Goal: Task Accomplishment & Management: Use online tool/utility

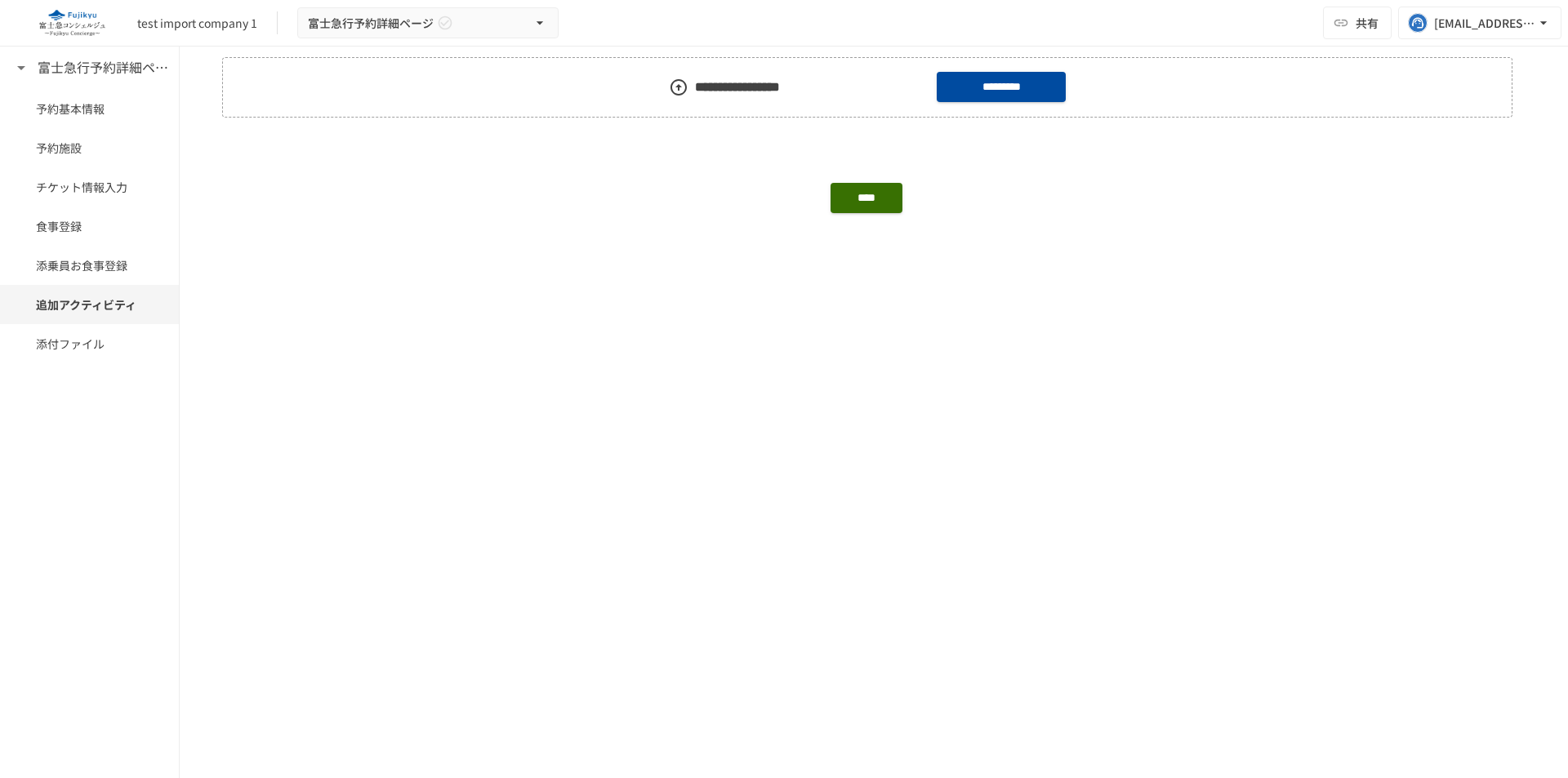
scroll to position [1294, 0]
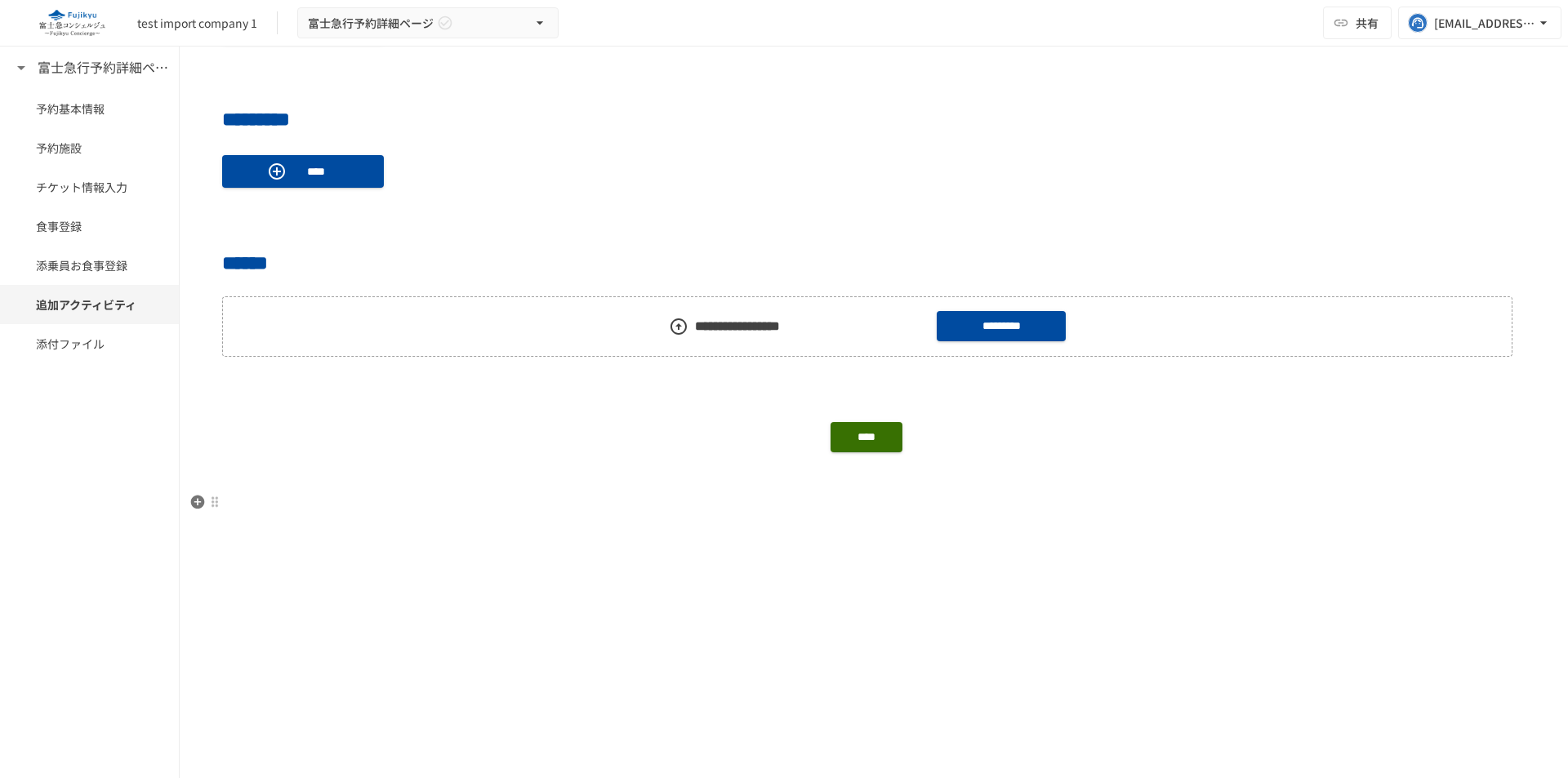
click at [738, 495] on p at bounding box center [873, 503] width 1303 height 21
click at [199, 504] on icon "button" at bounding box center [197, 502] width 14 height 14
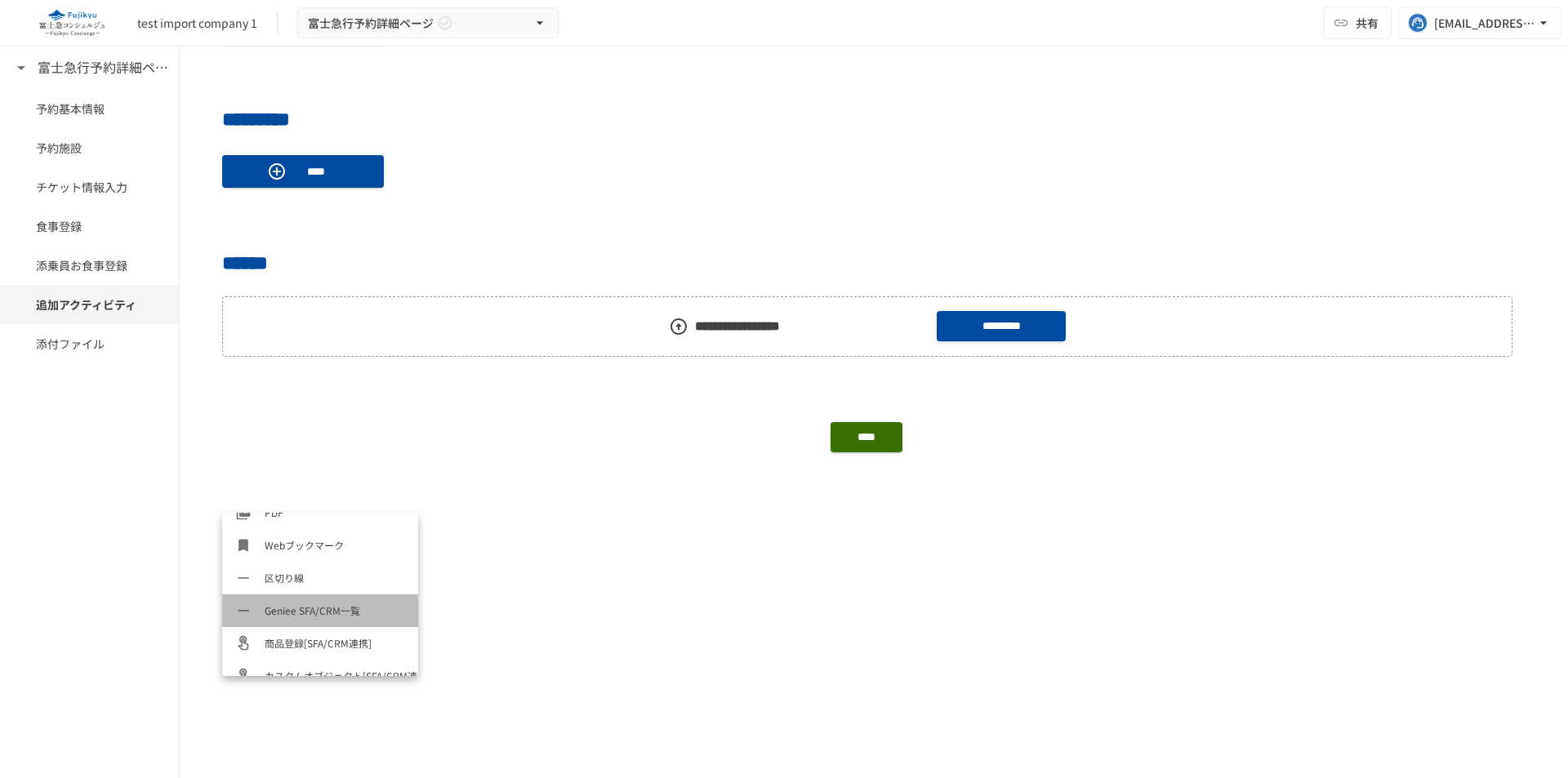
click at [332, 615] on span "Geniee SFA/CRM一覧" at bounding box center [335, 610] width 141 height 16
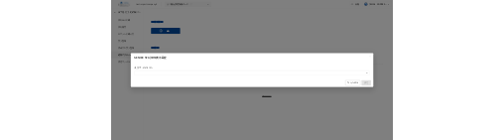
scroll to position [3, 0]
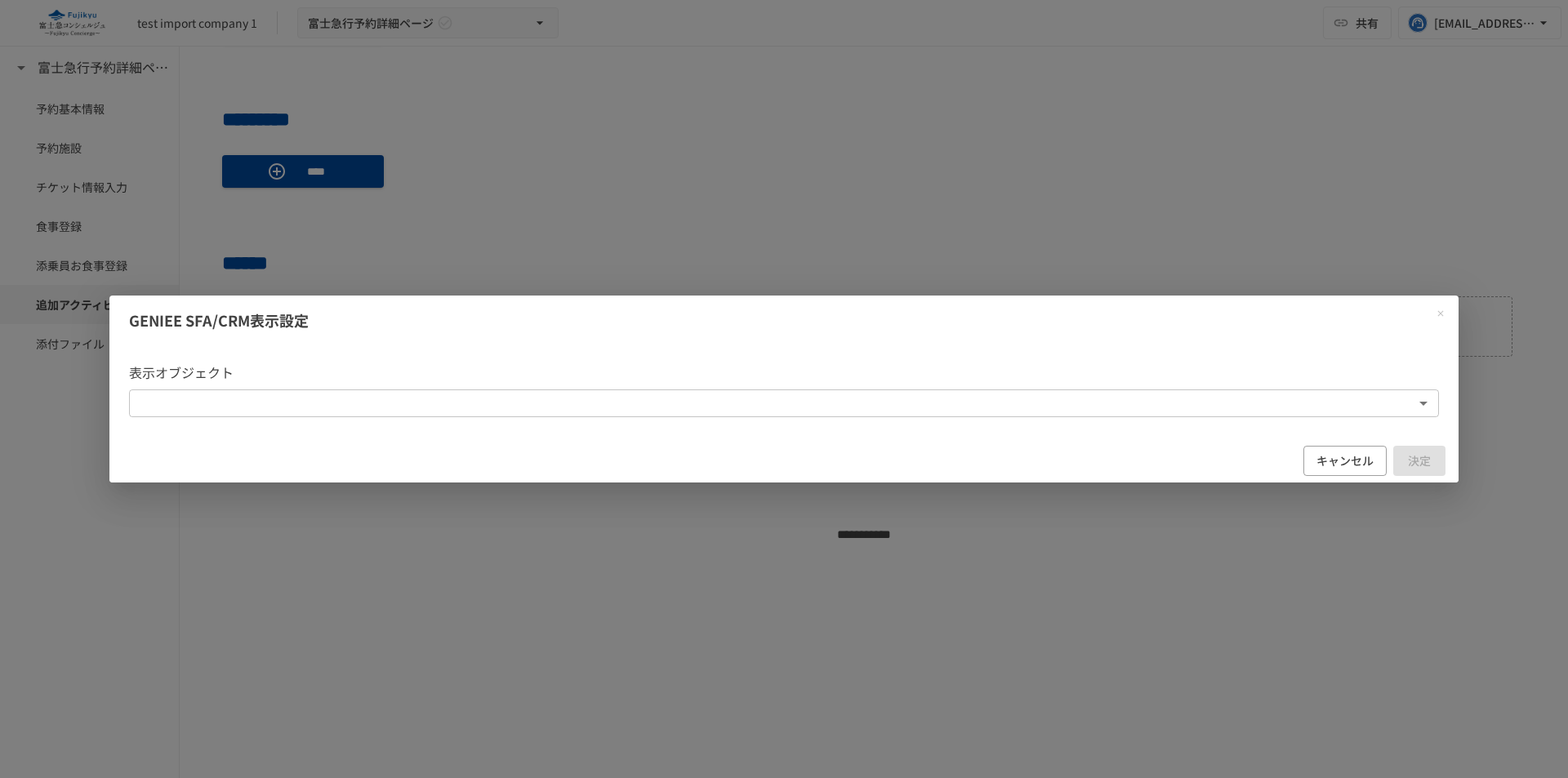
click at [571, 419] on body "**********" at bounding box center [784, 372] width 1568 height 744
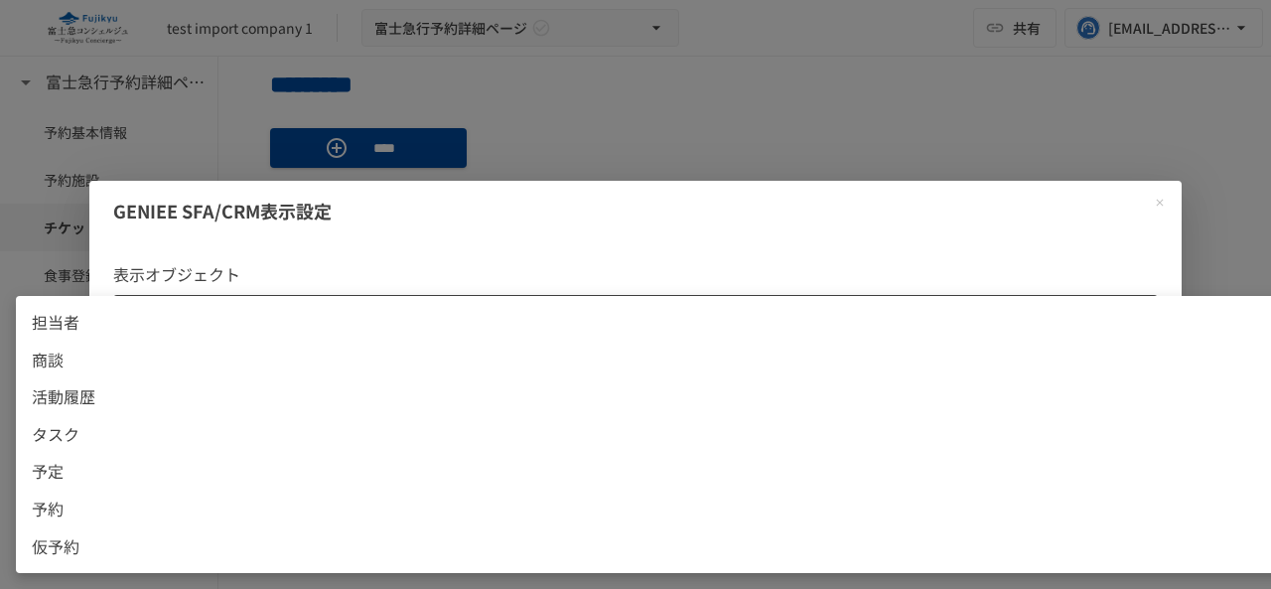
click at [1163, 203] on div at bounding box center [635, 294] width 1271 height 589
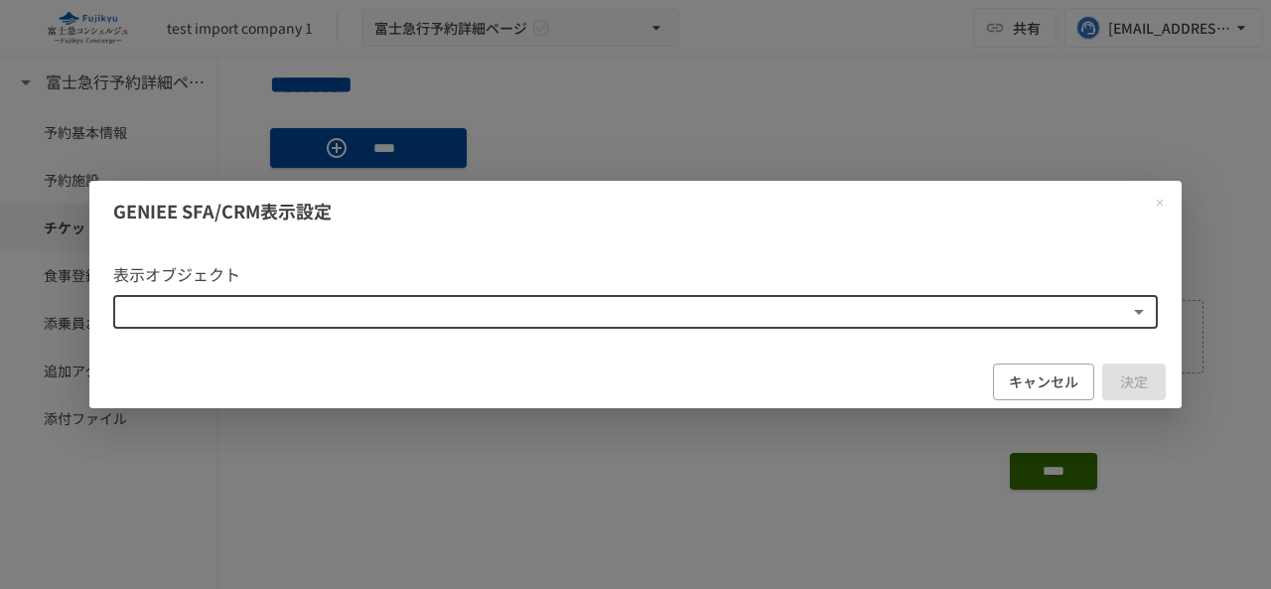
click at [881, 315] on body "**********" at bounding box center [635, 273] width 1271 height 547
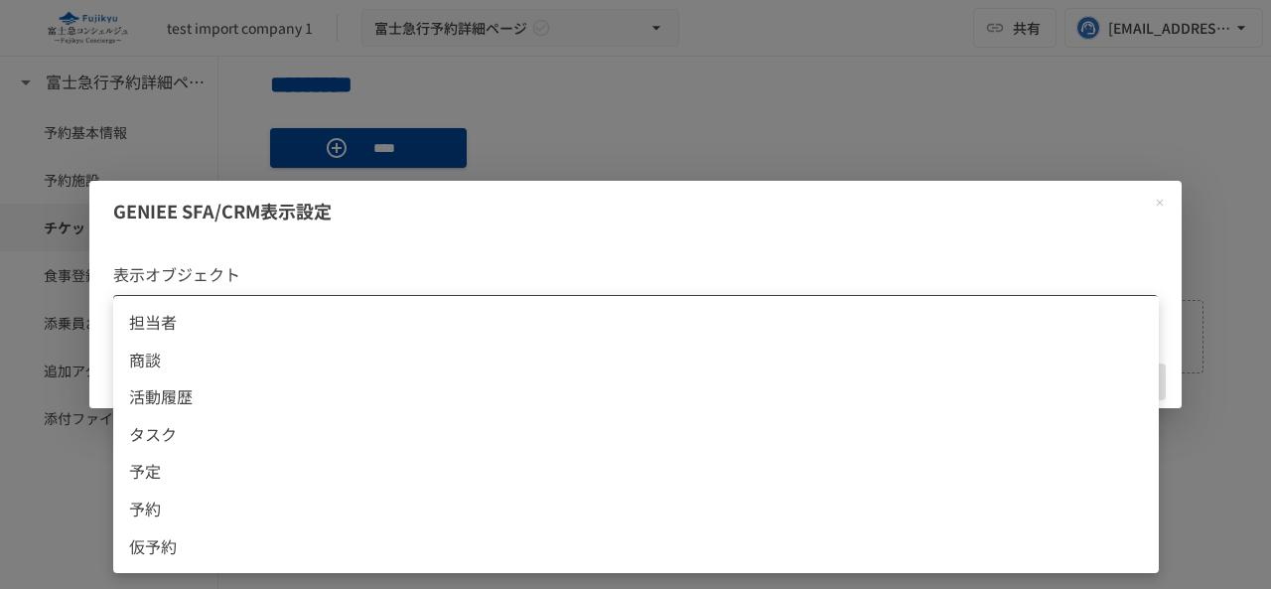
click at [881, 315] on span "担当者" at bounding box center [636, 323] width 1014 height 26
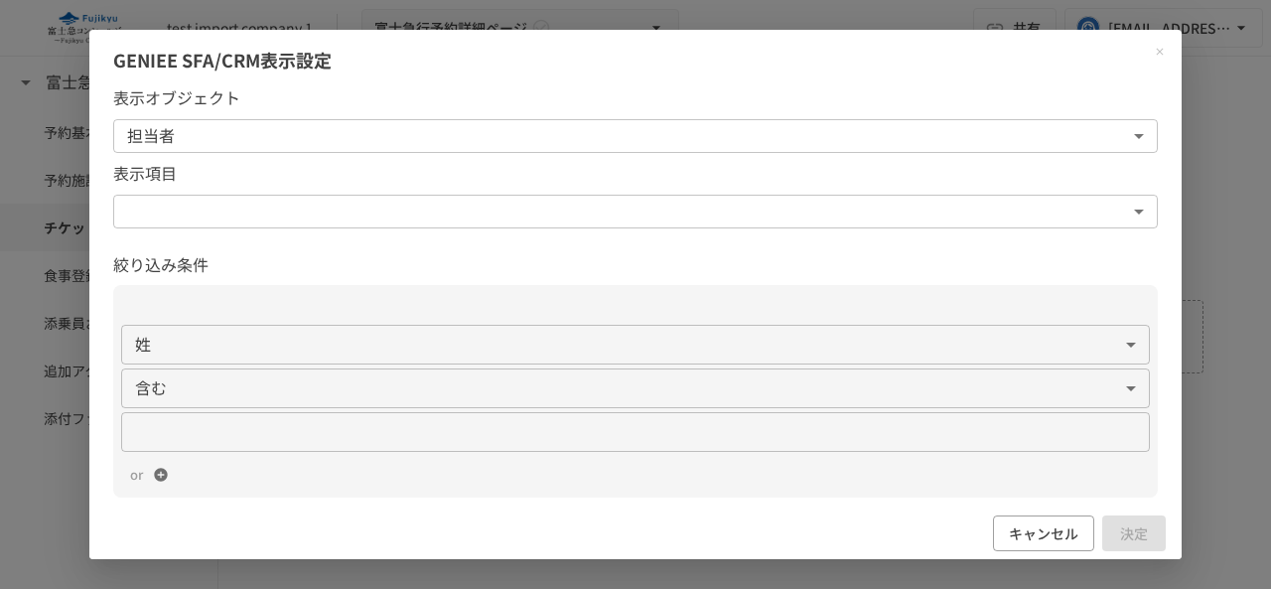
scroll to position [0, 0]
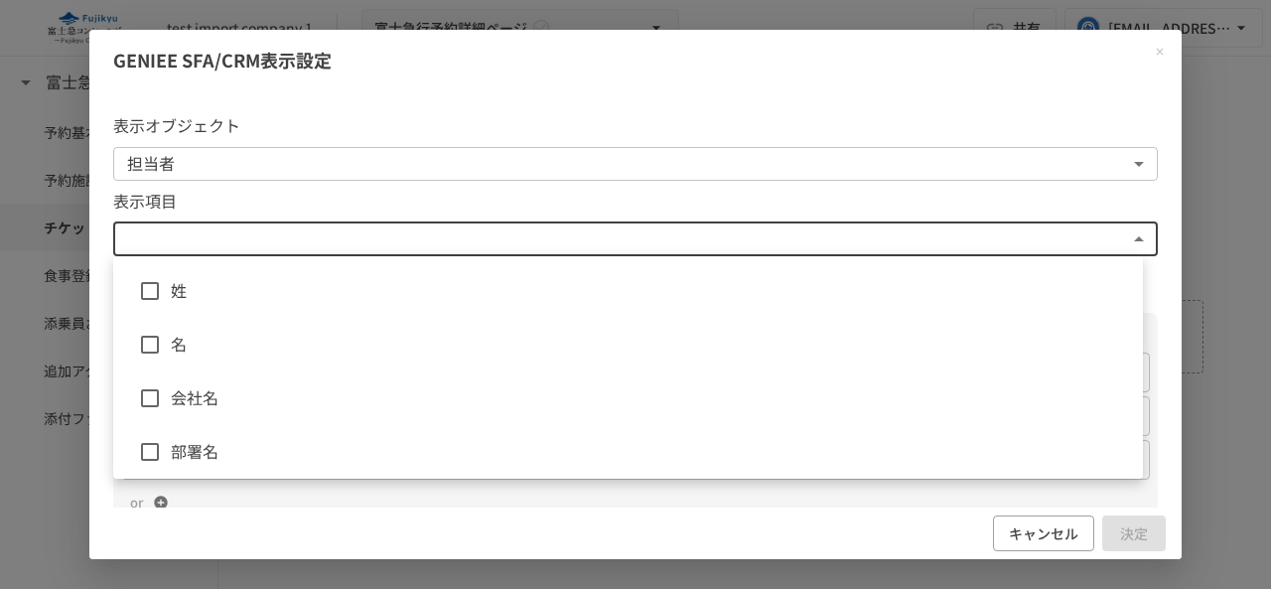
click at [876, 225] on body "**********" at bounding box center [635, 273] width 1271 height 547
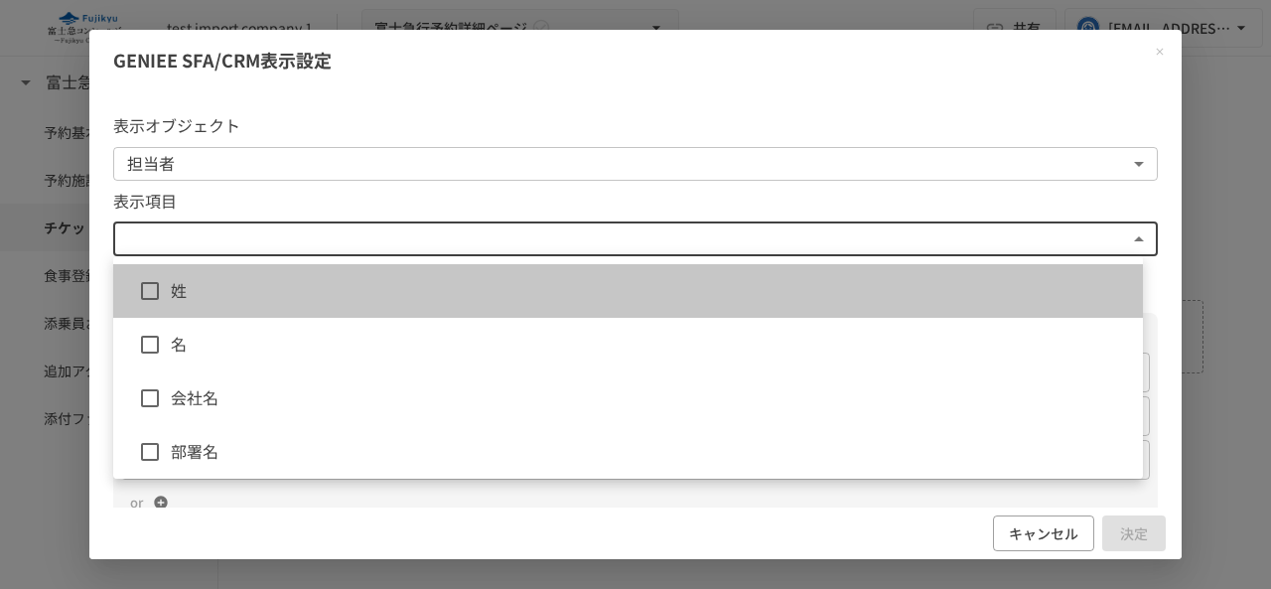
click at [834, 307] on li "姓" at bounding box center [628, 291] width 1030 height 54
type input "*********"
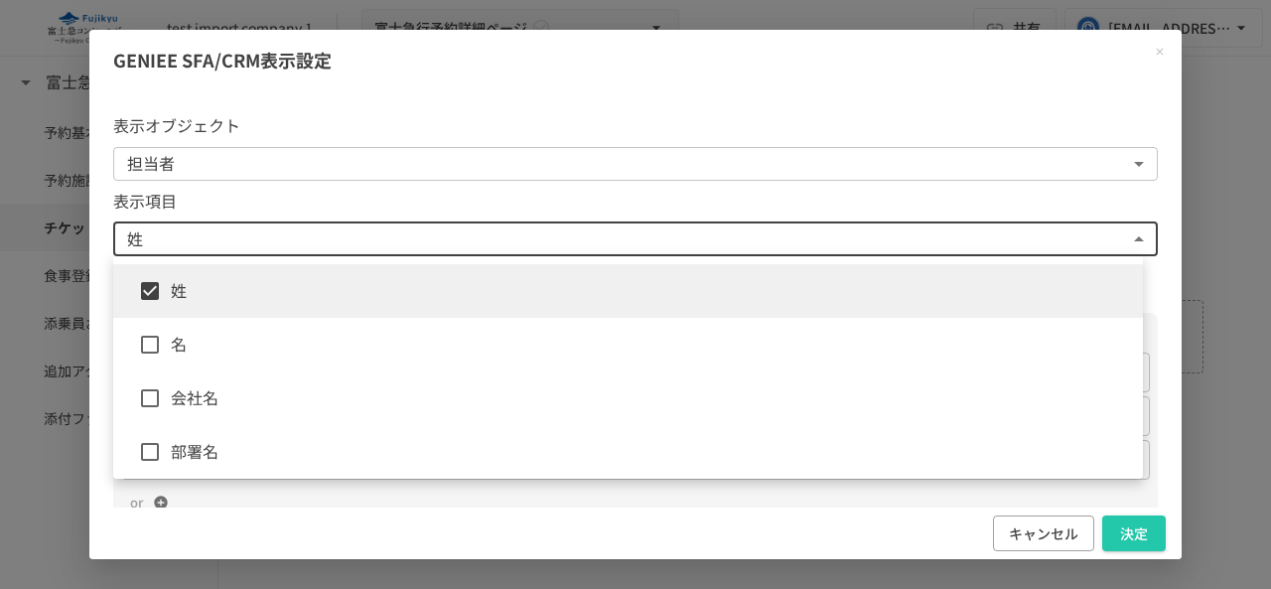
click at [826, 315] on li "姓" at bounding box center [628, 291] width 1030 height 54
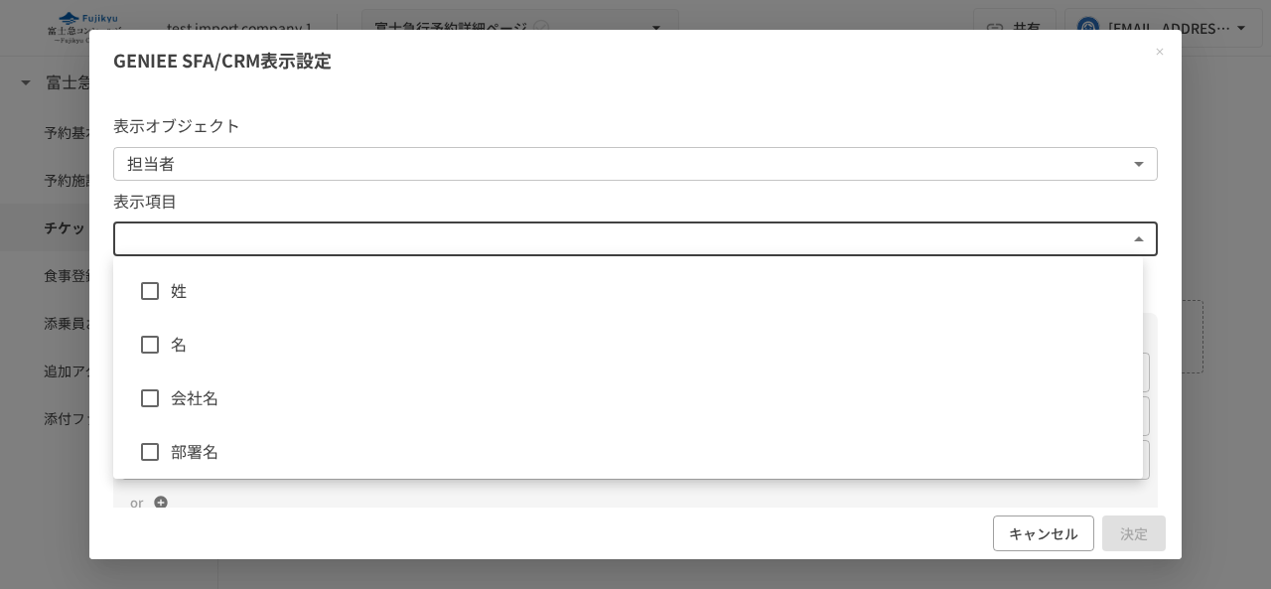
click at [826, 315] on li "姓" at bounding box center [628, 291] width 1030 height 54
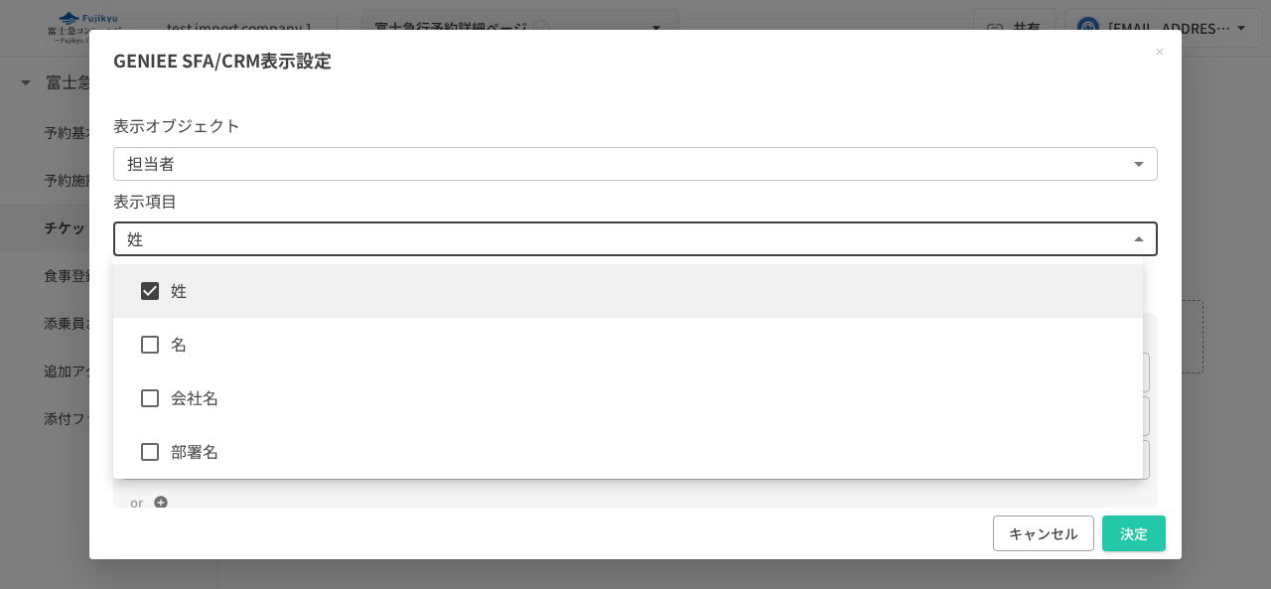
click at [769, 350] on span "名" at bounding box center [649, 345] width 956 height 26
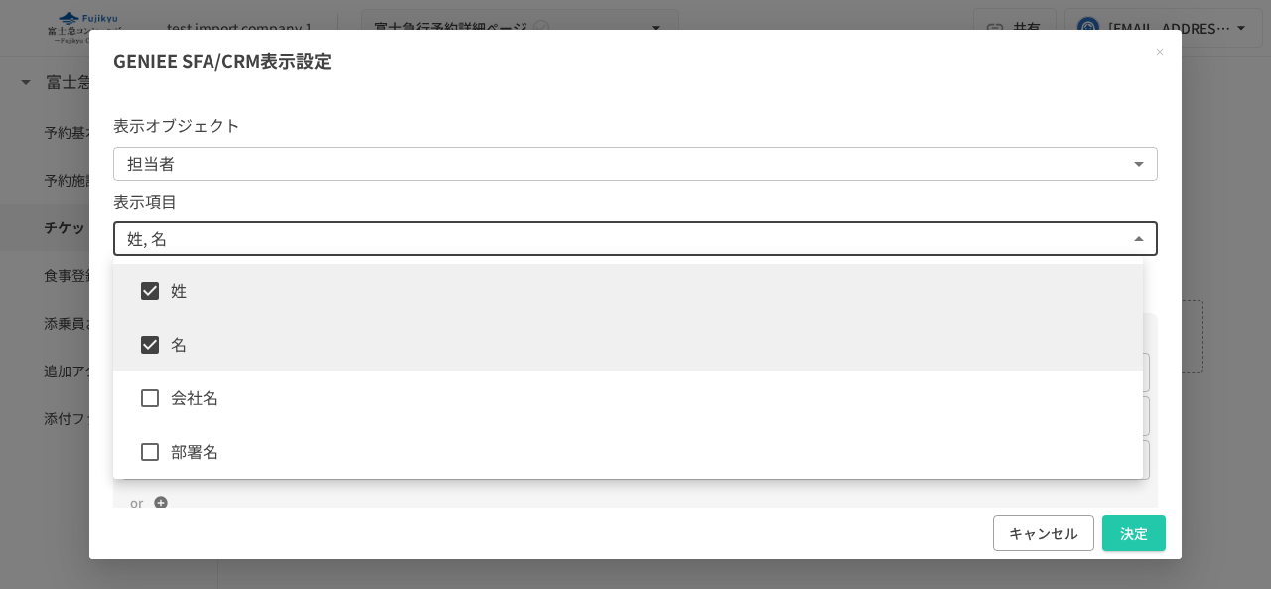
click at [769, 350] on span "名" at bounding box center [649, 345] width 956 height 26
type input "*********"
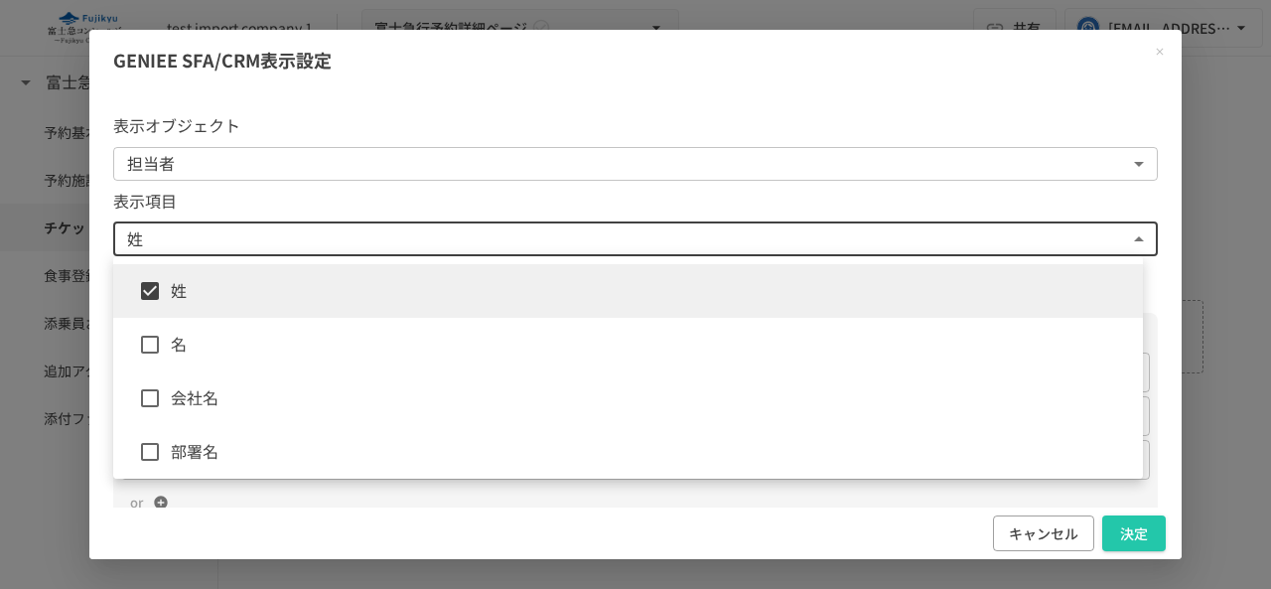
click at [783, 310] on li "姓" at bounding box center [628, 291] width 1030 height 54
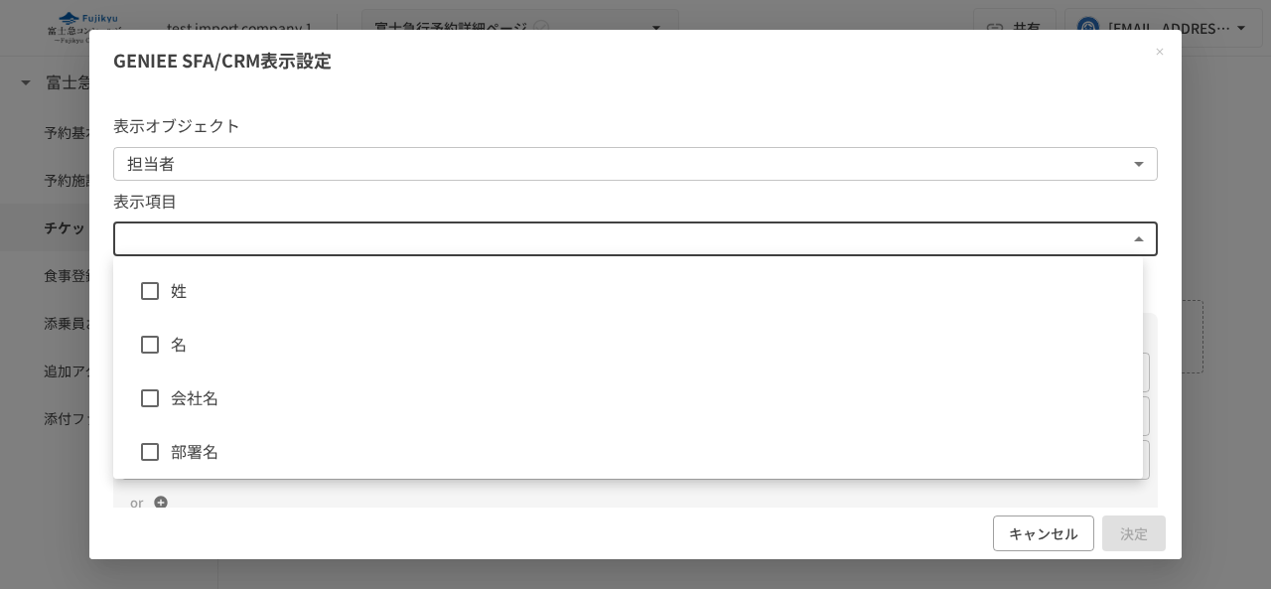
click at [751, 357] on li "名" at bounding box center [628, 345] width 1030 height 54
type input "**********"
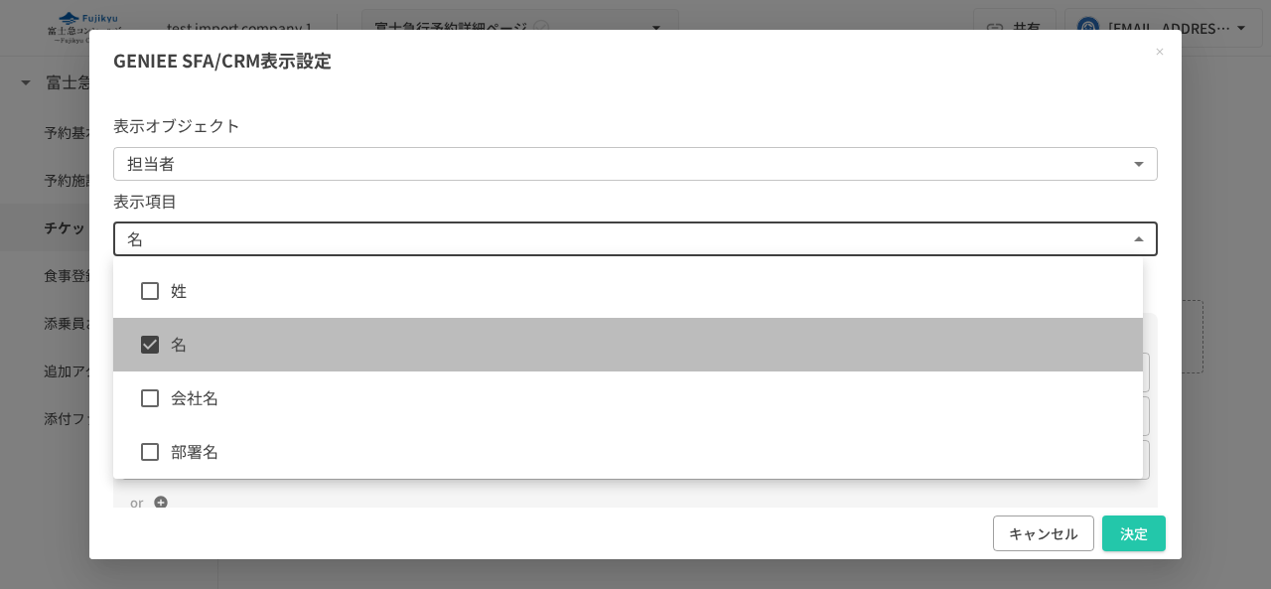
click at [761, 321] on li "名" at bounding box center [628, 345] width 1030 height 54
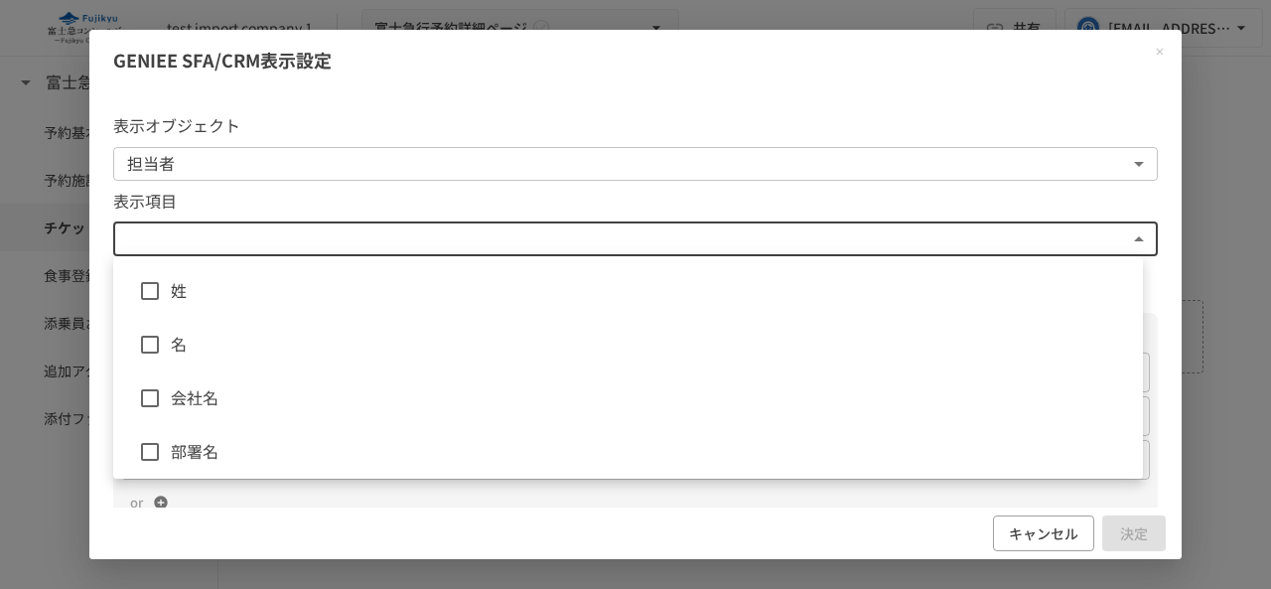
click at [761, 357] on li "名" at bounding box center [628, 345] width 1030 height 54
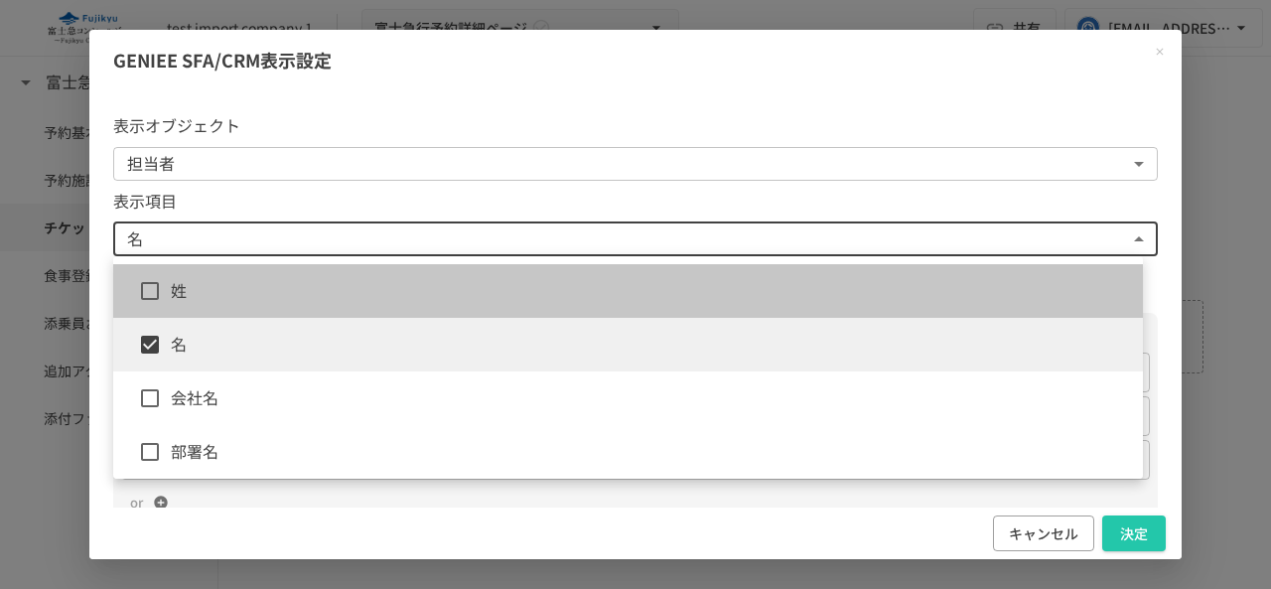
click at [773, 309] on li "姓" at bounding box center [628, 291] width 1030 height 54
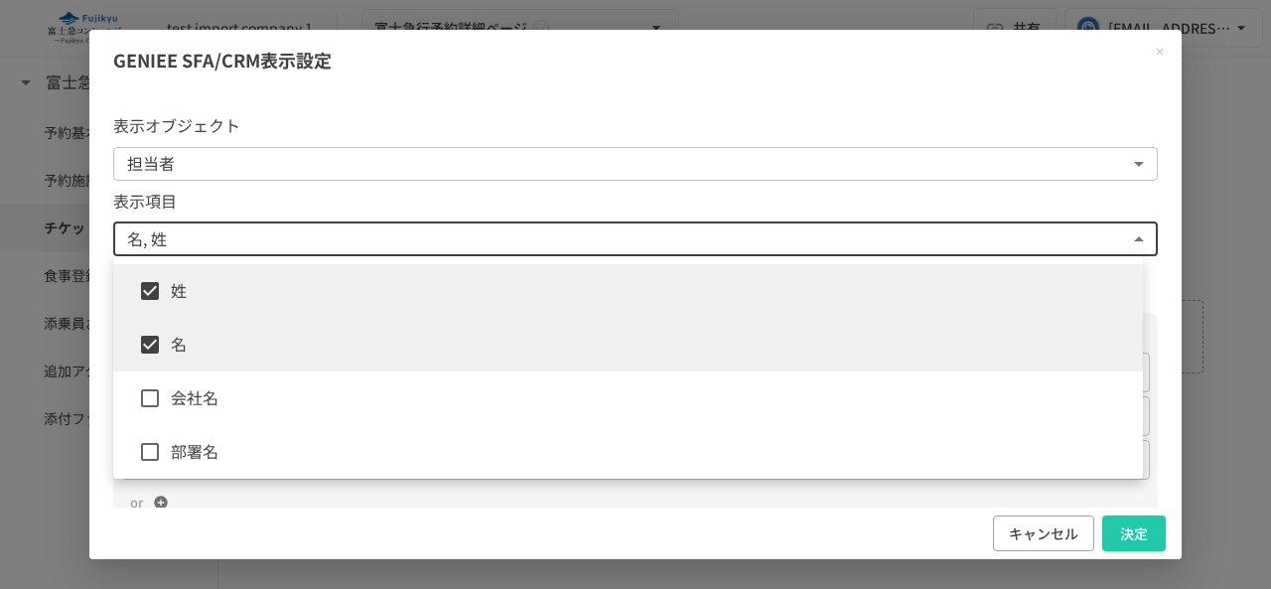
scroll to position [99, 0]
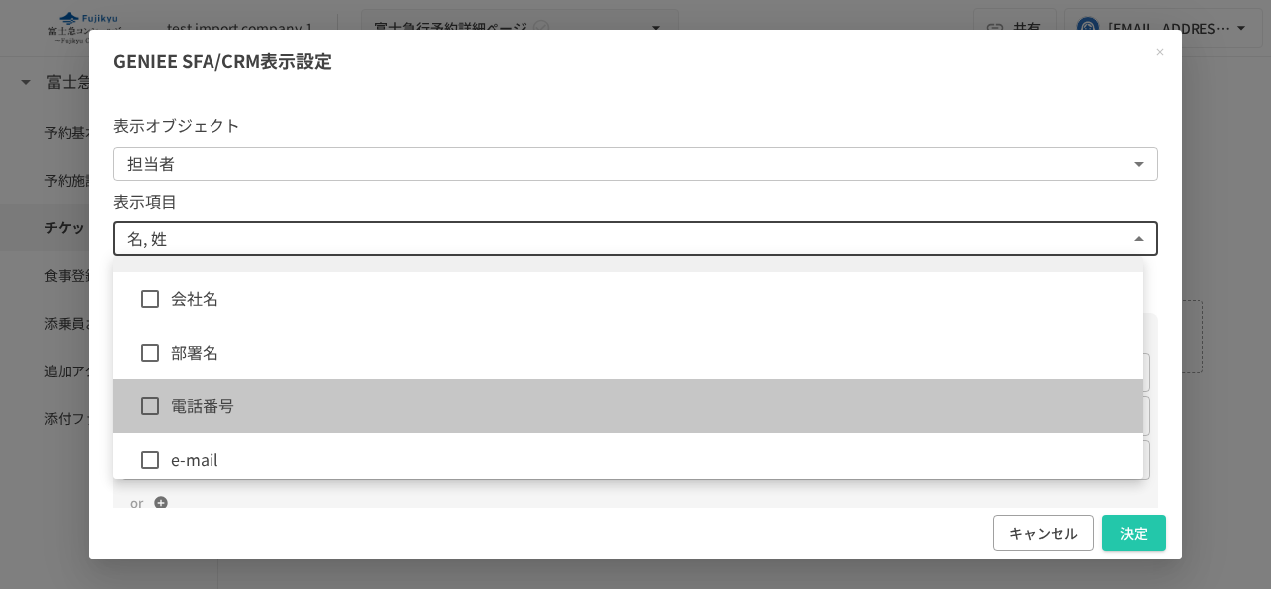
click at [668, 394] on span "電話番号" at bounding box center [649, 406] width 956 height 26
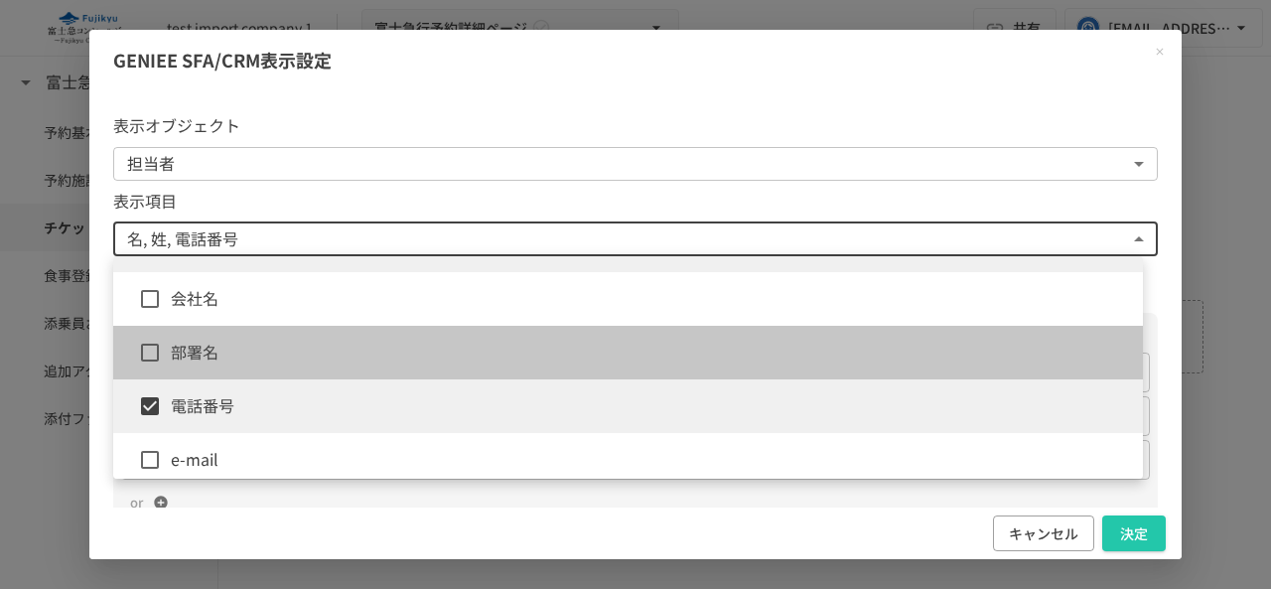
click at [682, 360] on span "部署名" at bounding box center [649, 353] width 956 height 26
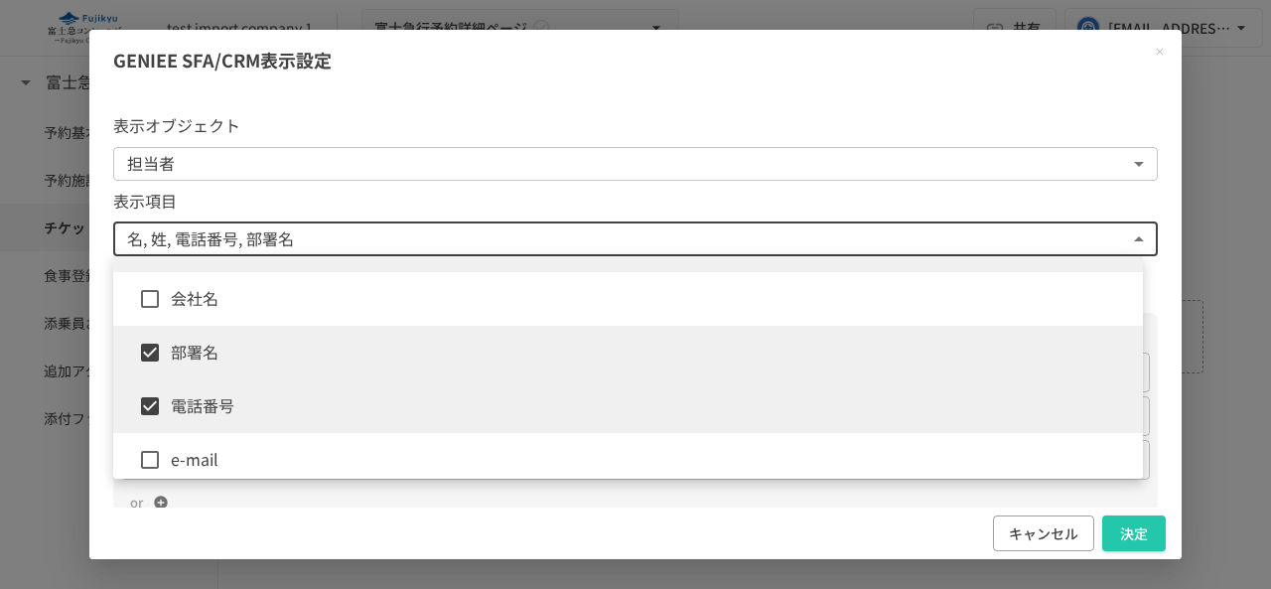
click at [676, 328] on li "部署名" at bounding box center [628, 353] width 1030 height 54
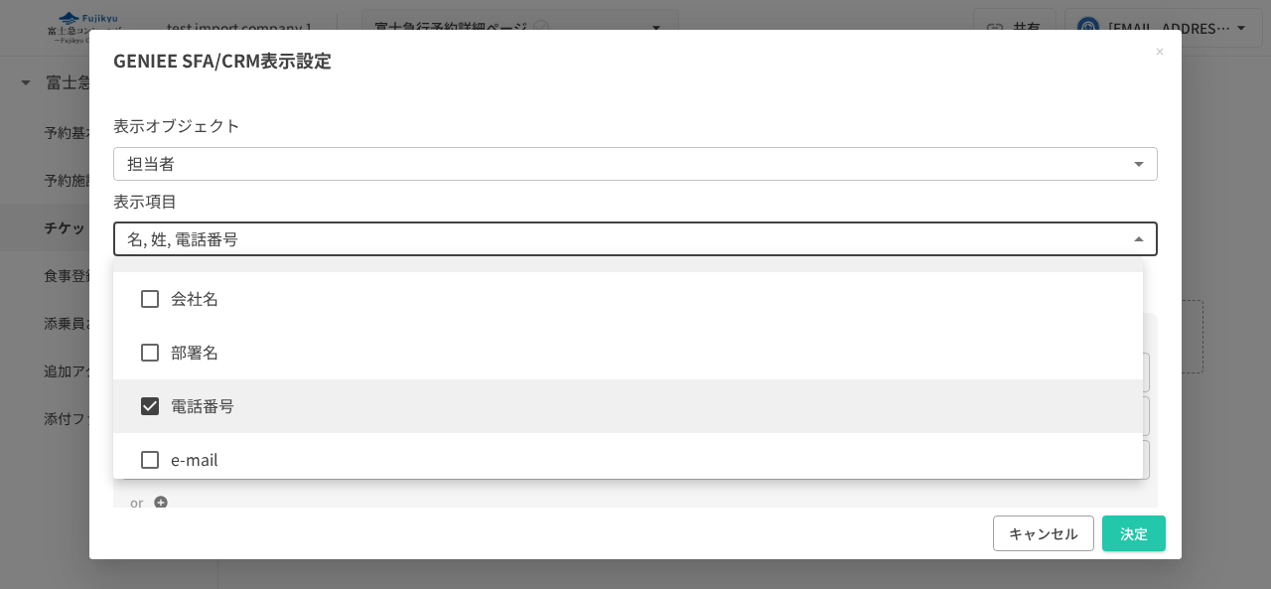
click at [674, 340] on span "部署名" at bounding box center [649, 353] width 956 height 26
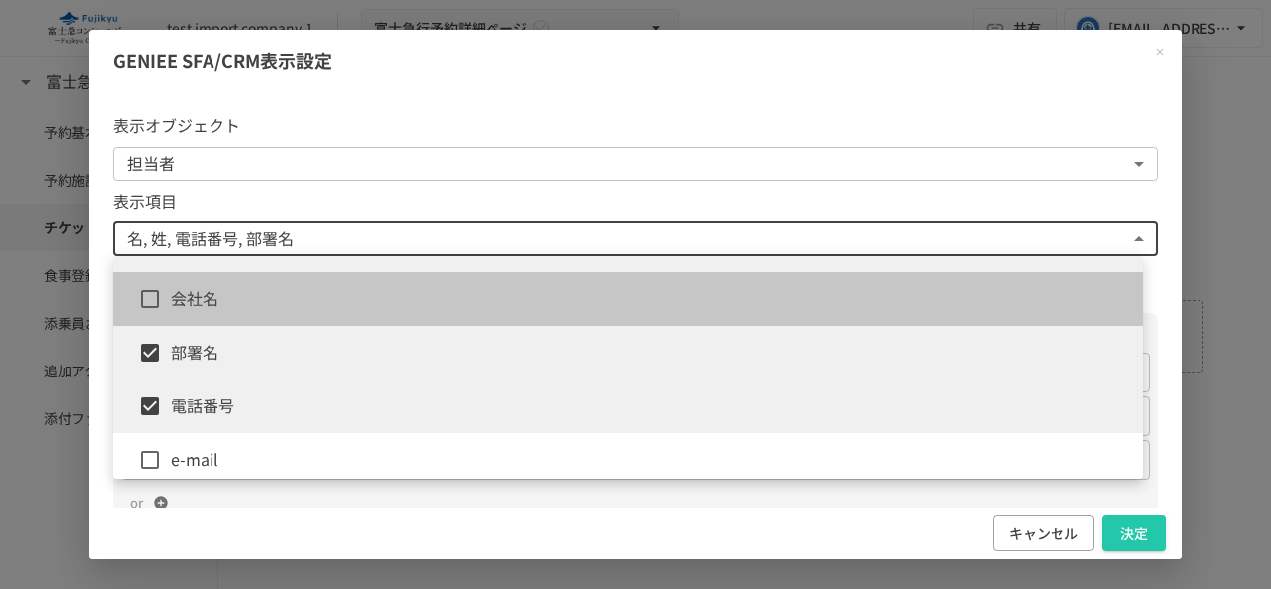
click at [676, 304] on span "会社名" at bounding box center [649, 299] width 956 height 26
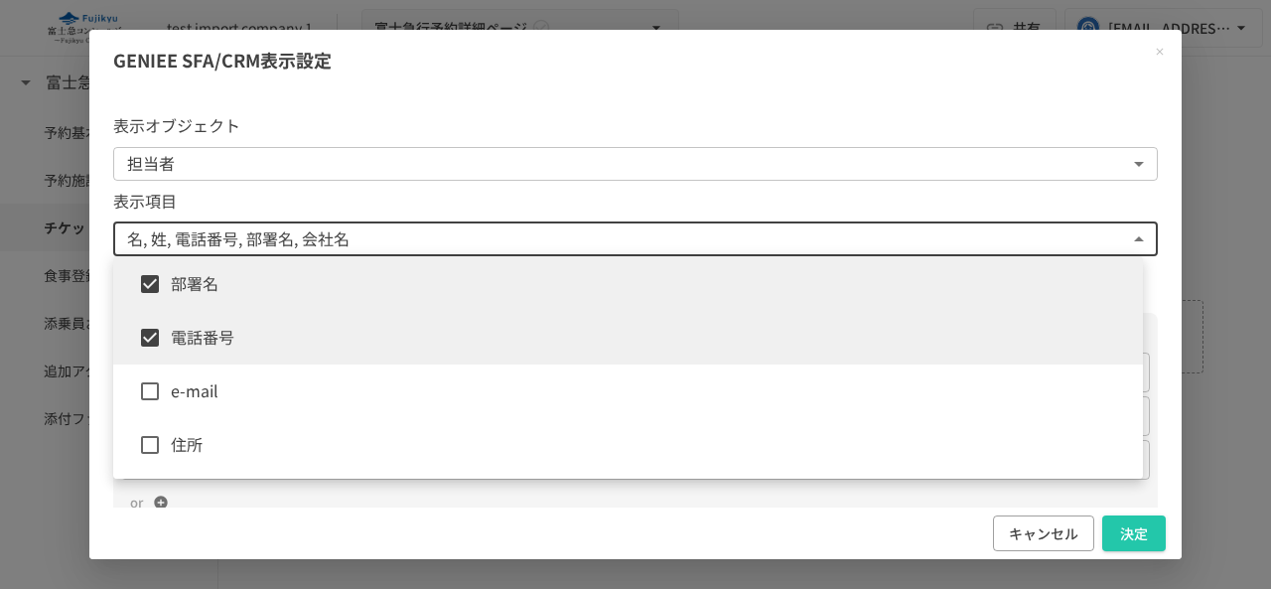
scroll to position [199, 0]
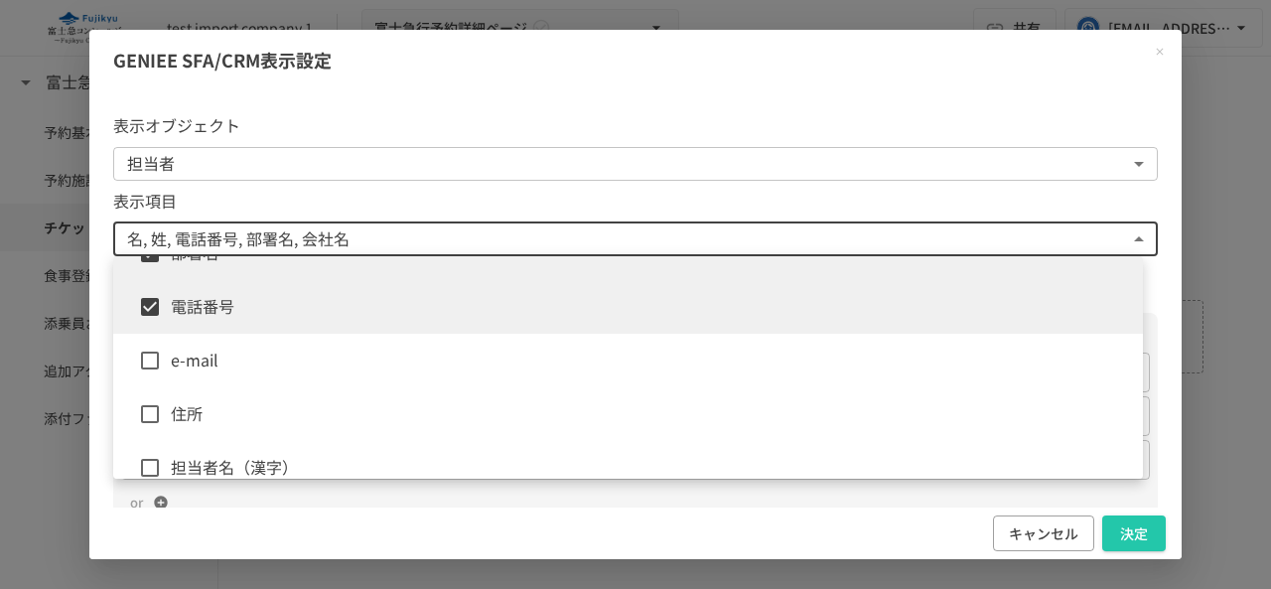
click at [561, 366] on span "e-mail" at bounding box center [649, 361] width 956 height 26
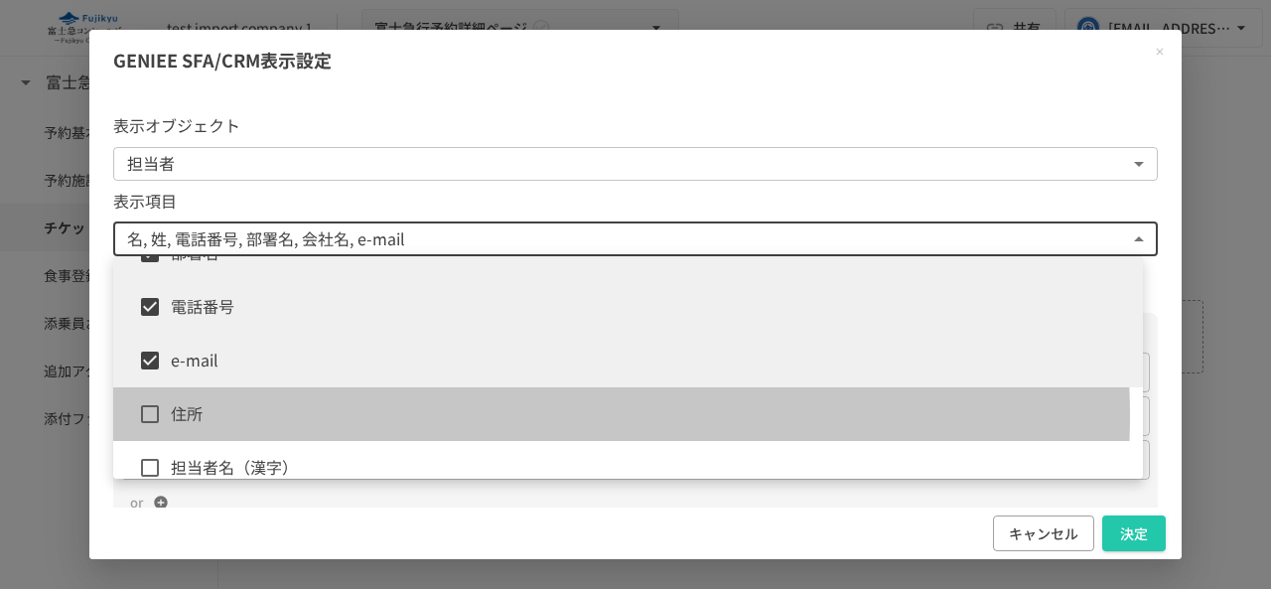
click at [505, 416] on span "住所" at bounding box center [649, 414] width 956 height 26
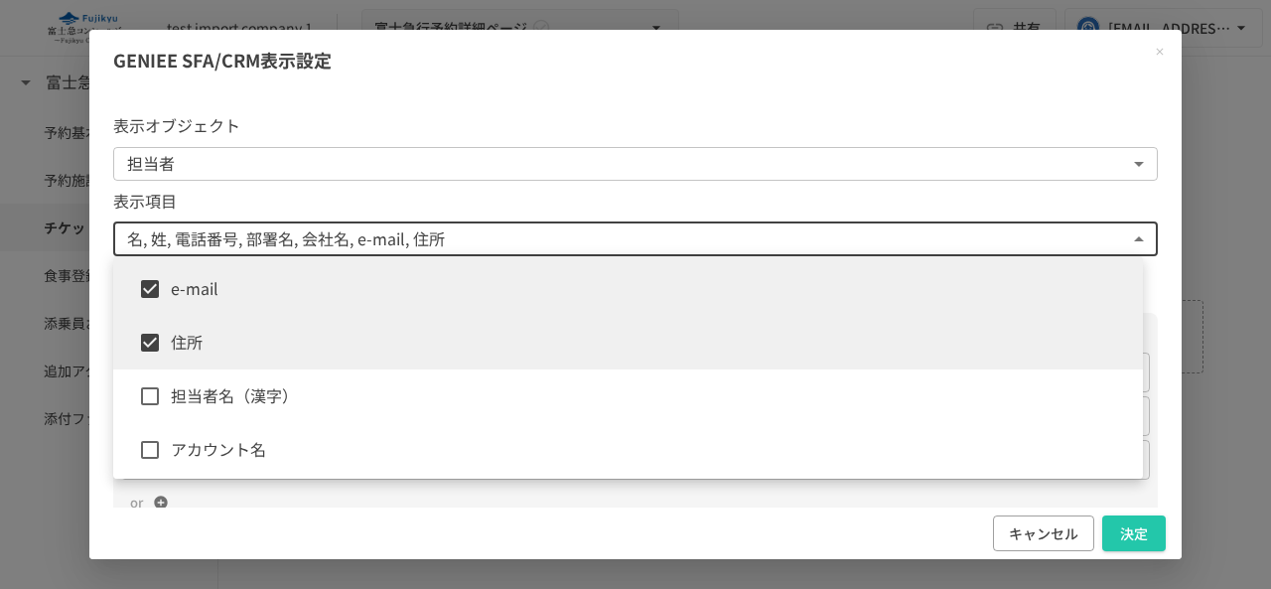
scroll to position [298, 0]
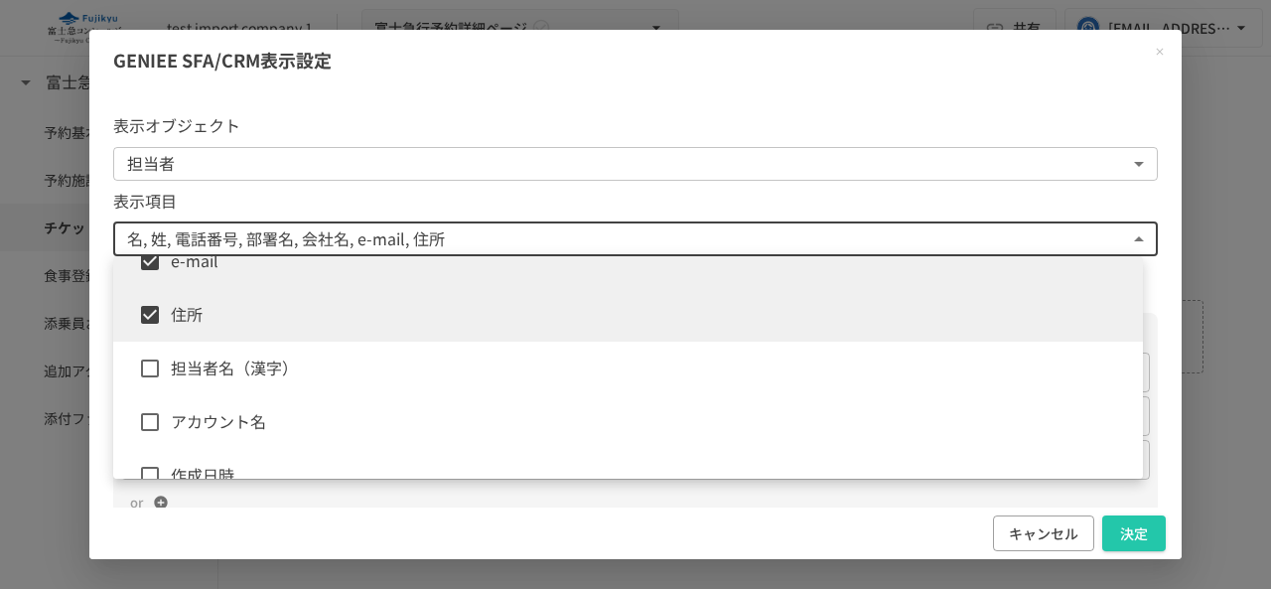
click at [445, 384] on li "担当者名（漢字）" at bounding box center [628, 369] width 1030 height 54
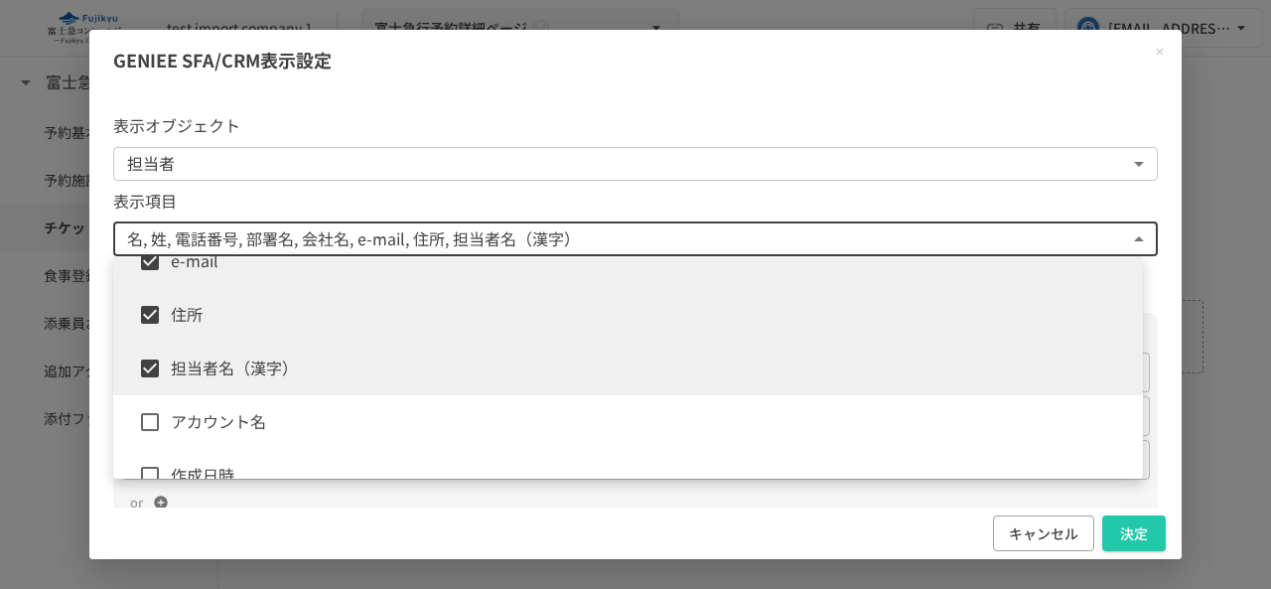
click at [392, 424] on span "アカウント名" at bounding box center [649, 422] width 956 height 26
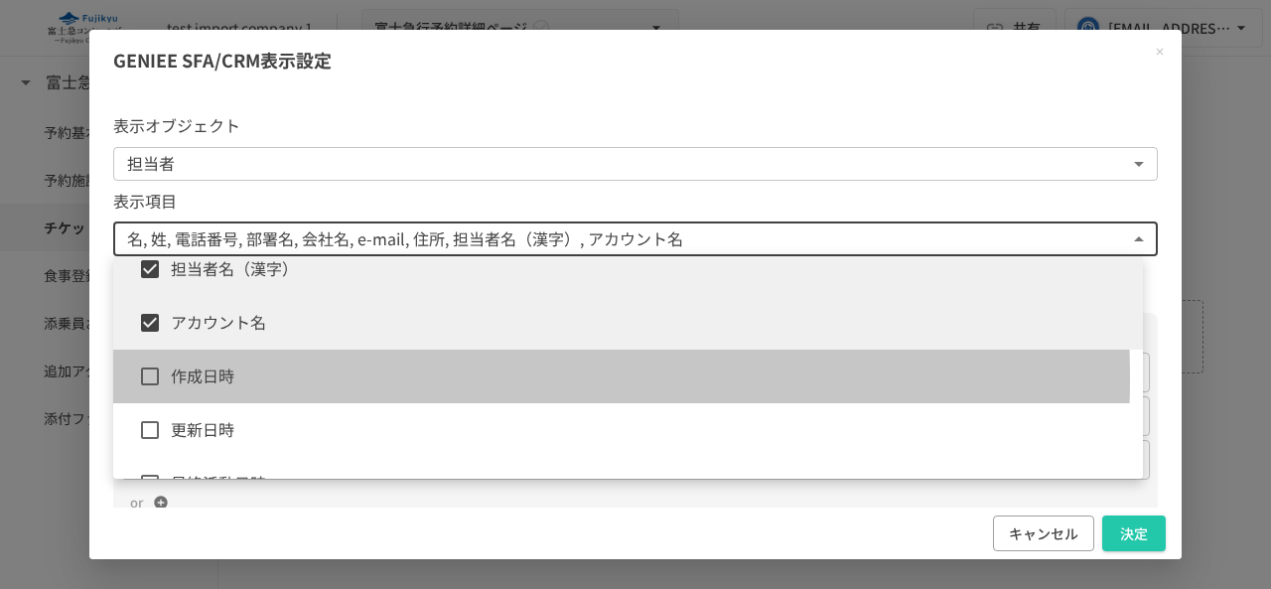
click at [359, 377] on span "作成日時" at bounding box center [649, 376] width 956 height 26
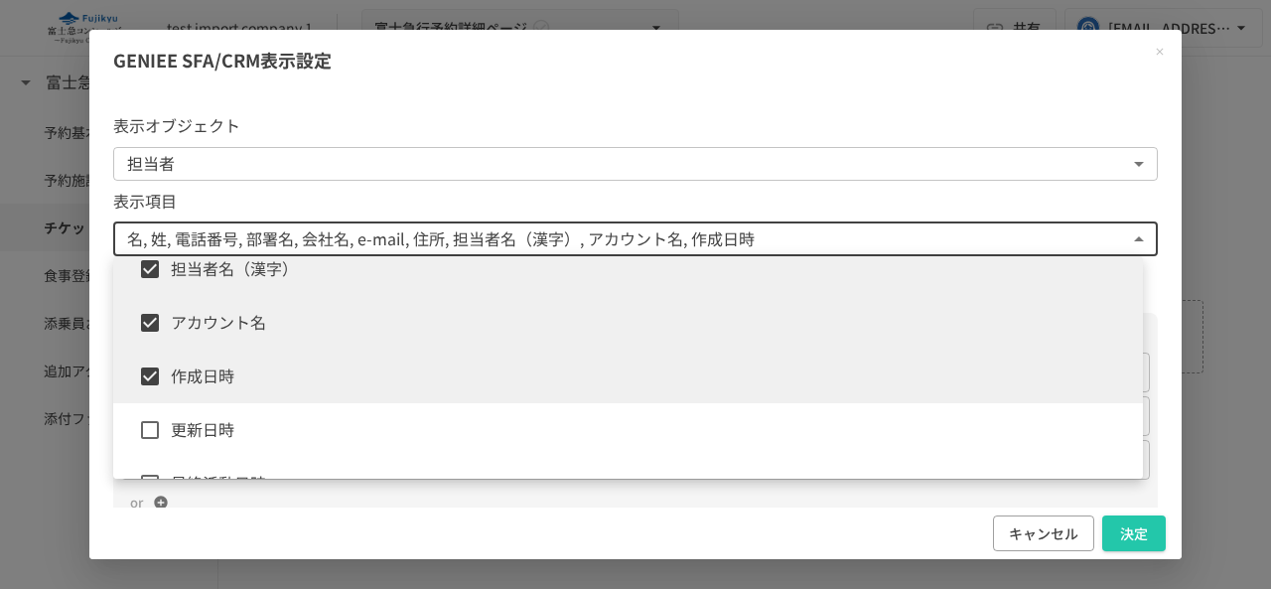
click at [328, 421] on span "更新日時" at bounding box center [649, 430] width 956 height 26
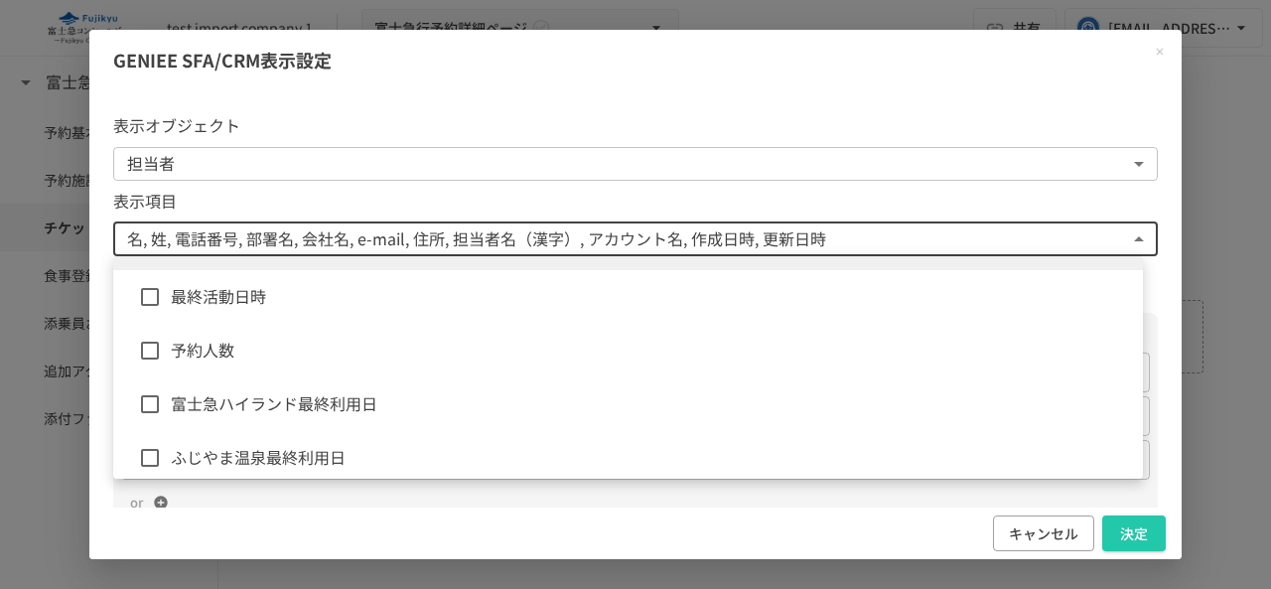
scroll to position [596, 0]
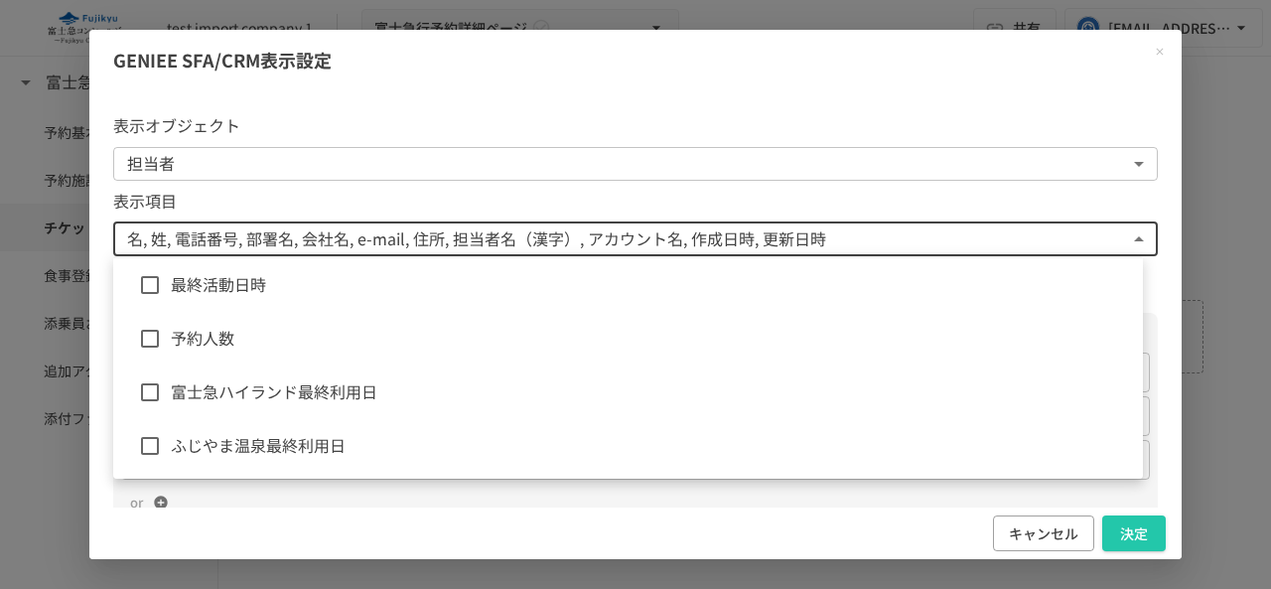
click at [334, 293] on span "最終活動日時" at bounding box center [649, 285] width 956 height 26
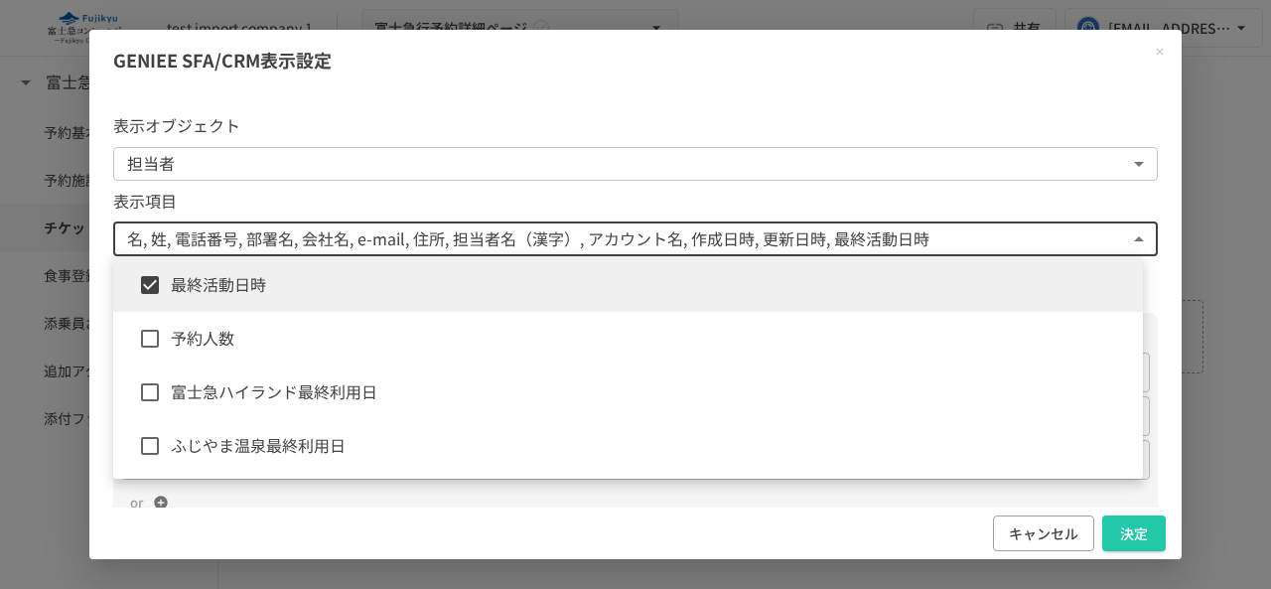
click at [302, 339] on span "予約人数" at bounding box center [649, 339] width 956 height 26
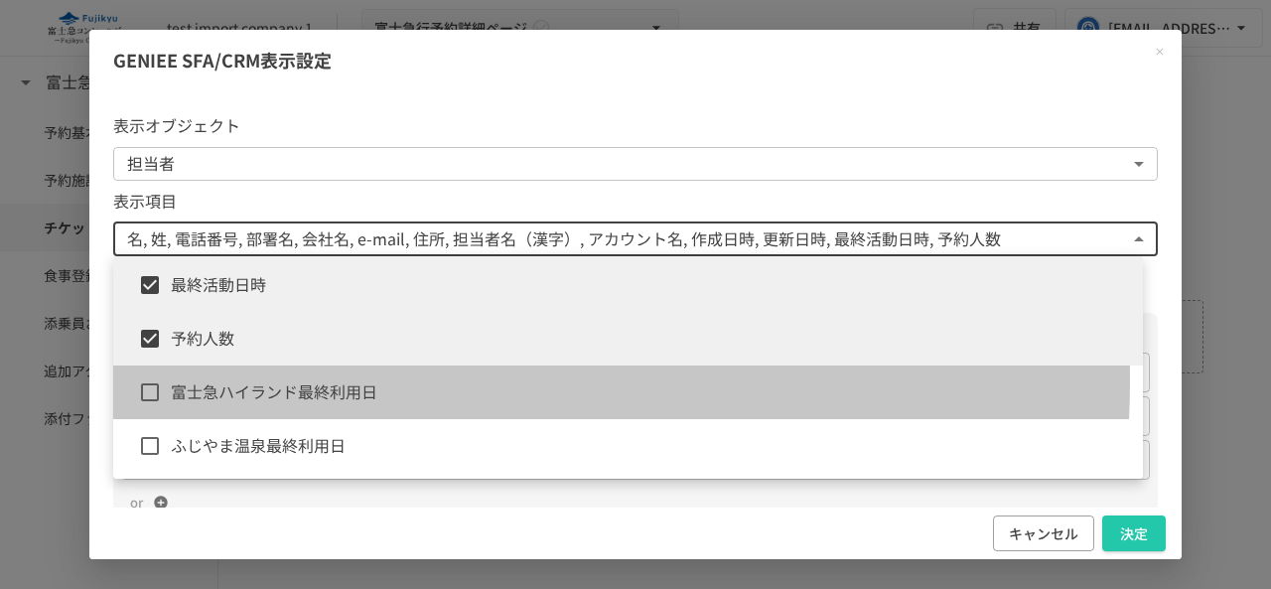
click at [296, 380] on span "富士急ハイランド最終利用日" at bounding box center [649, 392] width 956 height 26
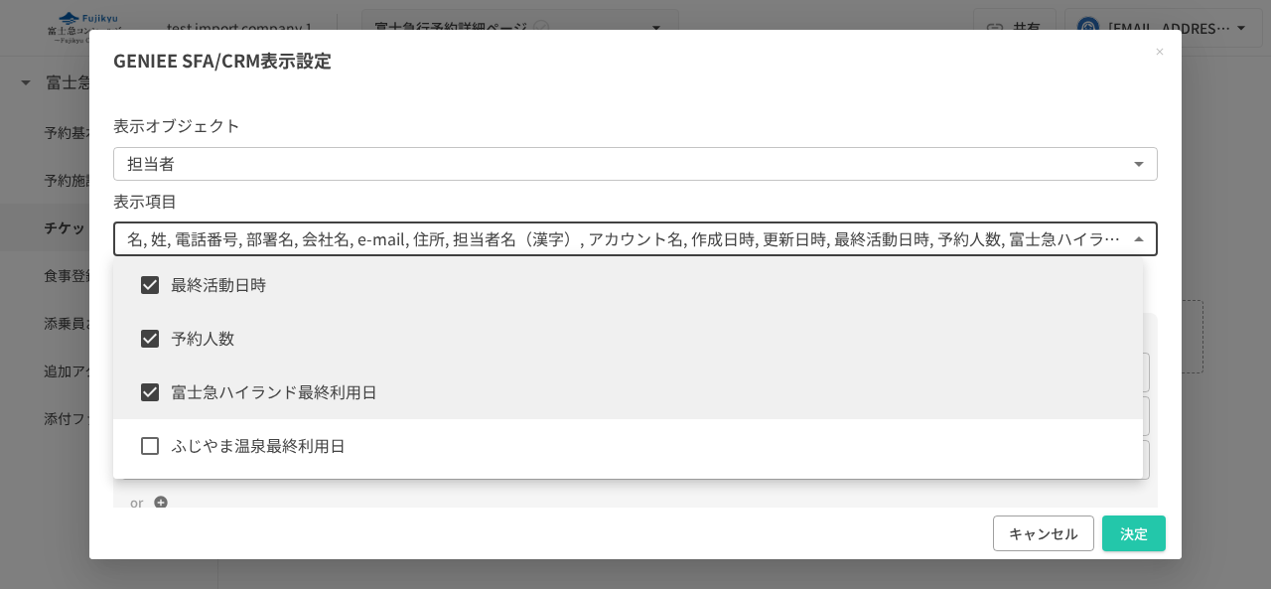
click at [237, 428] on li "ふじやま温泉最終利用日" at bounding box center [628, 446] width 1030 height 54
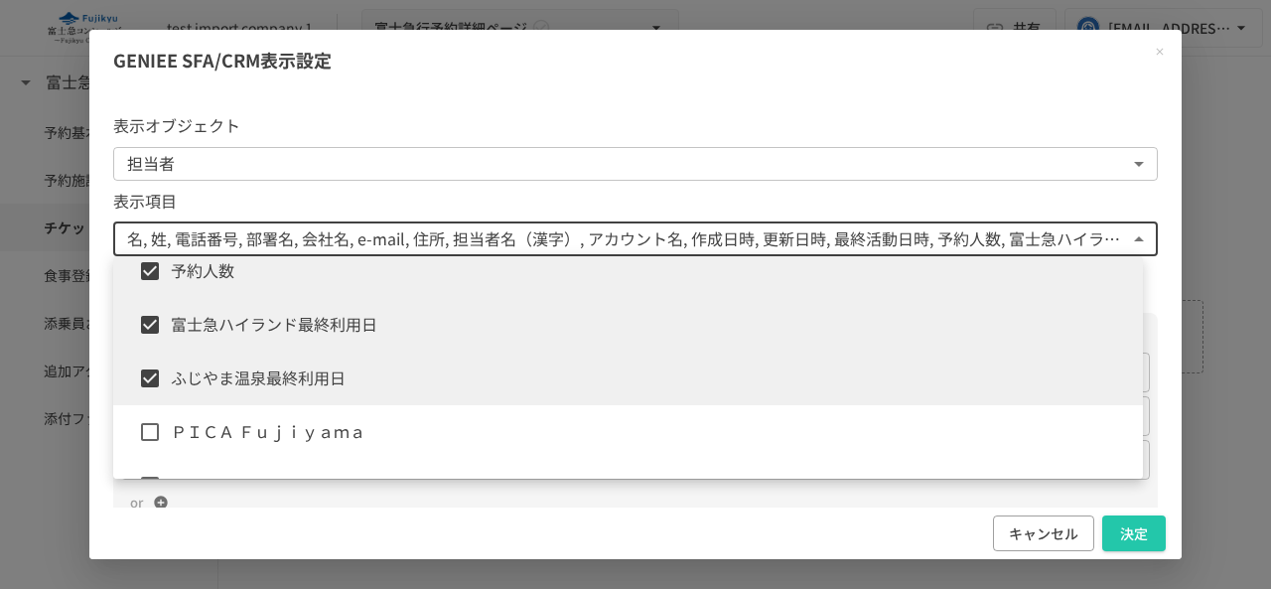
scroll to position [695, 0]
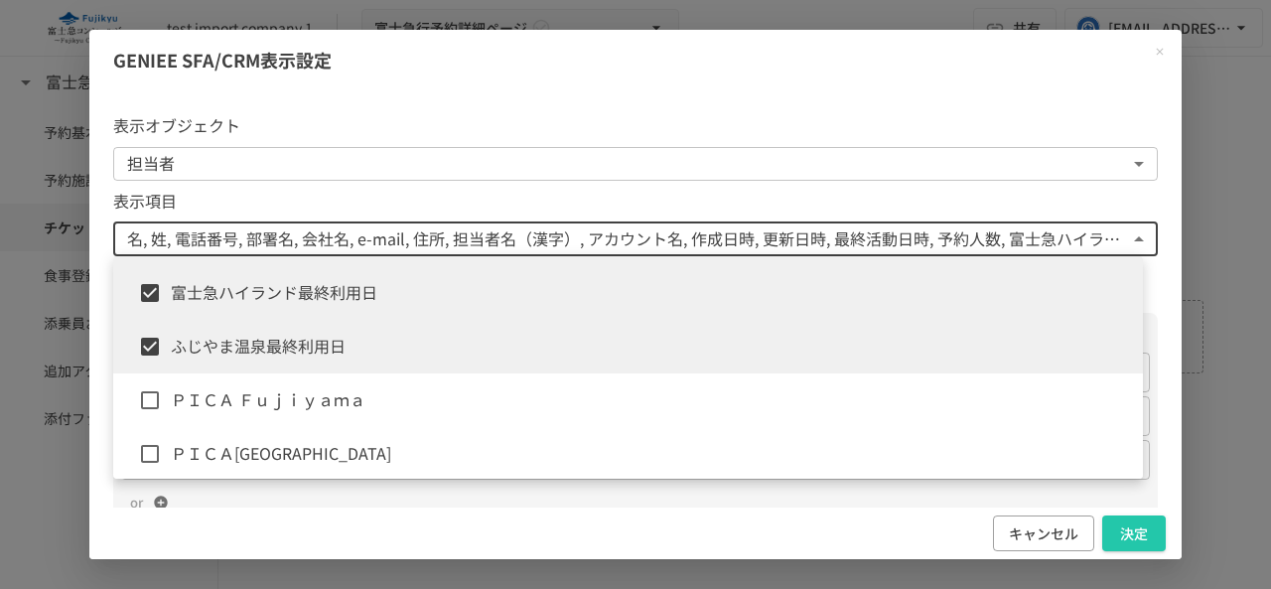
click at [265, 384] on li "ＰＩＣＡ Ｆｕｊｉｙａｍａ" at bounding box center [628, 400] width 1030 height 54
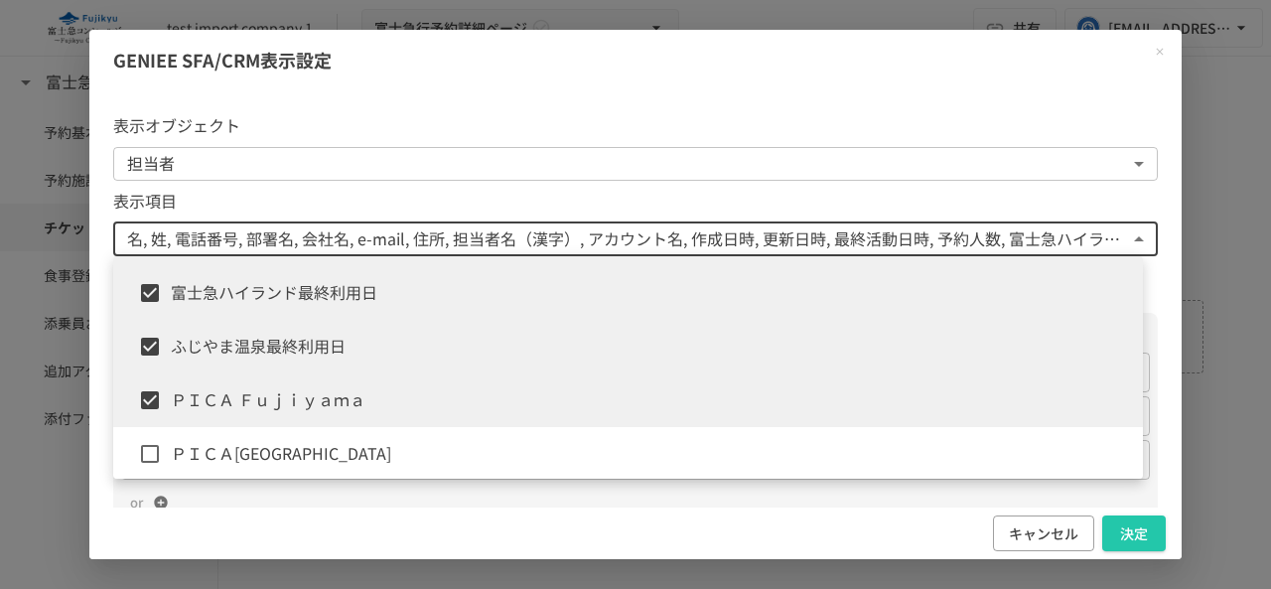
click at [243, 439] on li "ＰＩＣＡ[GEOGRAPHIC_DATA]" at bounding box center [628, 454] width 1030 height 54
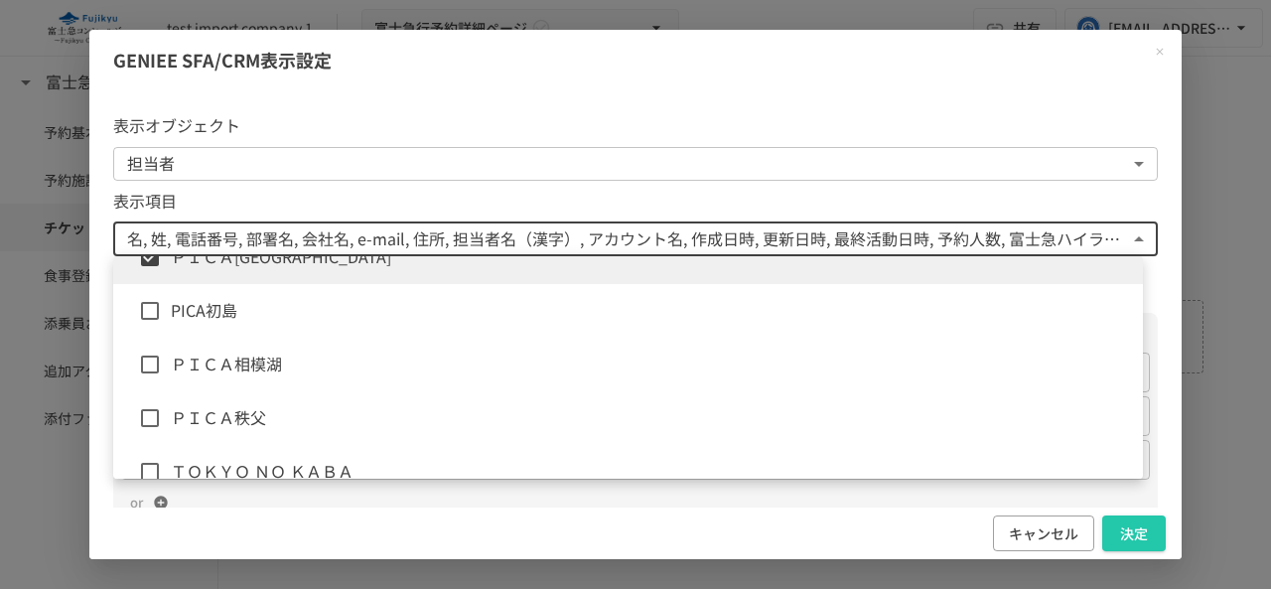
scroll to position [894, 0]
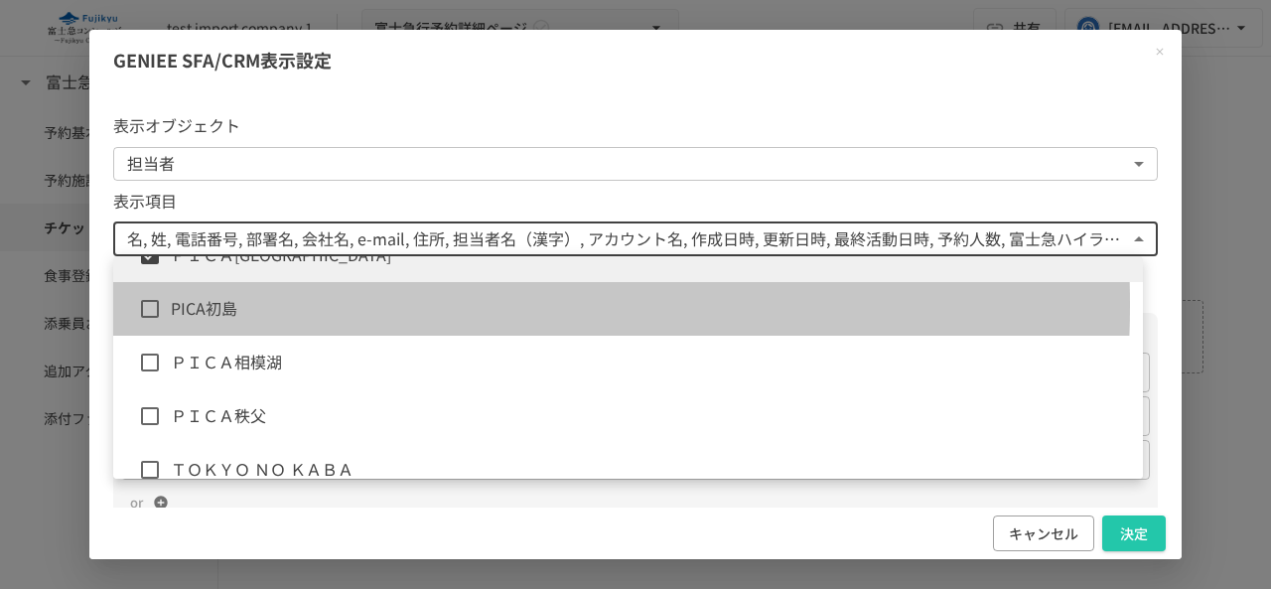
click at [286, 305] on span "PICA初島" at bounding box center [649, 309] width 956 height 26
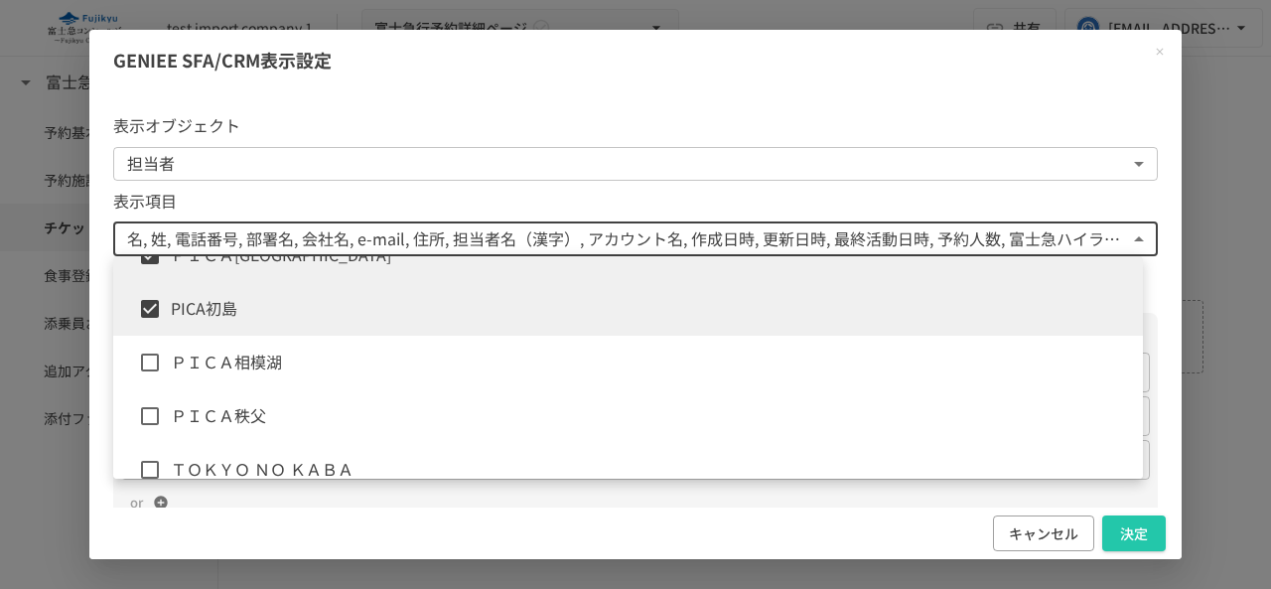
click at [284, 374] on span "ＰＩＣＡ相模湖" at bounding box center [649, 363] width 956 height 26
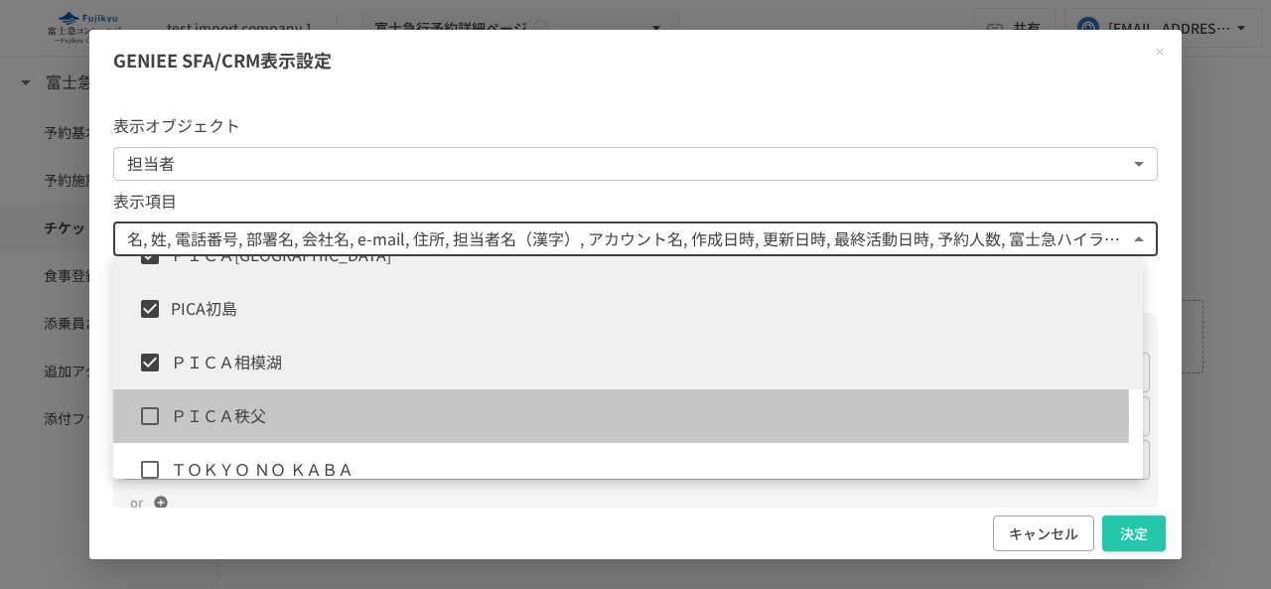
click at [255, 416] on span "ＰＩＣＡ秩父" at bounding box center [649, 416] width 956 height 26
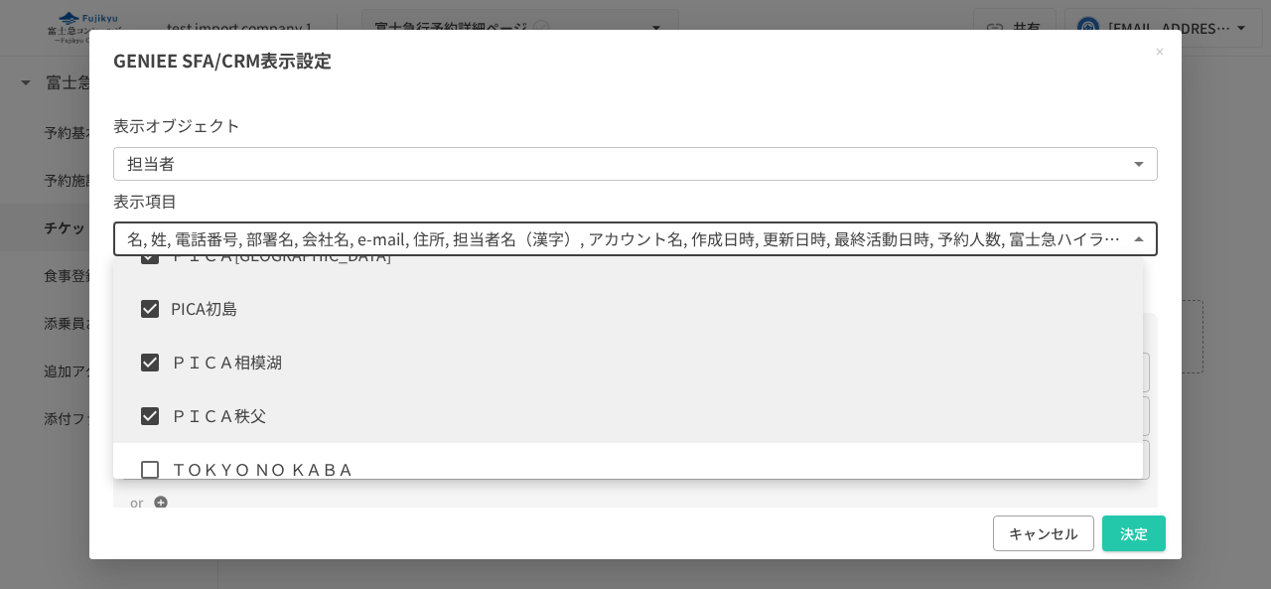
click at [240, 443] on li "ＴＯＫＹＯ ＮＯ ＫＡＢＡ" at bounding box center [628, 470] width 1030 height 54
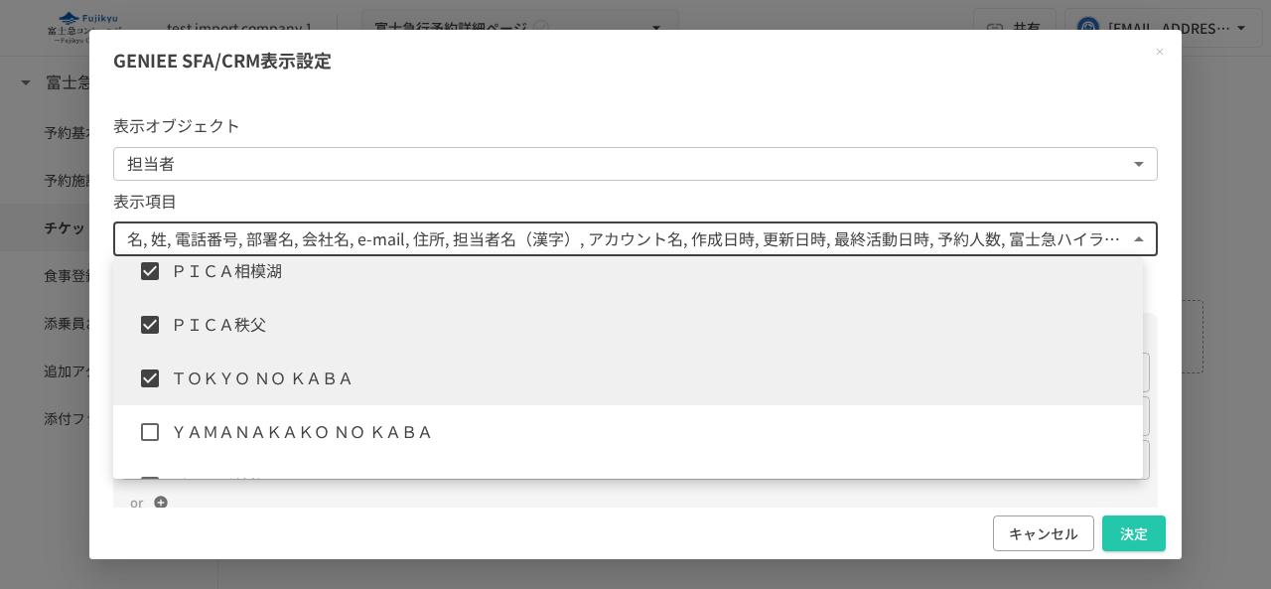
scroll to position [1092, 0]
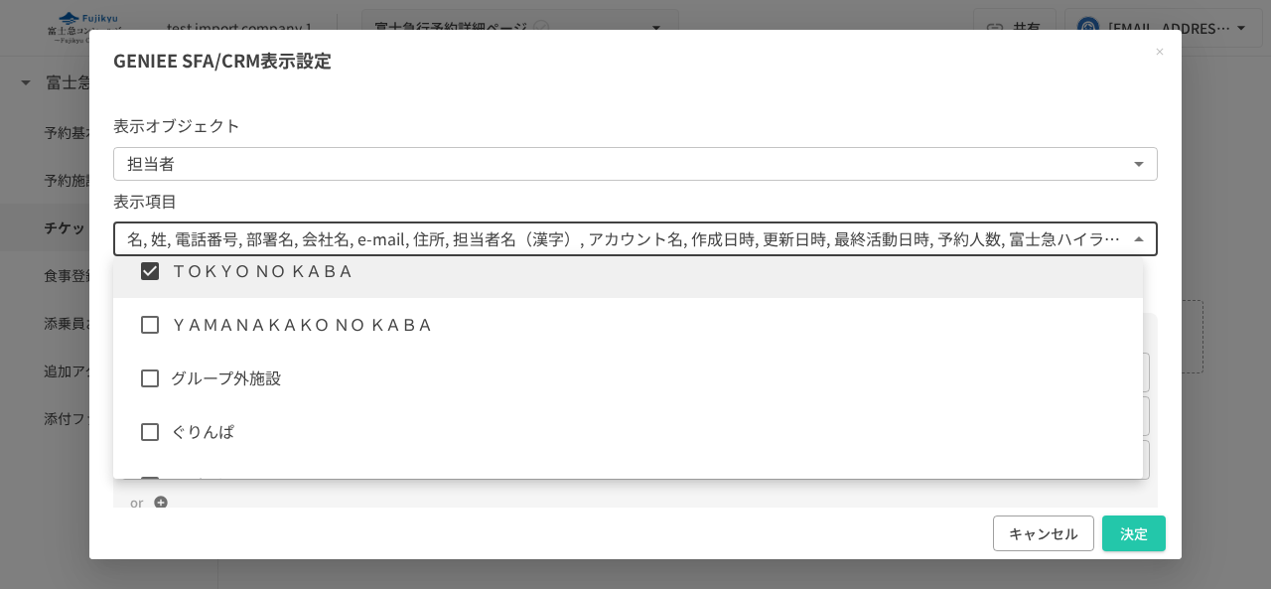
click at [284, 335] on span "ＹＡＭＡＮＡＫＡＫＯ ＮＯ ＫＡＢＡ" at bounding box center [649, 325] width 956 height 26
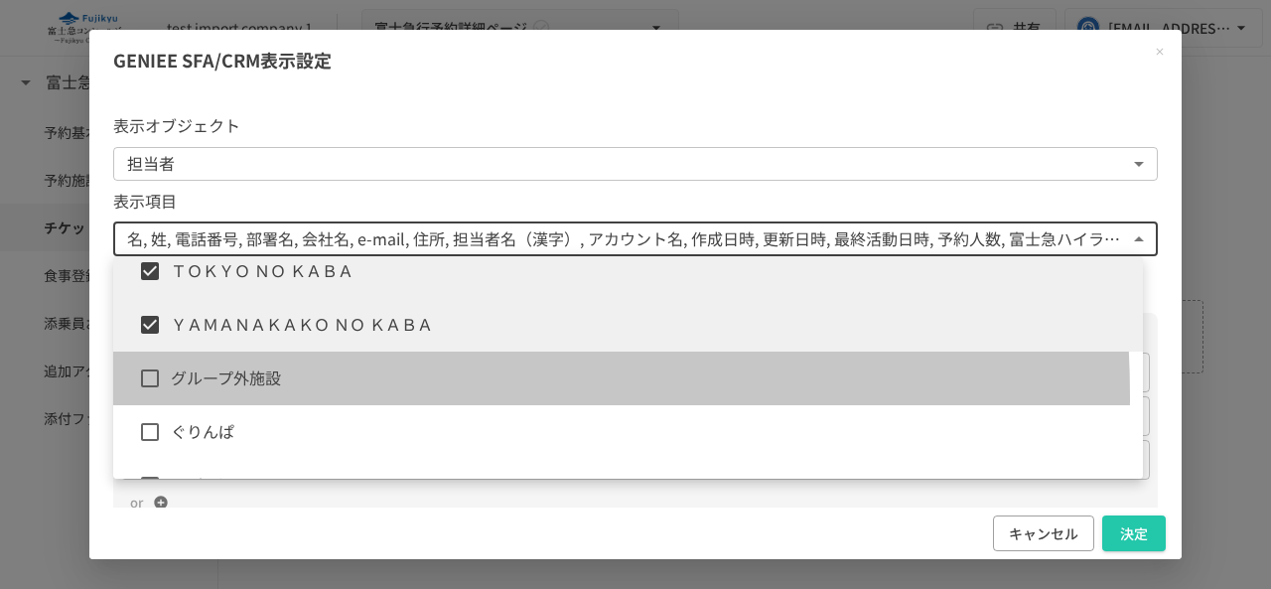
click at [260, 396] on li "グループ外施設" at bounding box center [628, 379] width 1030 height 54
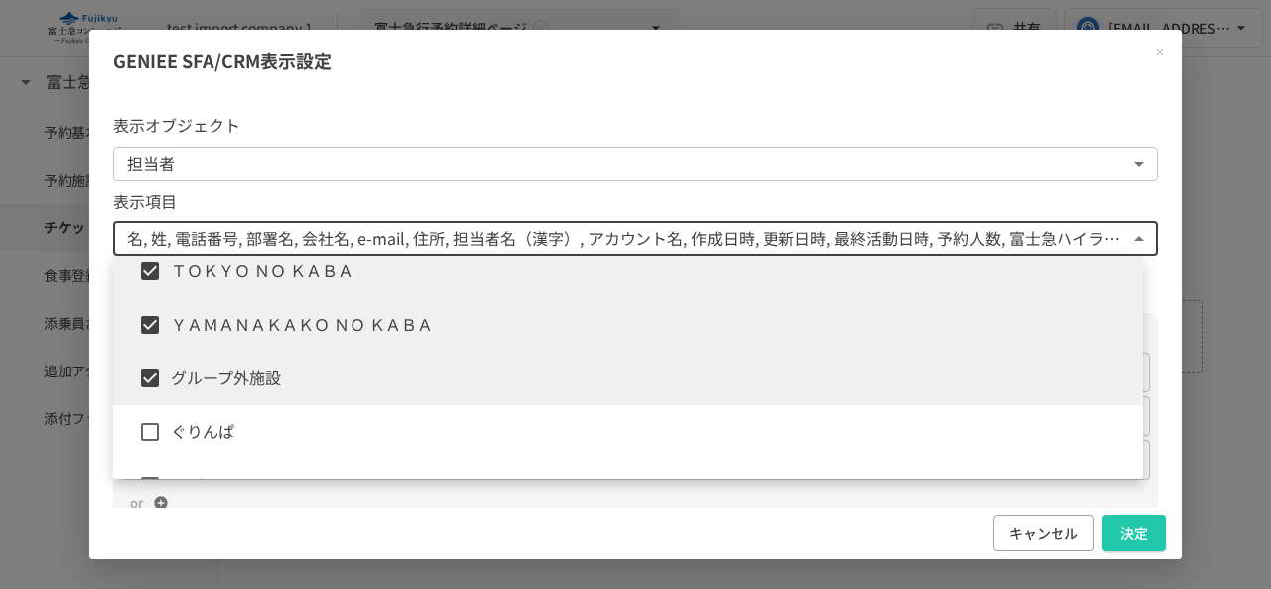
click at [236, 439] on span "ぐりんぱ" at bounding box center [649, 432] width 956 height 26
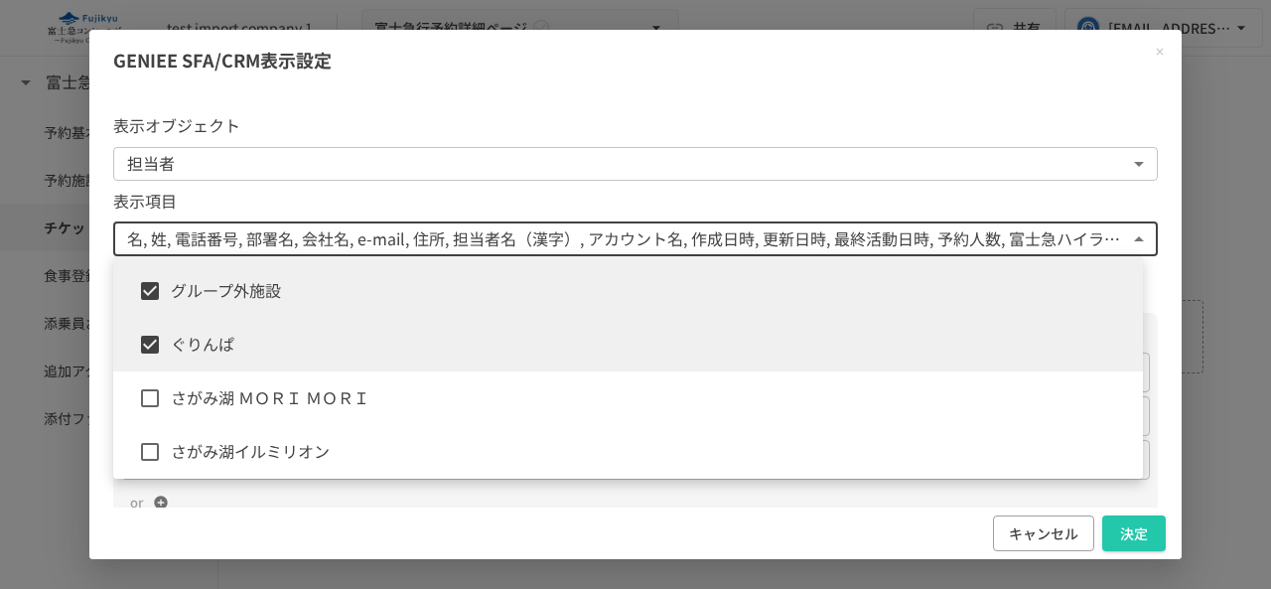
scroll to position [1291, 0]
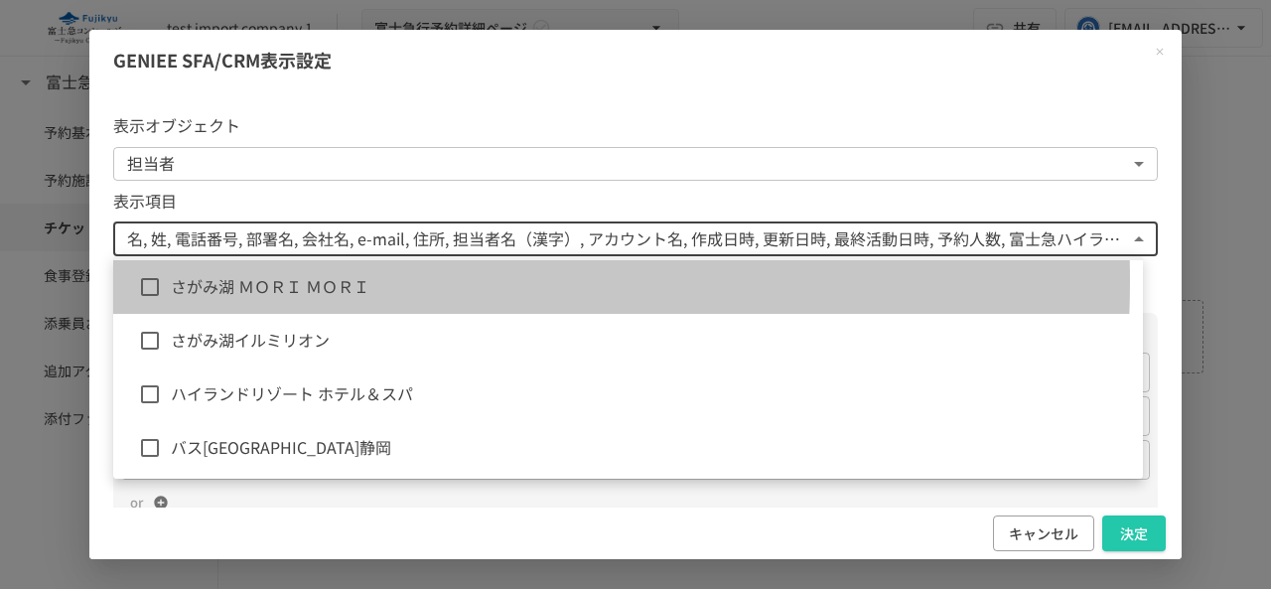
drag, startPoint x: 285, startPoint y: 281, endPoint x: 272, endPoint y: 349, distance: 68.7
click at [286, 281] on span "さがみ湖 ＭＯＲＩ ＭＯＲＩ" at bounding box center [649, 287] width 956 height 26
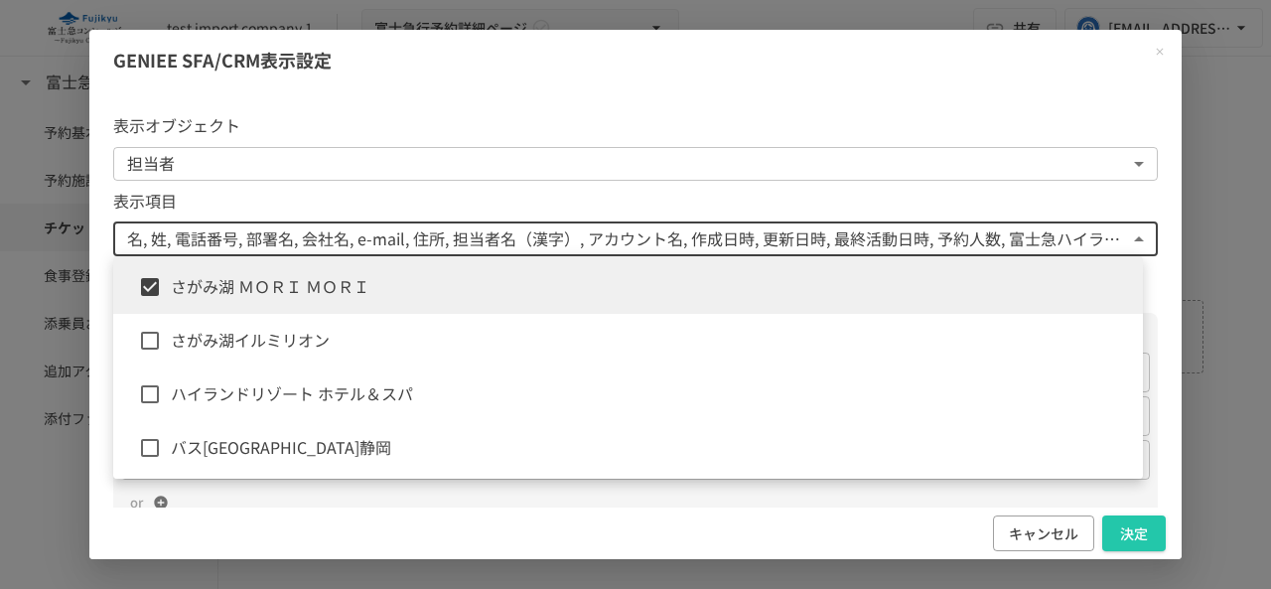
click at [266, 365] on li "さがみ湖イルミリオン" at bounding box center [628, 341] width 1030 height 54
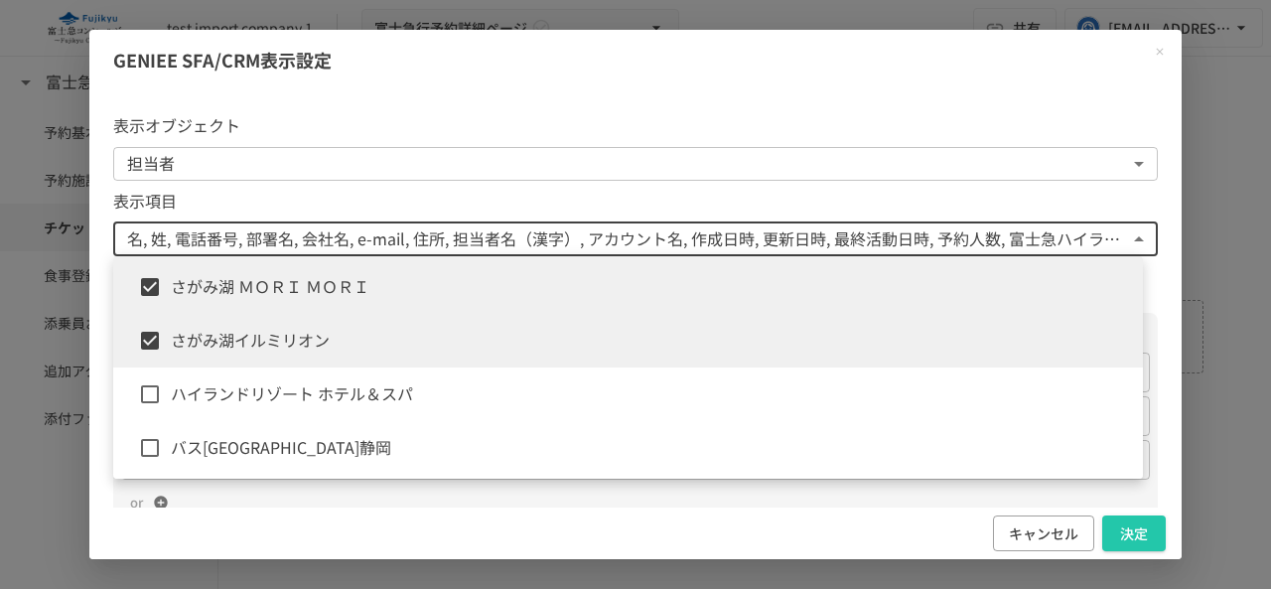
click at [258, 404] on span "ハイランドリゾート ホテル＆スパ" at bounding box center [649, 394] width 956 height 26
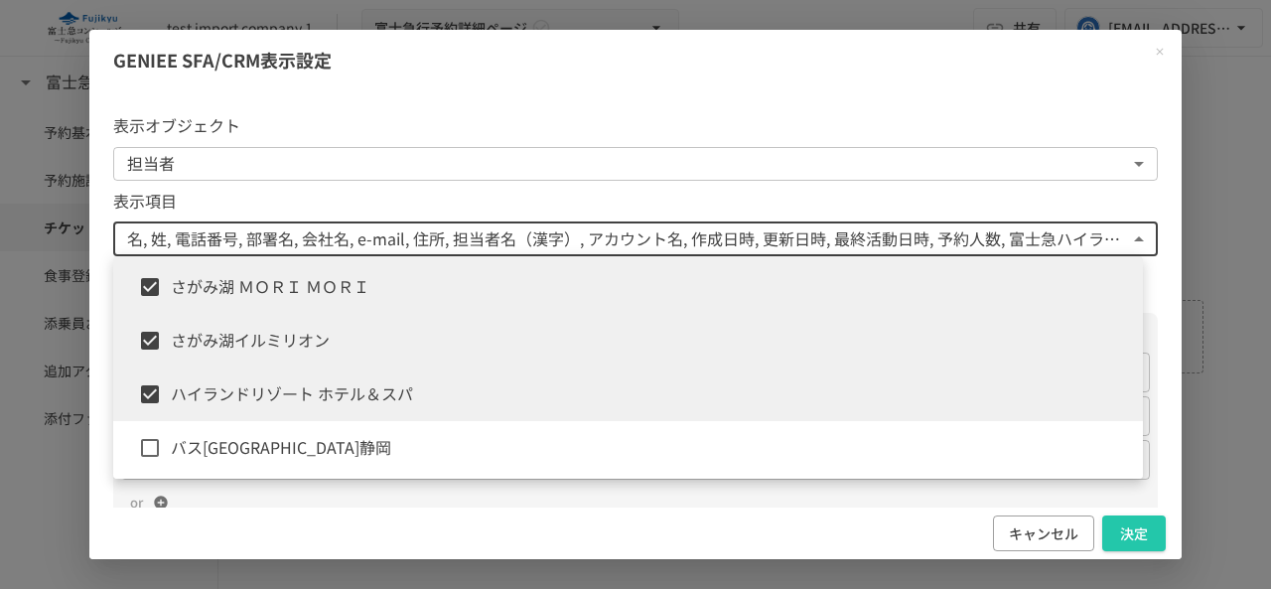
click at [241, 447] on span "バス[GEOGRAPHIC_DATA]静岡" at bounding box center [649, 448] width 956 height 26
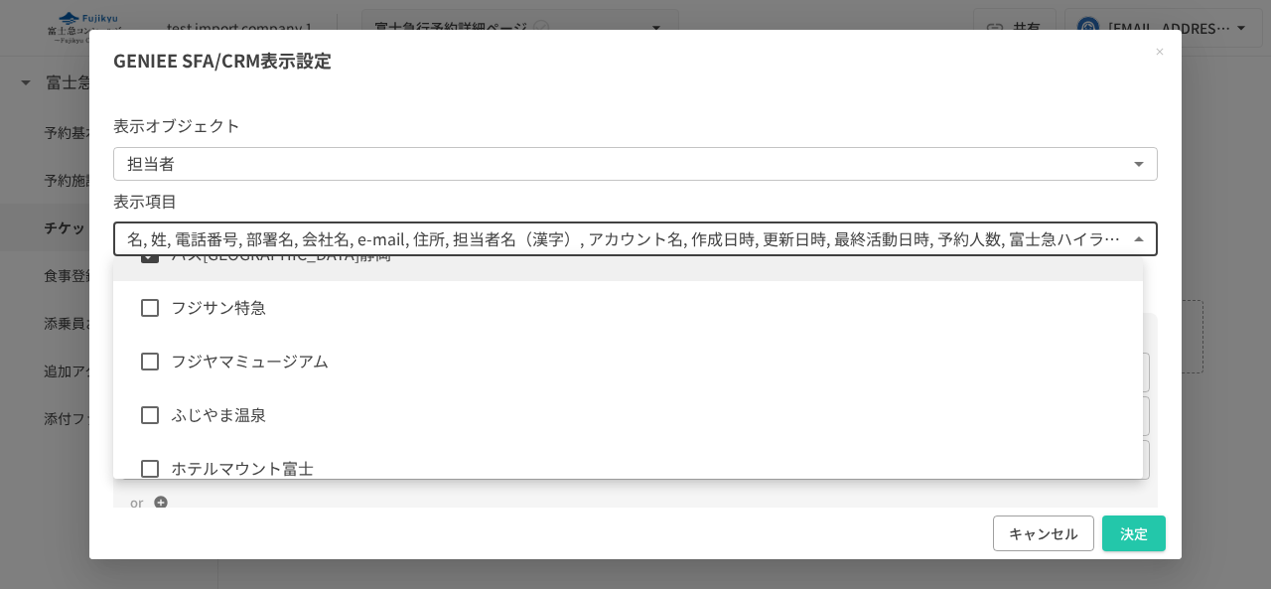
scroll to position [1490, 0]
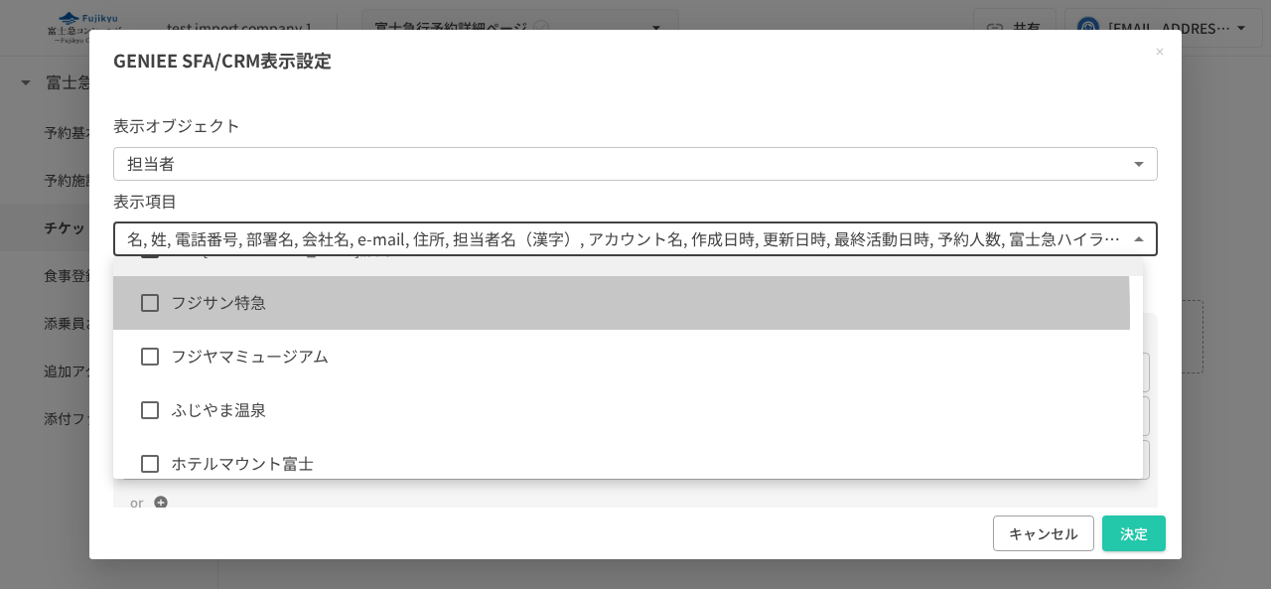
click at [272, 316] on li "フジサン特急" at bounding box center [628, 303] width 1030 height 54
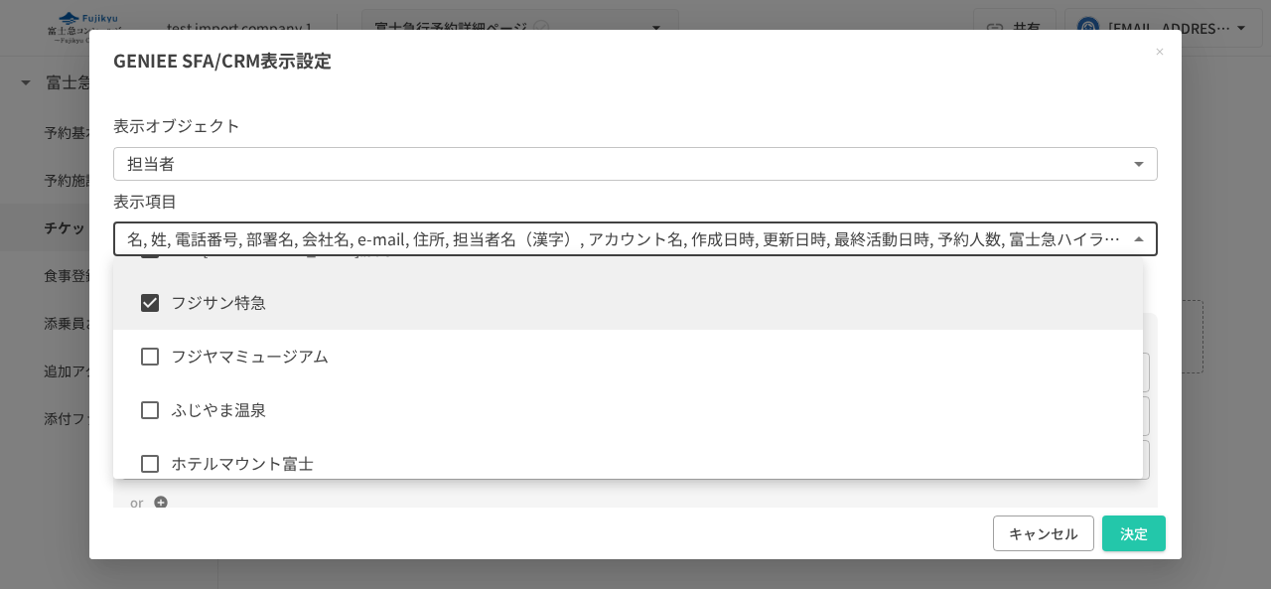
click at [277, 384] on li "ふじやま温泉" at bounding box center [628, 410] width 1030 height 54
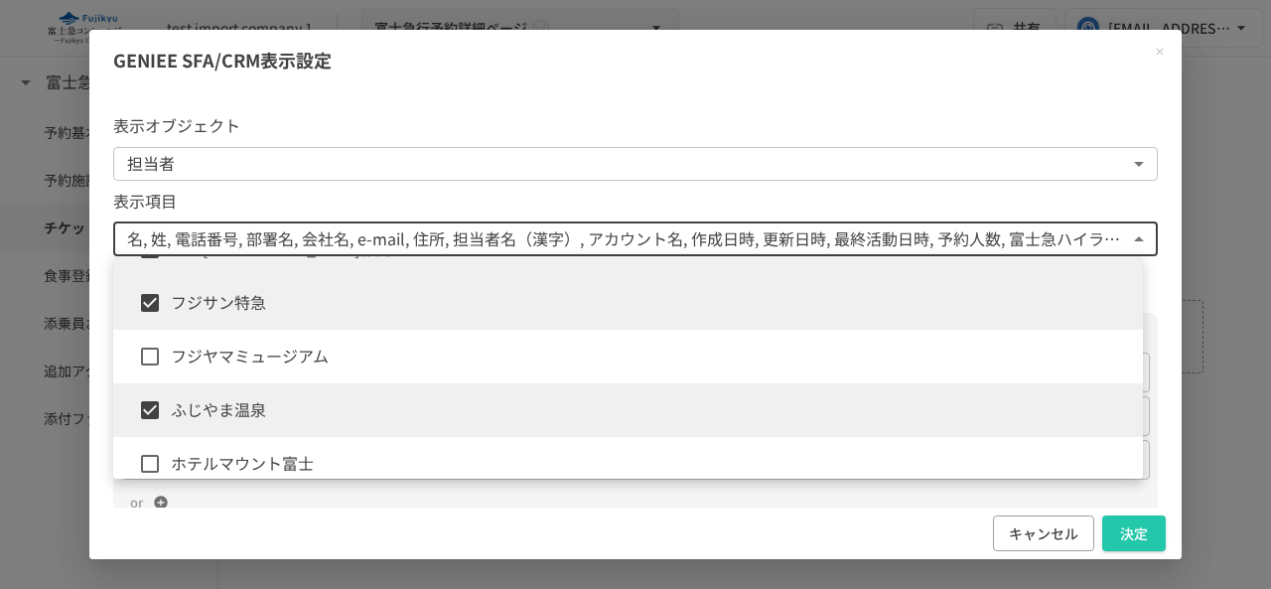
click at [288, 360] on span "フジヤマミュージアム" at bounding box center [649, 357] width 956 height 26
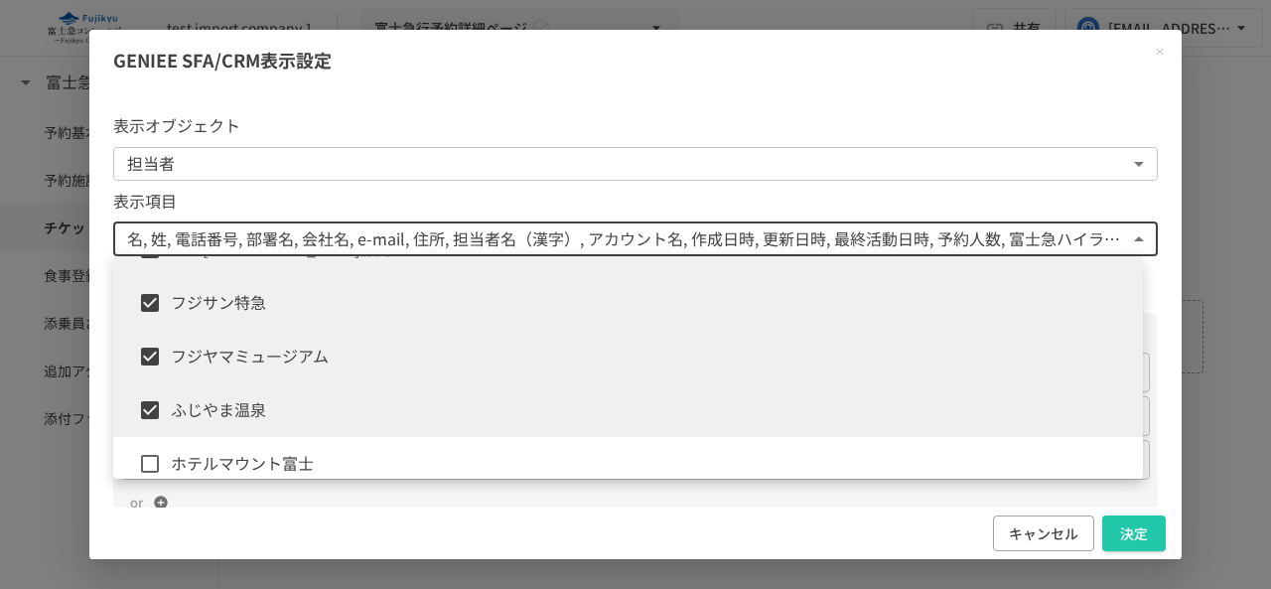
click at [236, 459] on span "ホテルマウント富士" at bounding box center [649, 464] width 956 height 26
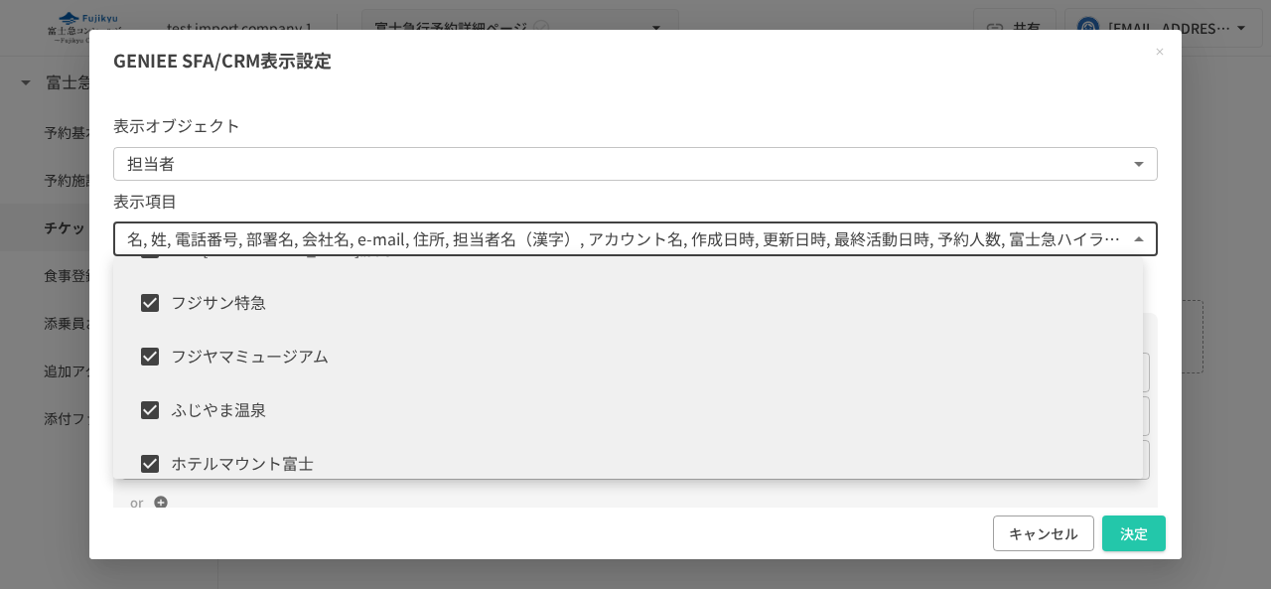
scroll to position [1589, 0]
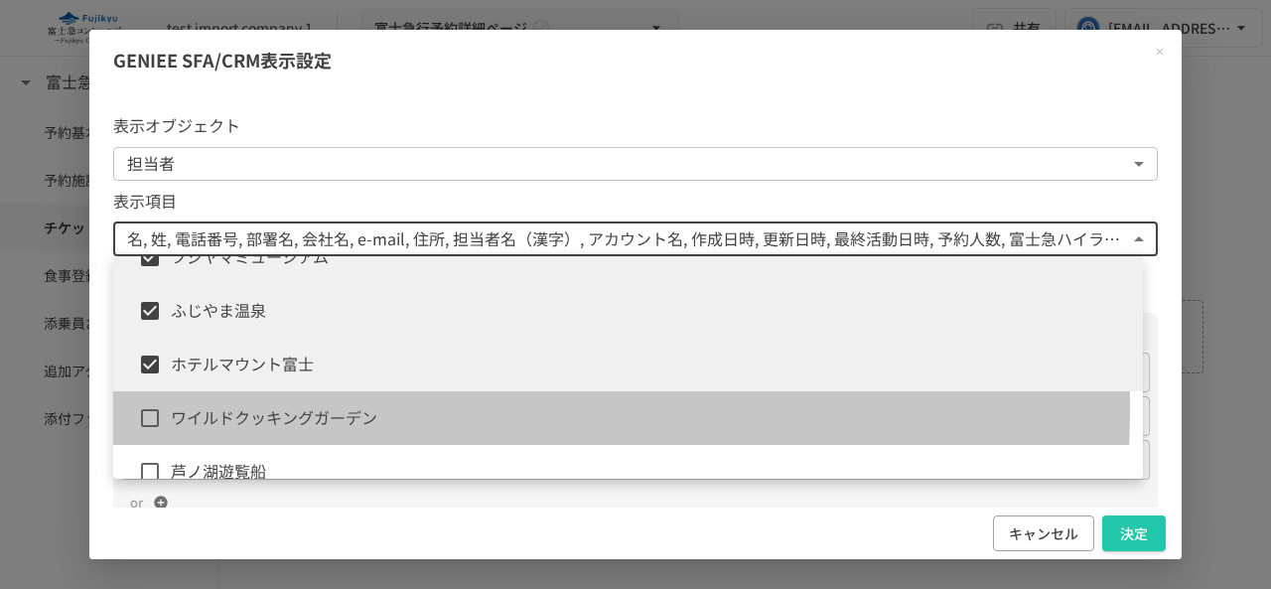
click at [292, 407] on span "ワイルドクッキングガーデン" at bounding box center [649, 418] width 956 height 26
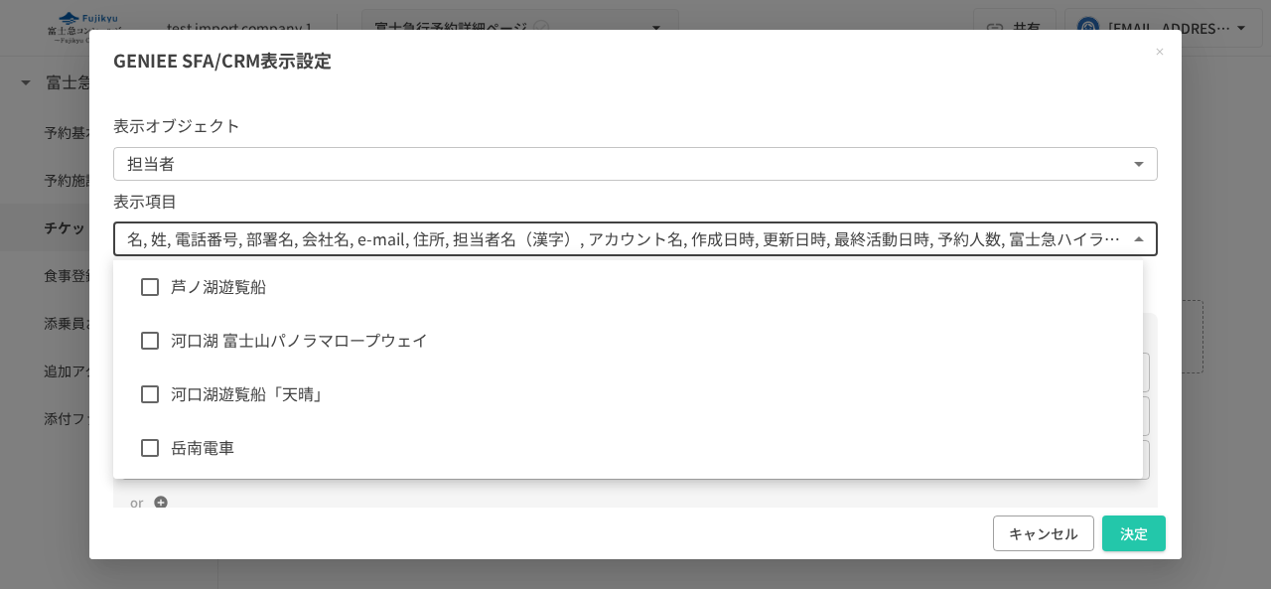
scroll to position [1787, 0]
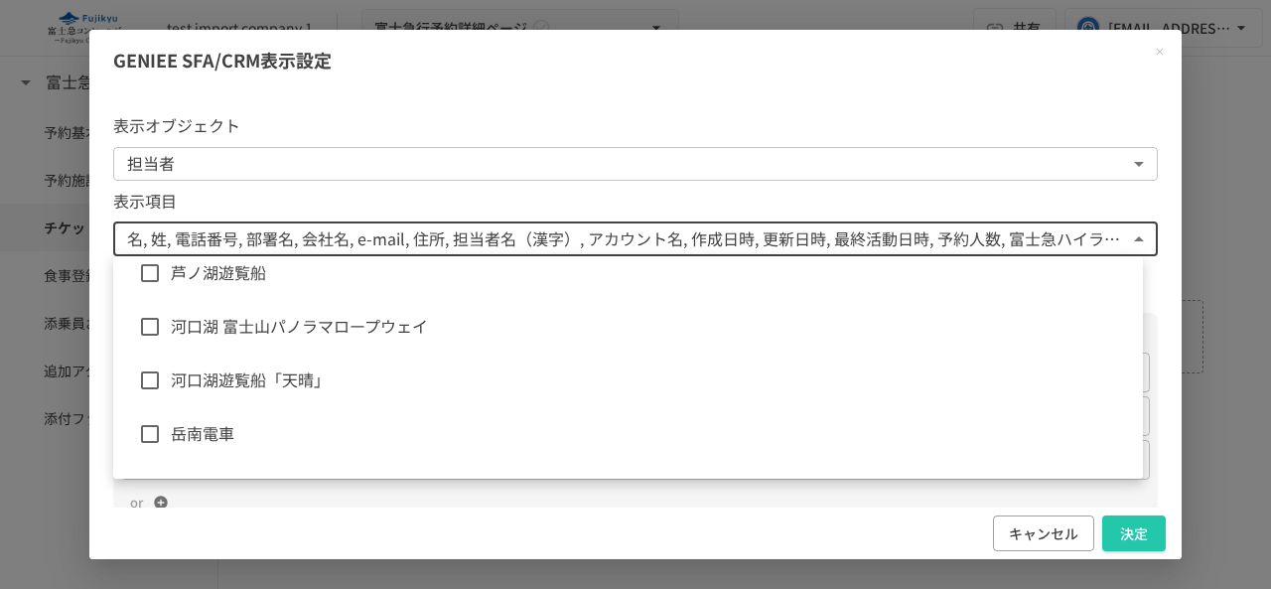
click at [297, 277] on span "芦ノ湖遊覧船" at bounding box center [649, 273] width 956 height 26
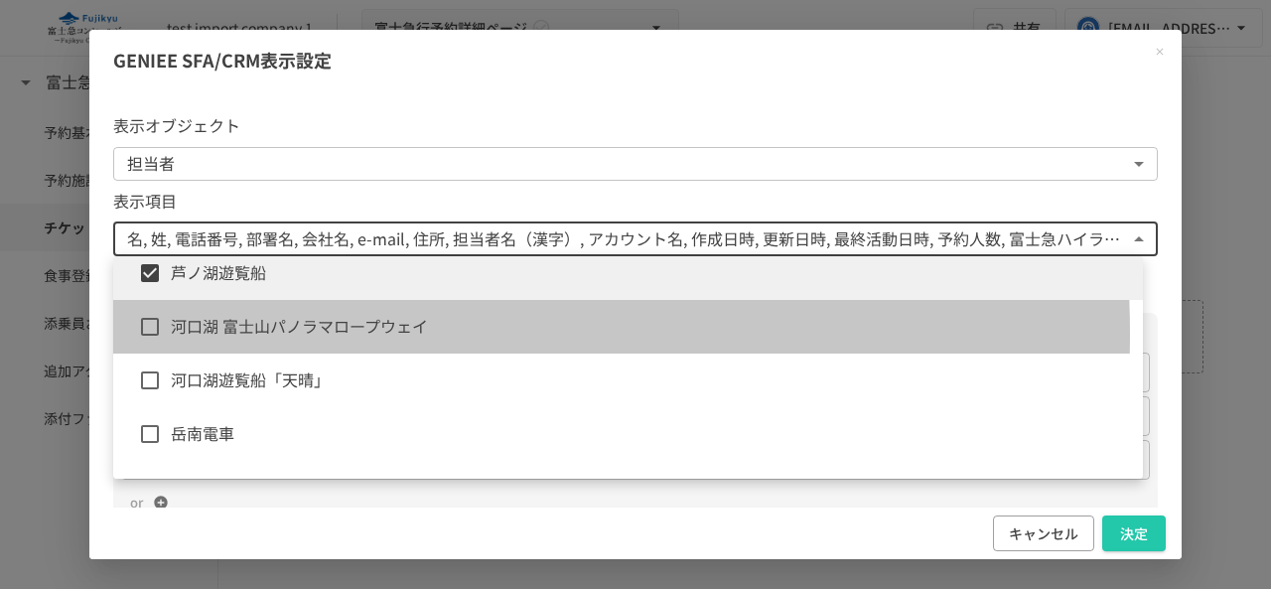
click at [298, 334] on span "河口湖 富士山パノラマロープウェイ" at bounding box center [649, 327] width 956 height 26
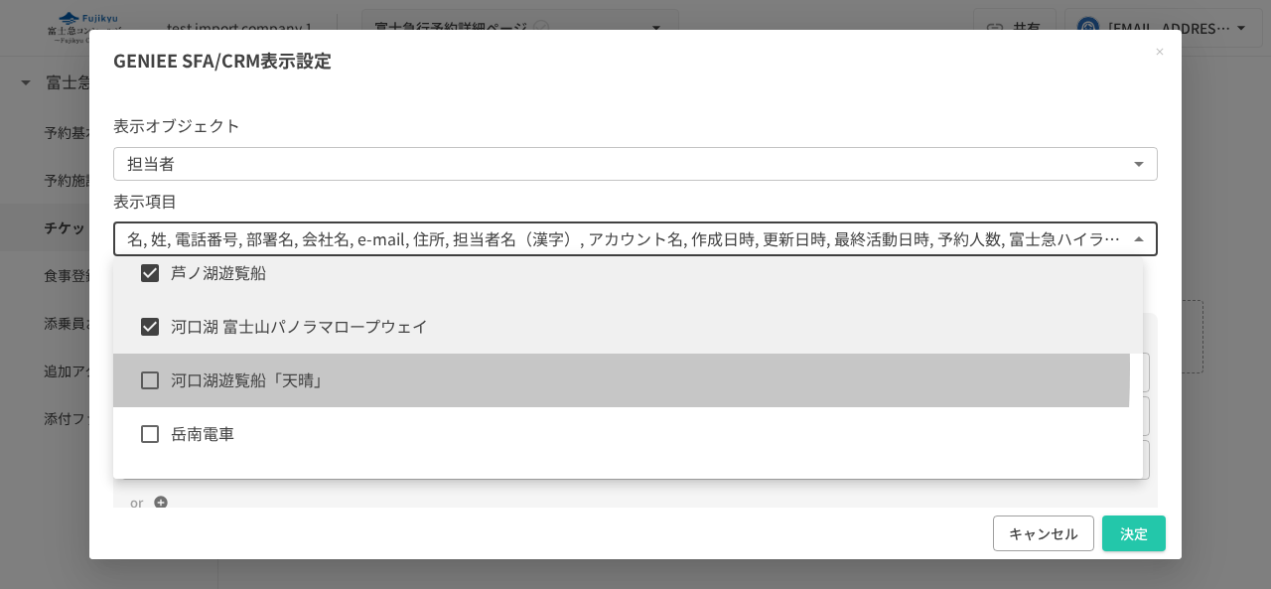
click at [281, 368] on span "河口湖遊覧船「天晴」" at bounding box center [649, 380] width 956 height 26
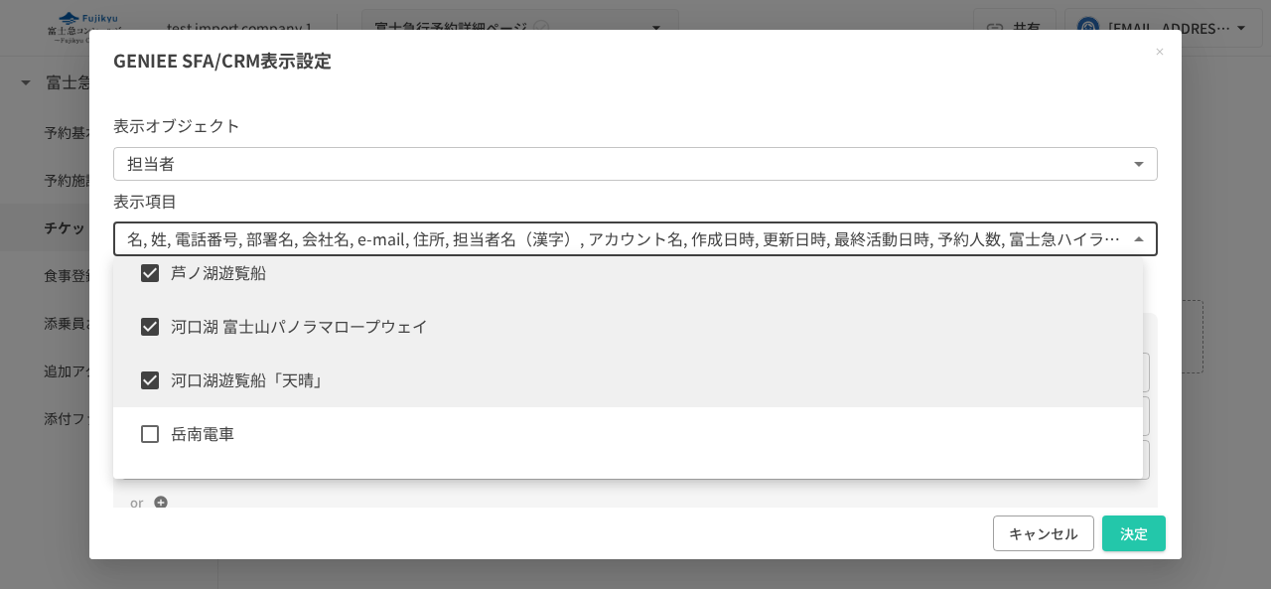
click at [250, 422] on span "岳南電車" at bounding box center [649, 434] width 956 height 26
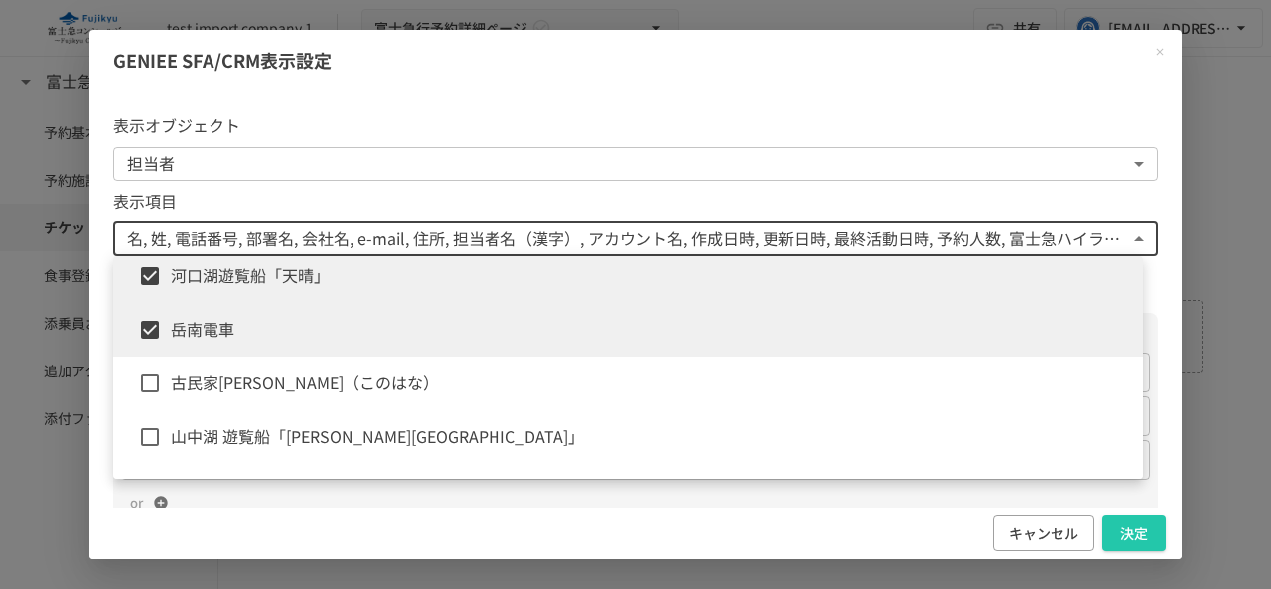
scroll to position [1986, 0]
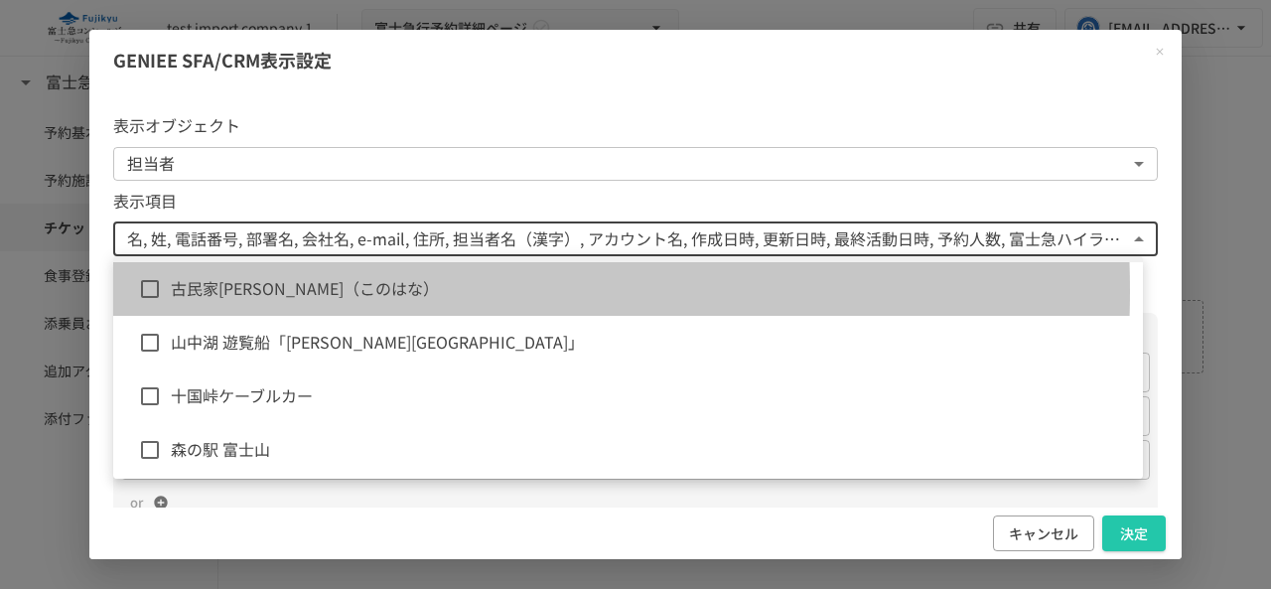
click at [292, 290] on span "古民家[PERSON_NAME]（このはな）" at bounding box center [649, 289] width 956 height 26
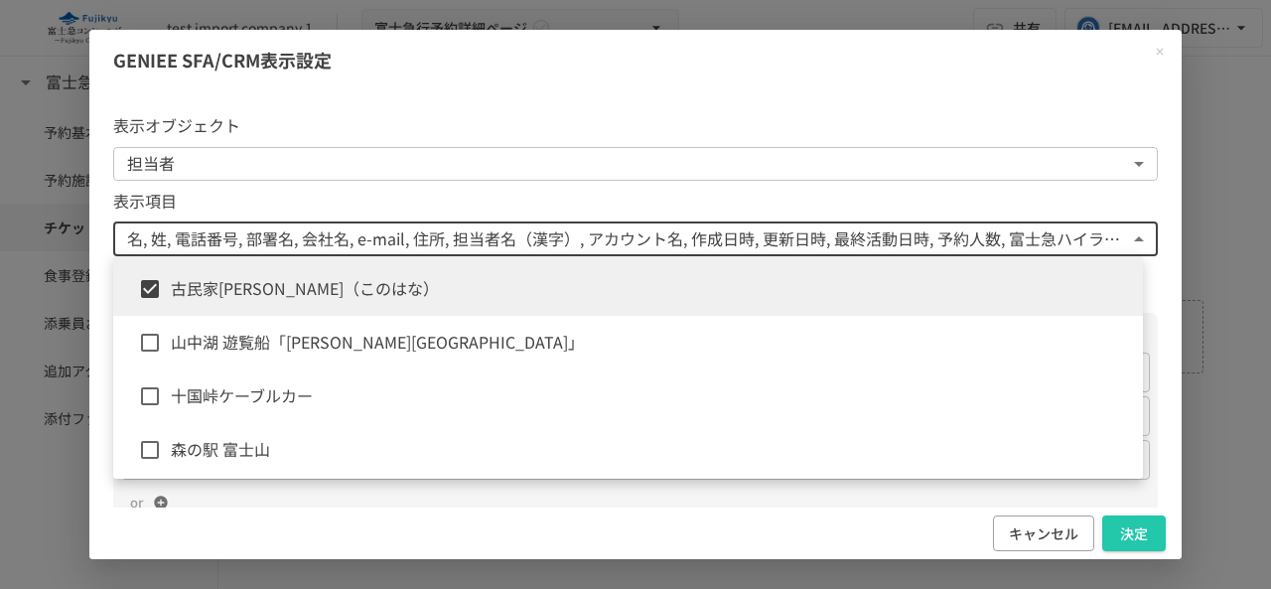
click at [283, 344] on span "山中湖 遊覧船「[PERSON_NAME][GEOGRAPHIC_DATA]」" at bounding box center [649, 343] width 956 height 26
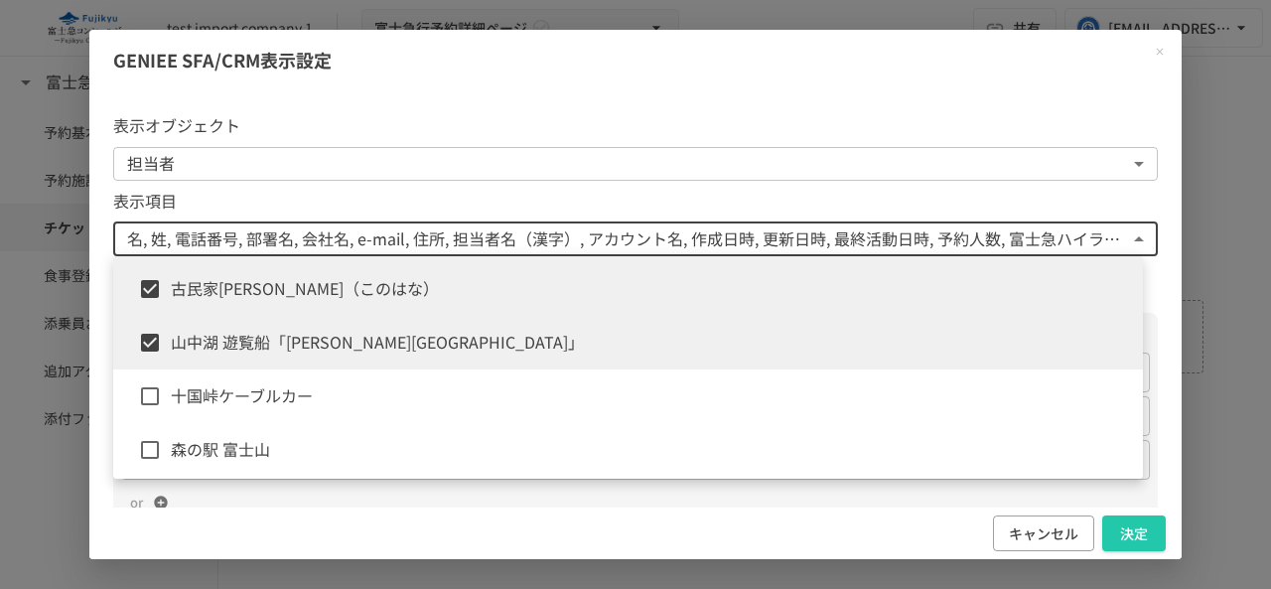
click at [251, 396] on span "十国峠ケーブルカー" at bounding box center [649, 396] width 956 height 26
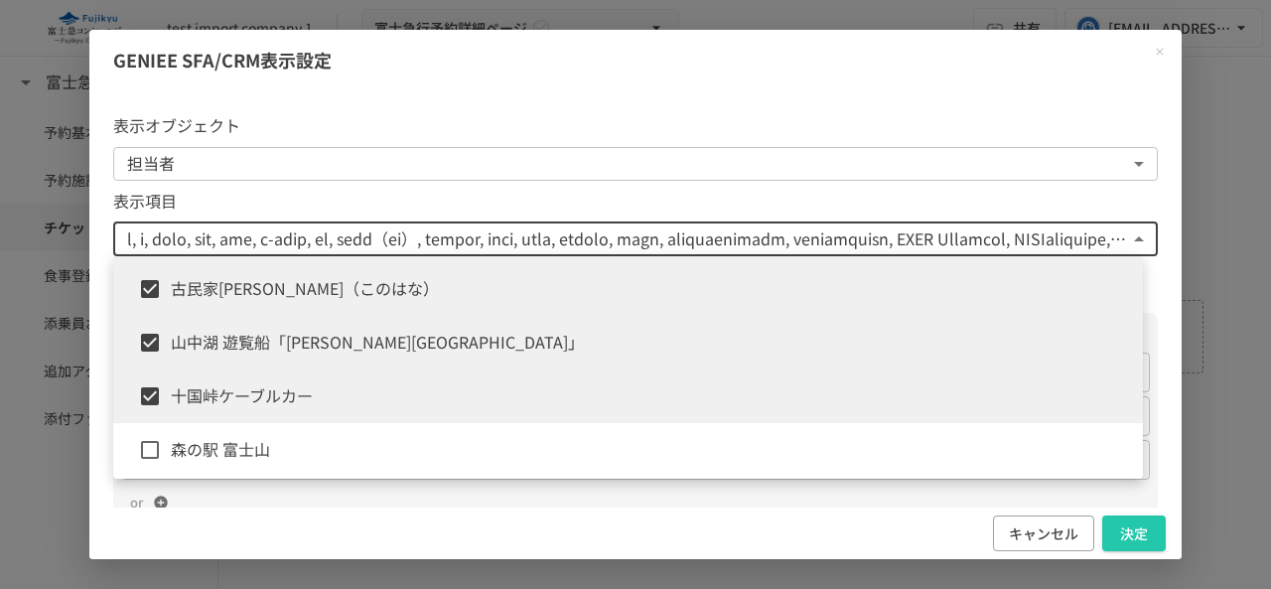
click at [229, 441] on span "森の駅 富士山" at bounding box center [649, 450] width 956 height 26
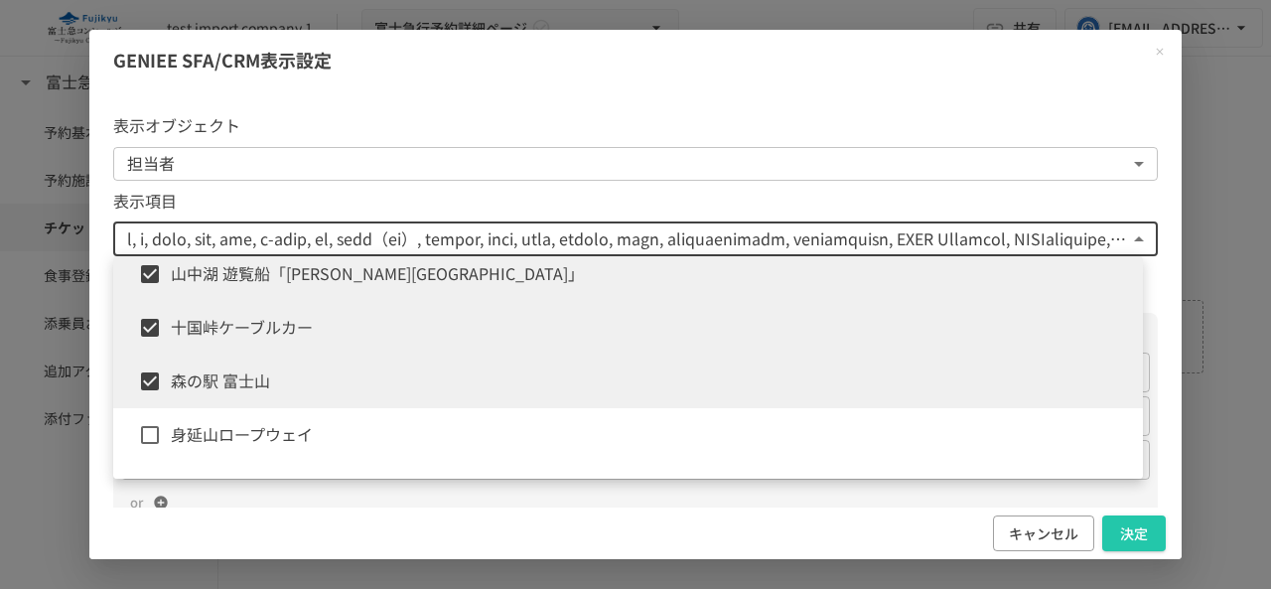
scroll to position [2085, 0]
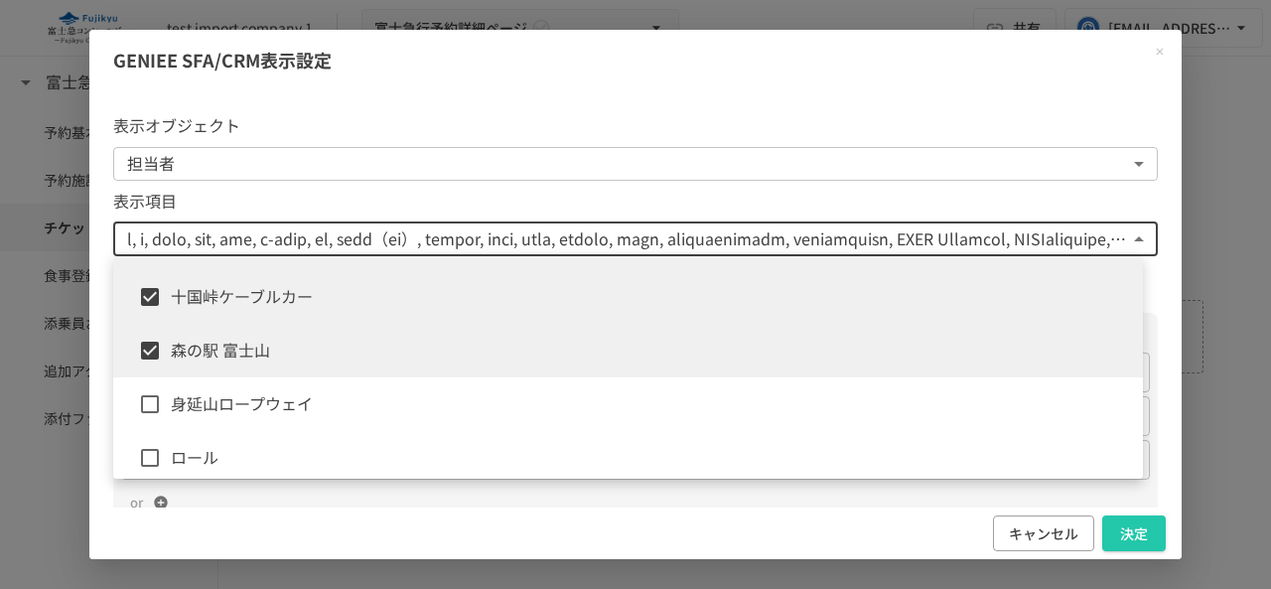
click at [250, 405] on span "身延山ロープウェイ" at bounding box center [649, 404] width 956 height 26
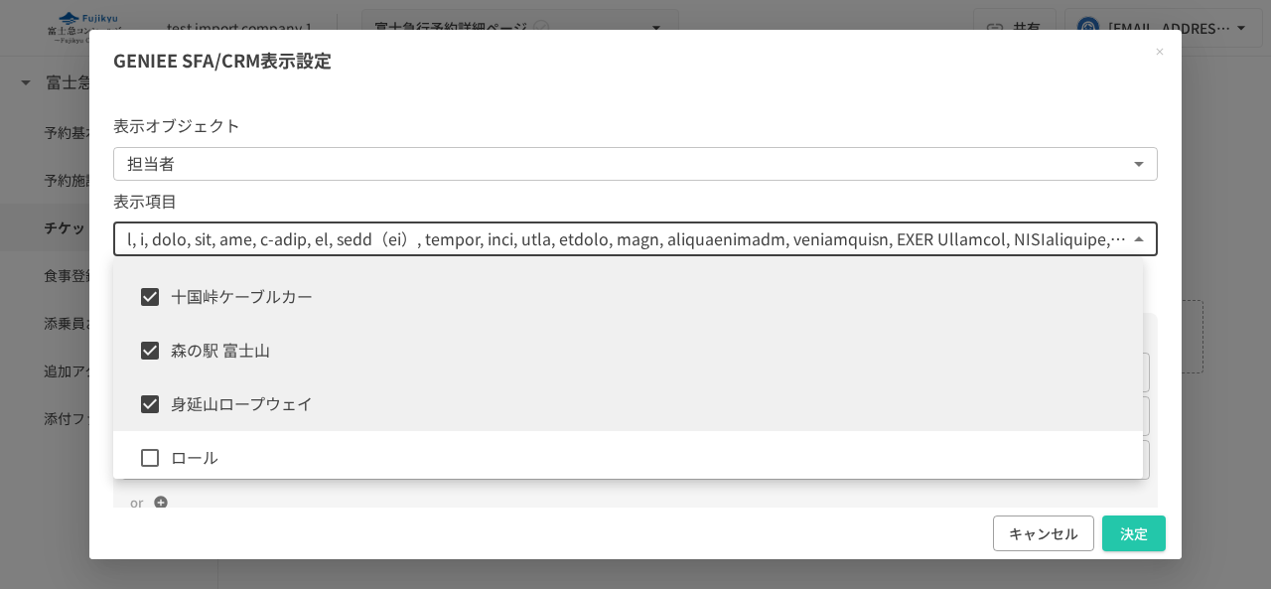
click at [210, 451] on span "ロール" at bounding box center [649, 458] width 956 height 26
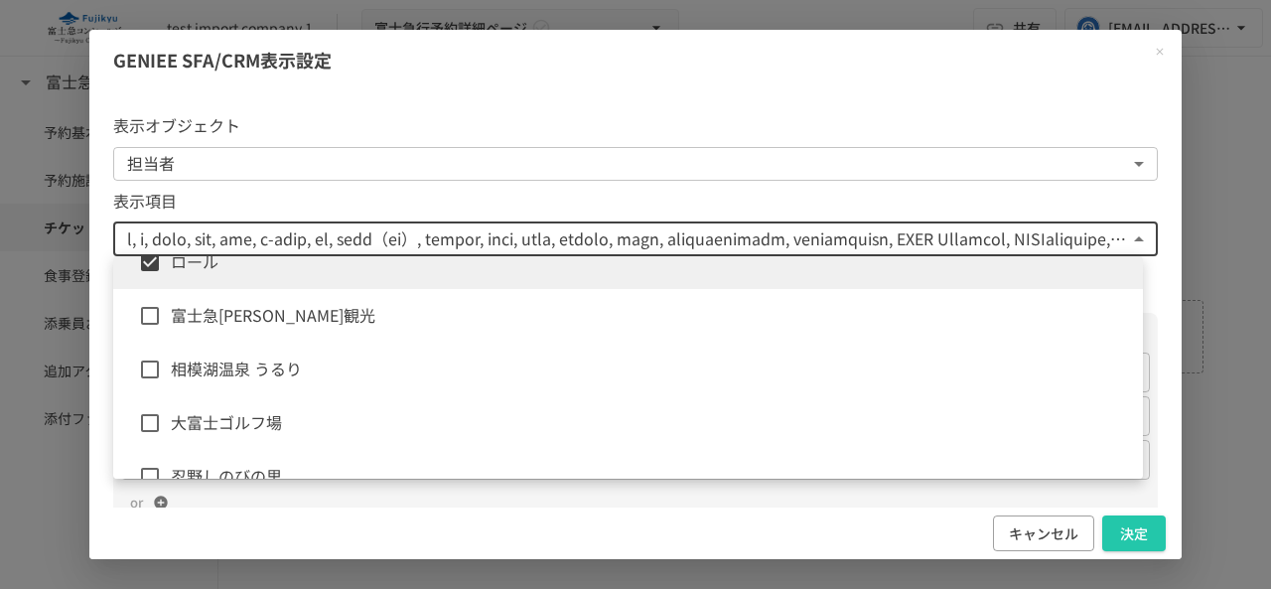
scroll to position [2284, 0]
click at [259, 306] on span "富士急[PERSON_NAME]観光" at bounding box center [649, 313] width 956 height 26
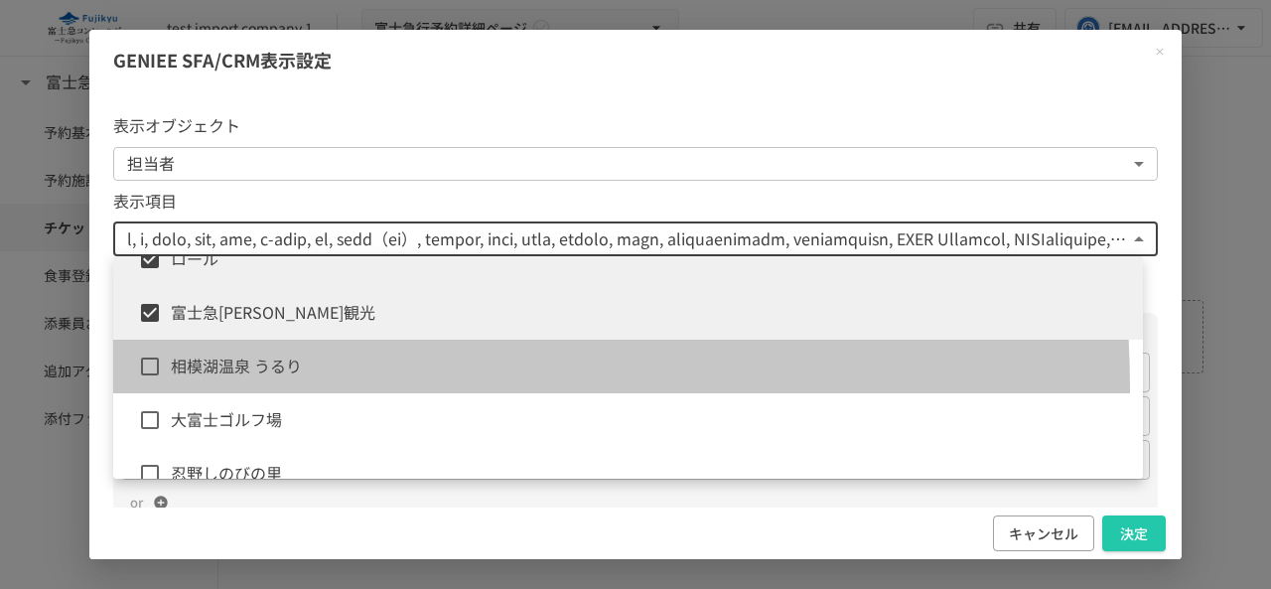
click at [234, 388] on li "相模湖温泉 うるり" at bounding box center [628, 367] width 1030 height 54
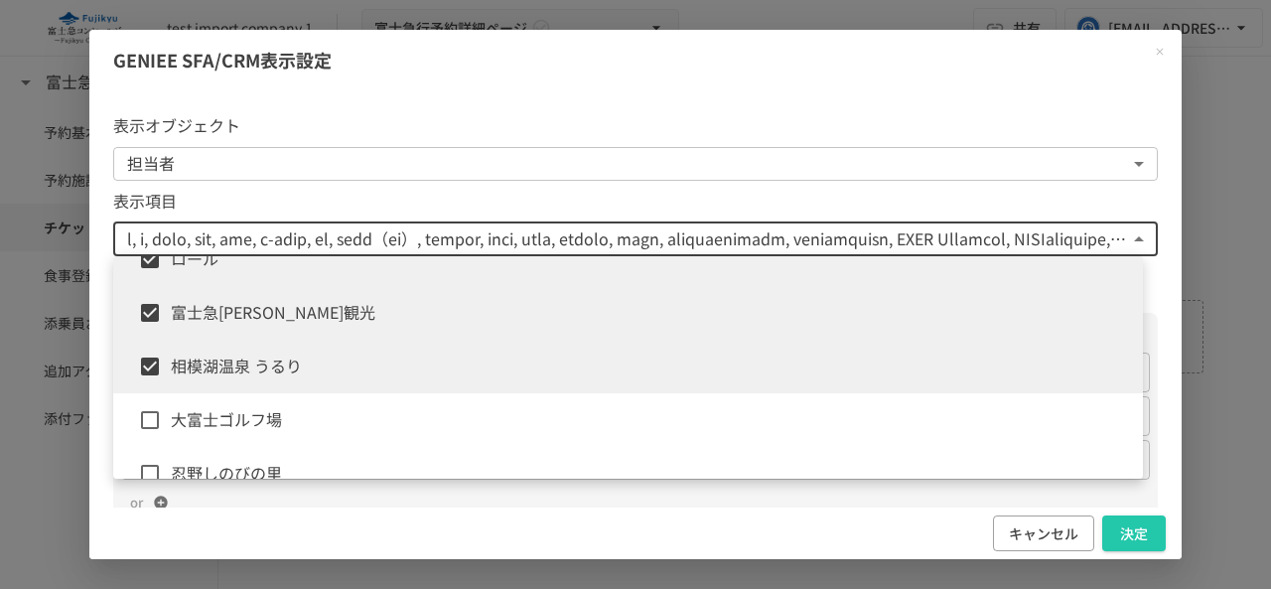
click at [228, 419] on span "大富士ゴルフ場" at bounding box center [649, 420] width 956 height 26
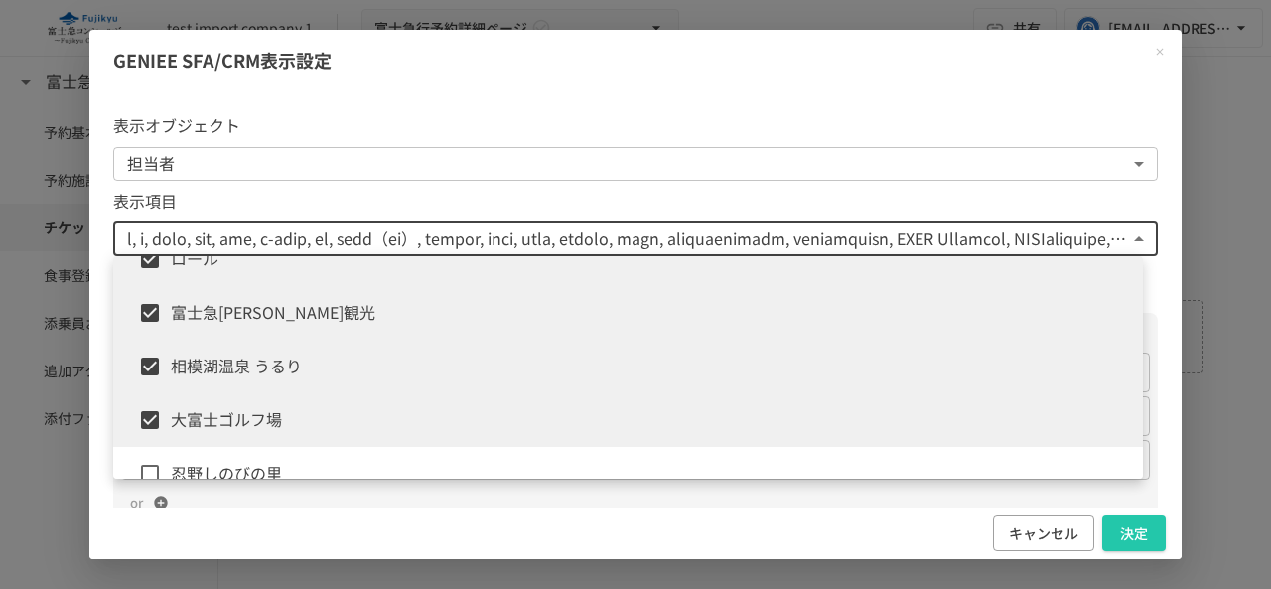
click at [216, 456] on li "忍野しのびの里" at bounding box center [628, 474] width 1030 height 54
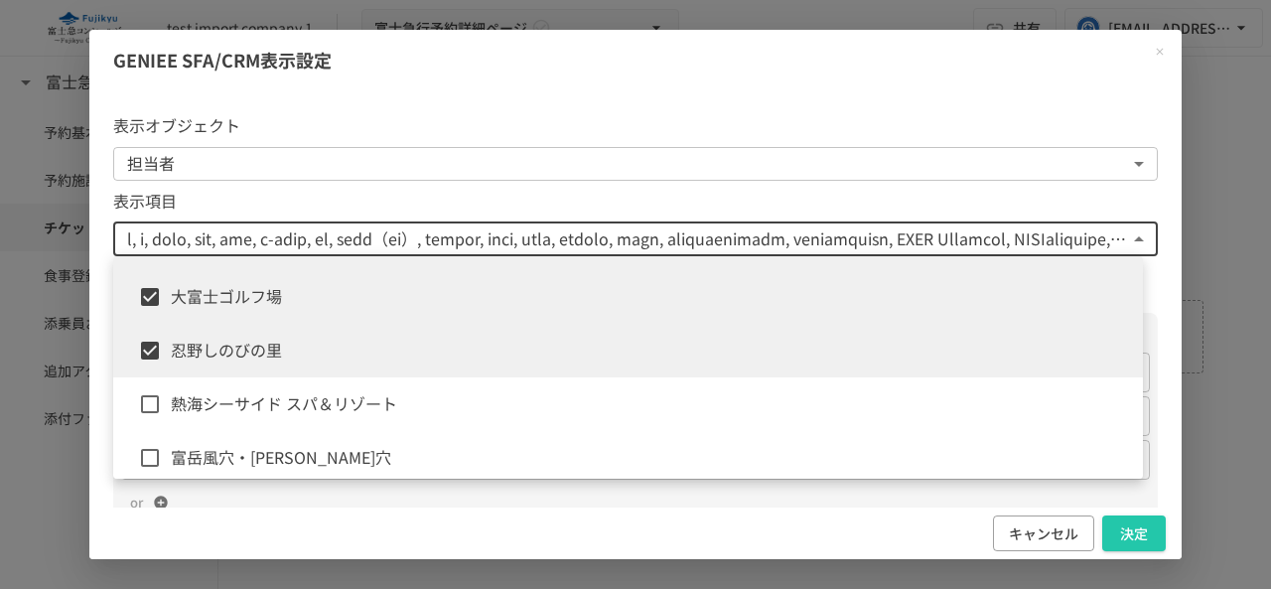
scroll to position [2483, 0]
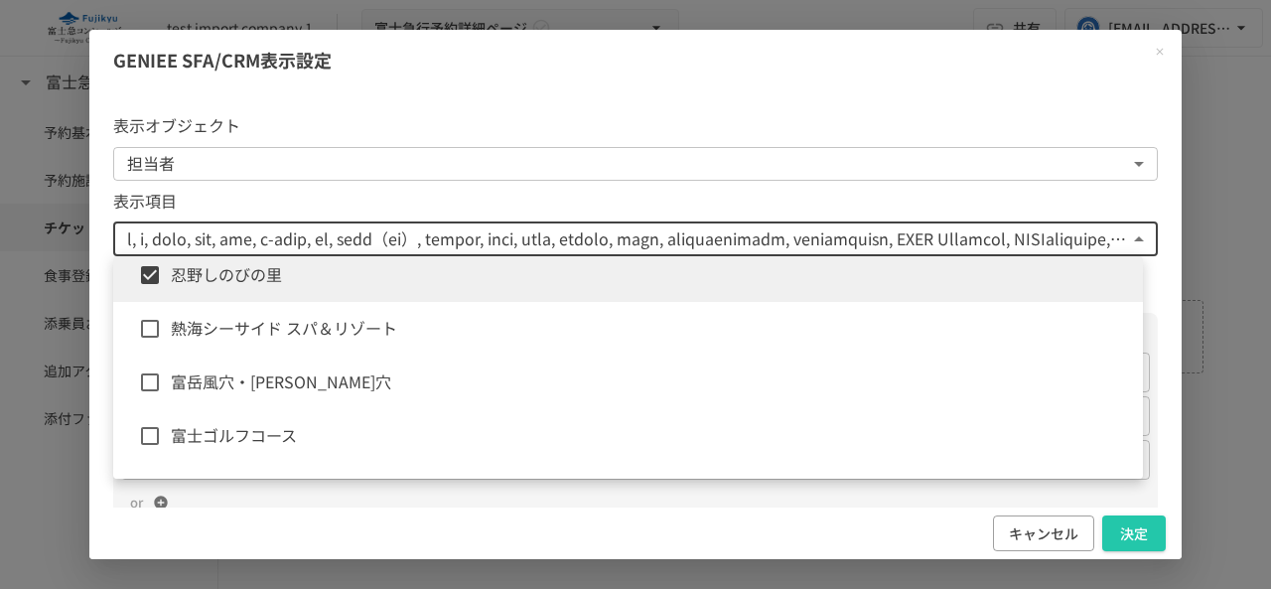
click at [285, 337] on span "熱海シーサイド スパ＆リゾート" at bounding box center [649, 329] width 956 height 26
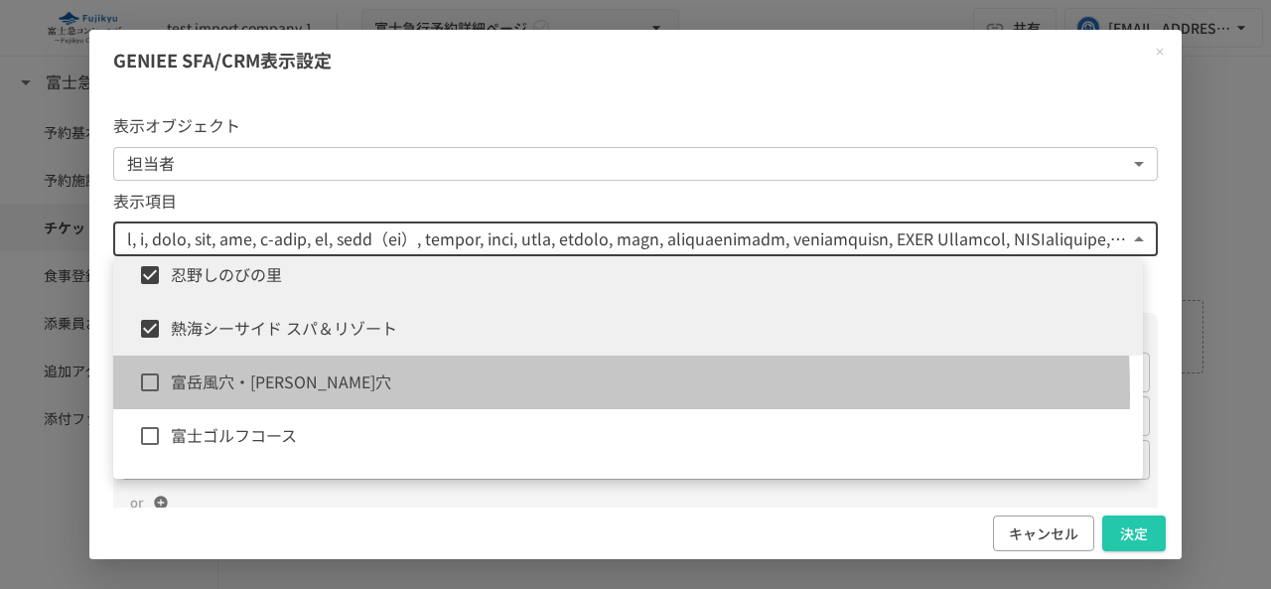
click at [244, 394] on span "富岳風穴・[PERSON_NAME]穴" at bounding box center [649, 382] width 956 height 26
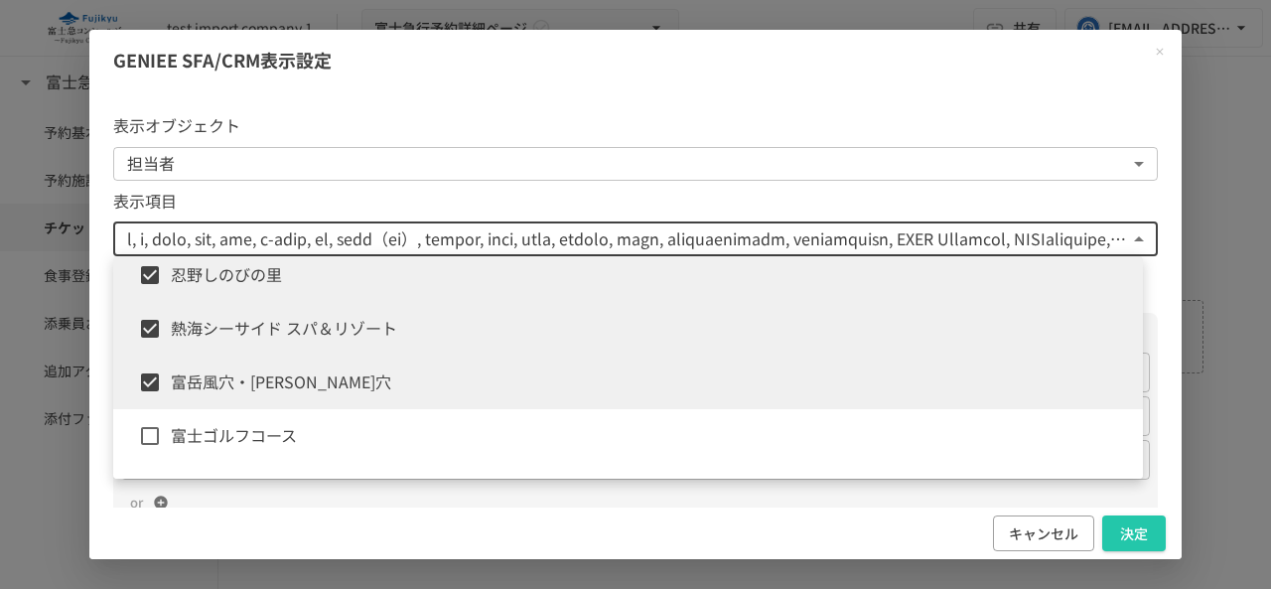
click at [228, 430] on span "富士ゴルフコース" at bounding box center [649, 436] width 956 height 26
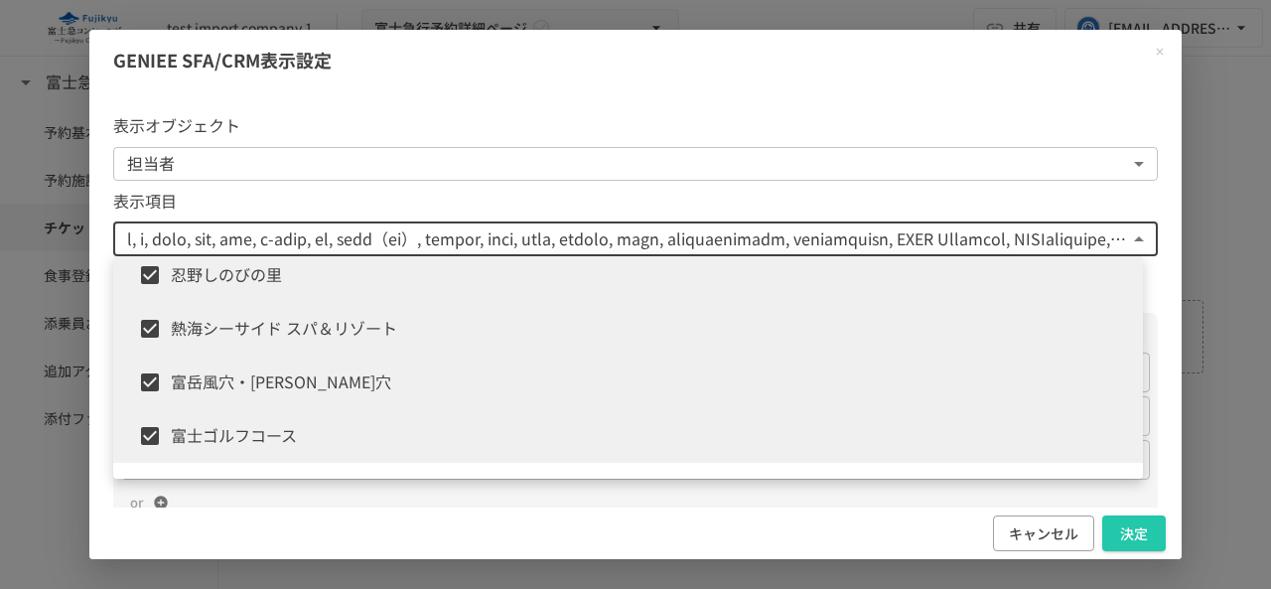
scroll to position [2582, 0]
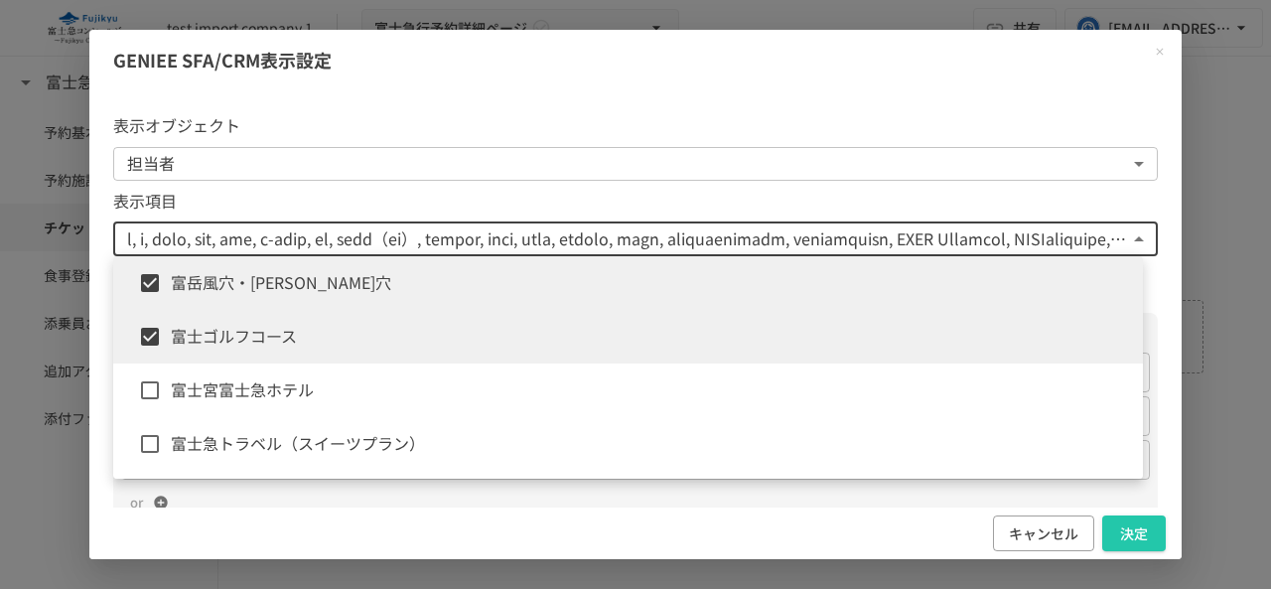
click at [257, 383] on span "富士宮富士急ホテル" at bounding box center [649, 390] width 956 height 26
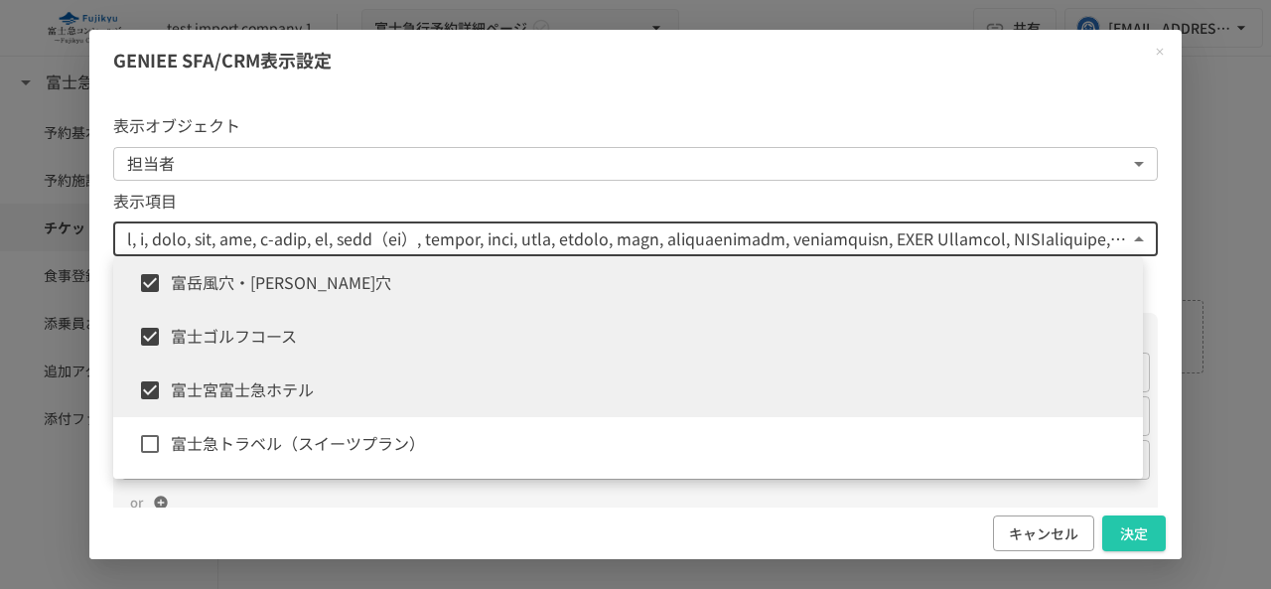
click at [243, 431] on span "富士急トラベル（スイーツプラン）" at bounding box center [649, 444] width 956 height 26
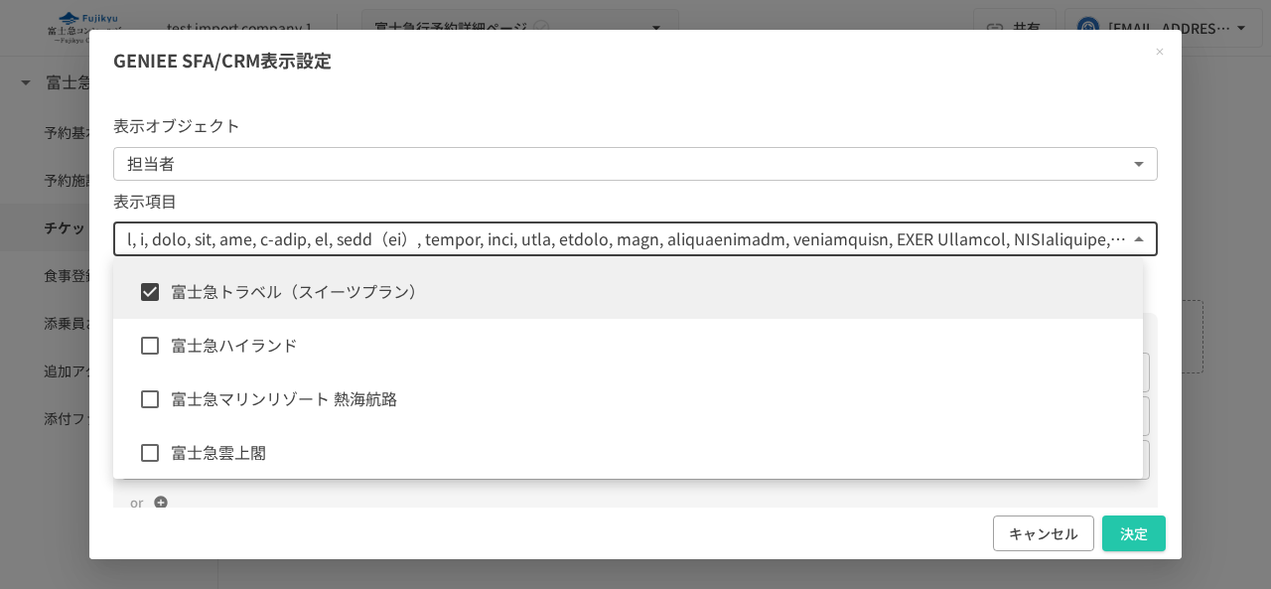
scroll to position [2780, 0]
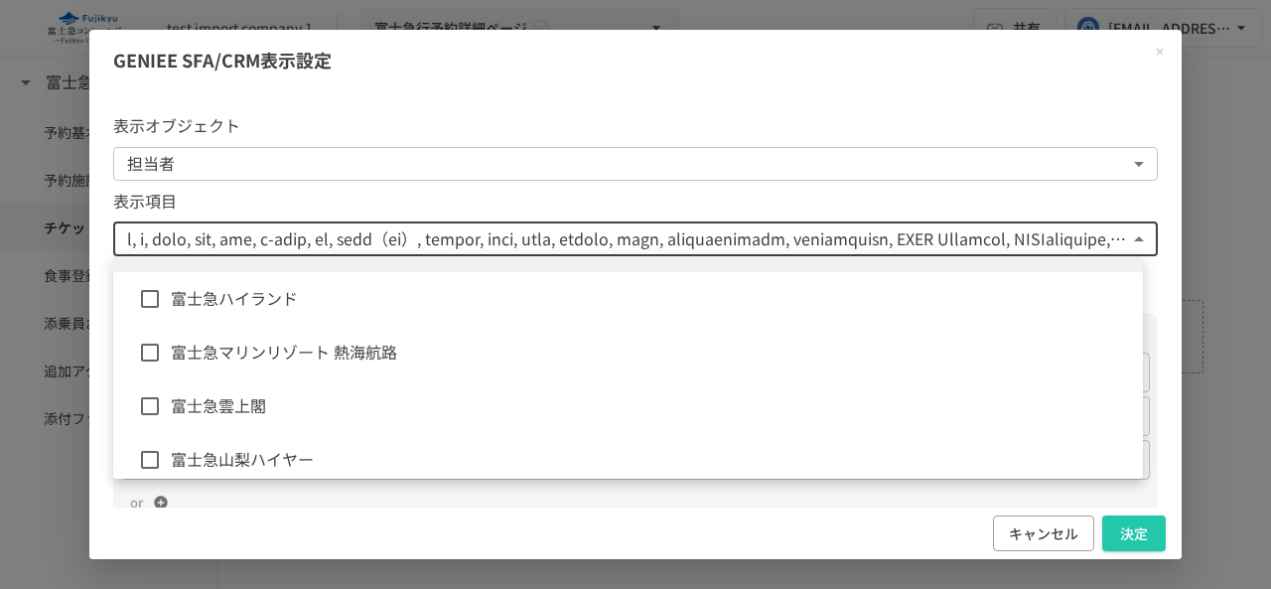
drag, startPoint x: 265, startPoint y: 306, endPoint x: 267, endPoint y: 355, distance: 48.7
click at [266, 306] on span "富士急ハイランド" at bounding box center [649, 299] width 956 height 26
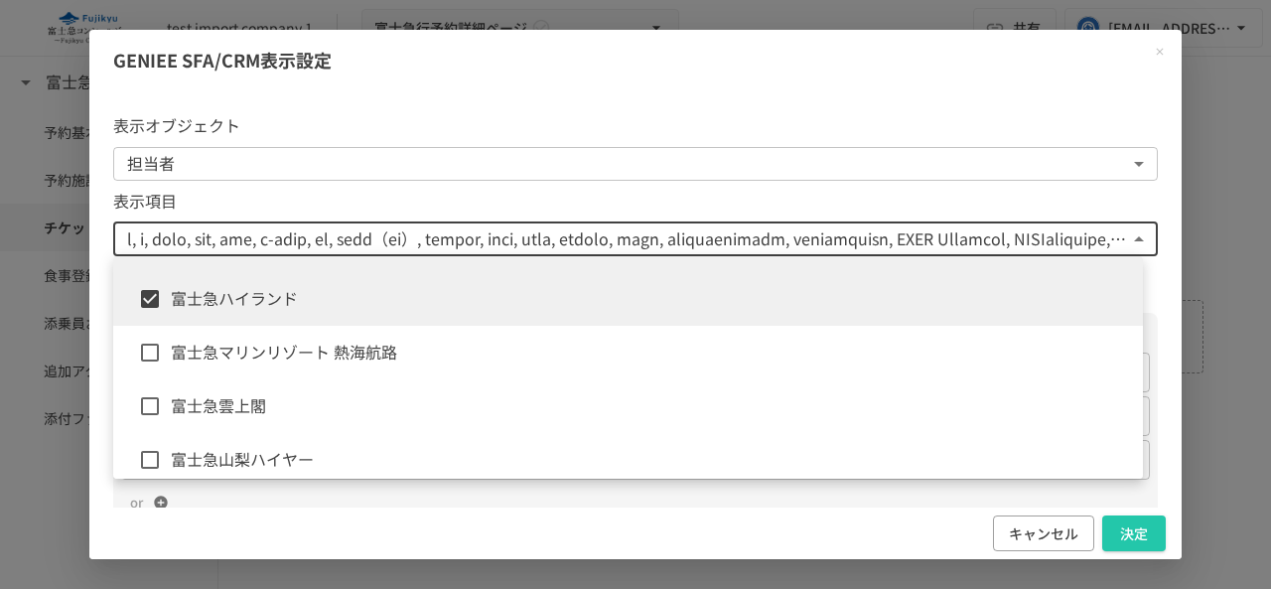
click at [266, 366] on li "富士急マリンリゾート 熱海航路" at bounding box center [628, 353] width 1030 height 54
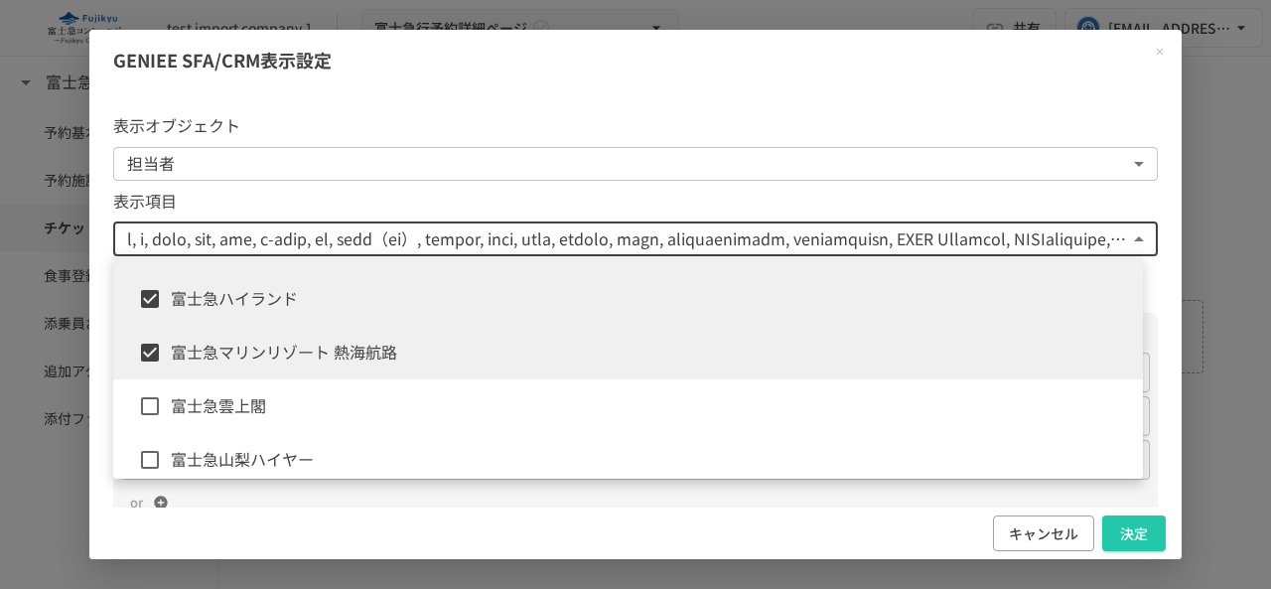
click at [228, 415] on span "富士急雲上閣" at bounding box center [649, 406] width 956 height 26
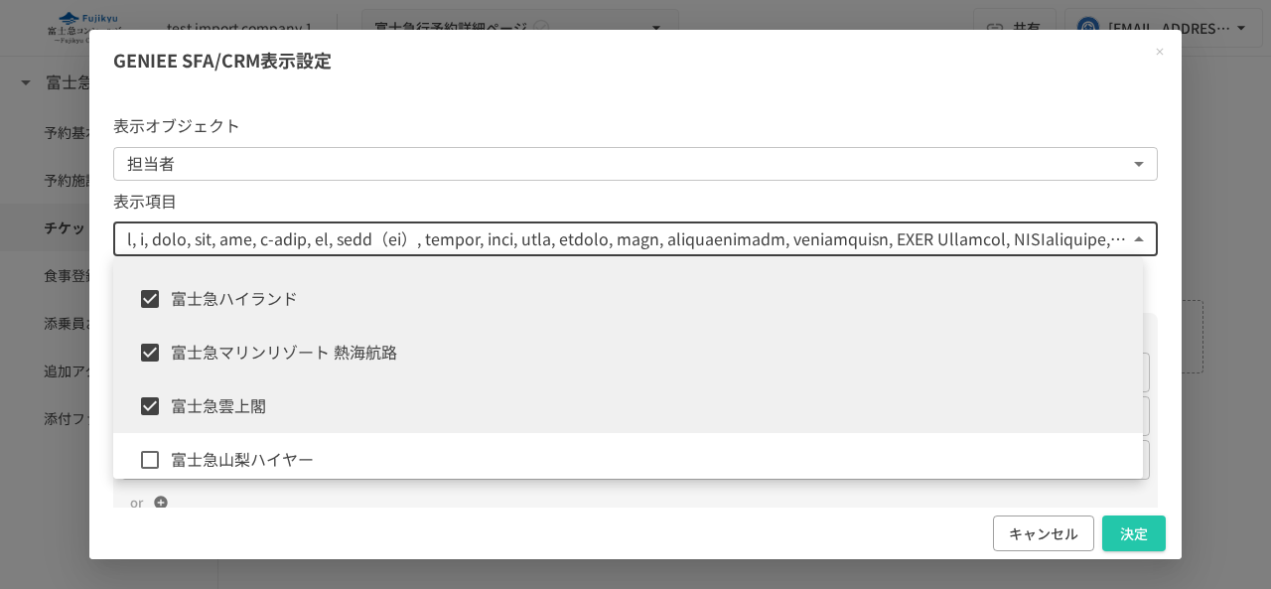
click at [211, 446] on li "富士急山梨ハイヤー" at bounding box center [628, 460] width 1030 height 54
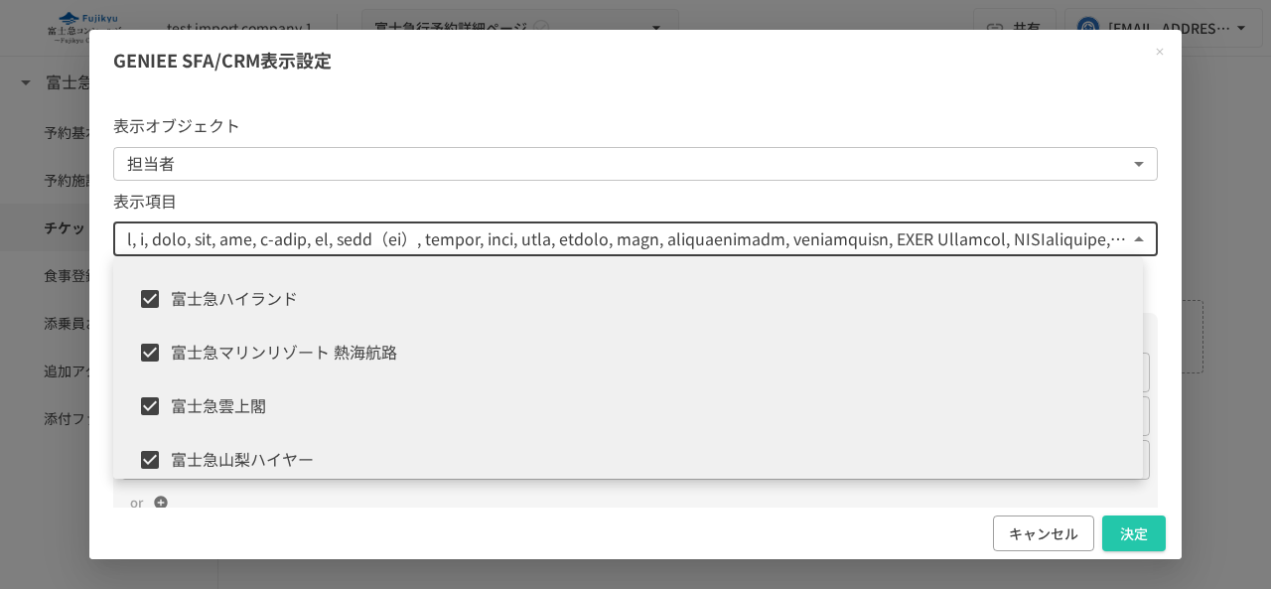
scroll to position [2880, 0]
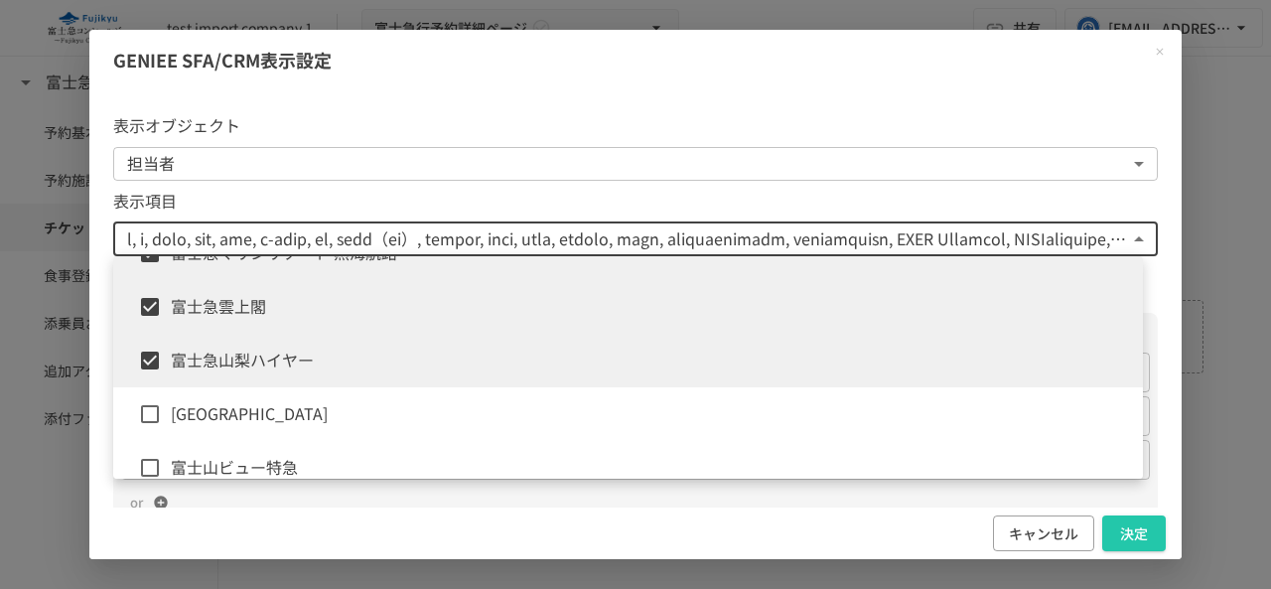
drag, startPoint x: 251, startPoint y: 392, endPoint x: 246, endPoint y: 411, distance: 19.5
click at [250, 392] on li "[GEOGRAPHIC_DATA]" at bounding box center [628, 414] width 1030 height 54
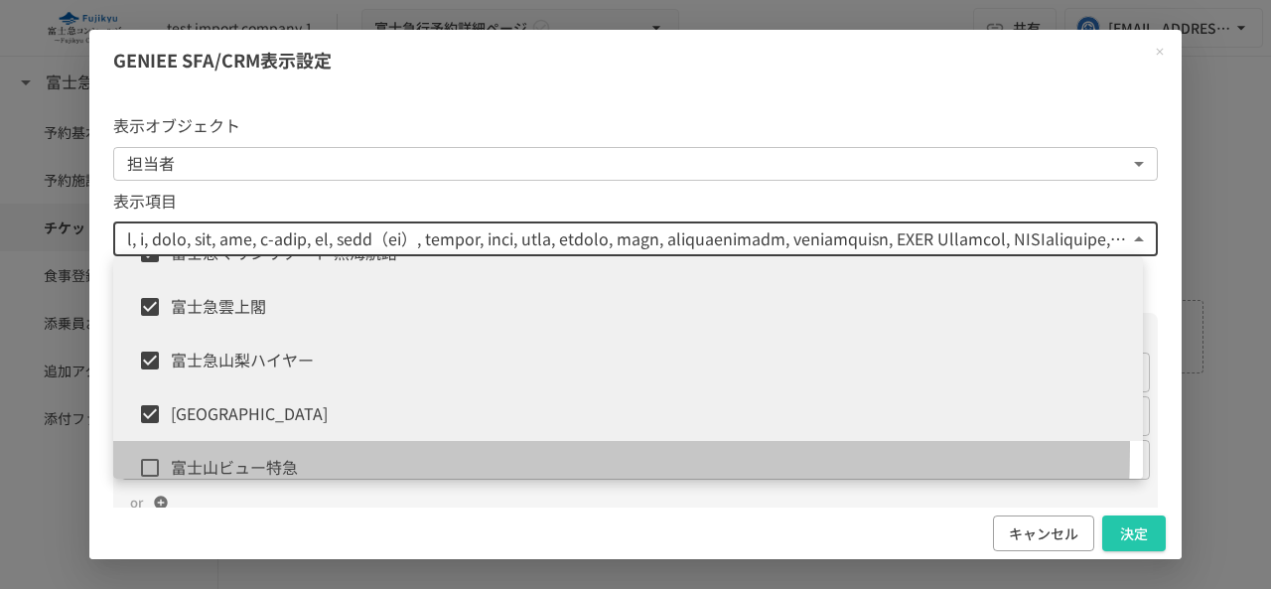
click at [229, 446] on li "富士山ビュー特急" at bounding box center [628, 468] width 1030 height 54
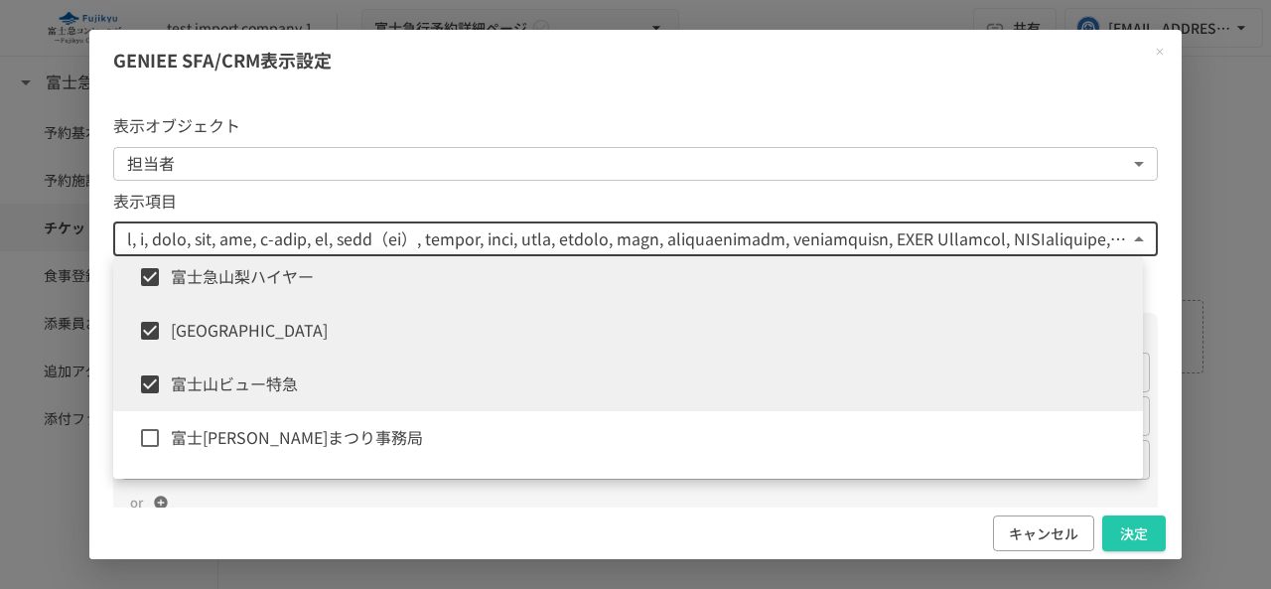
scroll to position [3078, 0]
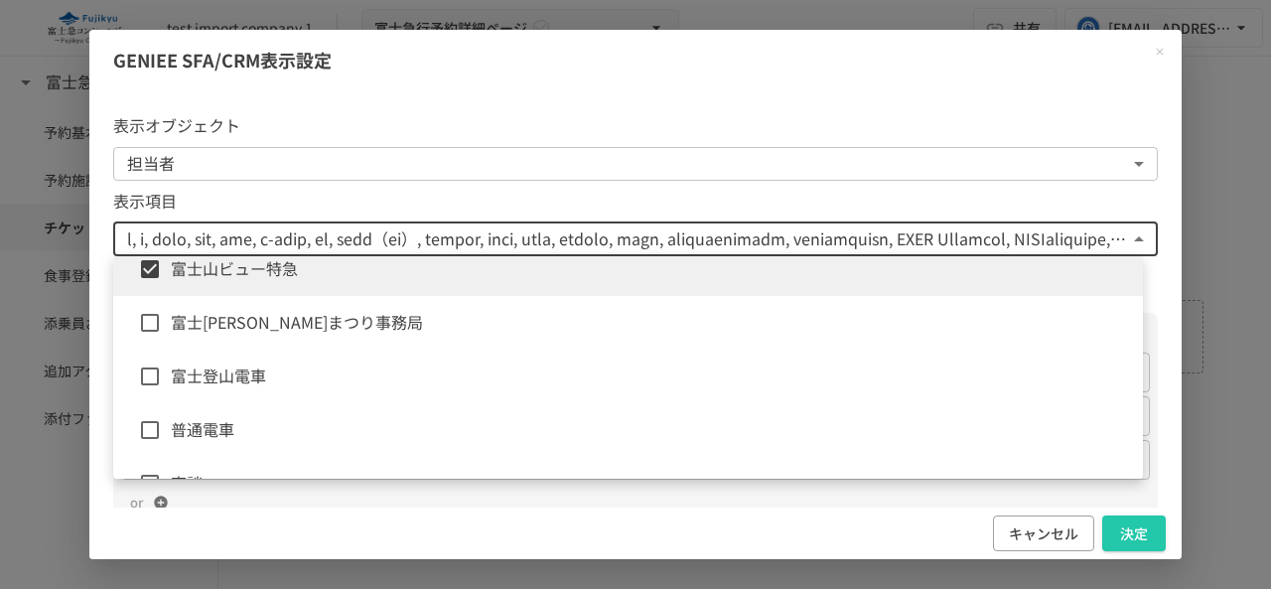
click at [268, 319] on span "富士[PERSON_NAME]まつり事務局" at bounding box center [649, 323] width 956 height 26
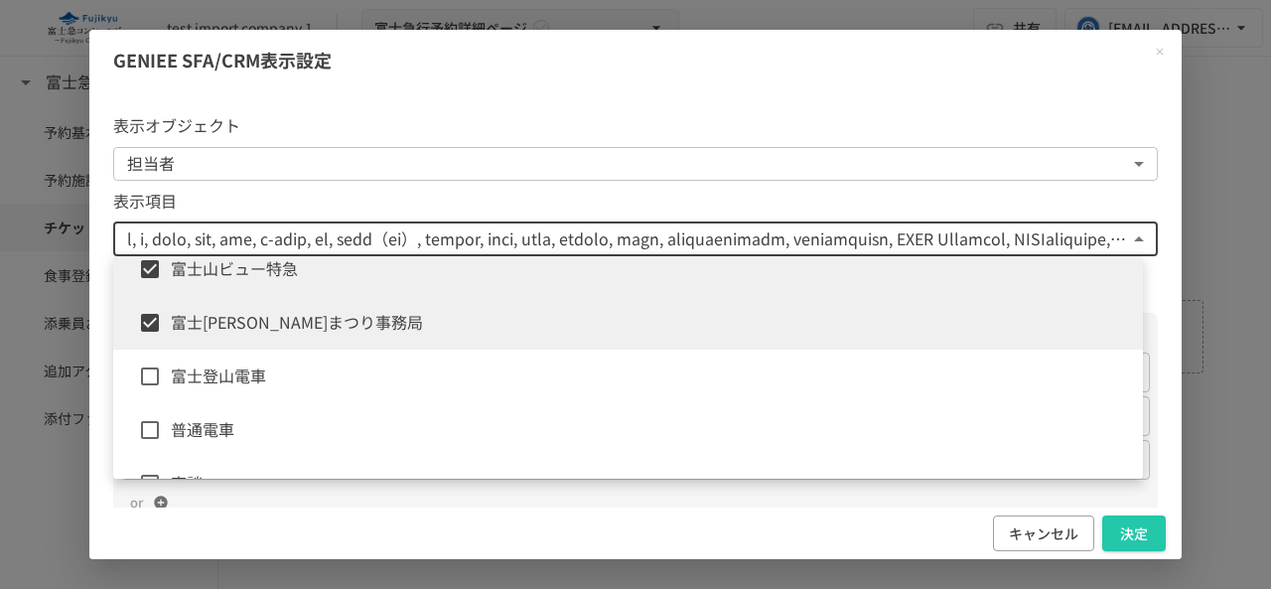
click at [245, 397] on li "富士登山電車" at bounding box center [628, 377] width 1030 height 54
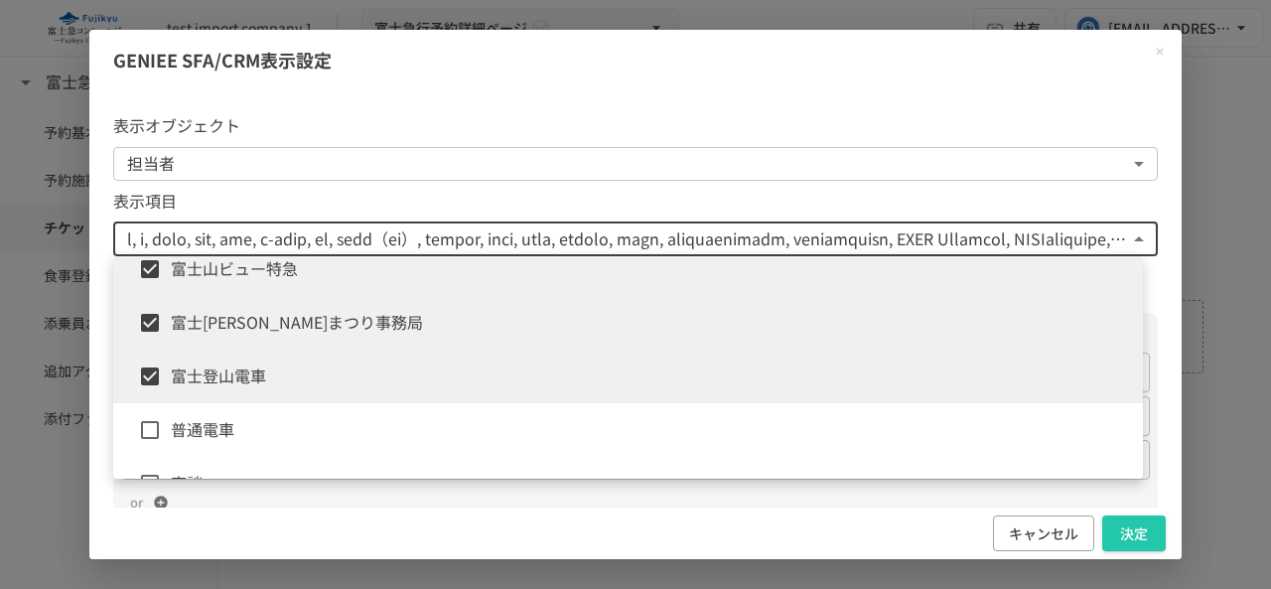
click at [223, 426] on span "普通電車" at bounding box center [649, 430] width 956 height 26
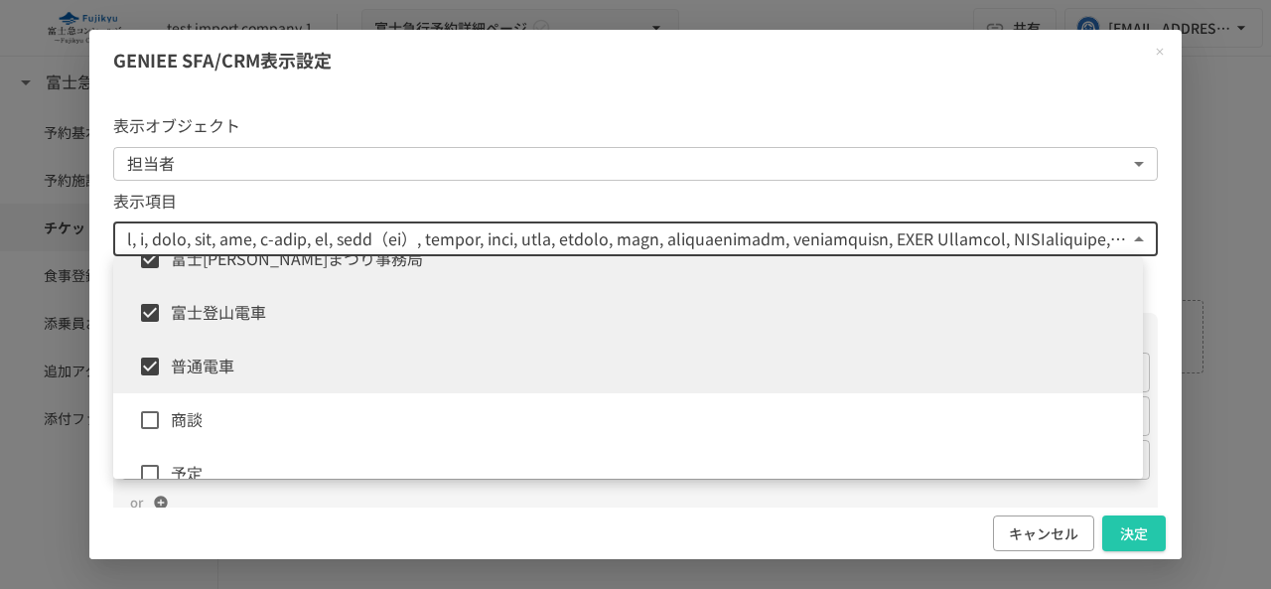
scroll to position [3172, 0]
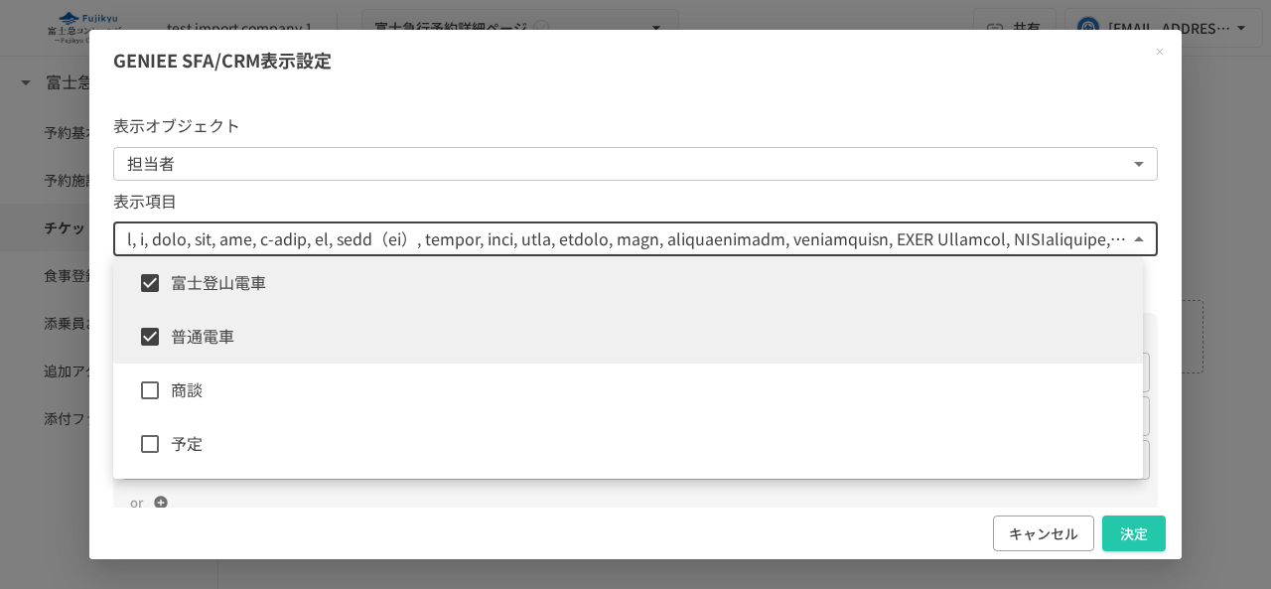
click at [234, 391] on span "商談" at bounding box center [649, 390] width 956 height 26
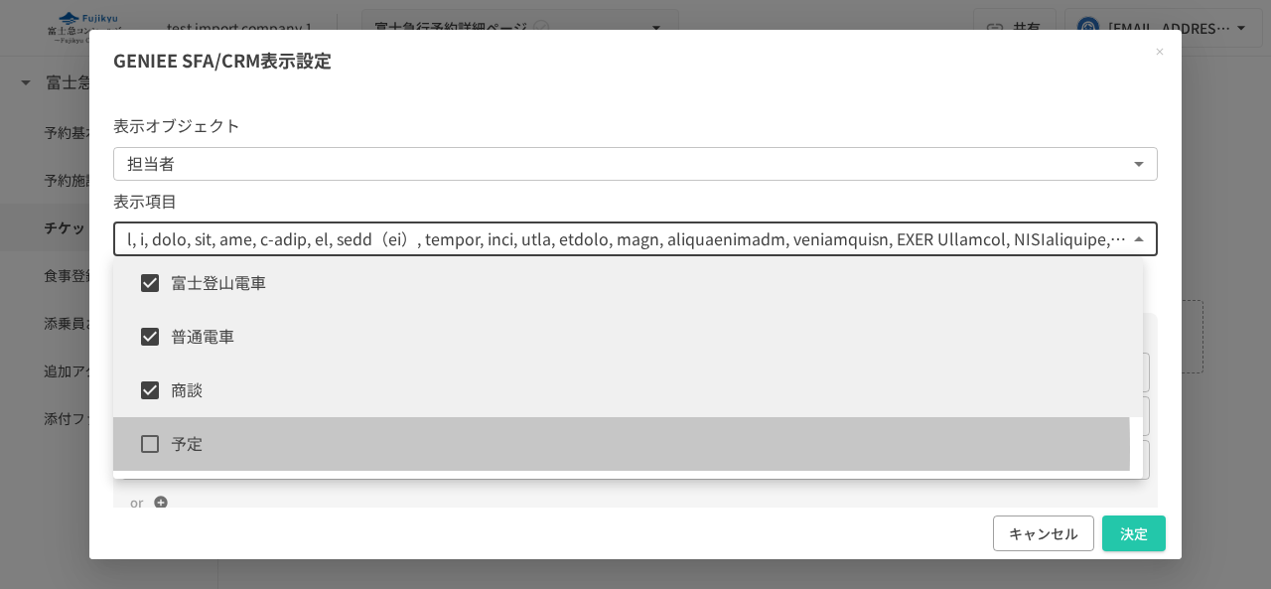
click at [220, 449] on span "予定" at bounding box center [649, 444] width 956 height 26
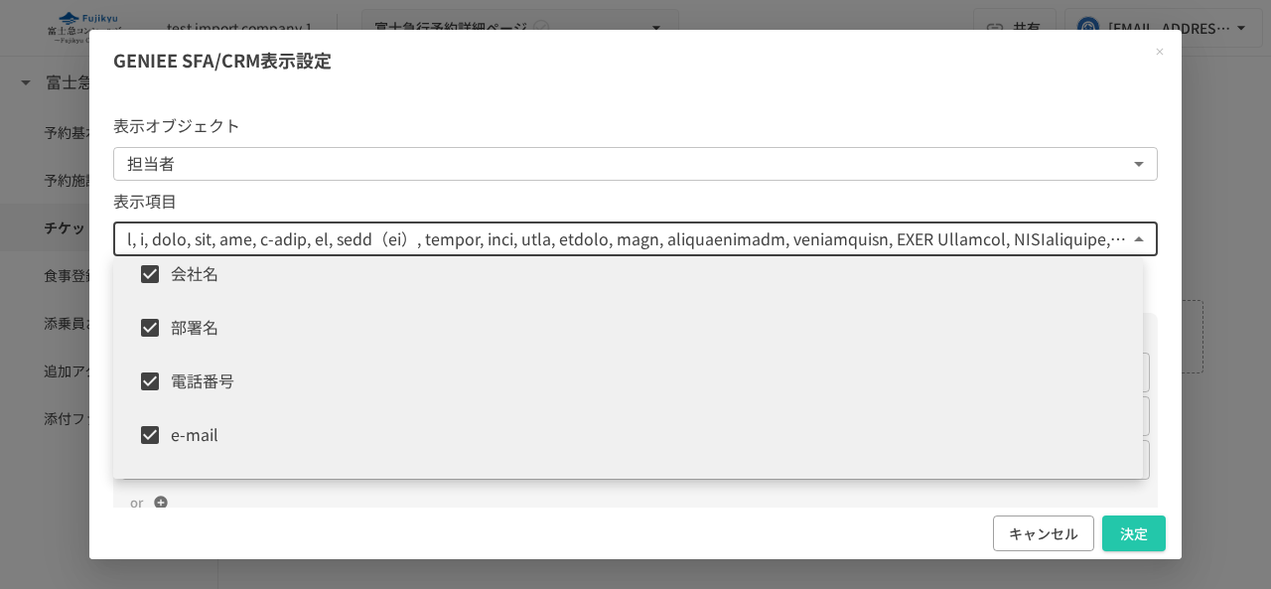
scroll to position [0, 0]
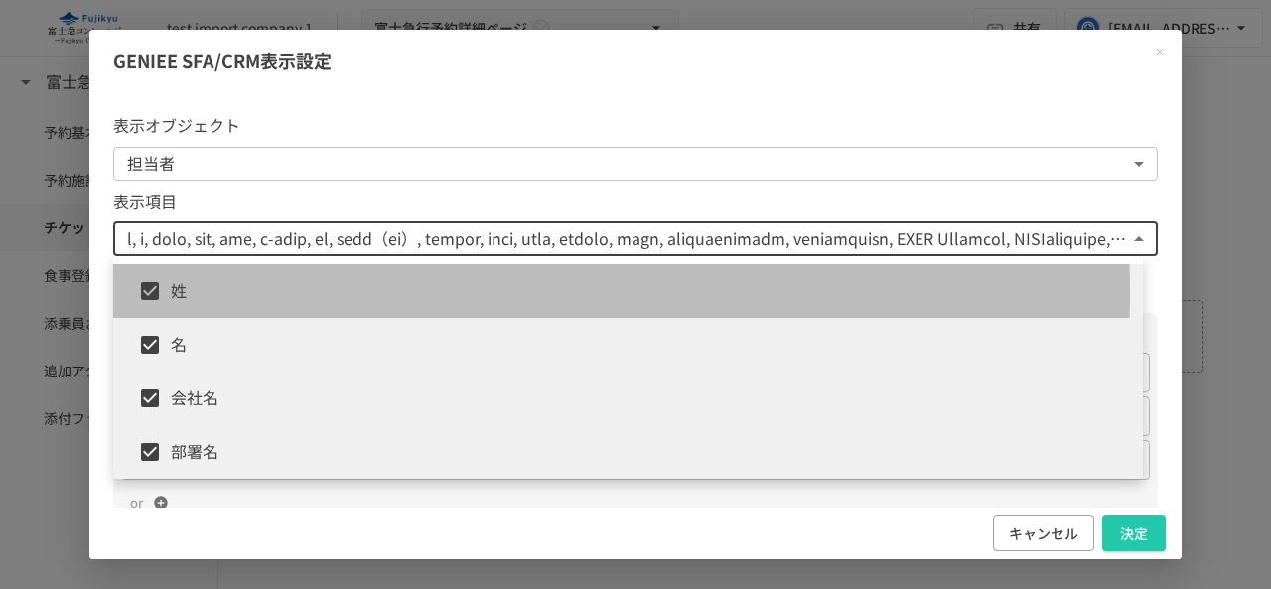
click at [334, 293] on span "姓" at bounding box center [649, 291] width 956 height 26
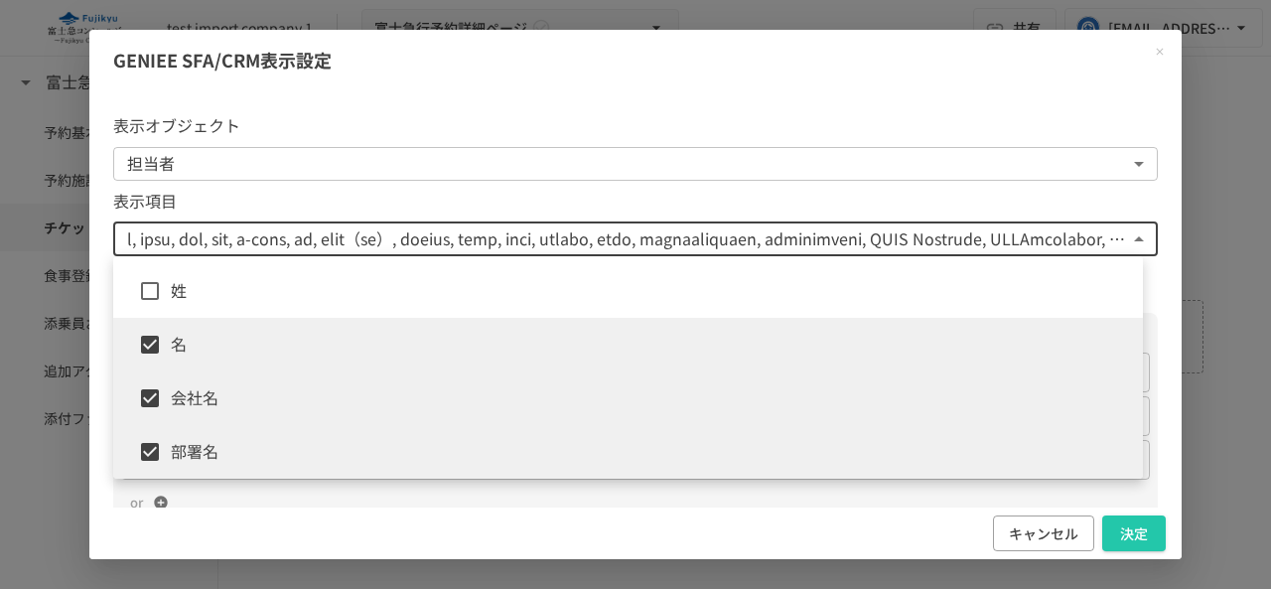
click at [312, 341] on span "名" at bounding box center [649, 345] width 956 height 26
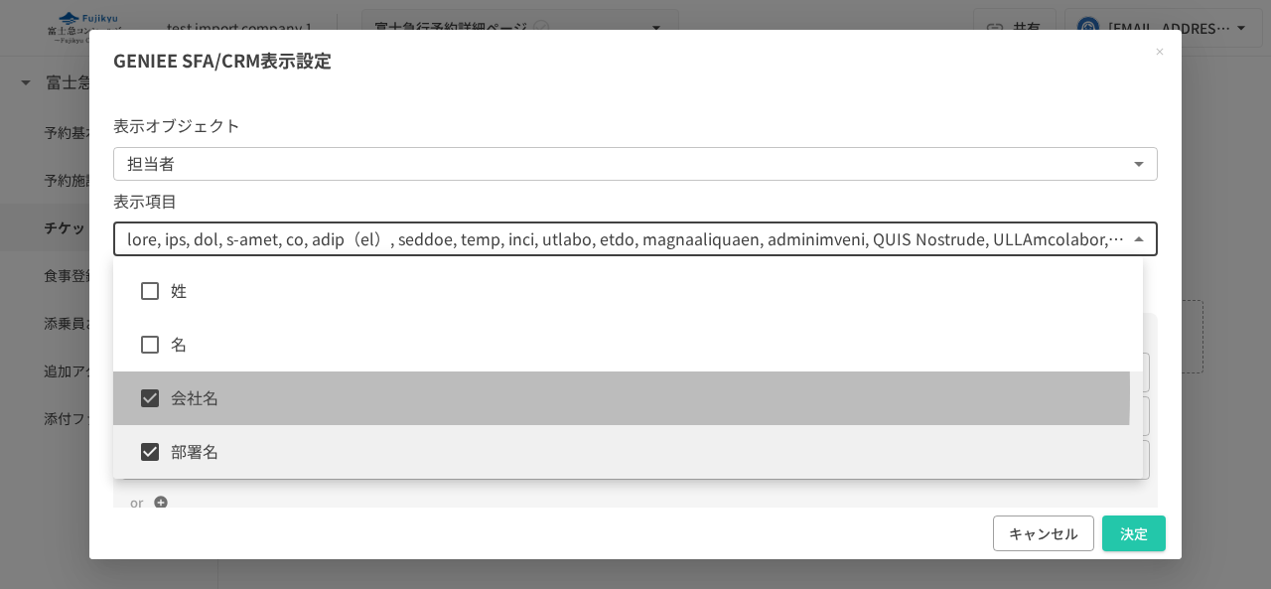
drag, startPoint x: 287, startPoint y: 391, endPoint x: 276, endPoint y: 423, distance: 33.6
click at [286, 393] on span "会社名" at bounding box center [649, 398] width 956 height 26
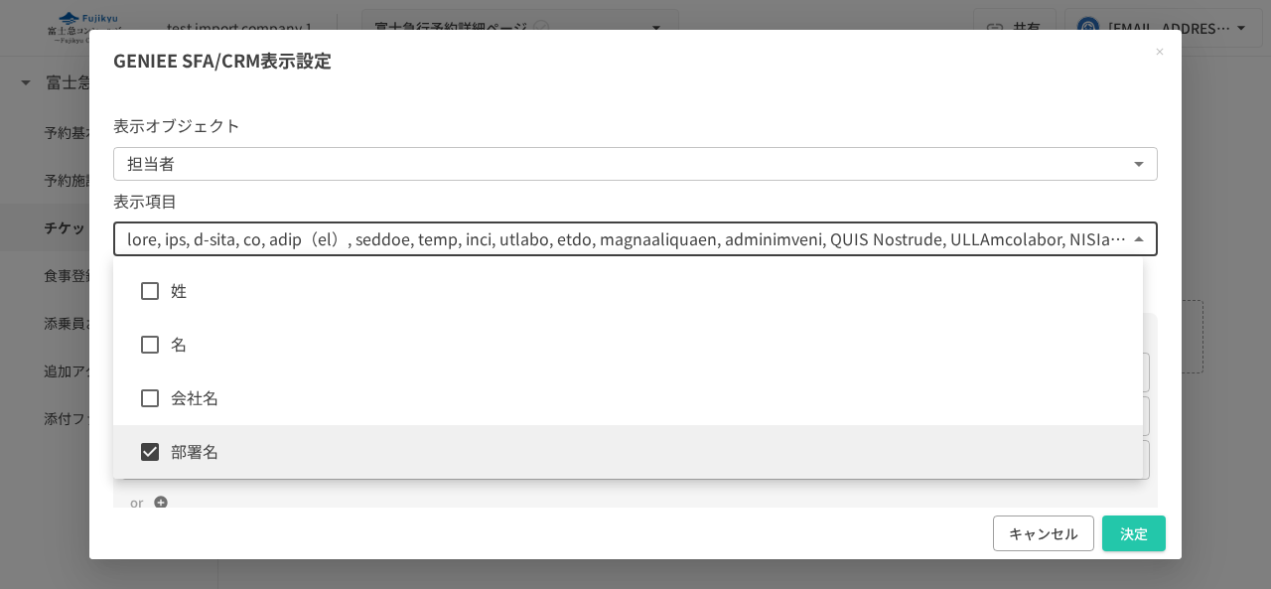
click at [266, 436] on li "部署名" at bounding box center [628, 452] width 1030 height 54
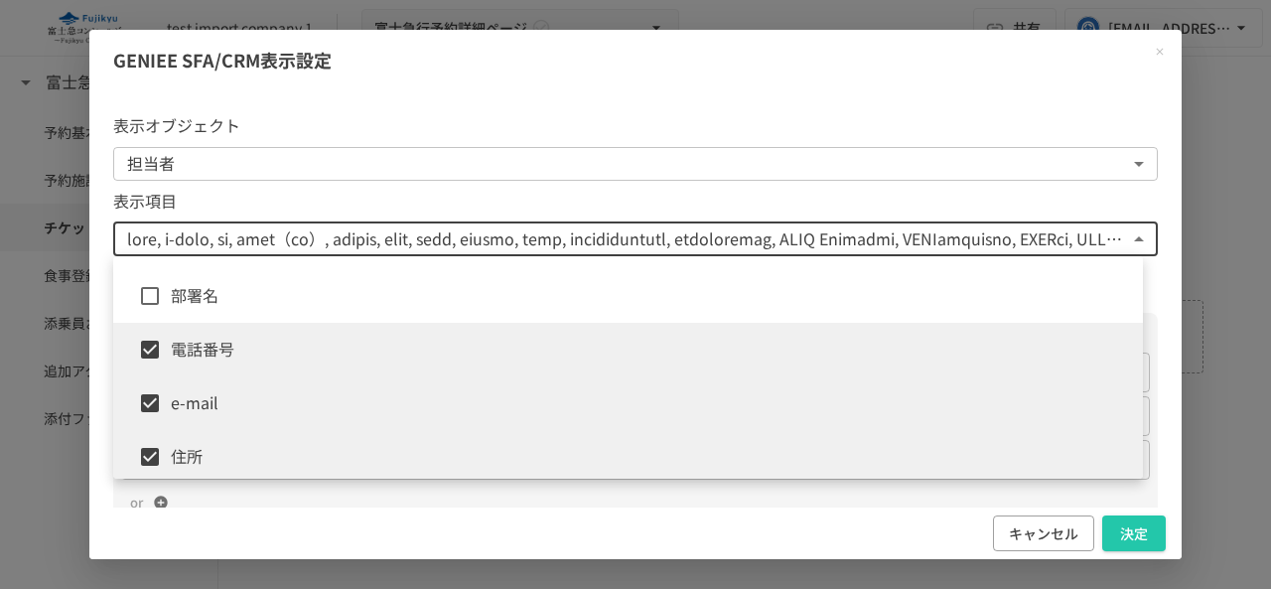
scroll to position [199, 0]
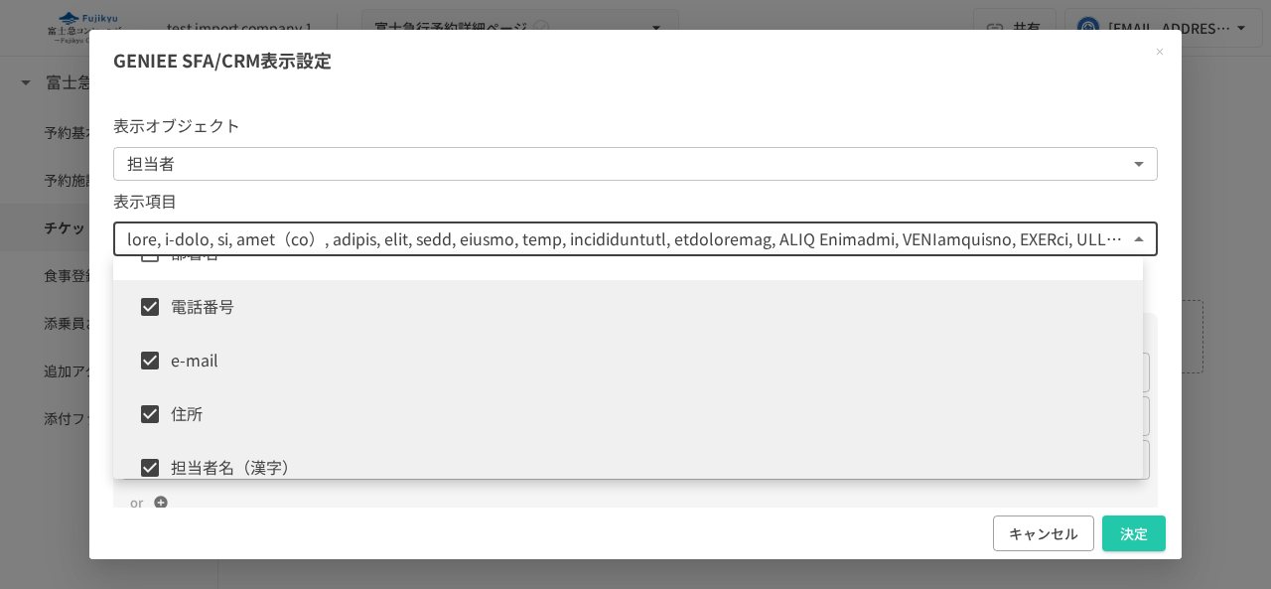
click at [288, 291] on li "電話番号" at bounding box center [628, 307] width 1030 height 54
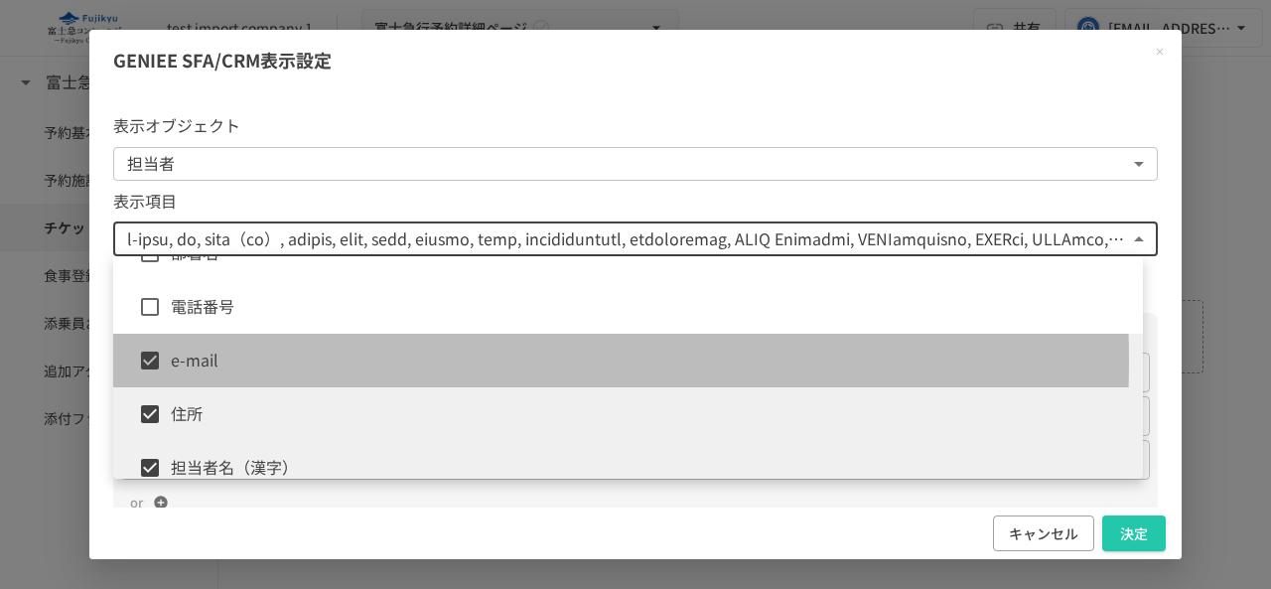
click at [275, 360] on span "e-mail" at bounding box center [649, 361] width 956 height 26
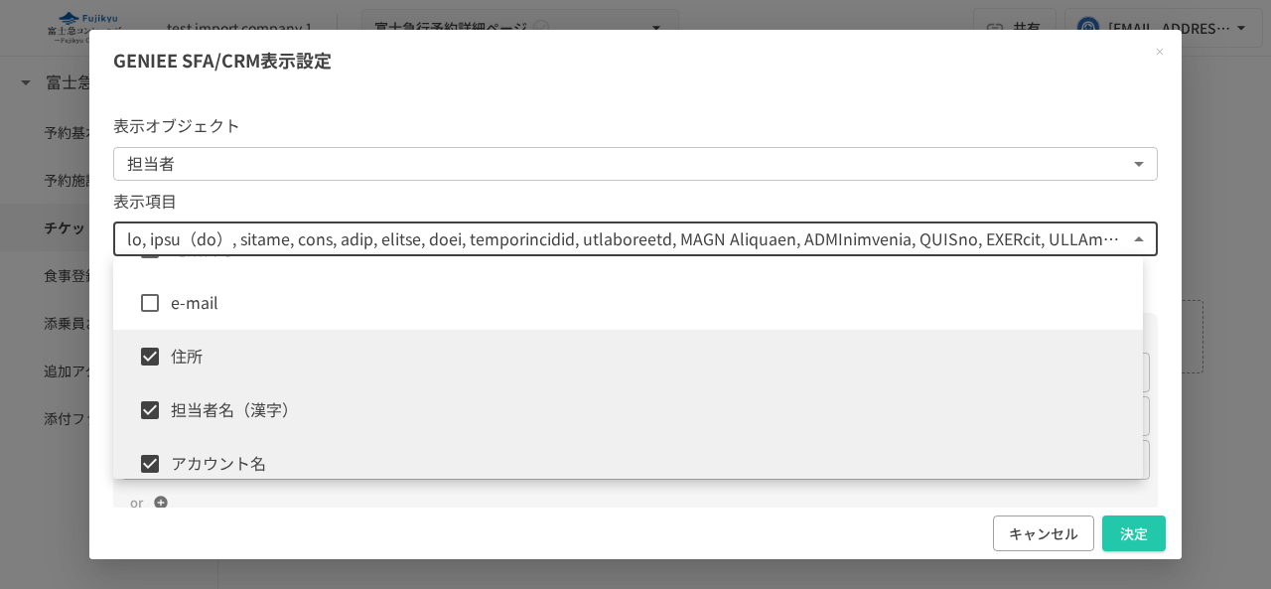
scroll to position [298, 0]
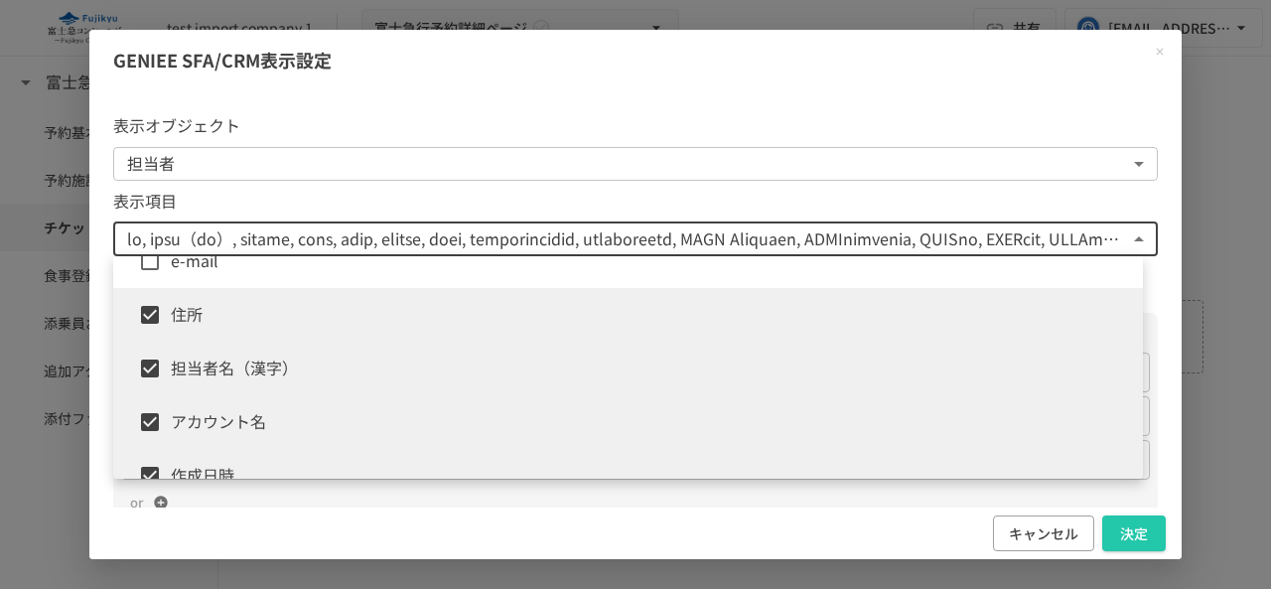
click at [262, 323] on span "住所" at bounding box center [649, 315] width 956 height 26
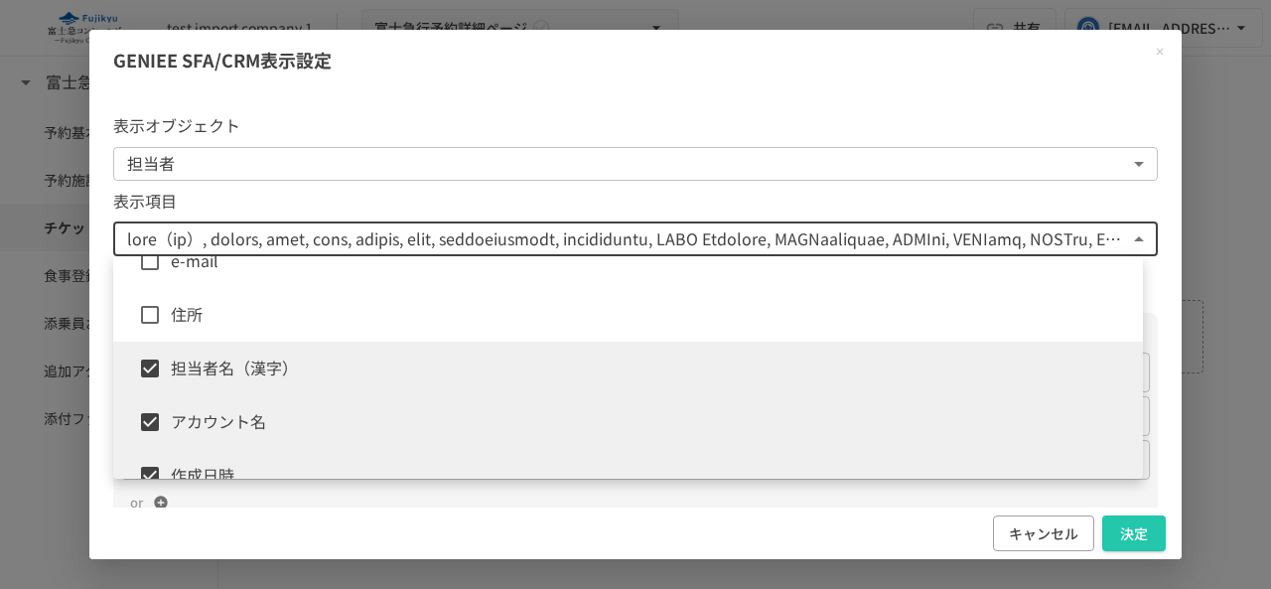
click at [248, 386] on li "担当者名（漢字）" at bounding box center [628, 369] width 1030 height 54
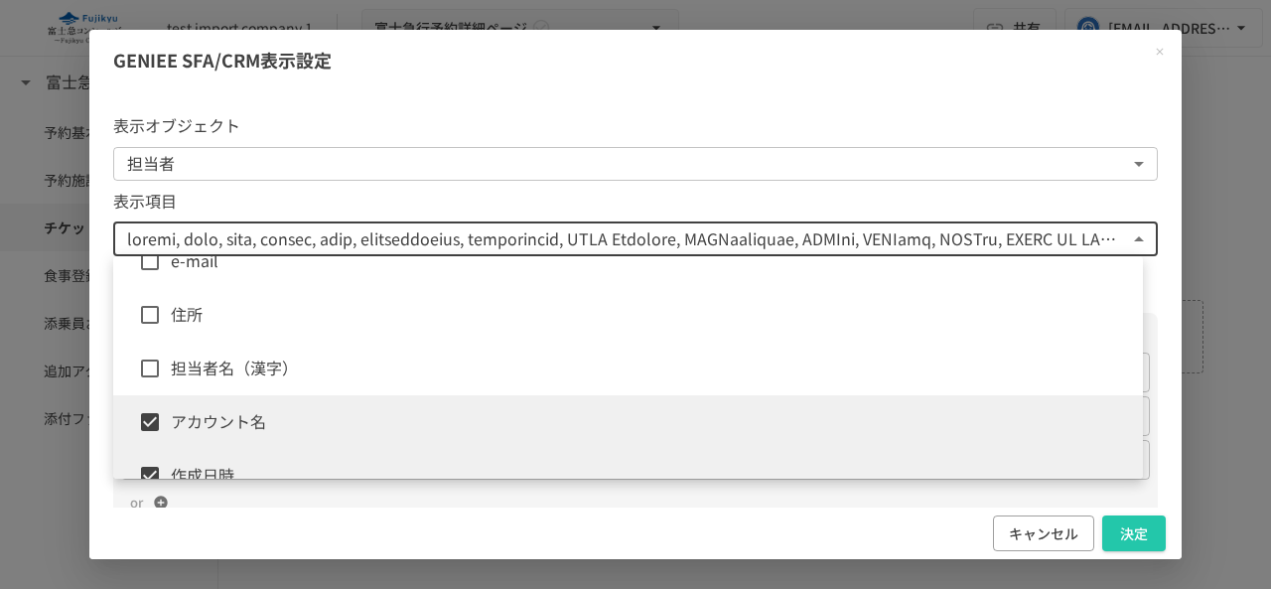
scroll to position [397, 0]
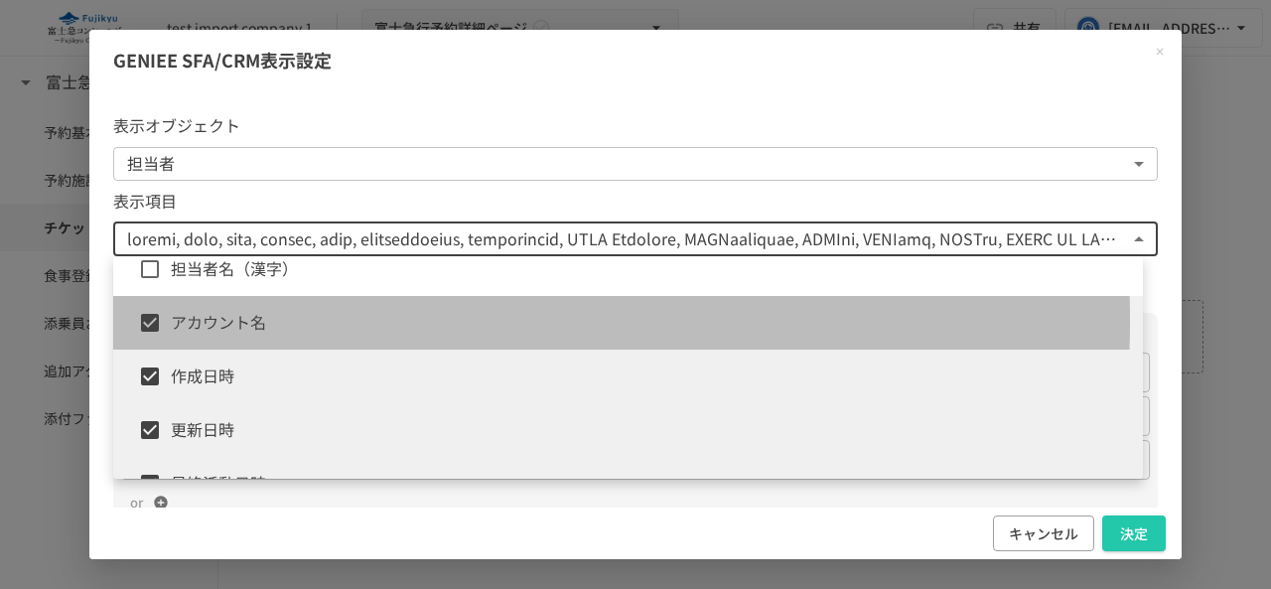
click at [263, 321] on span "アカウント名" at bounding box center [649, 323] width 956 height 26
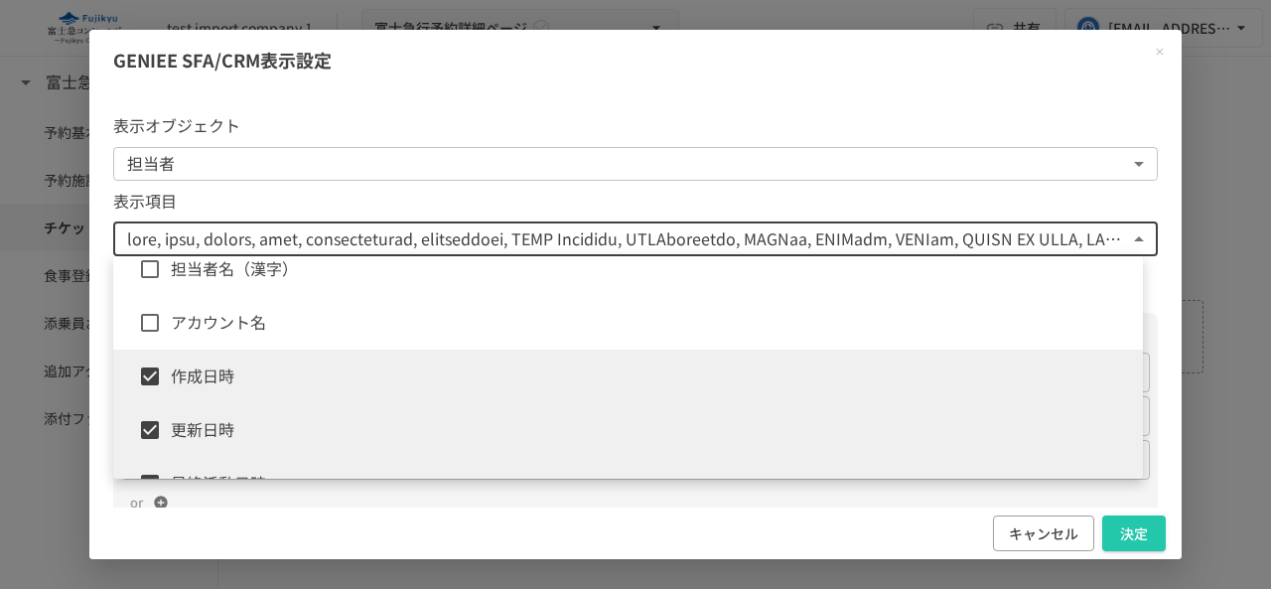
click at [247, 403] on li "更新日時" at bounding box center [628, 430] width 1030 height 54
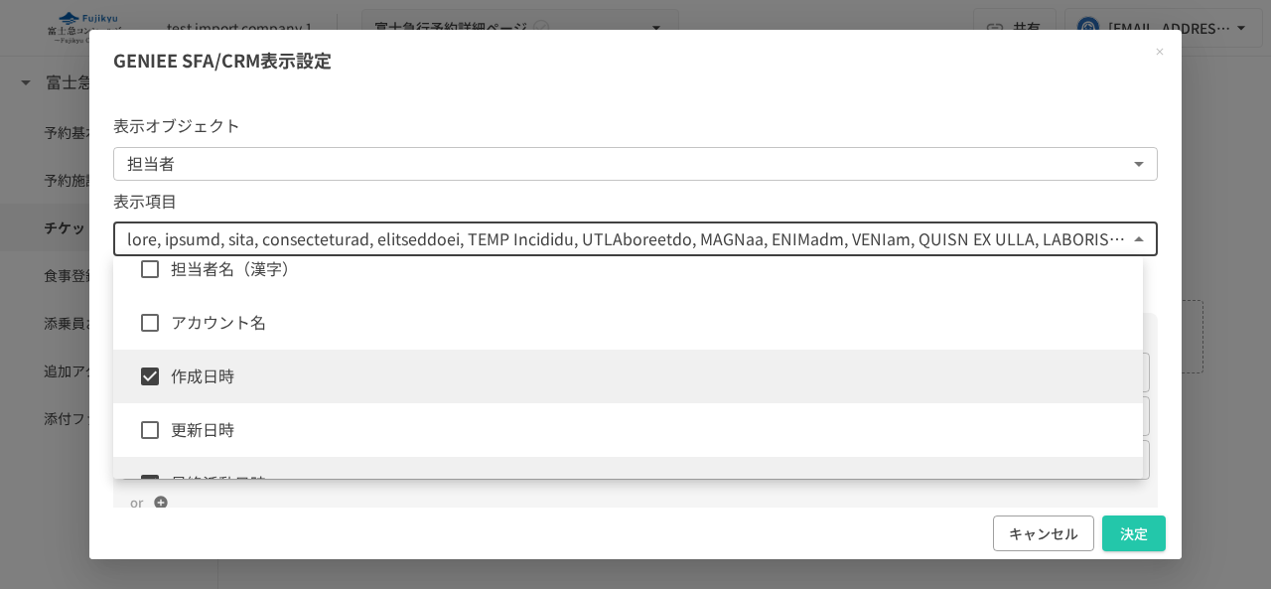
click at [256, 377] on span "作成日時" at bounding box center [649, 376] width 956 height 26
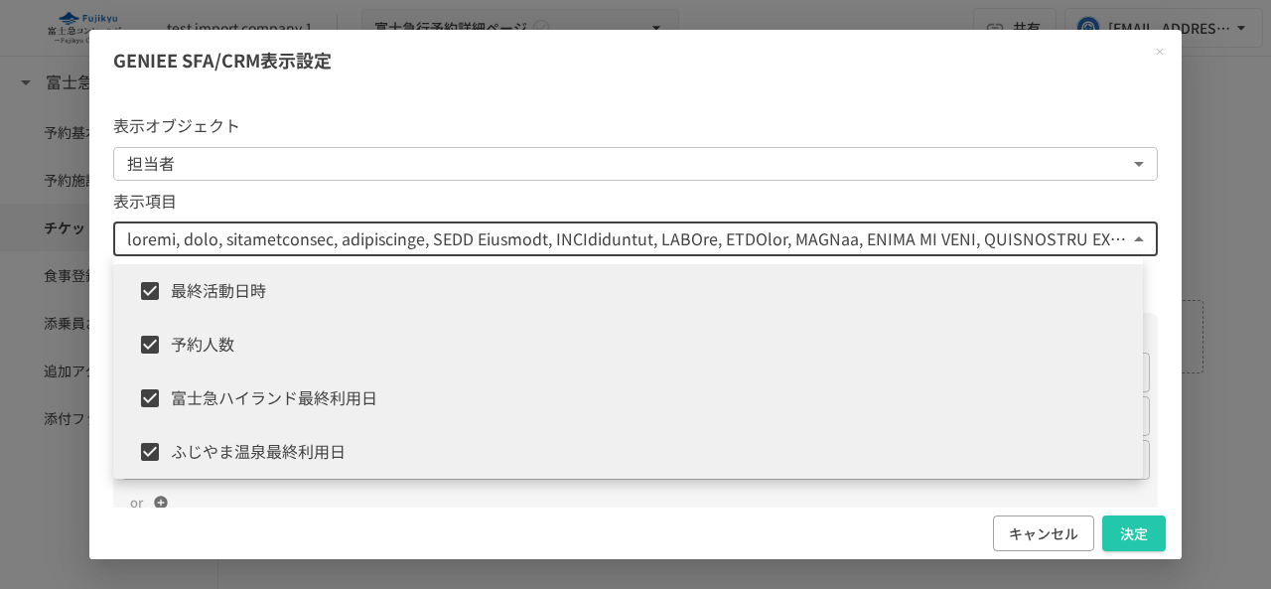
scroll to position [596, 0]
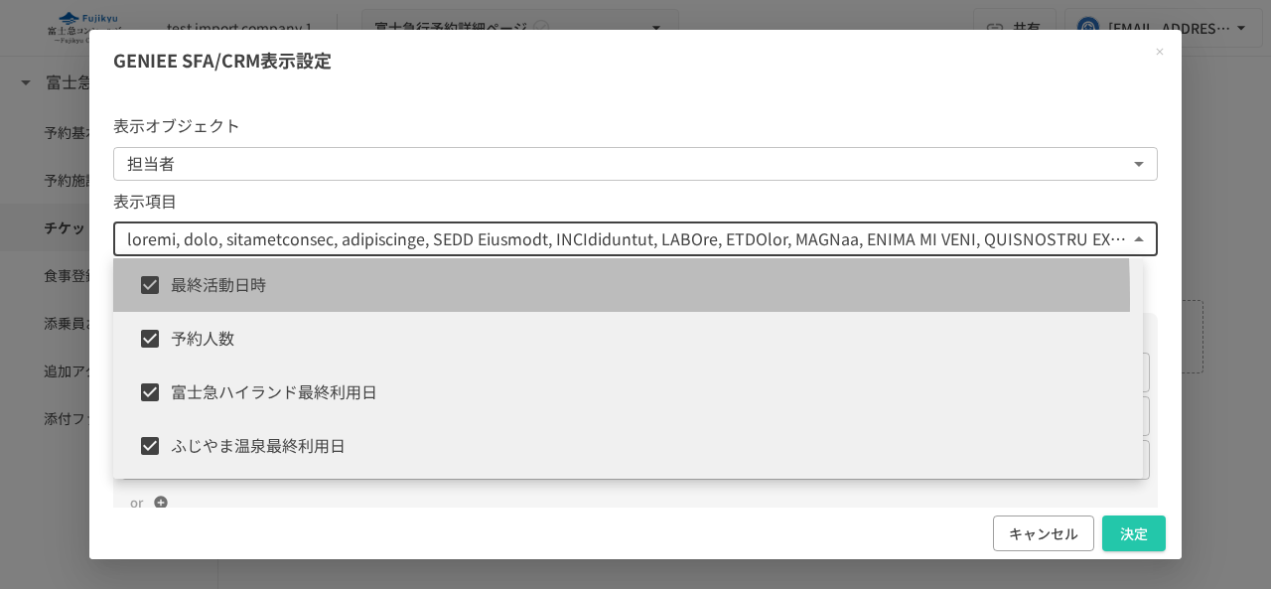
click at [262, 299] on li "最終活動日時" at bounding box center [628, 285] width 1030 height 54
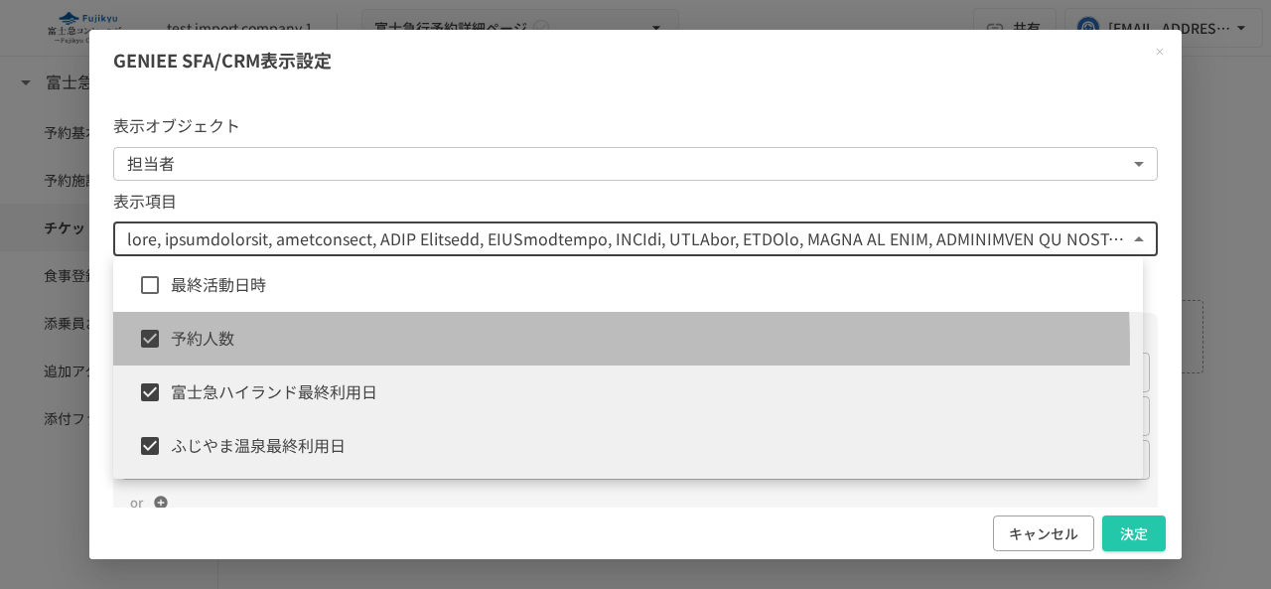
click at [252, 351] on span "予約人数" at bounding box center [649, 339] width 956 height 26
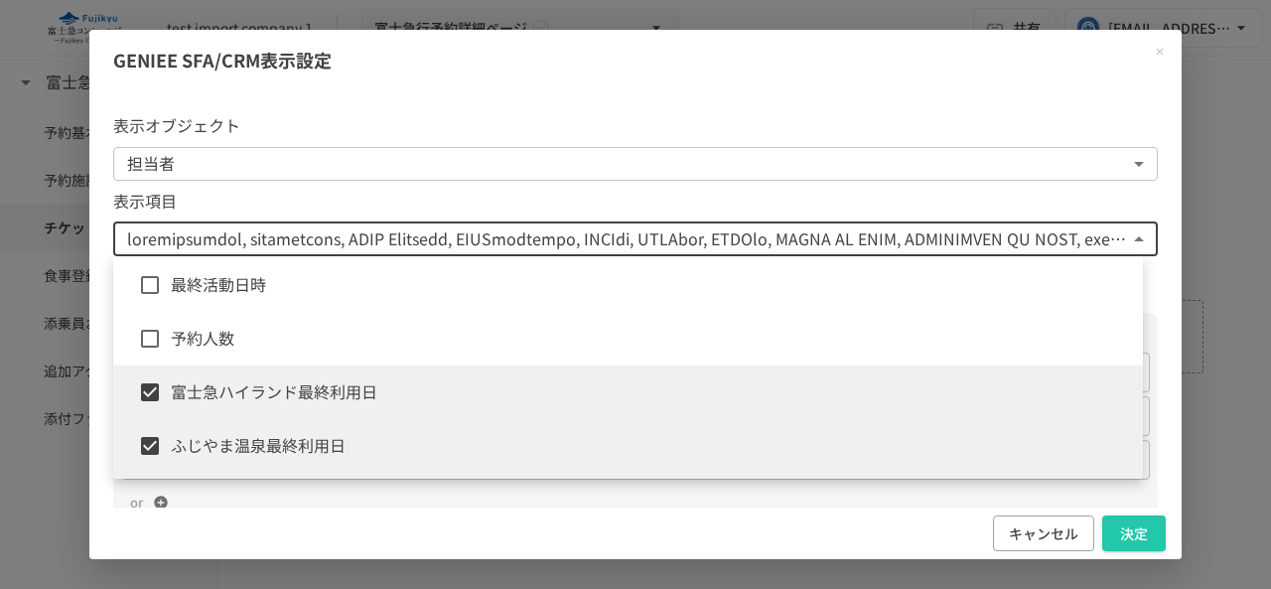
click at [235, 398] on span "富士急ハイランド最終利用日" at bounding box center [649, 392] width 956 height 26
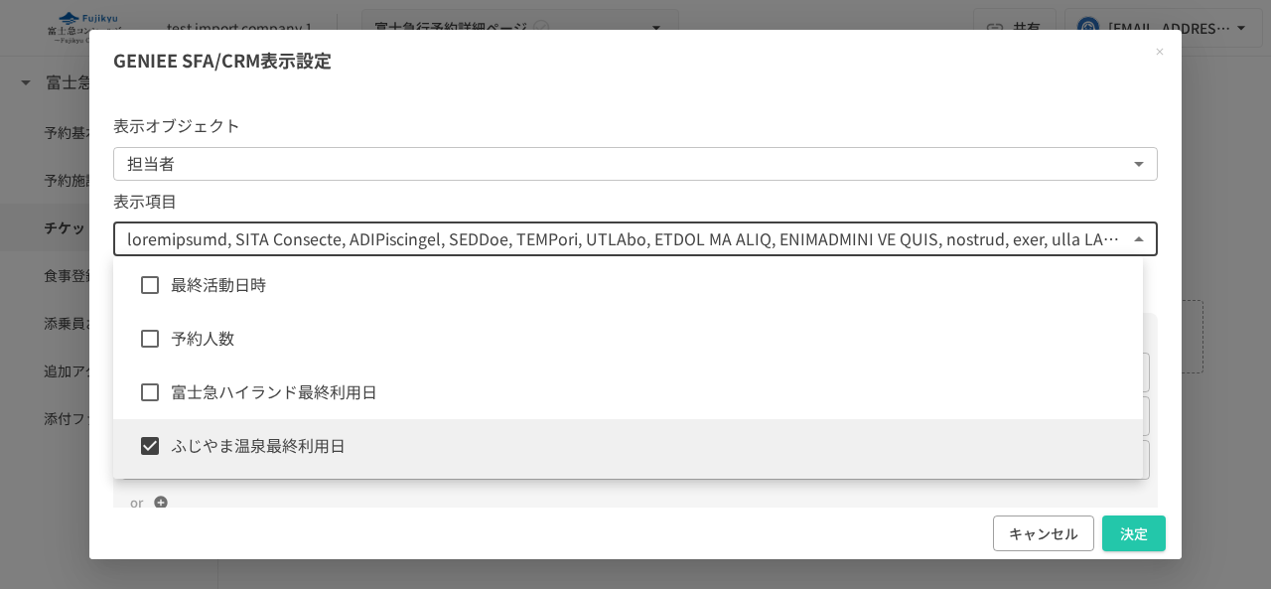
scroll to position [695, 0]
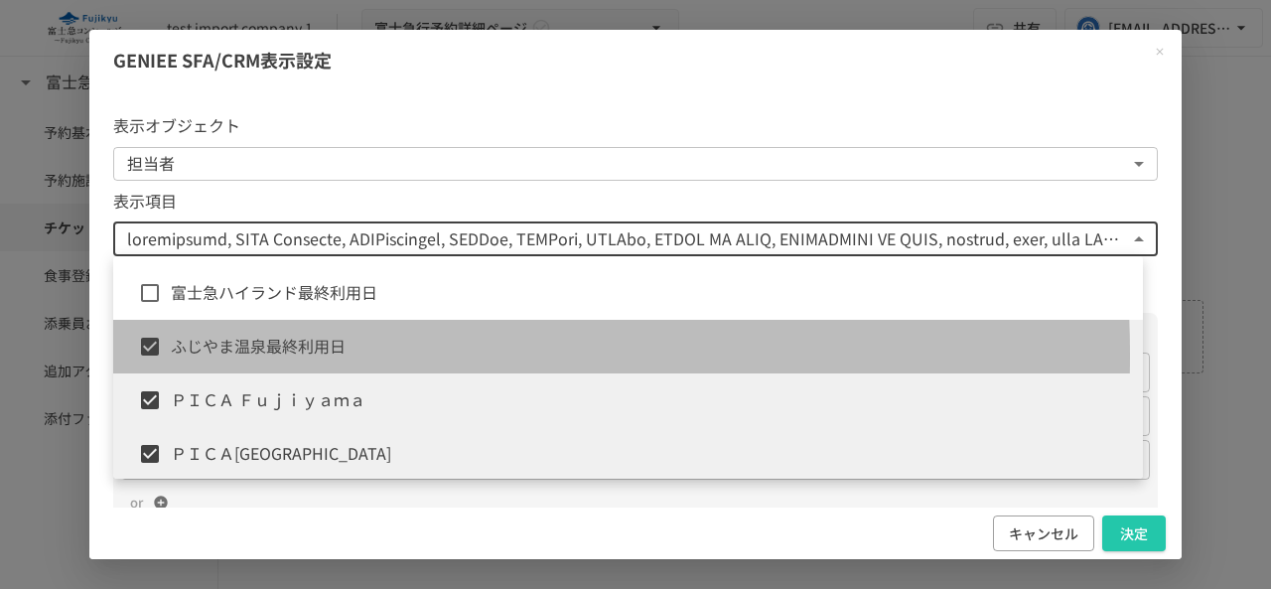
click at [236, 355] on span "ふじやま温泉最終利用日" at bounding box center [649, 347] width 956 height 26
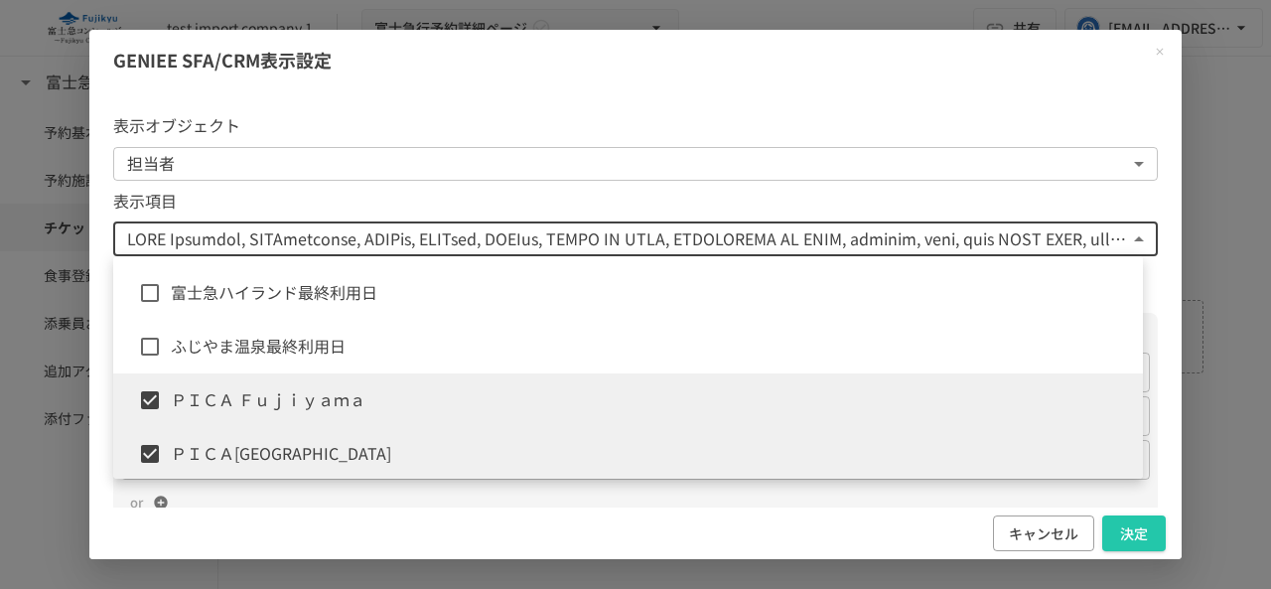
click at [232, 408] on span "ＰＩＣＡ Ｆｕｊｉｙａｍａ" at bounding box center [649, 400] width 956 height 26
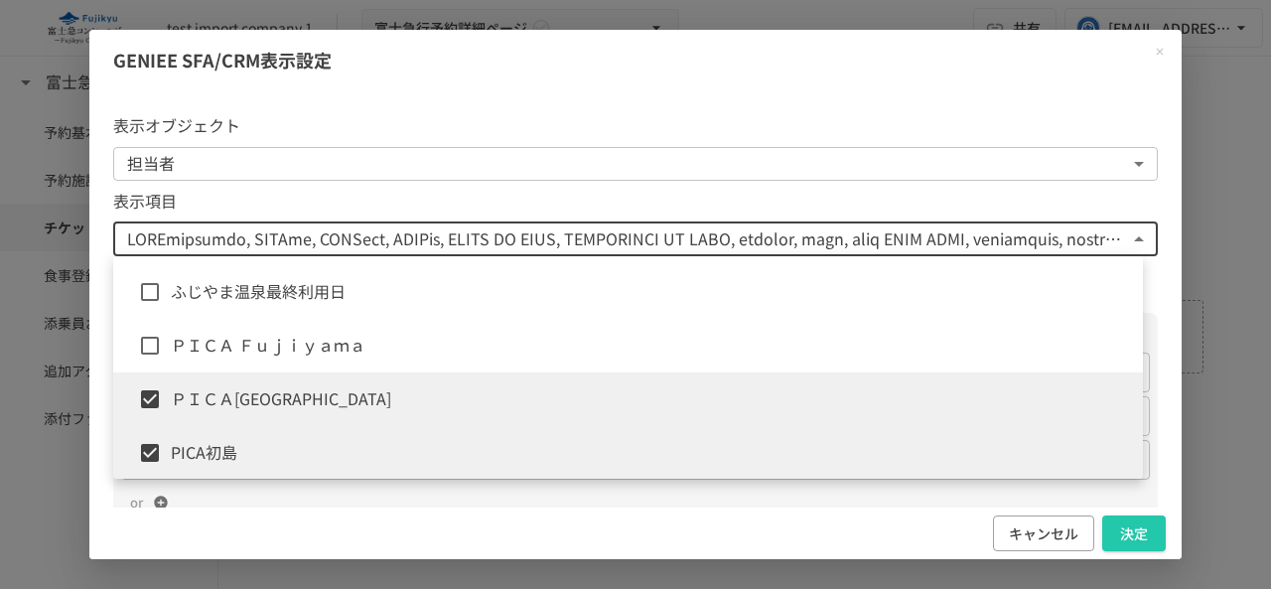
scroll to position [794, 0]
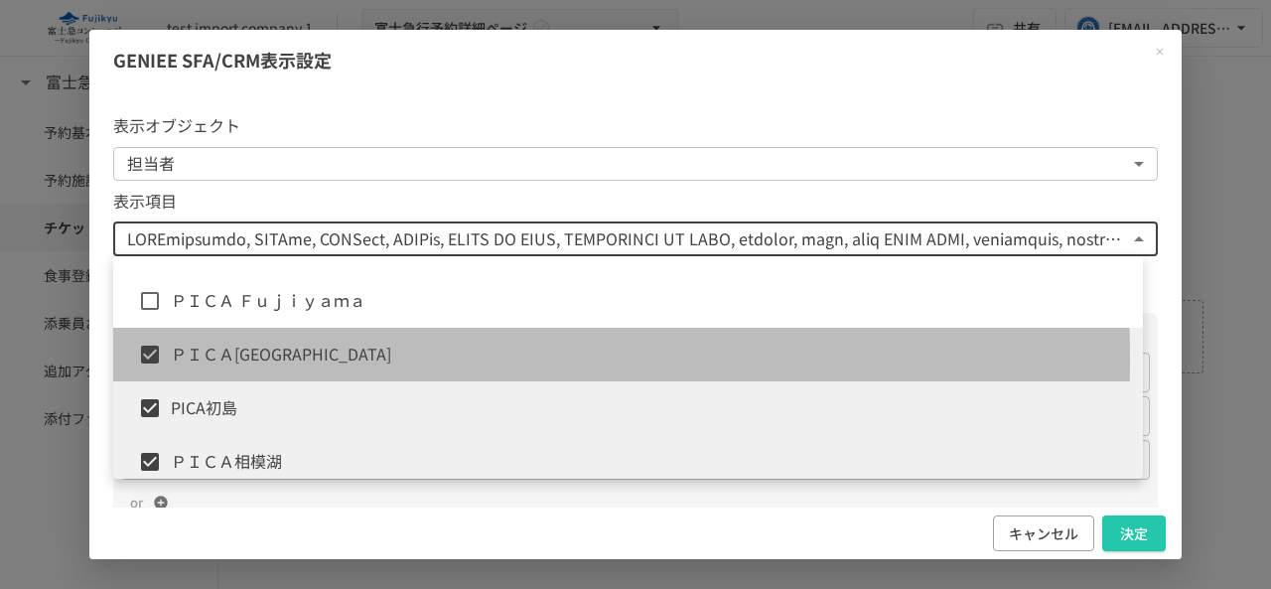
click at [248, 358] on span "ＰＩＣＡ[GEOGRAPHIC_DATA]" at bounding box center [649, 355] width 956 height 26
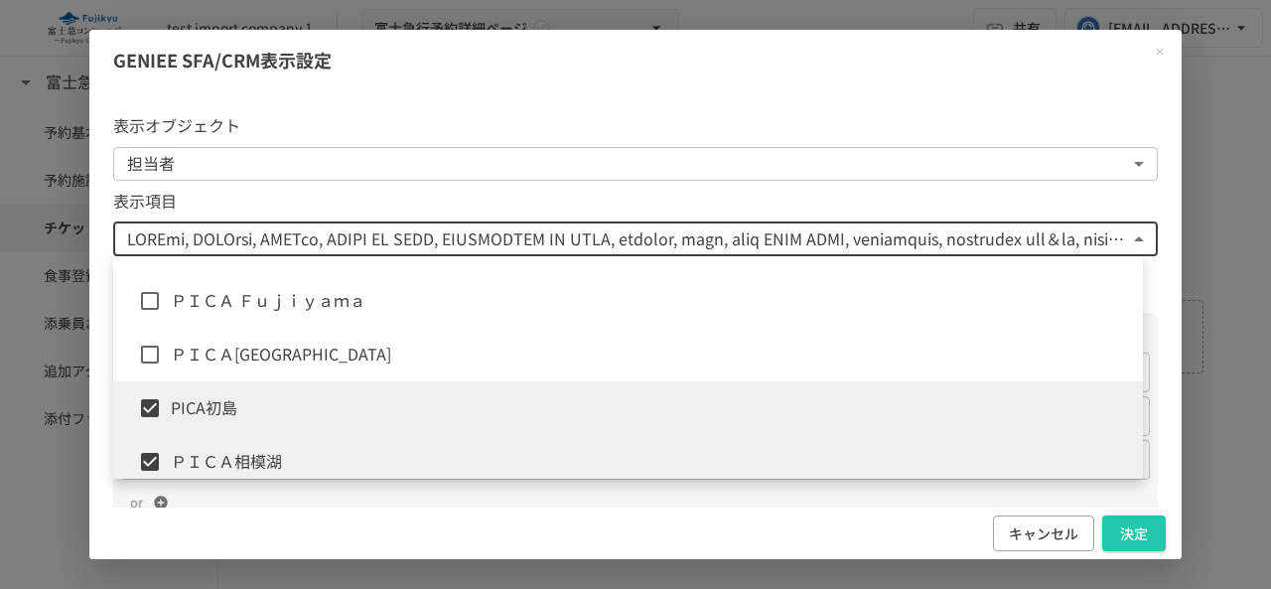
click at [222, 421] on li "PICA初島" at bounding box center [628, 408] width 1030 height 54
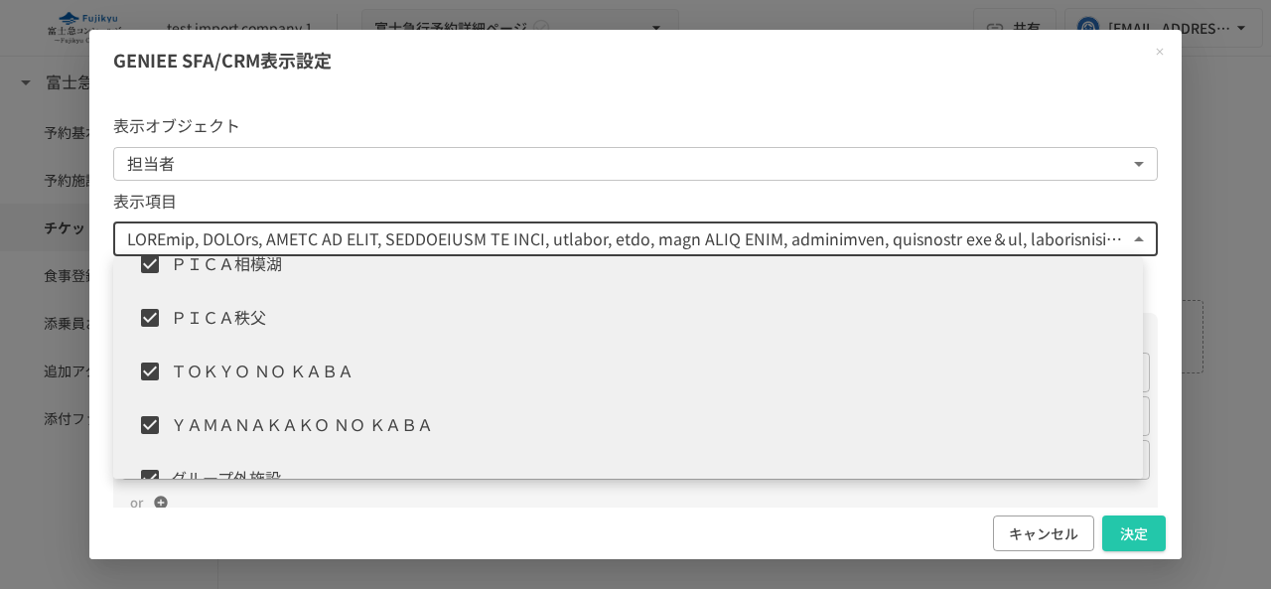
scroll to position [993, 0]
click at [258, 279] on li "ＰＩＣＡ相模湖" at bounding box center [628, 263] width 1030 height 54
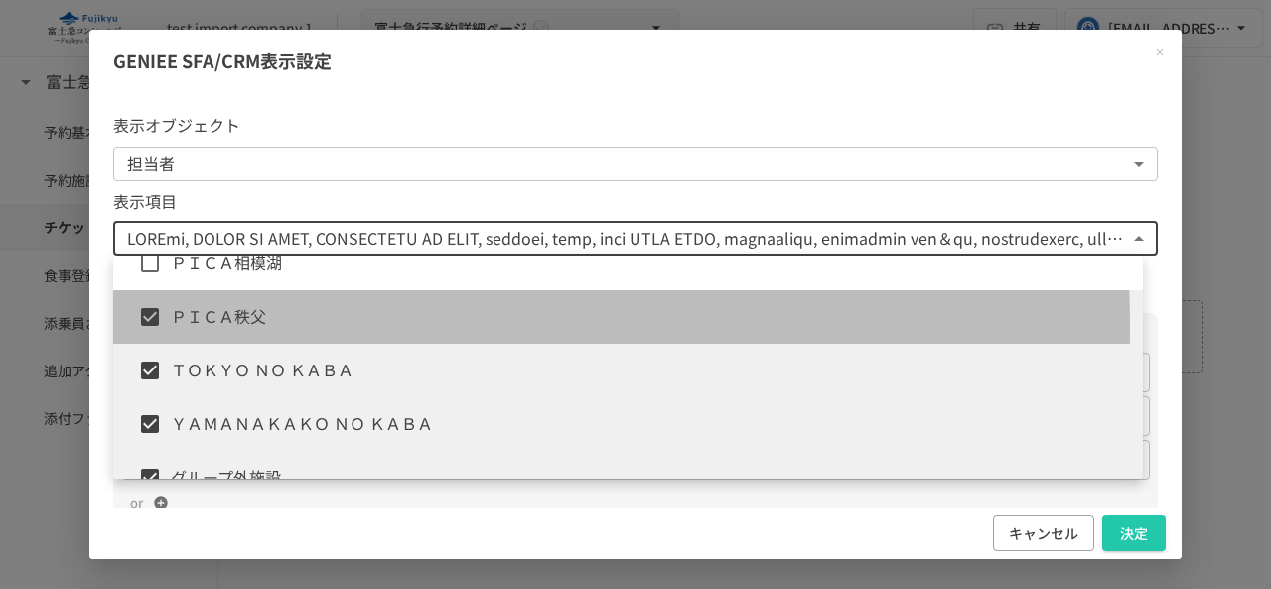
click at [237, 327] on span "ＰＩＣＡ秩父" at bounding box center [649, 317] width 956 height 26
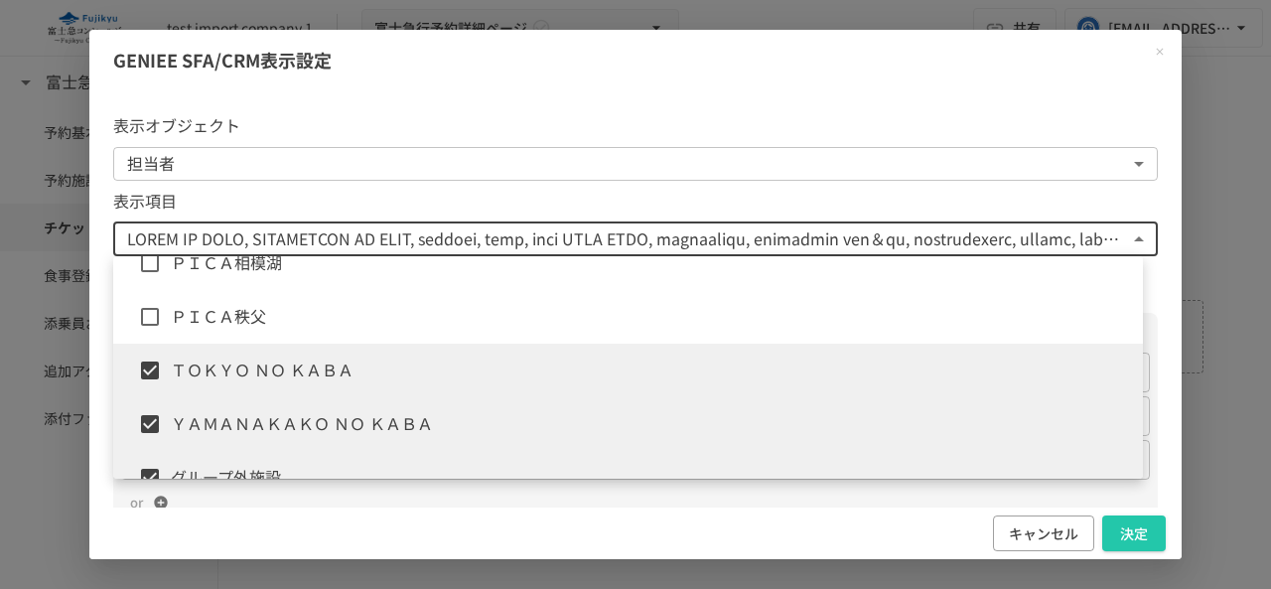
click at [232, 364] on span "ＴＯＫＹＯ ＮＯ ＫＡＢＡ" at bounding box center [649, 370] width 956 height 26
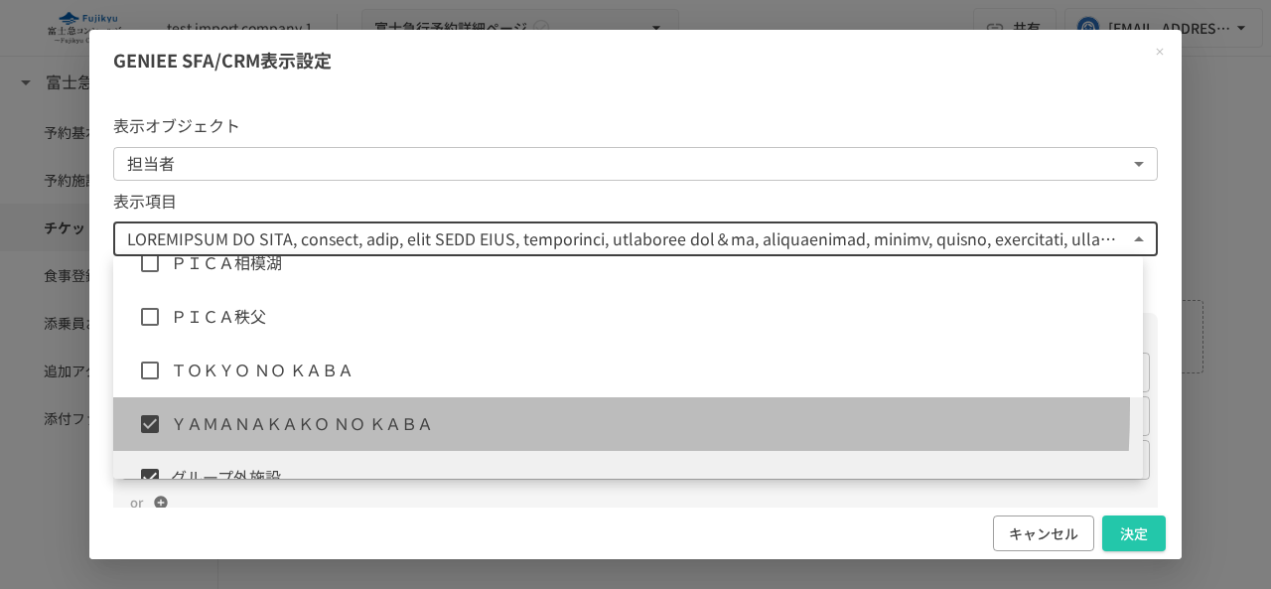
click at [226, 404] on li "ＹＡＭＡＮＡＫＡＫＯ ＮＯ ＫＡＢＡ" at bounding box center [628, 424] width 1030 height 54
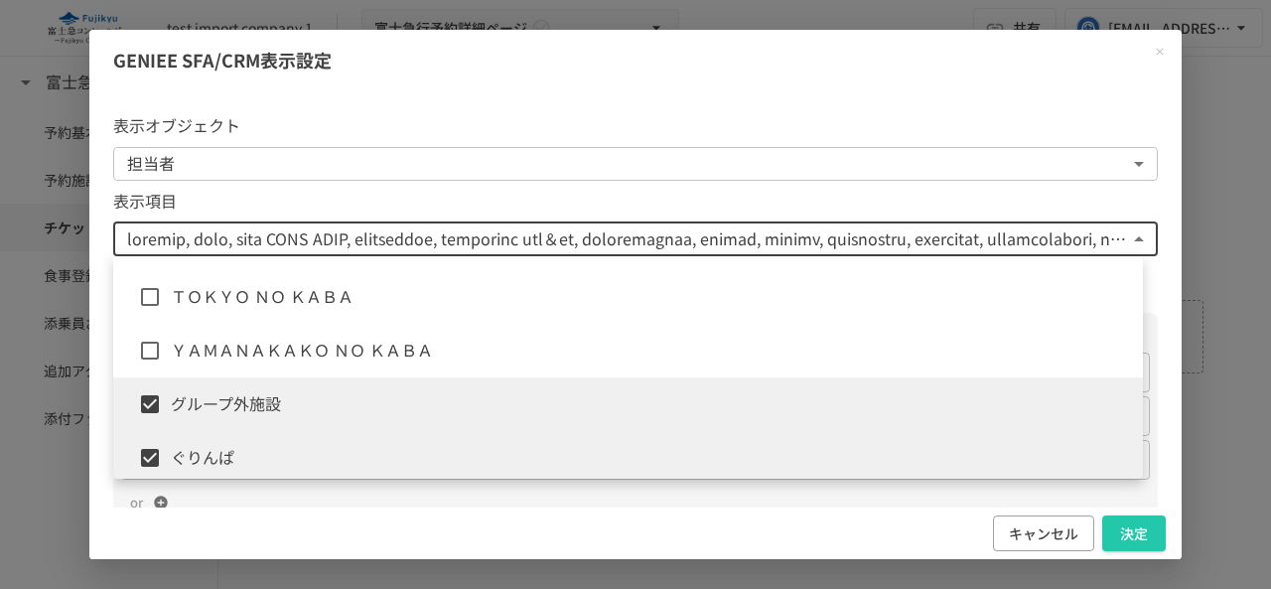
scroll to position [0, 0]
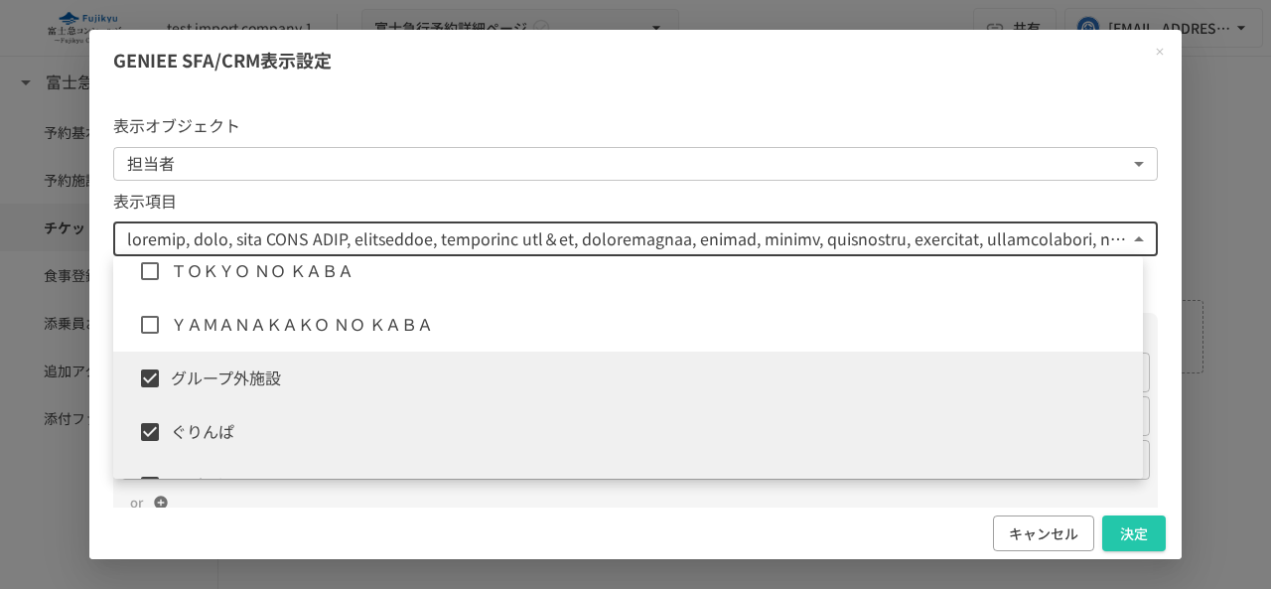
click at [226, 383] on span "グループ外施設" at bounding box center [649, 378] width 956 height 26
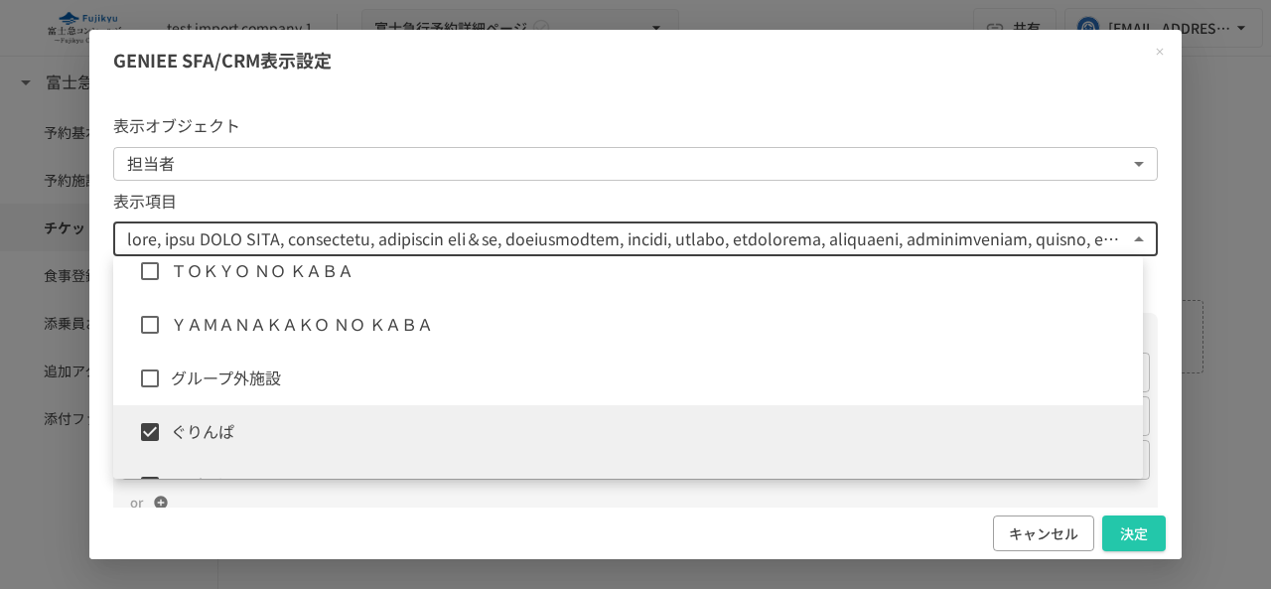
click at [218, 424] on span "ぐりんぱ" at bounding box center [649, 432] width 956 height 26
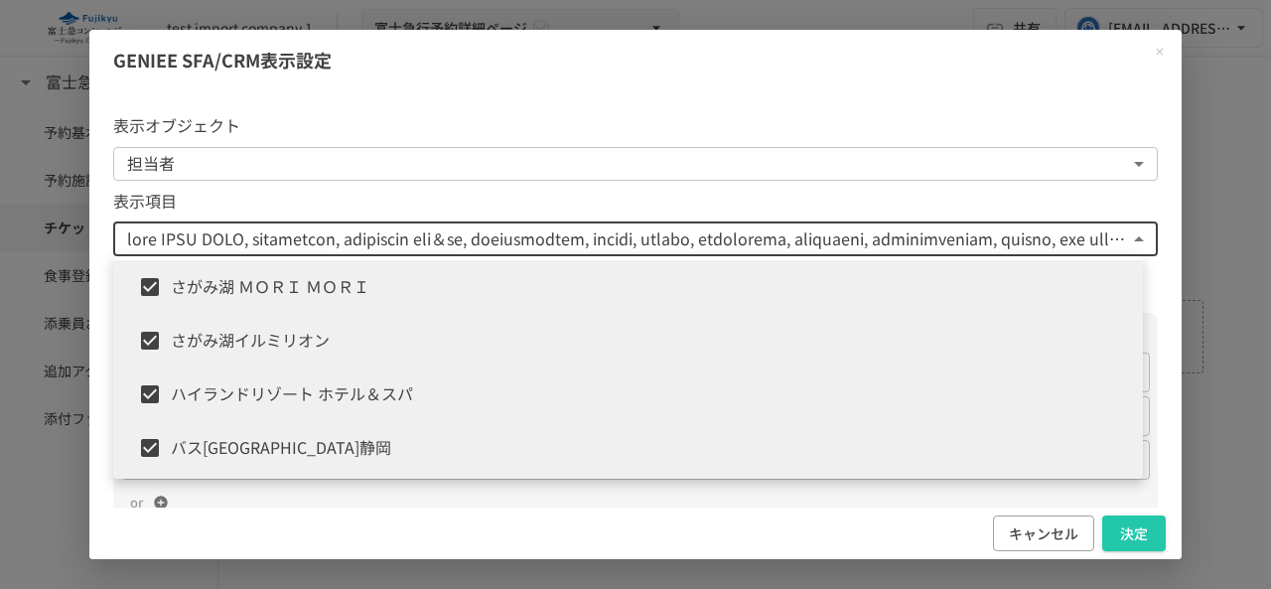
click at [252, 272] on li "さがみ湖 ＭＯＲＩ ＭＯＲＩ" at bounding box center [628, 287] width 1030 height 54
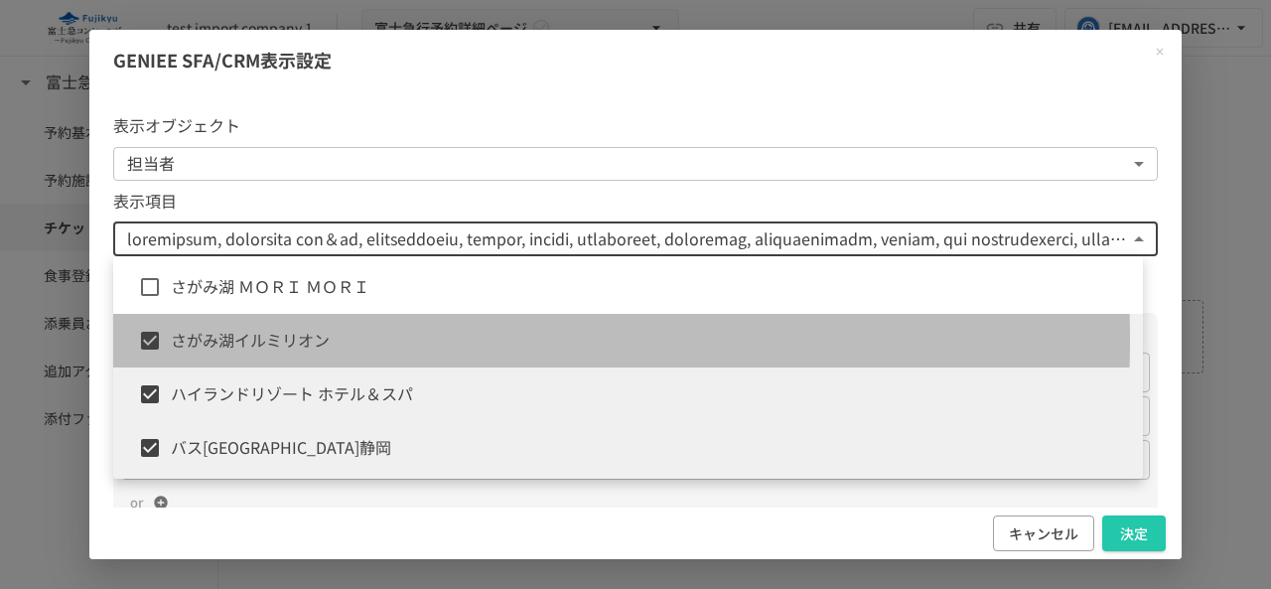
click at [246, 339] on span "さがみ湖イルミリオン" at bounding box center [649, 341] width 956 height 26
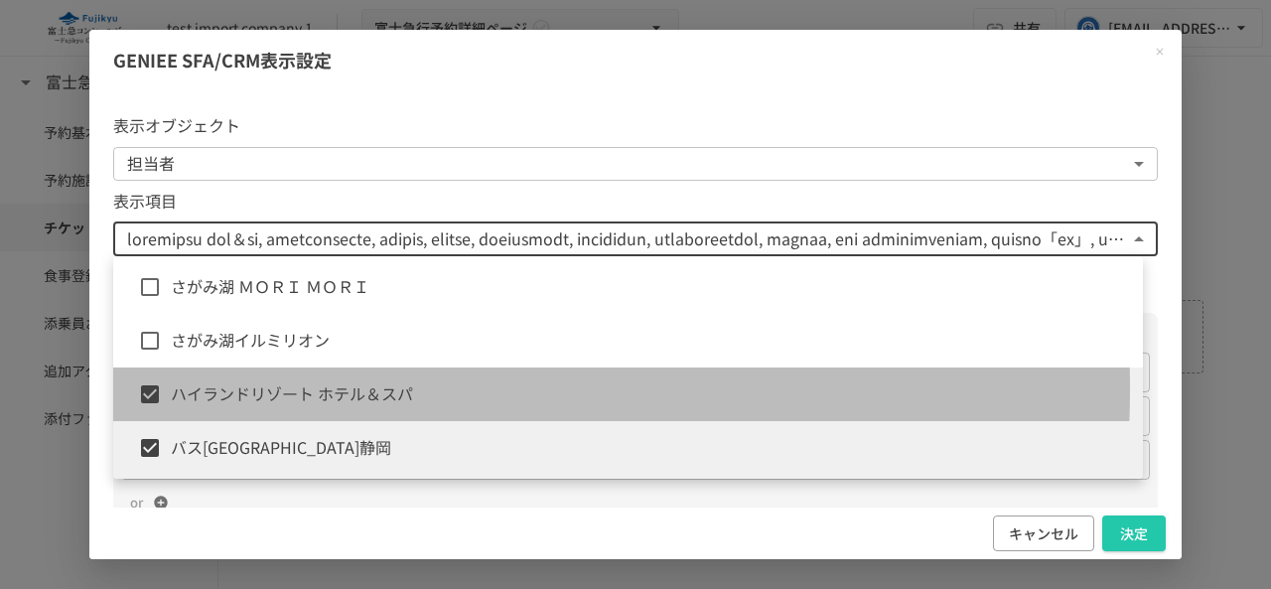
drag, startPoint x: 238, startPoint y: 388, endPoint x: 229, endPoint y: 428, distance: 40.7
click at [239, 389] on span "ハイランドリゾート ホテル＆スパ" at bounding box center [649, 394] width 956 height 26
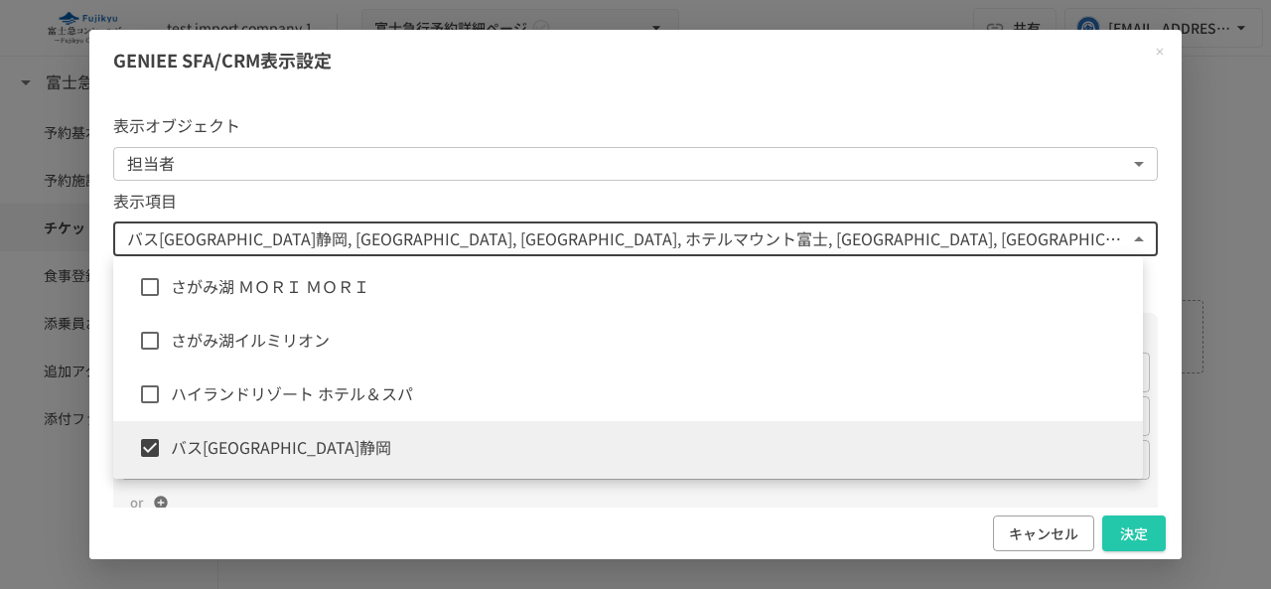
click at [225, 452] on span "バス[GEOGRAPHIC_DATA]静岡" at bounding box center [649, 448] width 956 height 26
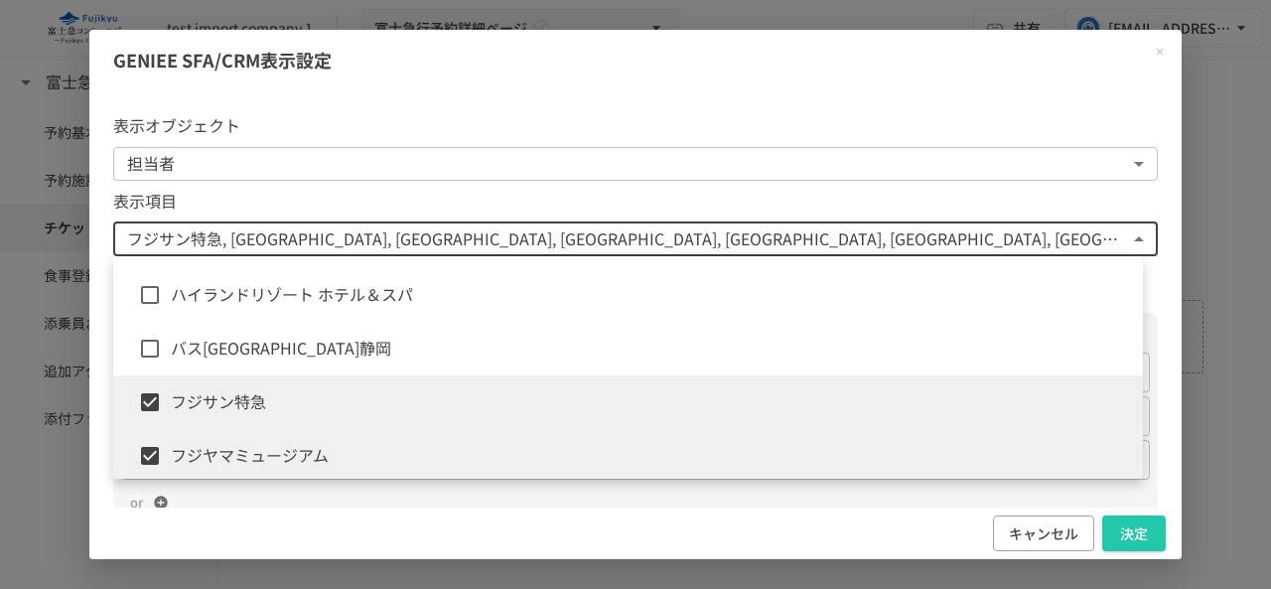
click at [241, 394] on span "フジサン特急" at bounding box center [649, 402] width 956 height 26
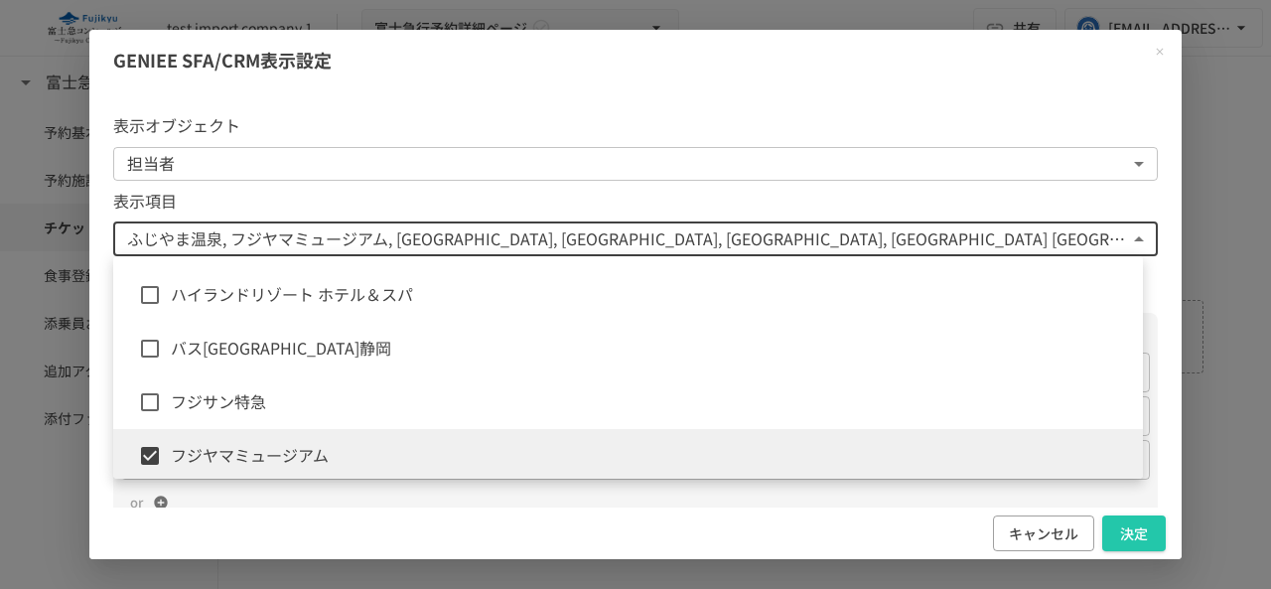
click at [233, 452] on span "フジヤマミュージアム" at bounding box center [649, 456] width 956 height 26
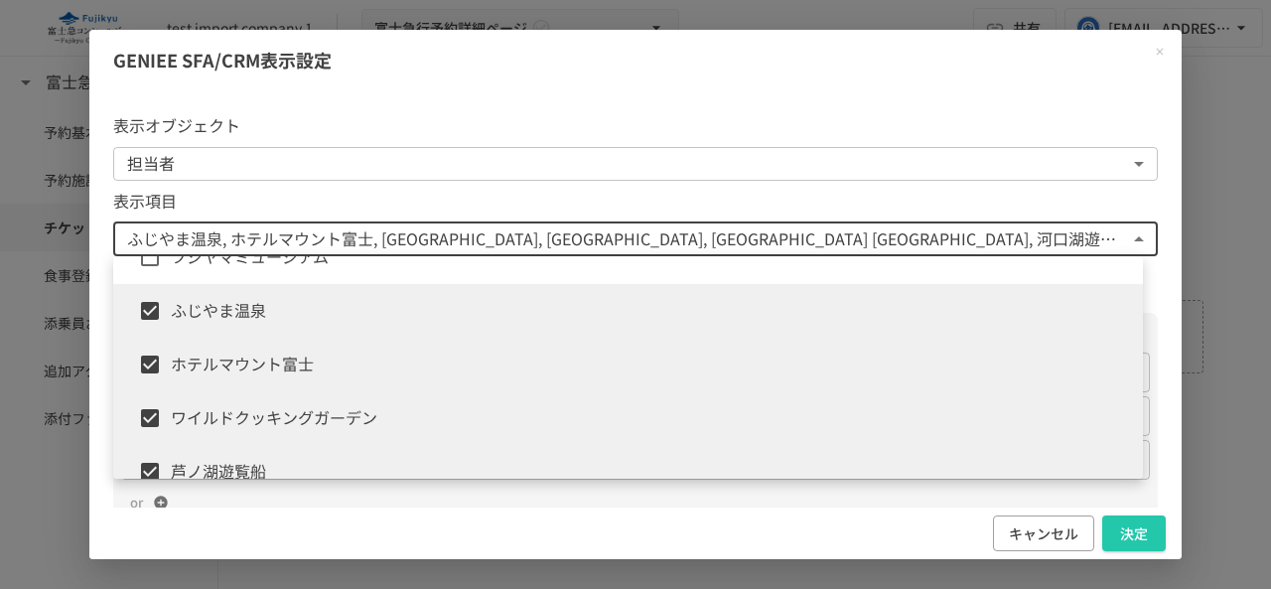
click at [265, 323] on span "ふじやま温泉" at bounding box center [649, 311] width 956 height 26
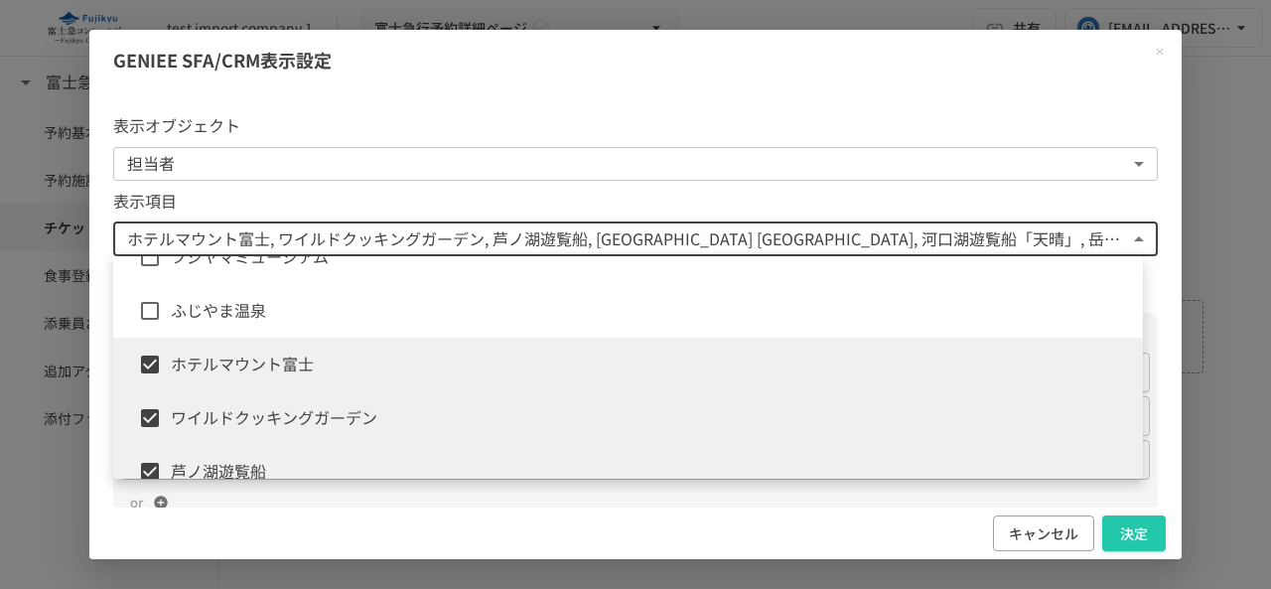
click at [250, 378] on li "ホテルマウント富士" at bounding box center [628, 365] width 1030 height 54
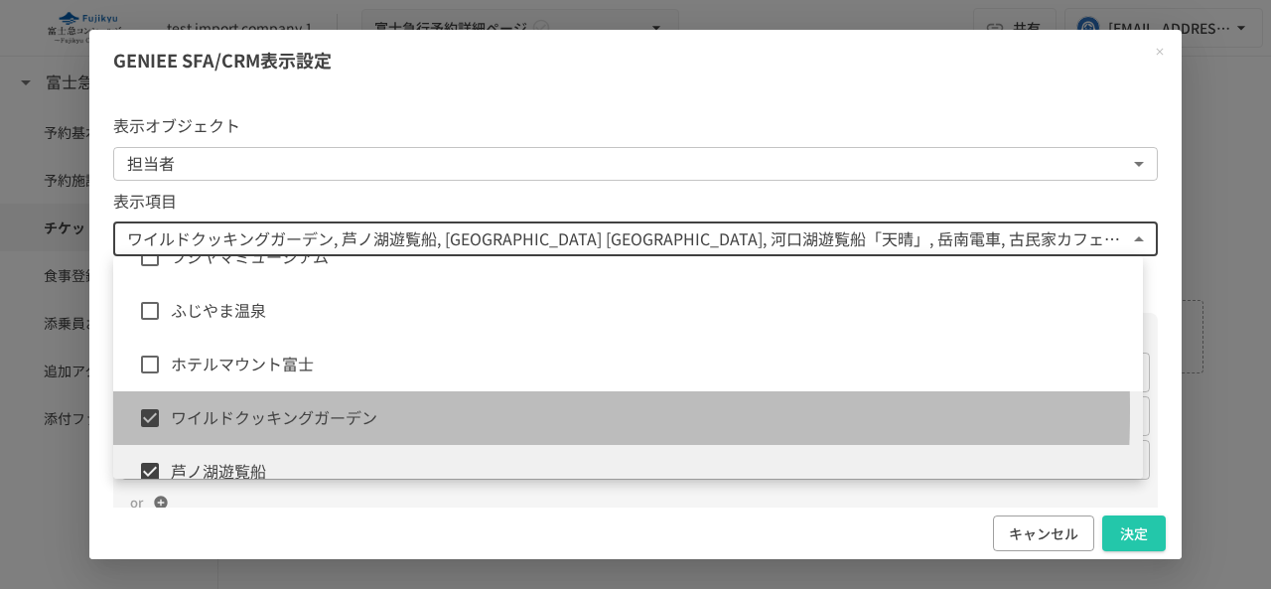
click at [238, 410] on span "ワイルドクッキングガーデン" at bounding box center [649, 418] width 956 height 26
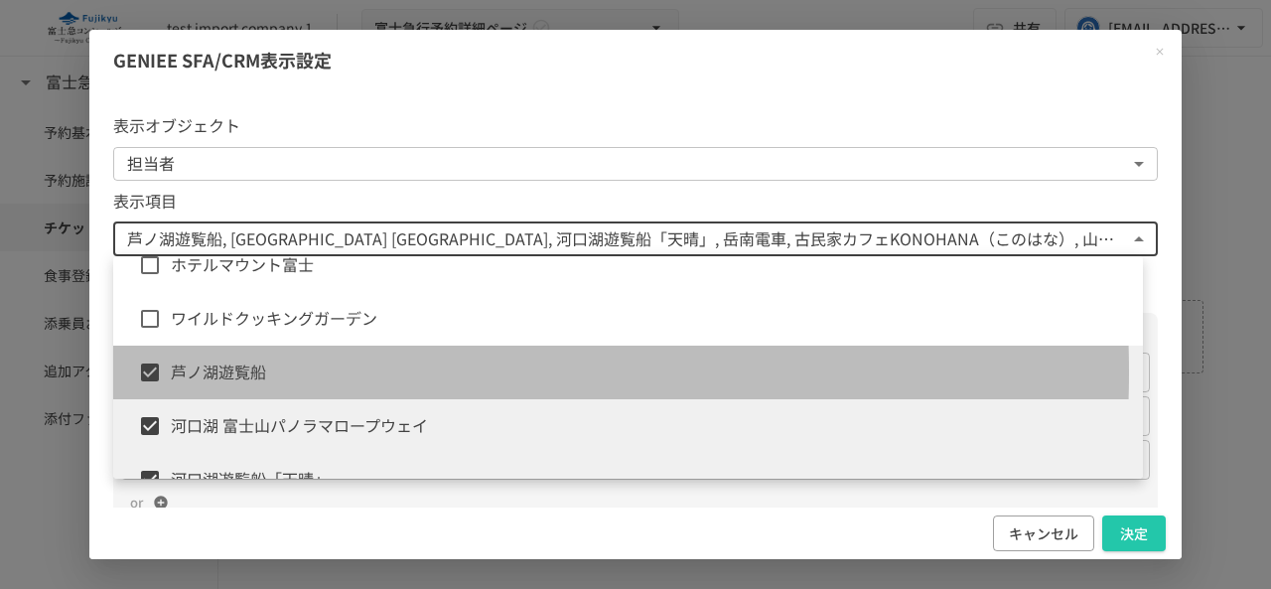
click at [226, 372] on span "芦ノ湖遊覧船" at bounding box center [649, 372] width 956 height 26
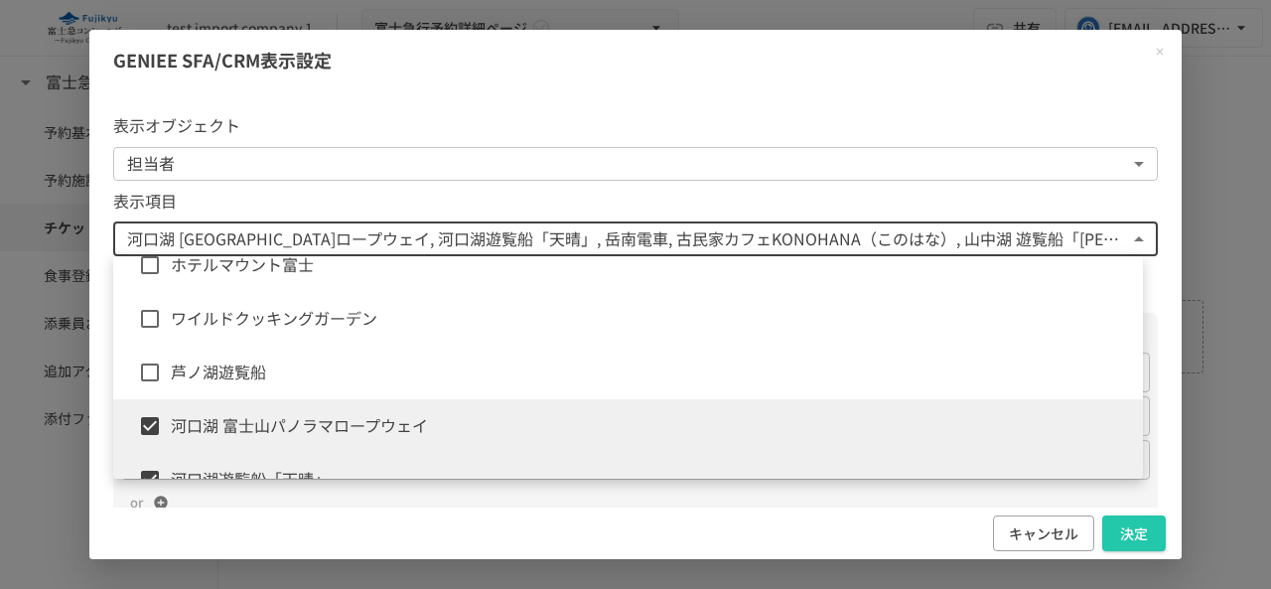
click at [217, 438] on span "河口湖 富士山パノラマロープウェイ" at bounding box center [649, 426] width 956 height 26
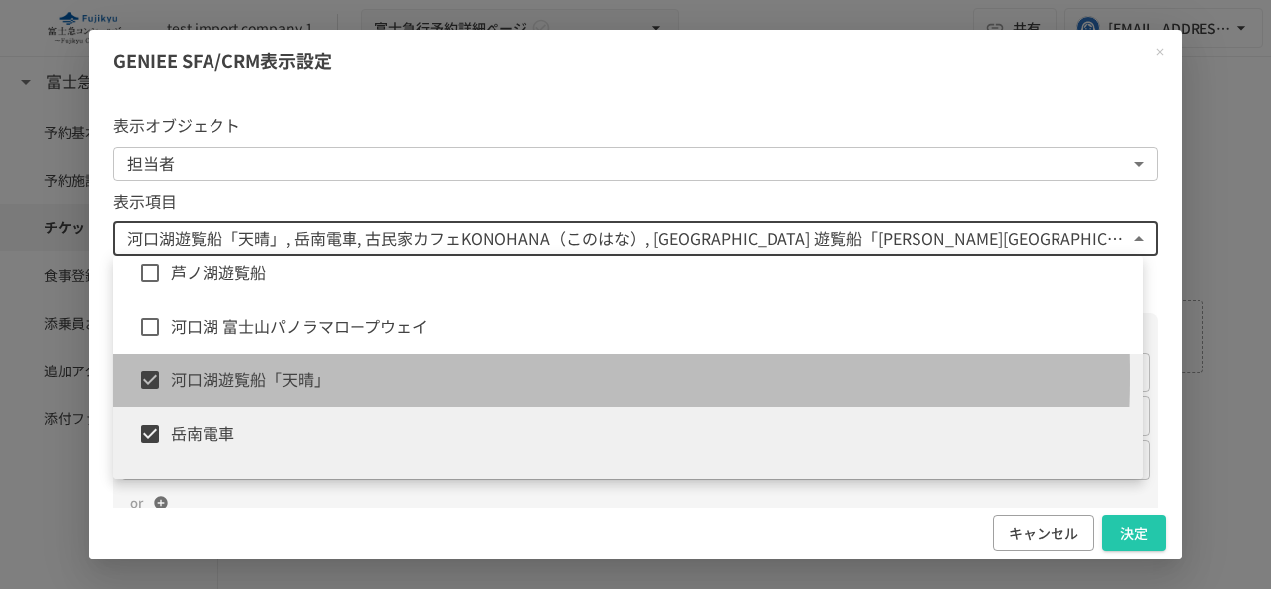
drag, startPoint x: 232, startPoint y: 375, endPoint x: 214, endPoint y: 440, distance: 67.0
click at [232, 376] on span "河口湖遊覧船「天晴」" at bounding box center [649, 380] width 956 height 26
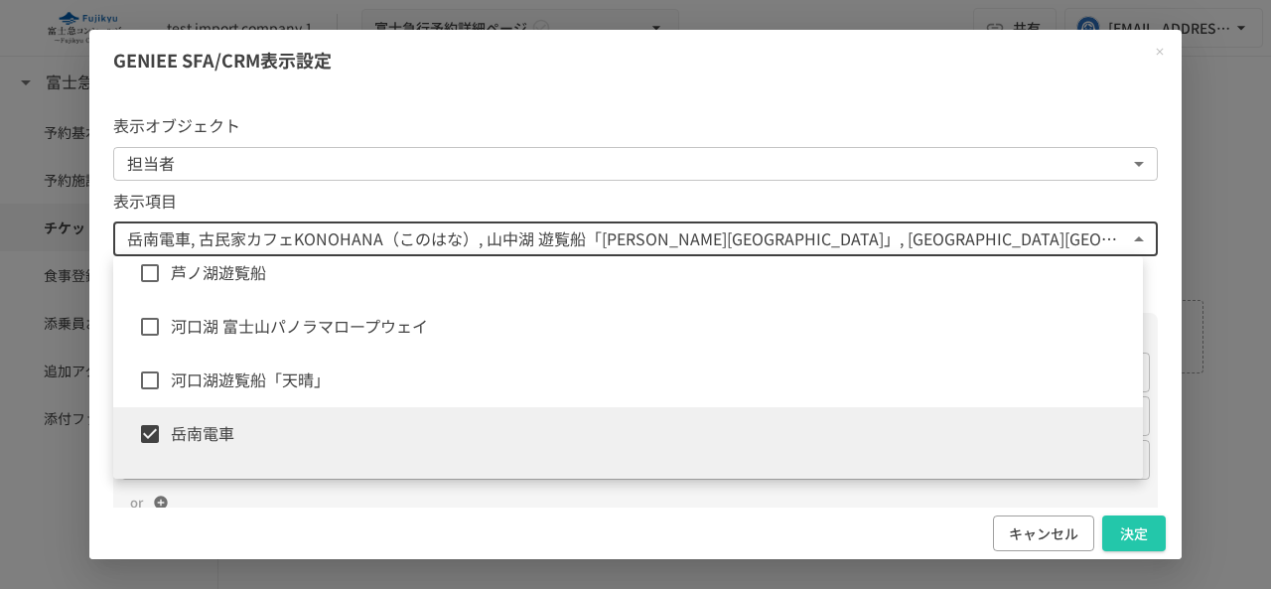
click at [214, 443] on span "岳南電車" at bounding box center [649, 434] width 956 height 26
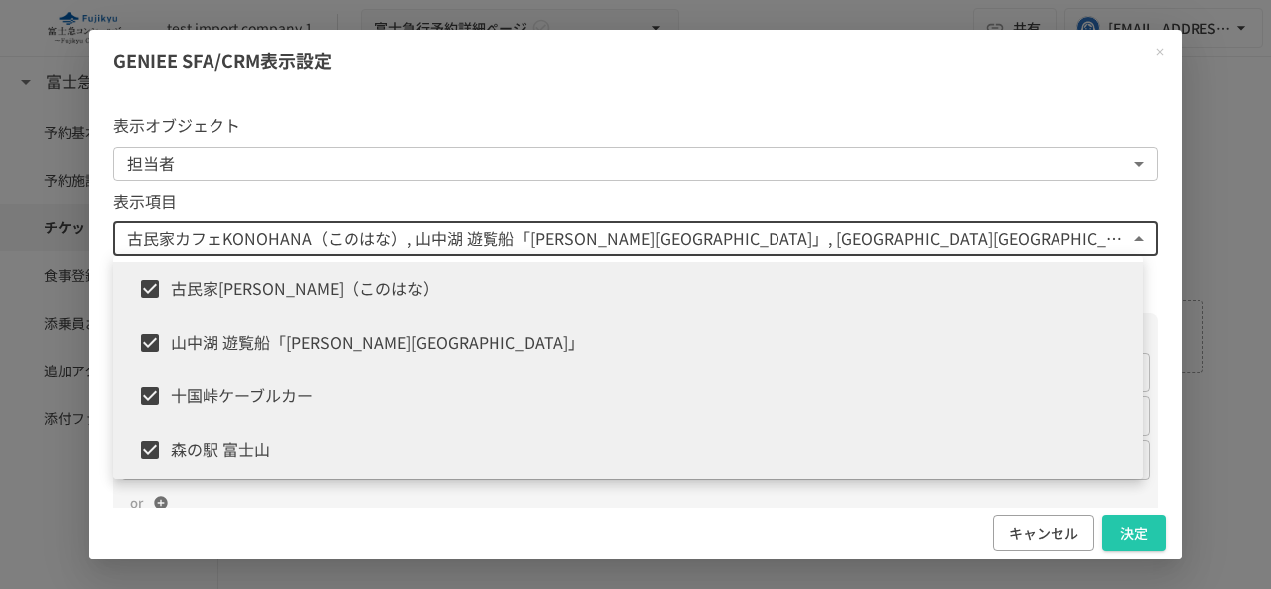
click at [274, 291] on span "古民家[PERSON_NAME]（このはな）" at bounding box center [649, 289] width 956 height 26
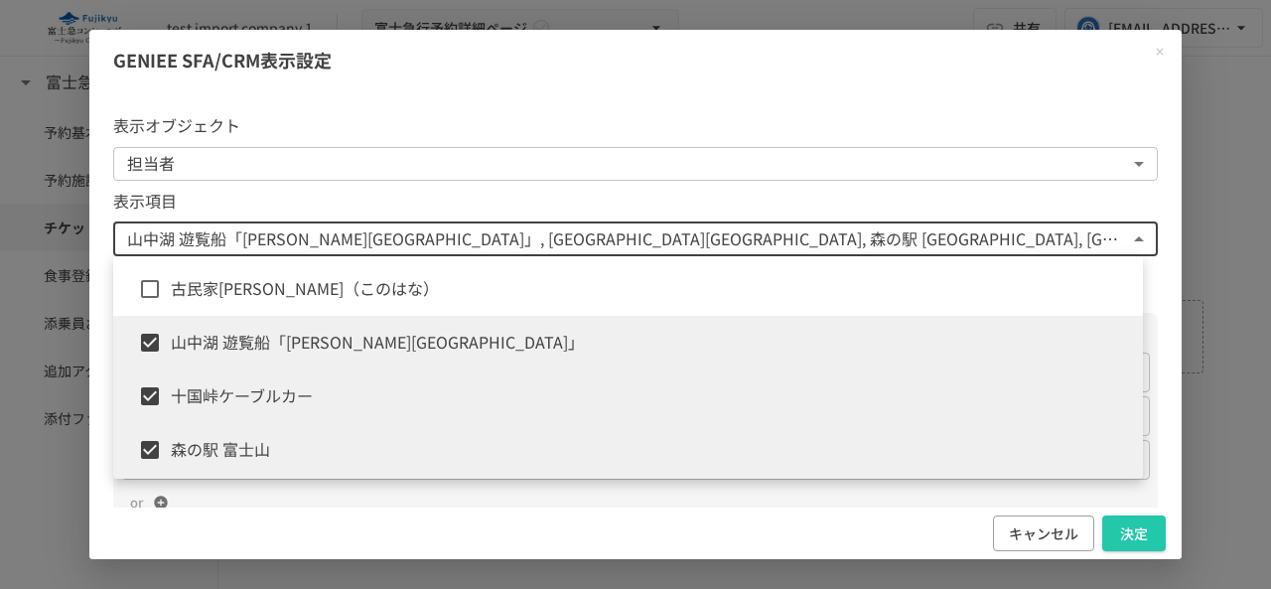
click at [257, 335] on span "山中湖 遊覧船「[PERSON_NAME][GEOGRAPHIC_DATA]」" at bounding box center [649, 343] width 956 height 26
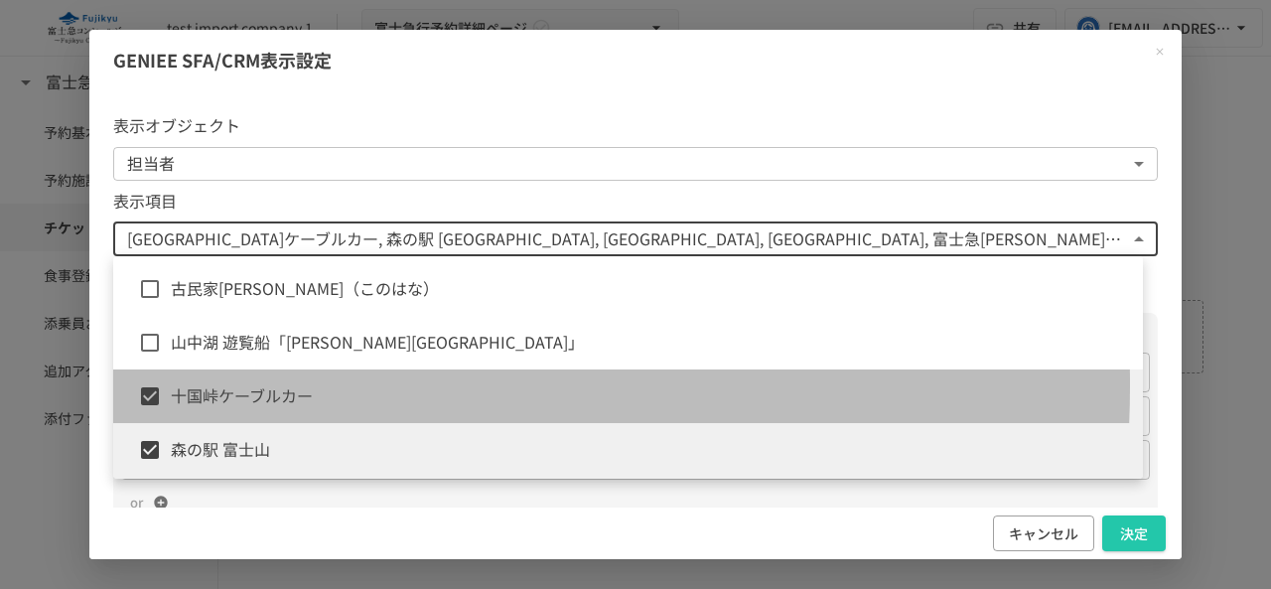
drag, startPoint x: 240, startPoint y: 385, endPoint x: 238, endPoint y: 419, distance: 33.8
click at [240, 386] on span "十国峠ケーブルカー" at bounding box center [649, 396] width 956 height 26
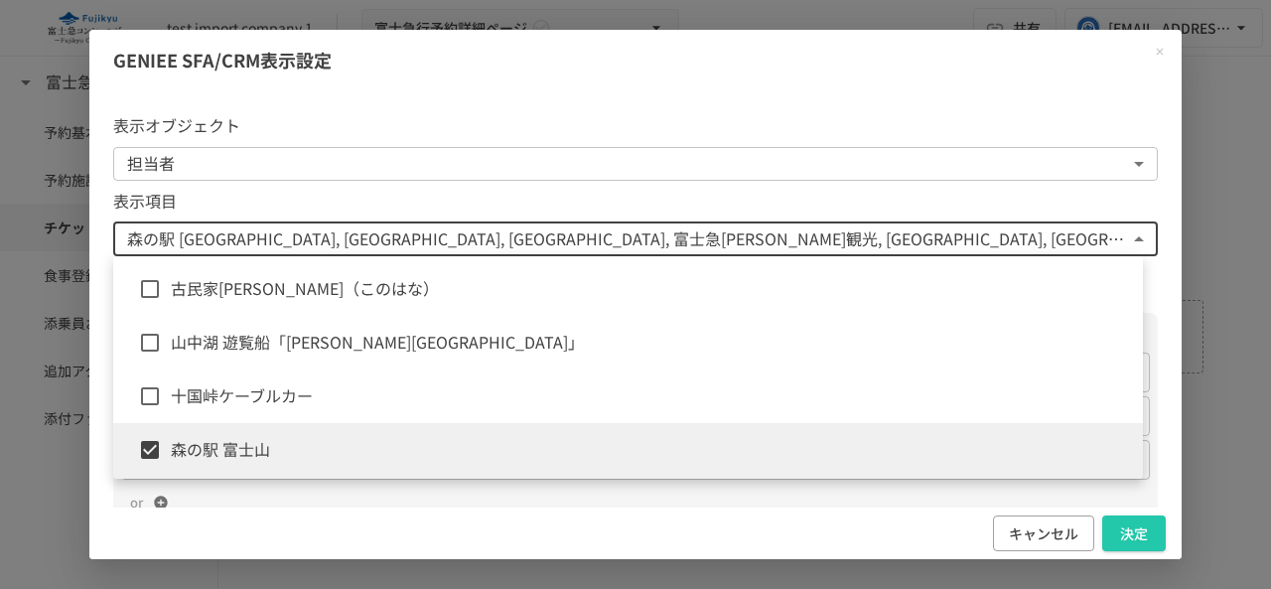
click at [235, 444] on span "森の駅 富士山" at bounding box center [649, 450] width 956 height 26
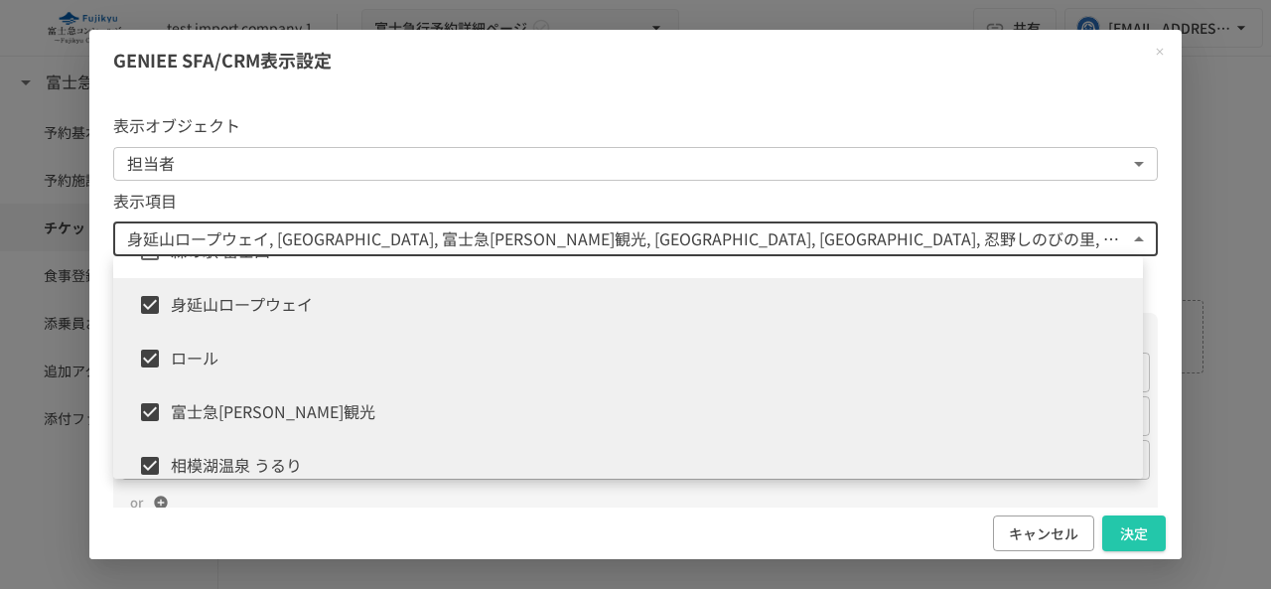
click at [257, 320] on li "身延山ロープウェイ" at bounding box center [628, 305] width 1030 height 54
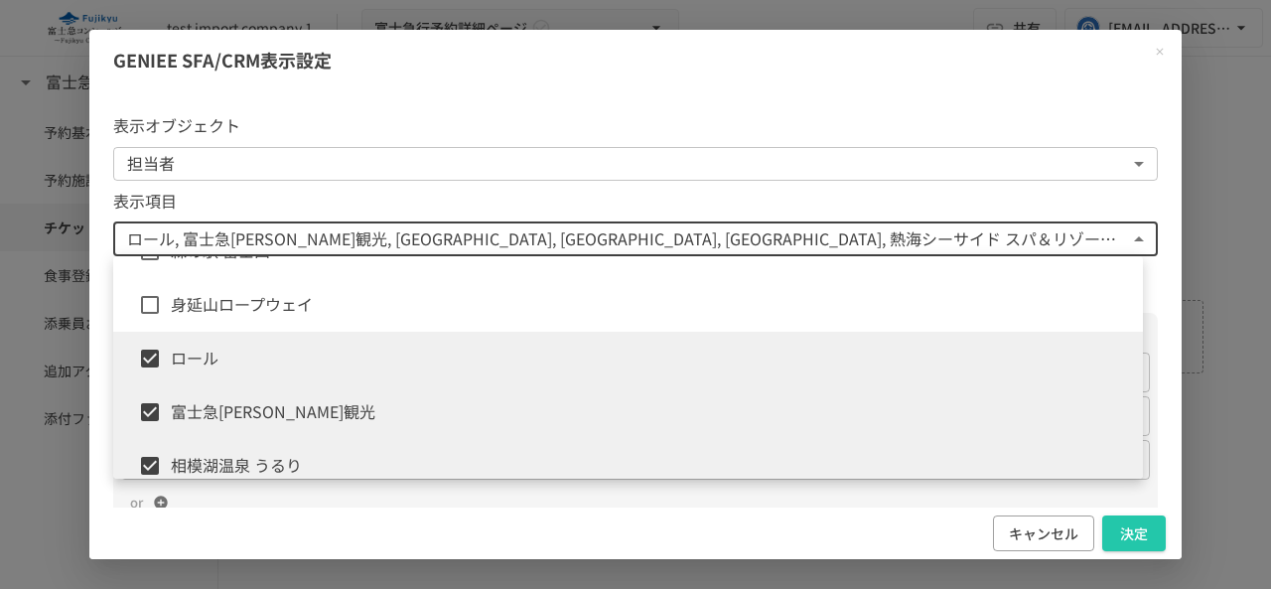
drag, startPoint x: 247, startPoint y: 364, endPoint x: 247, endPoint y: 378, distance: 13.9
click at [247, 364] on span "ロール" at bounding box center [649, 359] width 956 height 26
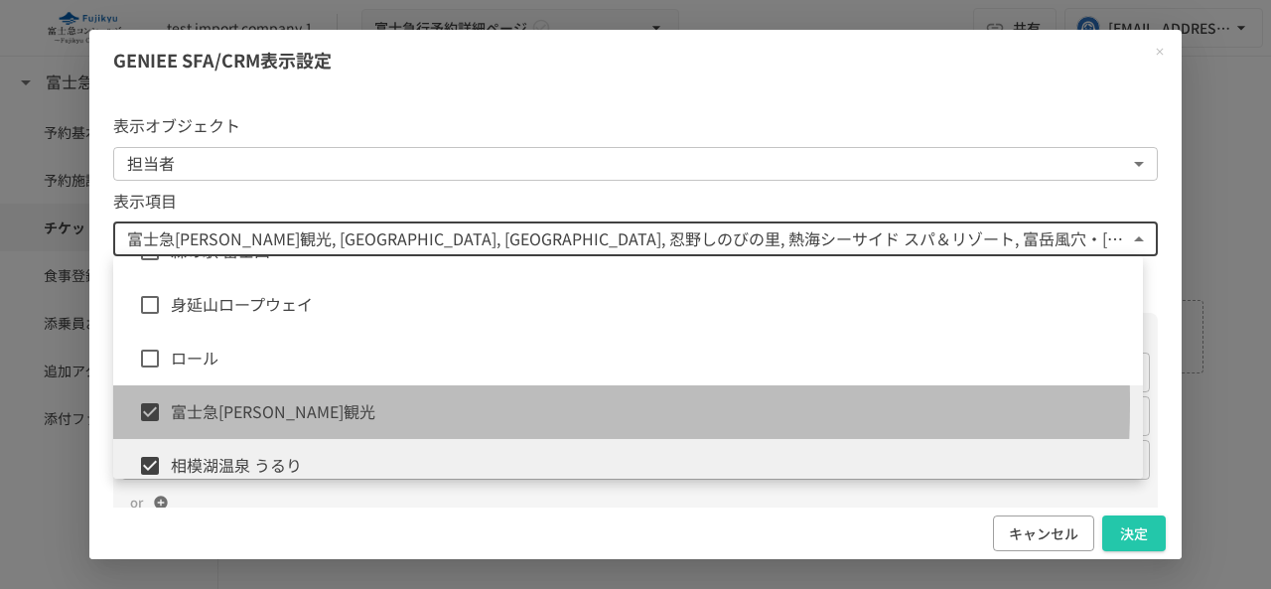
click at [242, 403] on span "富士急[PERSON_NAME]観光" at bounding box center [649, 412] width 956 height 26
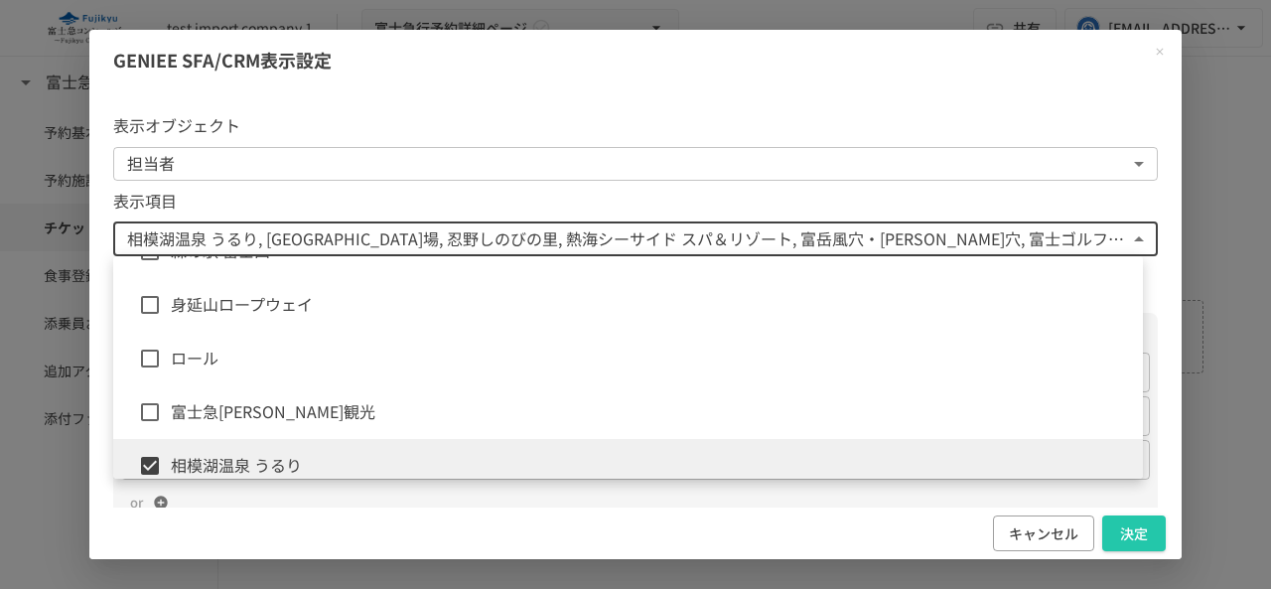
click at [231, 451] on li "相模湖温泉 うるり" at bounding box center [628, 466] width 1030 height 54
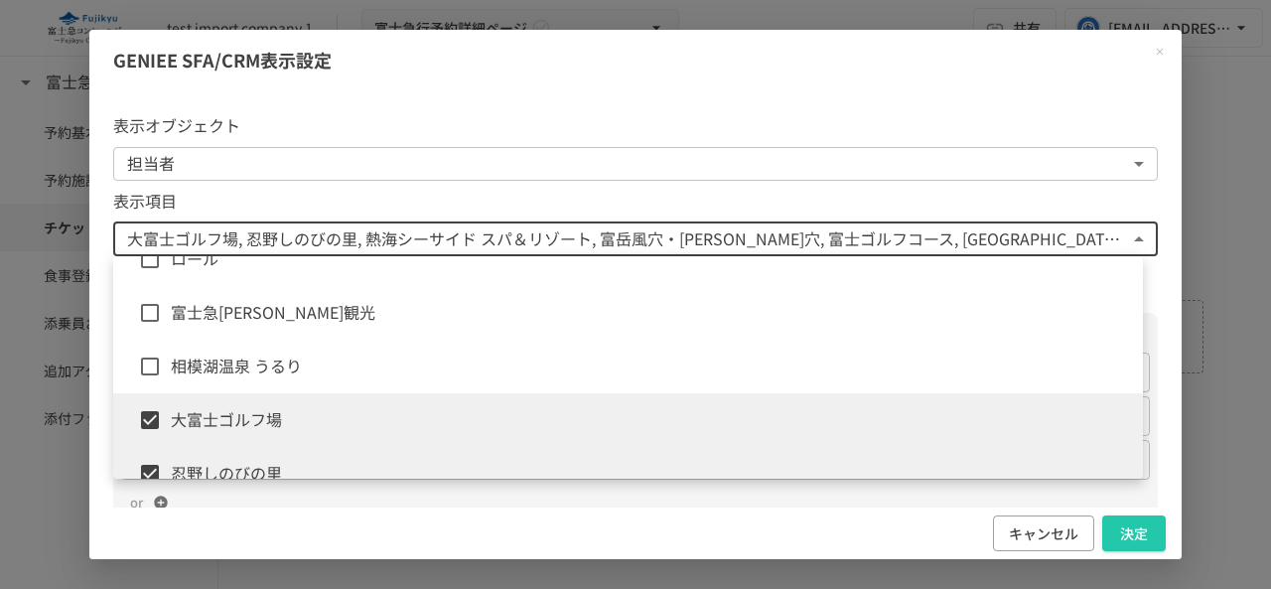
click at [254, 418] on span "大富士ゴルフ場" at bounding box center [649, 420] width 956 height 26
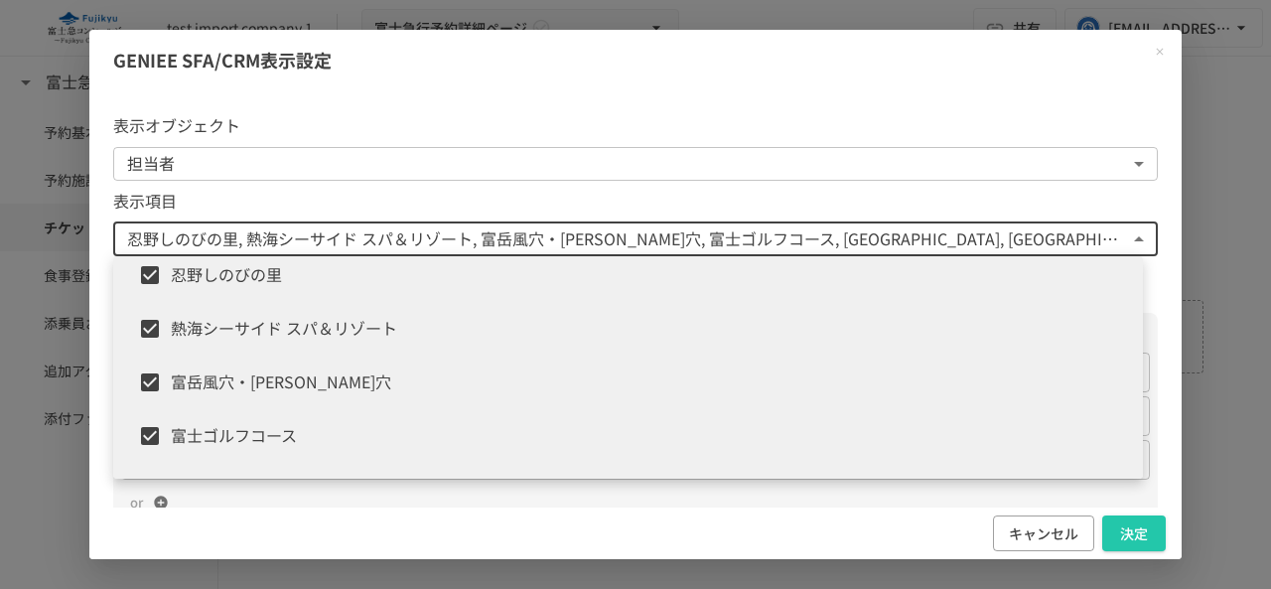
click at [301, 284] on span "忍野しのびの里" at bounding box center [649, 275] width 956 height 26
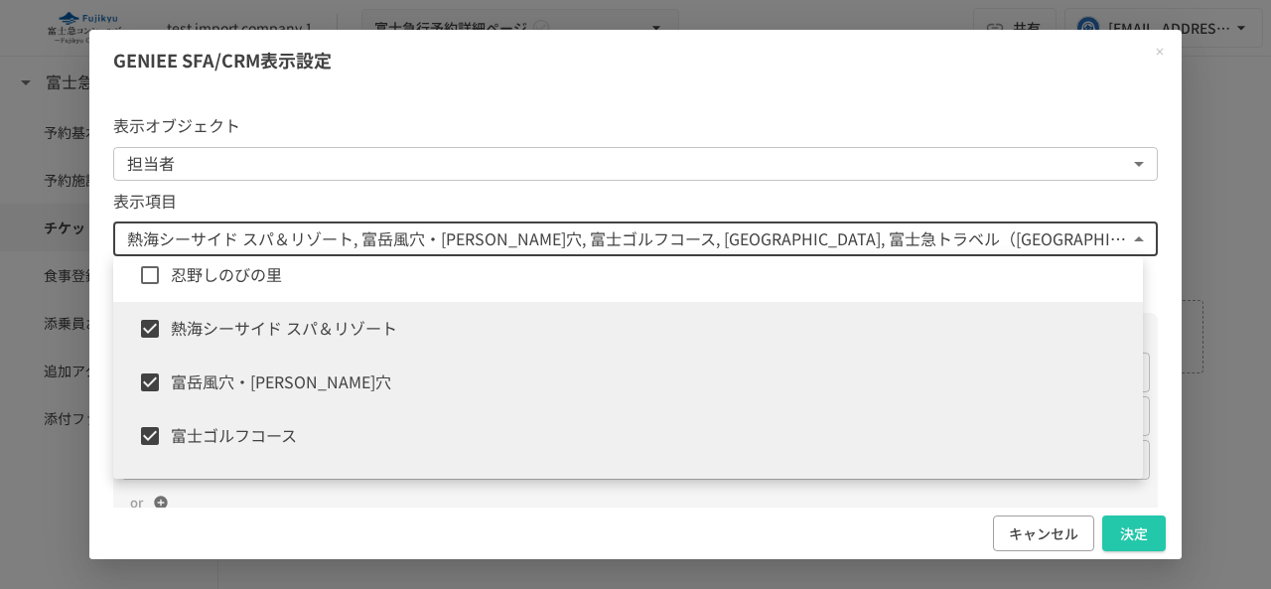
drag, startPoint x: 301, startPoint y: 333, endPoint x: 284, endPoint y: 367, distance: 38.6
click at [301, 335] on span "熱海シーサイド スパ＆リゾート" at bounding box center [649, 329] width 956 height 26
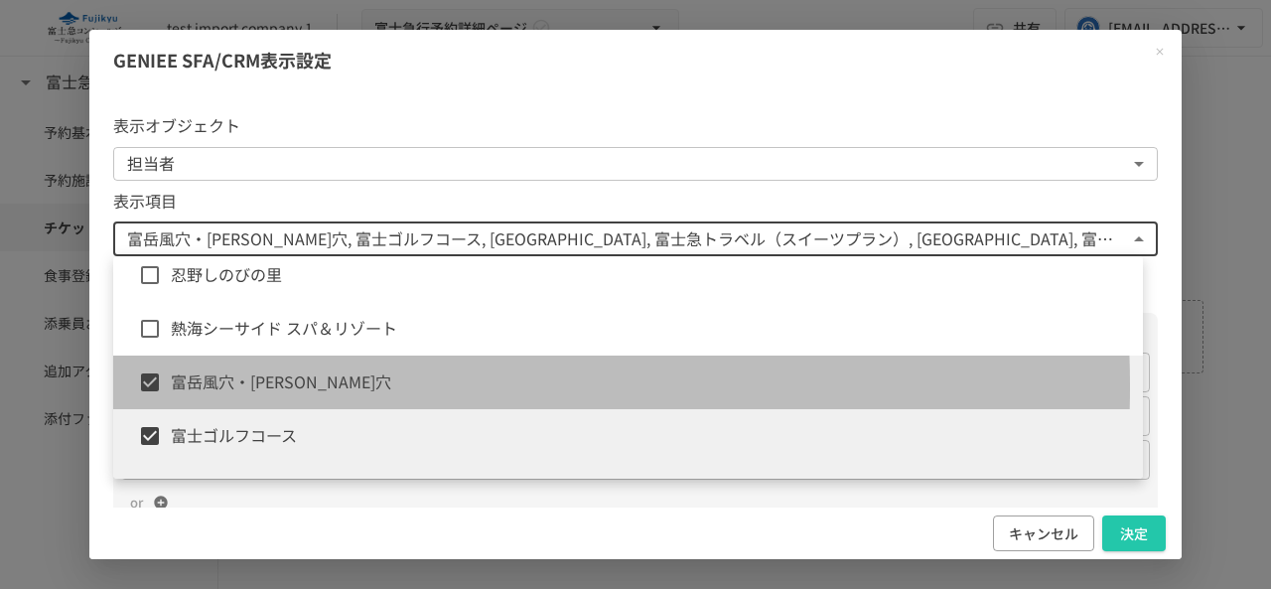
click at [274, 386] on span "富岳風穴・[PERSON_NAME]穴" at bounding box center [649, 382] width 956 height 26
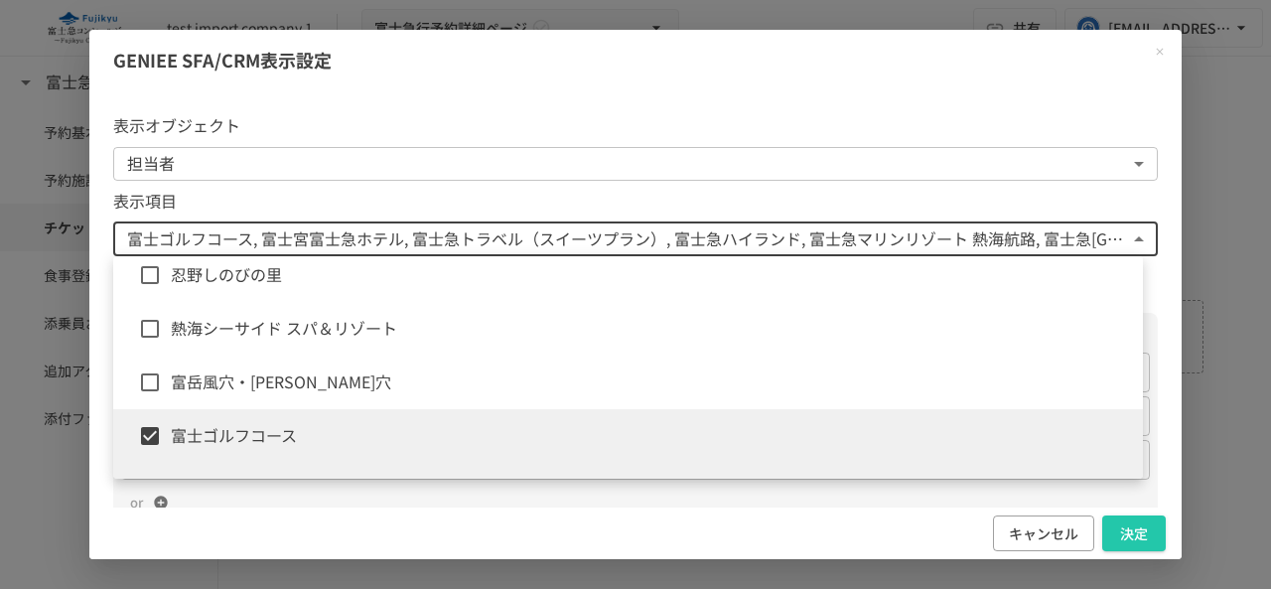
click at [262, 421] on li "富士ゴルフコース" at bounding box center [628, 436] width 1030 height 54
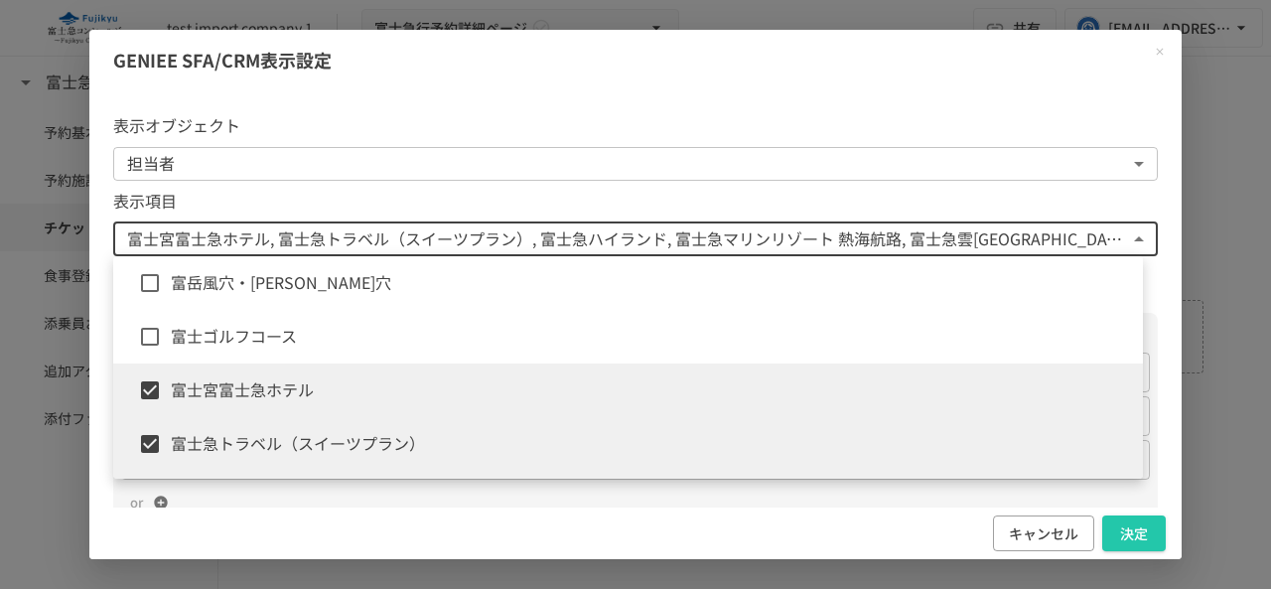
click at [289, 379] on span "富士宮富士急ホテル" at bounding box center [649, 390] width 956 height 26
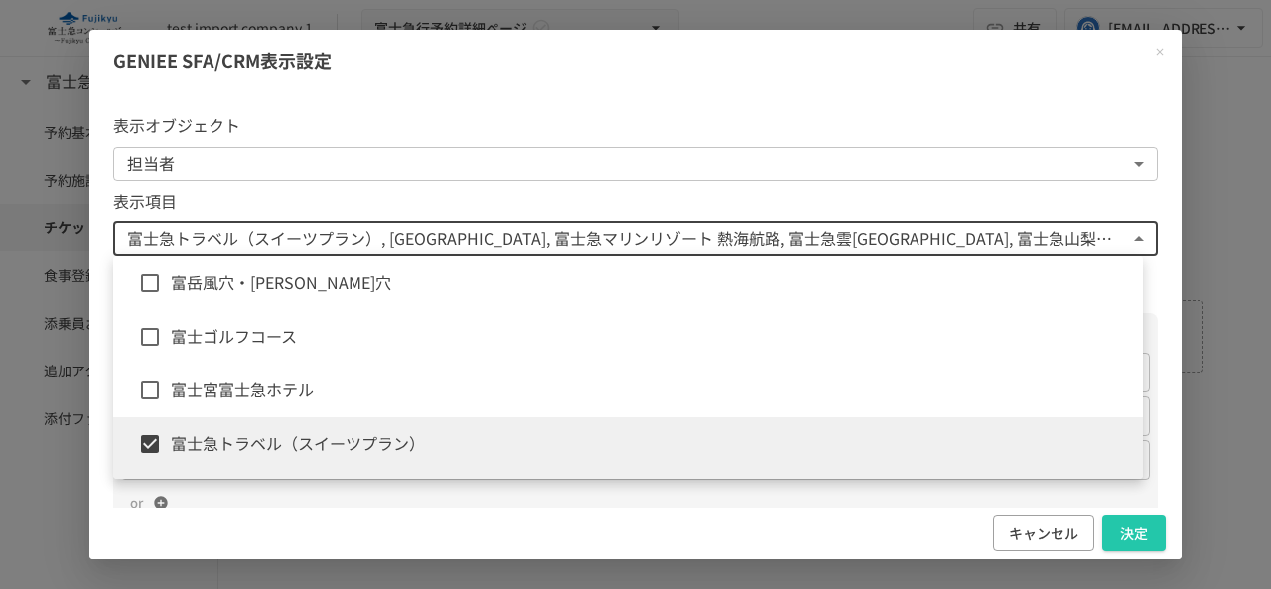
click at [277, 435] on span "富士急トラベル（スイーツプラン）" at bounding box center [649, 444] width 956 height 26
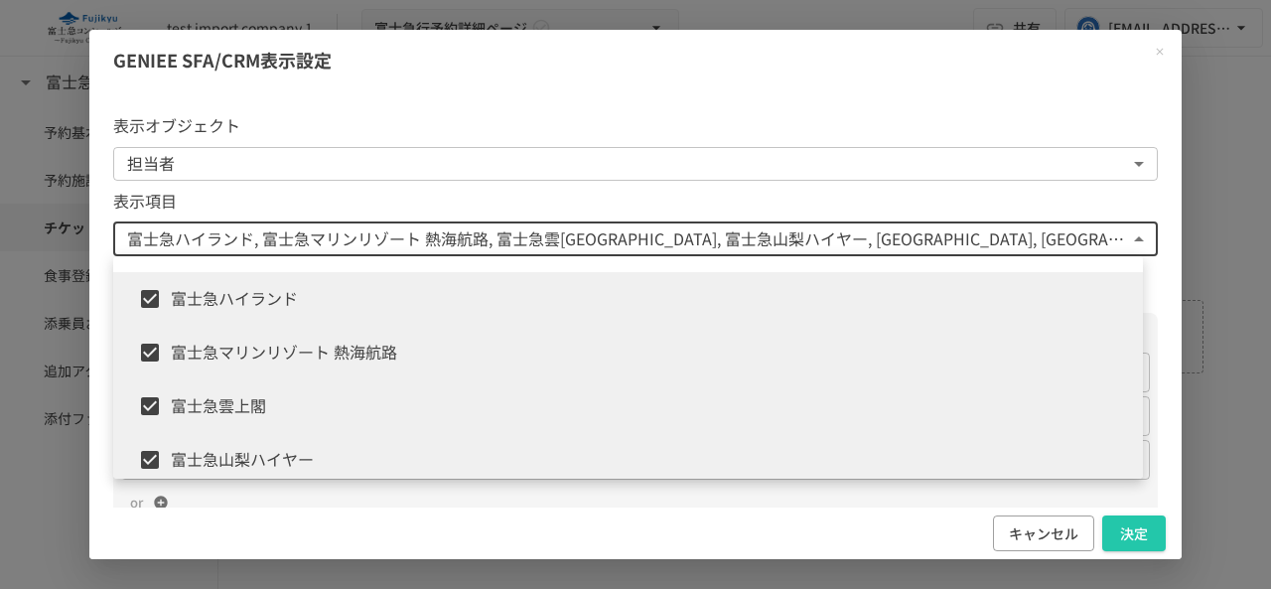
click at [357, 319] on li "富士急ハイランド" at bounding box center [628, 299] width 1030 height 54
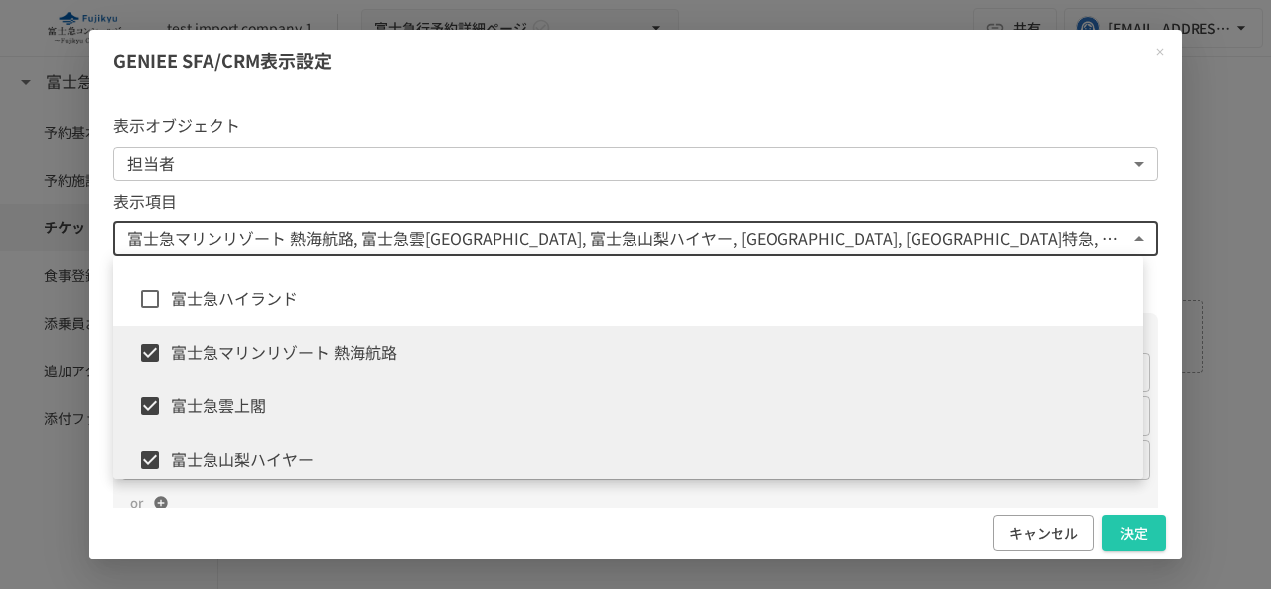
click at [341, 356] on span "富士急マリンリゾート 熱海航路" at bounding box center [649, 353] width 956 height 26
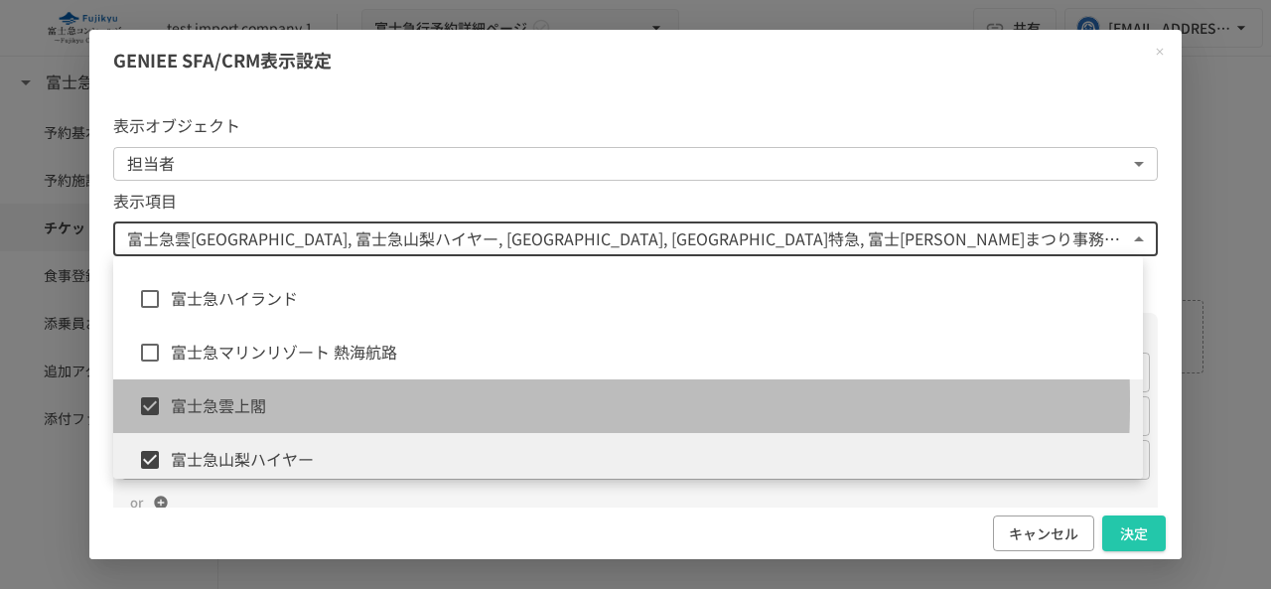
drag, startPoint x: 300, startPoint y: 402, endPoint x: 288, endPoint y: 435, distance: 34.9
click at [300, 403] on span "富士急雲上閣" at bounding box center [649, 406] width 956 height 26
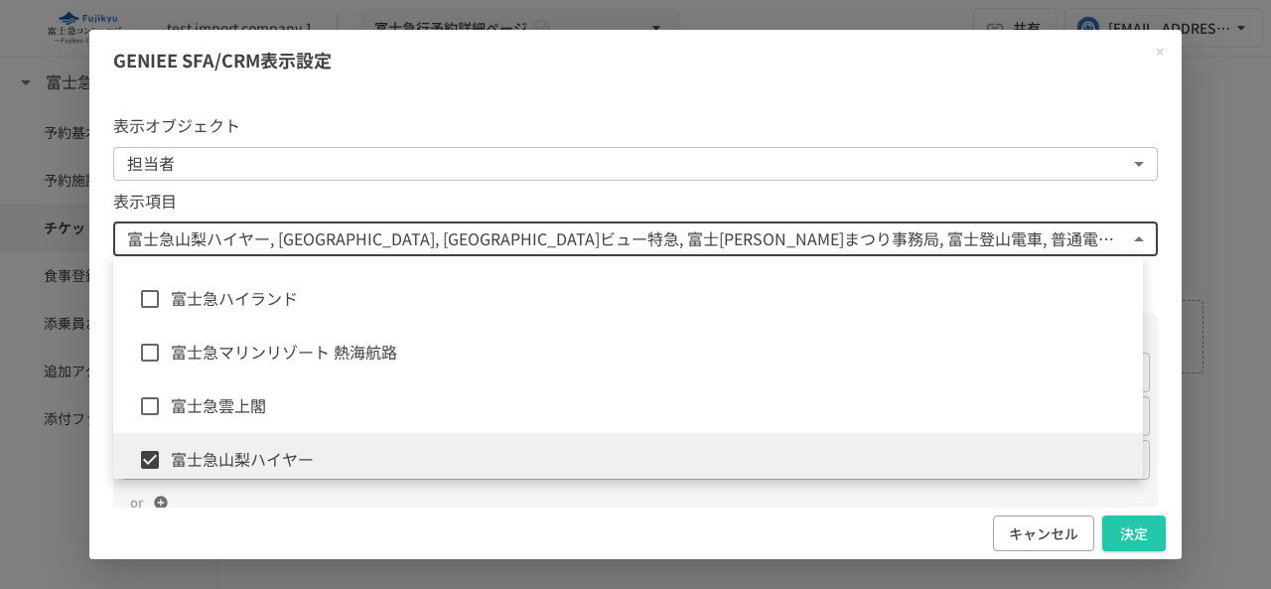
click at [286, 445] on li "富士急山梨ハイヤー" at bounding box center [628, 460] width 1030 height 54
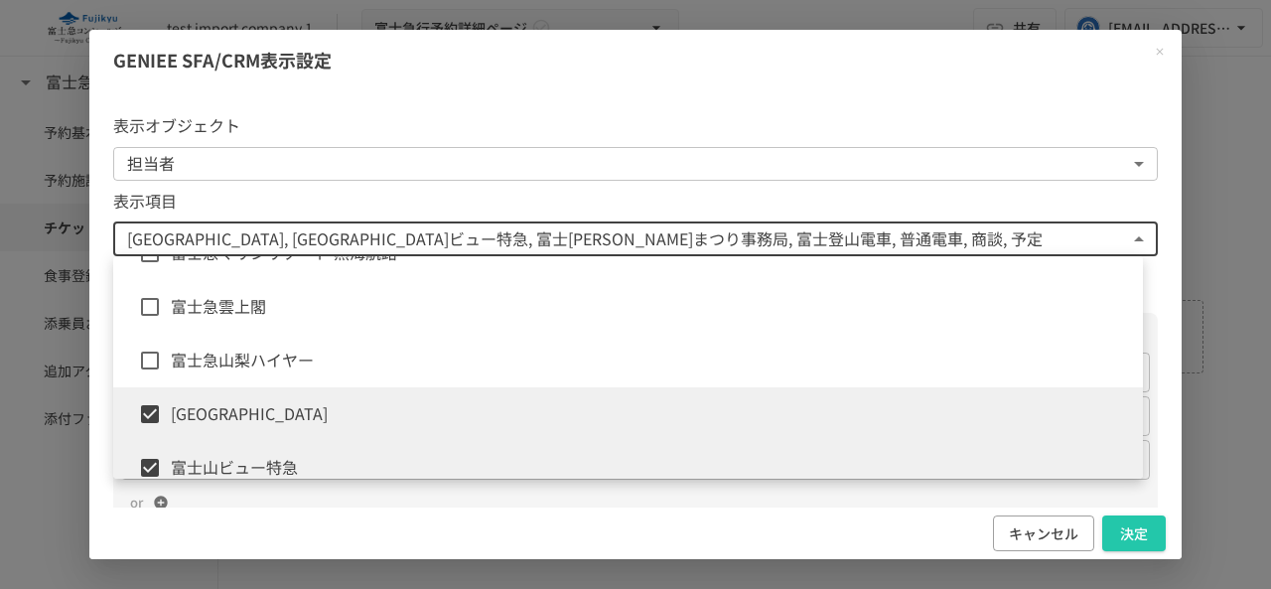
click at [296, 407] on span "[GEOGRAPHIC_DATA]" at bounding box center [649, 414] width 956 height 26
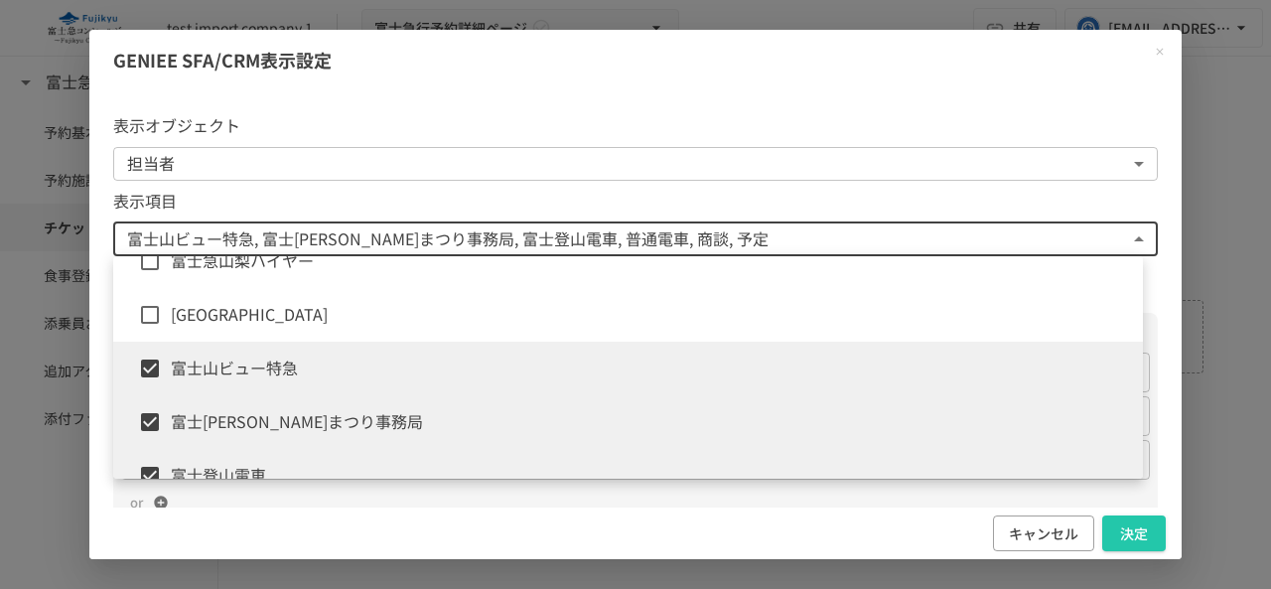
click at [290, 374] on span "富士山ビュー特急" at bounding box center [649, 369] width 956 height 26
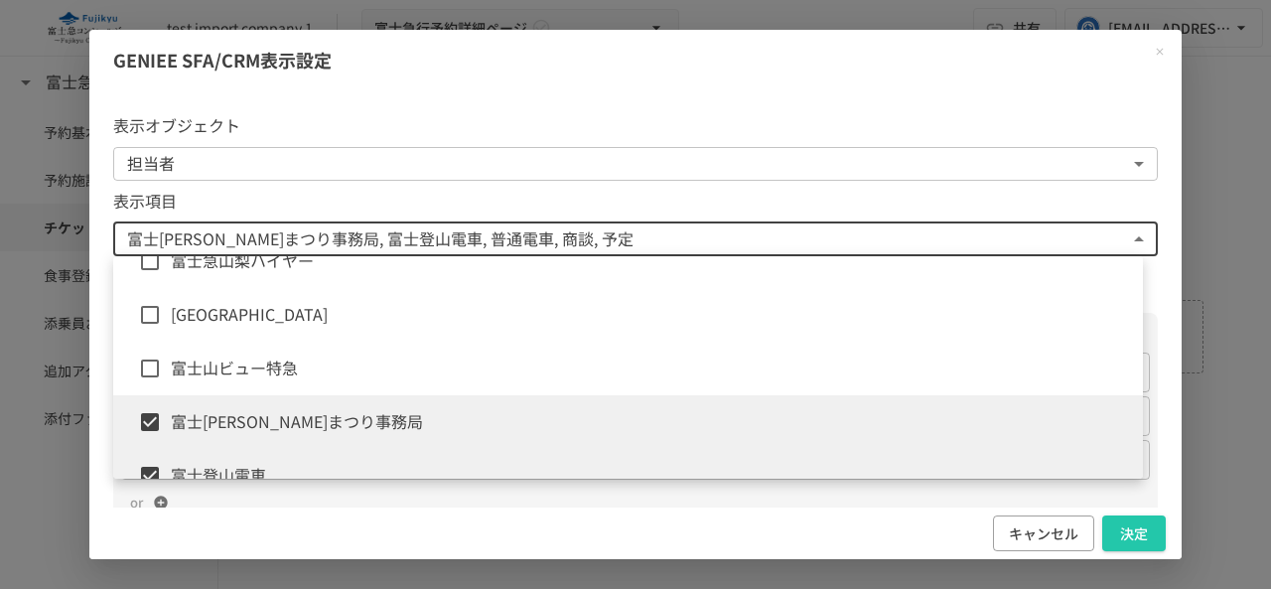
click at [280, 437] on li "富士[PERSON_NAME]まつり事務局" at bounding box center [628, 422] width 1030 height 54
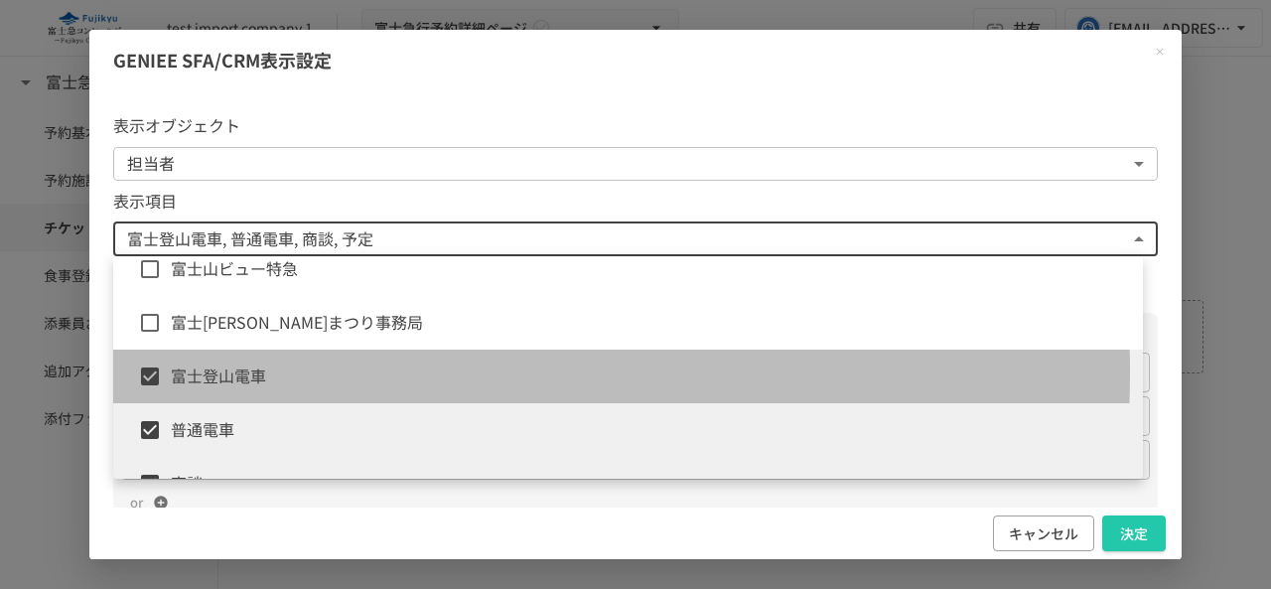
drag, startPoint x: 295, startPoint y: 372, endPoint x: 290, endPoint y: 445, distance: 72.7
click at [296, 372] on span "富士登山電車" at bounding box center [649, 376] width 956 height 26
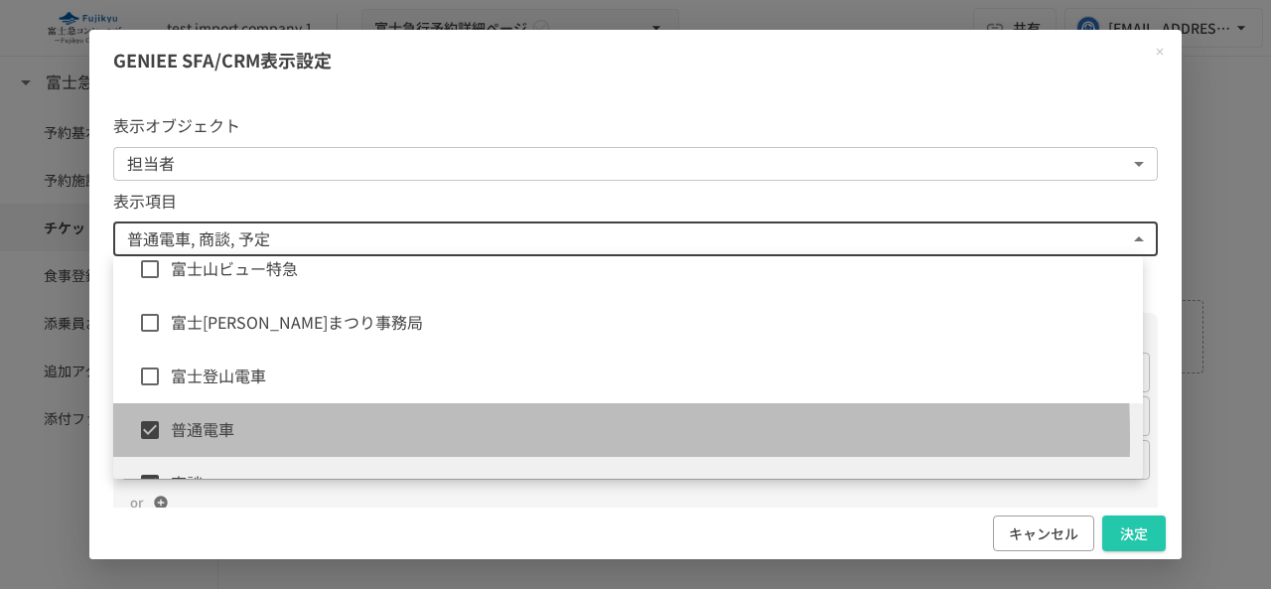
click at [290, 438] on span "普通電車" at bounding box center [649, 430] width 956 height 26
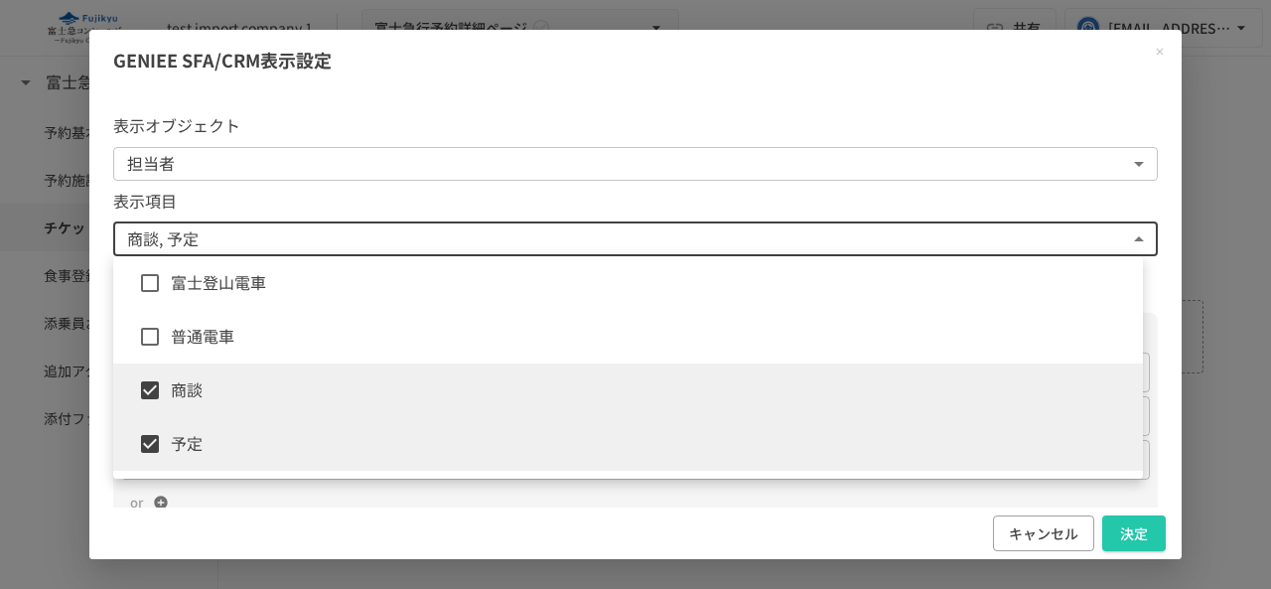
drag, startPoint x: 290, startPoint y: 385, endPoint x: 276, endPoint y: 421, distance: 38.4
click at [289, 387] on span "商談" at bounding box center [649, 390] width 956 height 26
type input "**********"
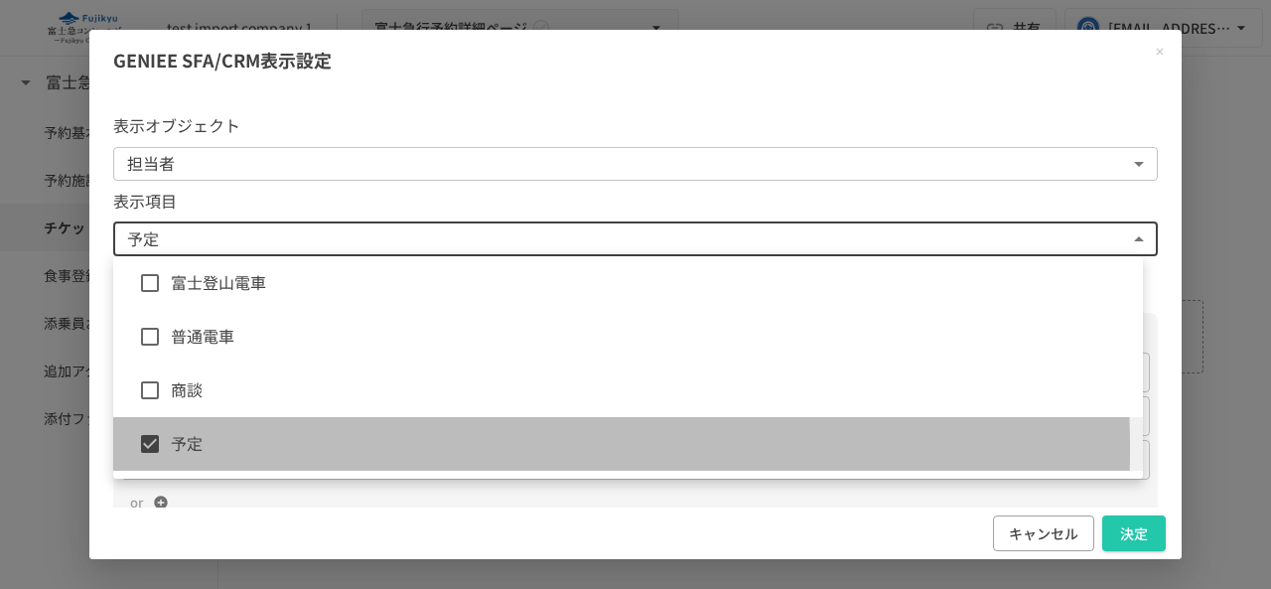
click at [276, 449] on span "予定" at bounding box center [649, 444] width 956 height 26
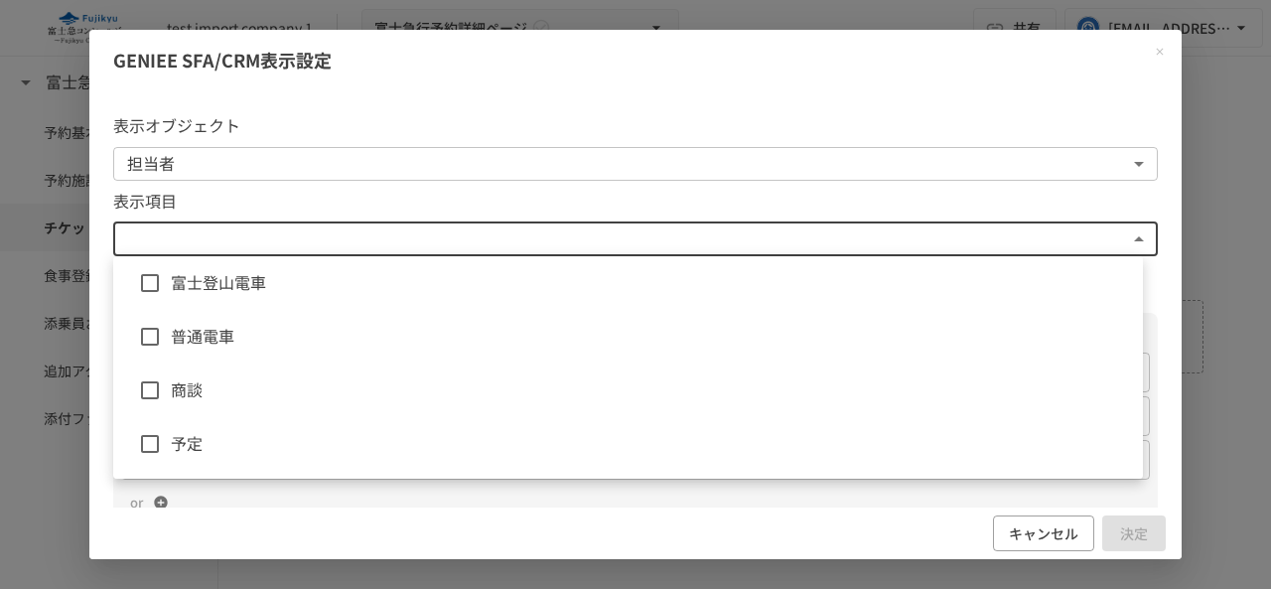
click at [867, 292] on span "富士登山電車" at bounding box center [649, 283] width 956 height 26
type input "**********"
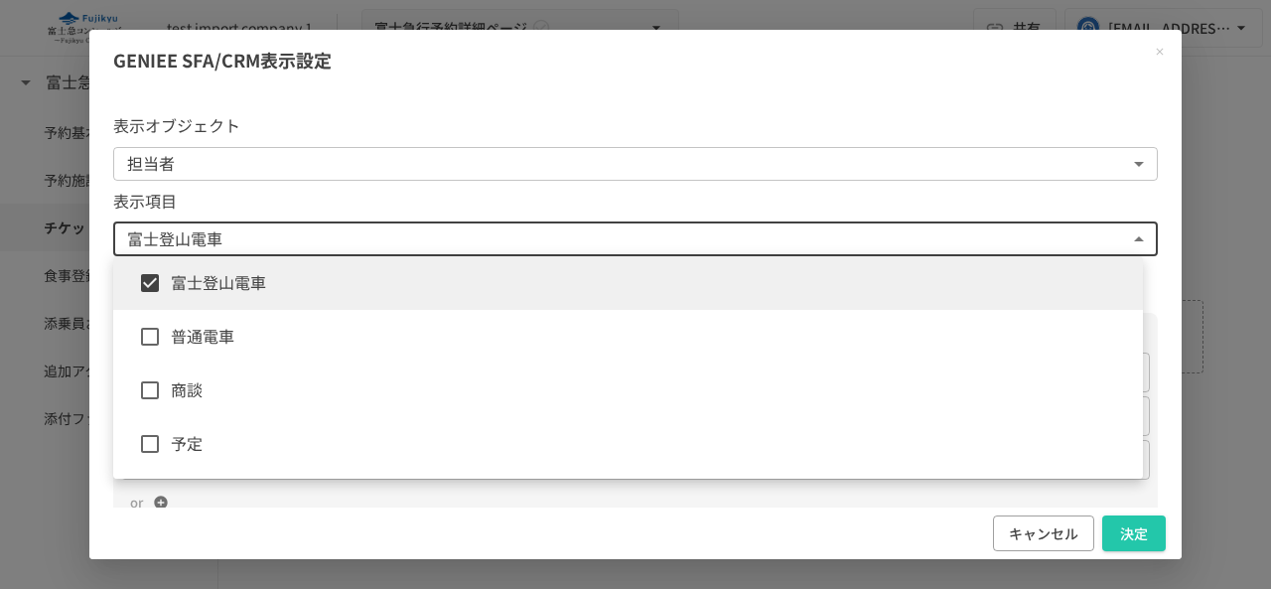
click at [1168, 356] on div at bounding box center [635, 294] width 1271 height 589
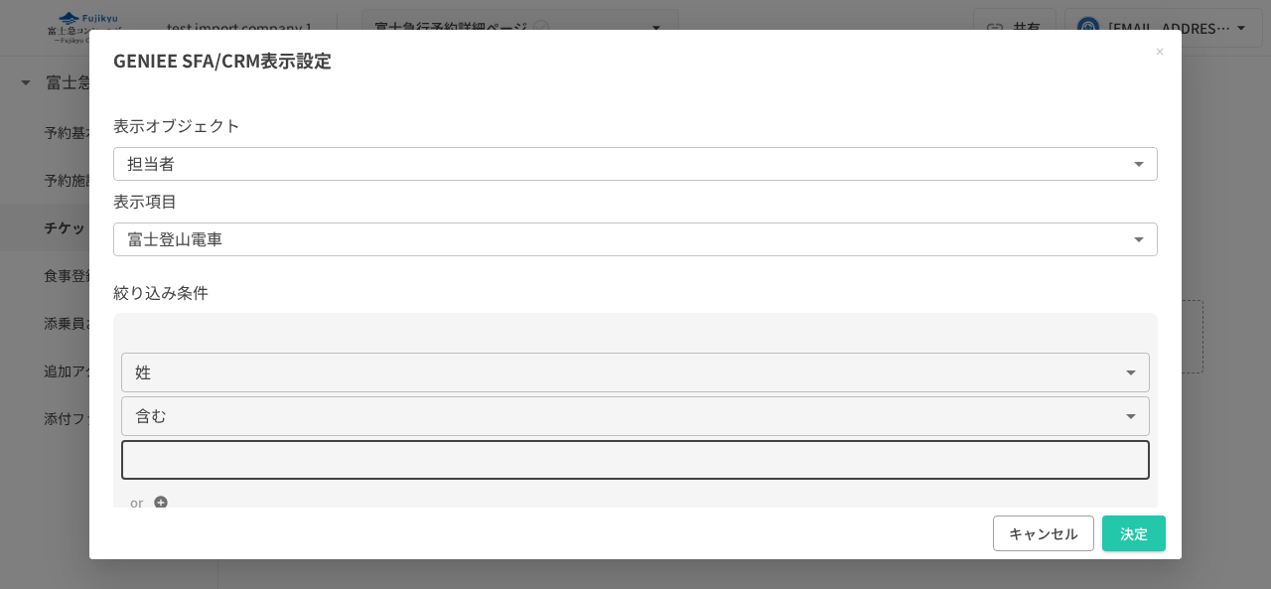
click at [560, 466] on input "text" at bounding box center [636, 460] width 1030 height 36
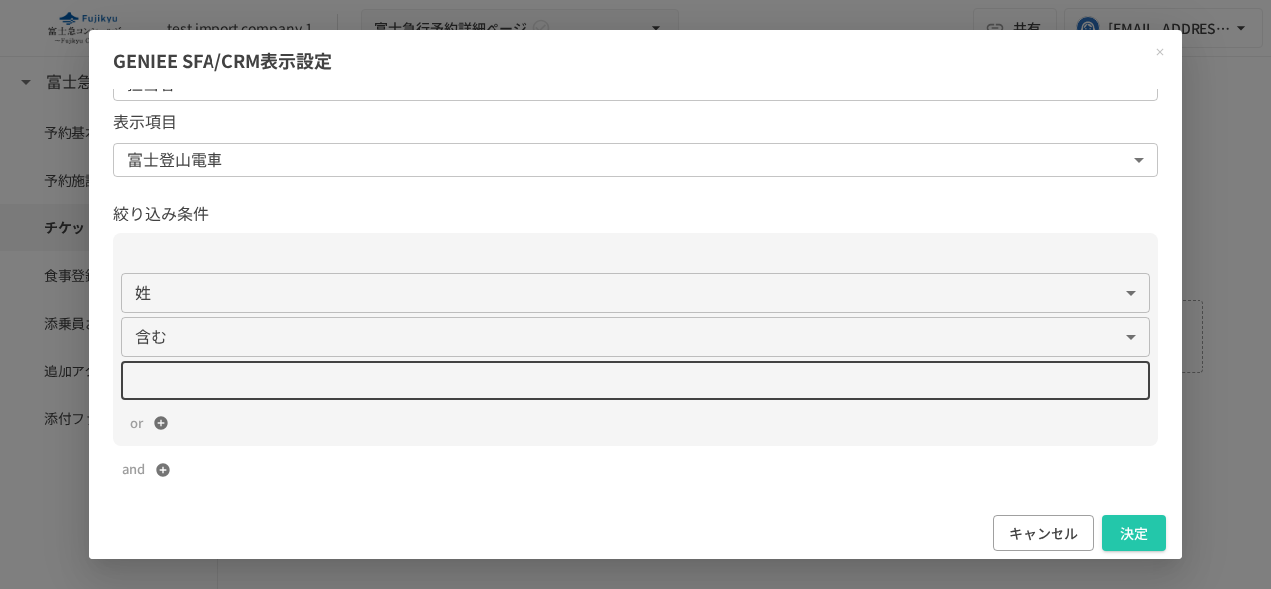
scroll to position [79, 0]
click at [176, 474] on div "button" at bounding box center [173, 470] width 56 height 16
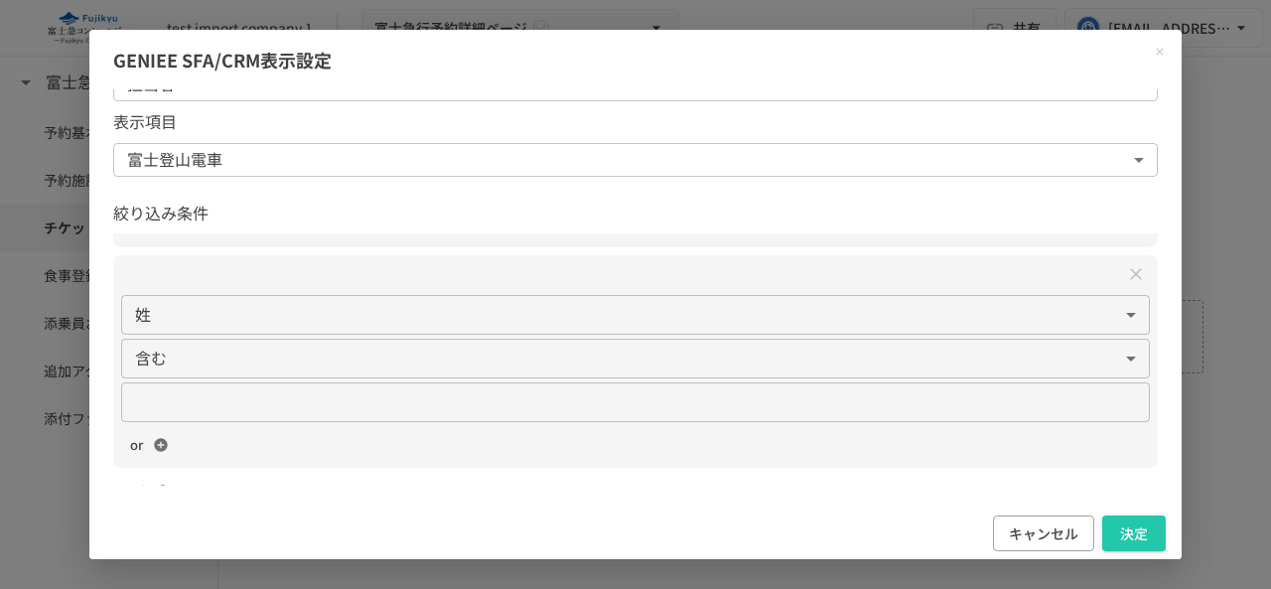
click at [156, 448] on icon "button" at bounding box center [160, 445] width 13 height 13
click at [1156, 47] on icon "Close modal" at bounding box center [1160, 52] width 12 height 12
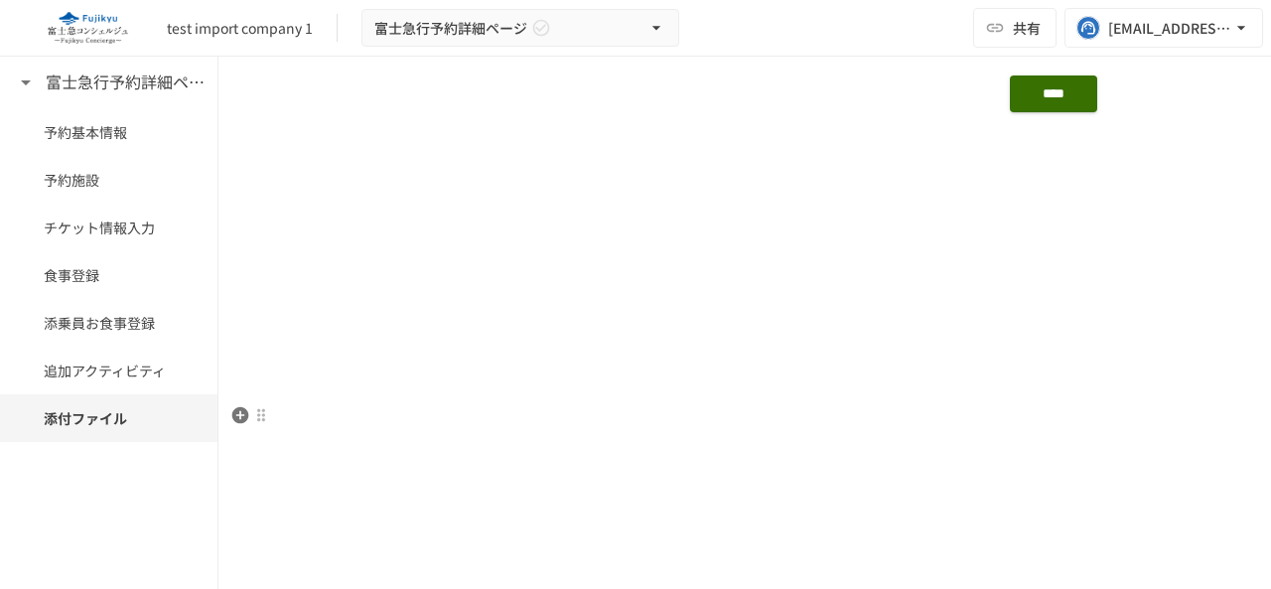
scroll to position [1942, 0]
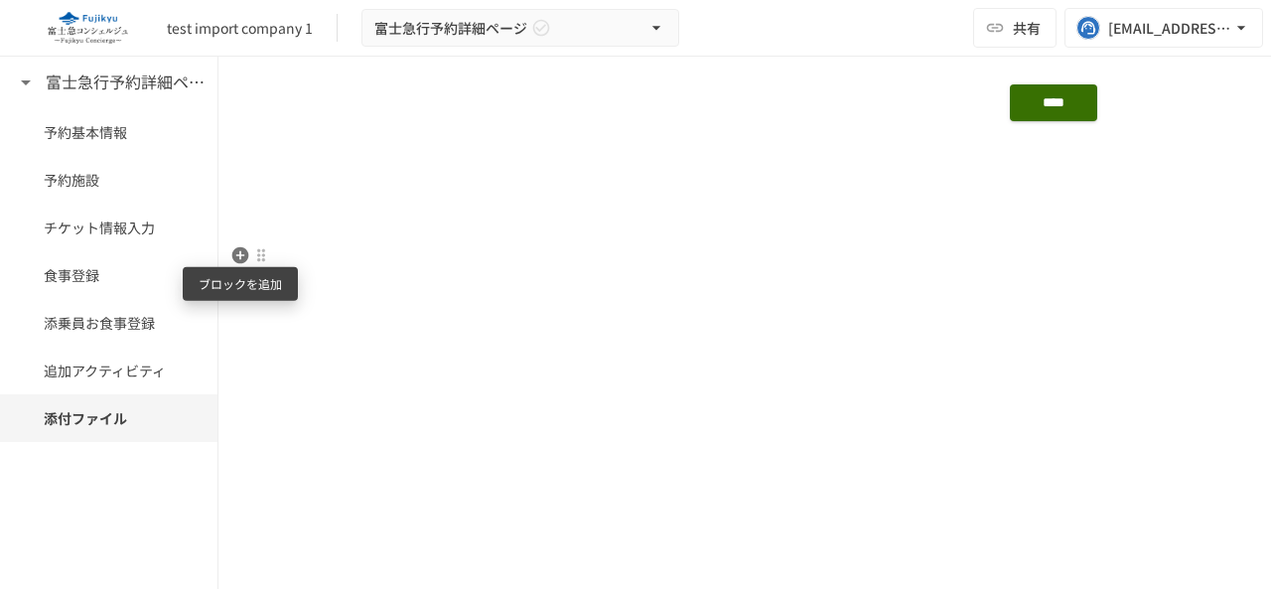
click at [245, 259] on icon "button" at bounding box center [240, 255] width 17 height 17
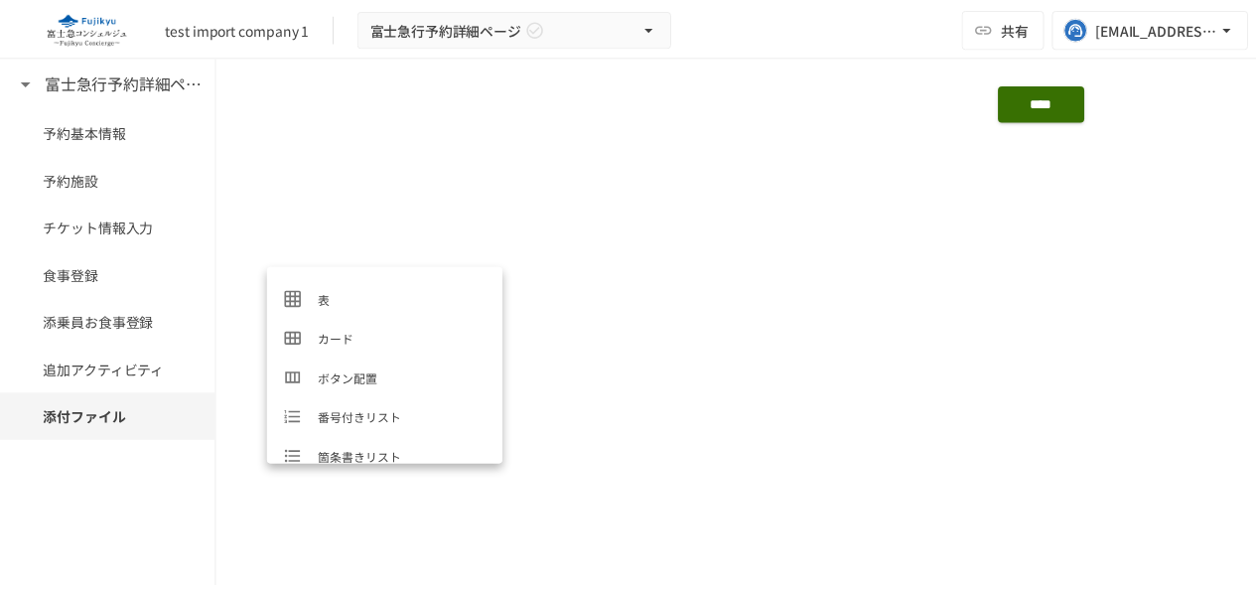
scroll to position [199, 0]
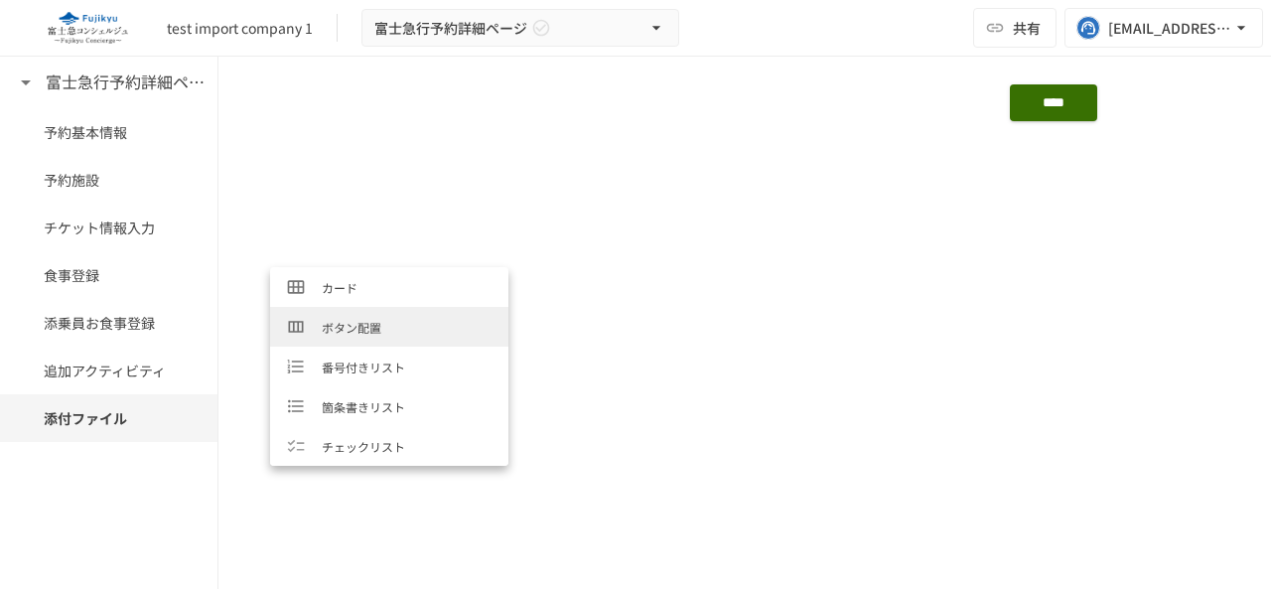
click at [361, 317] on li "ボタン配置" at bounding box center [389, 327] width 238 height 40
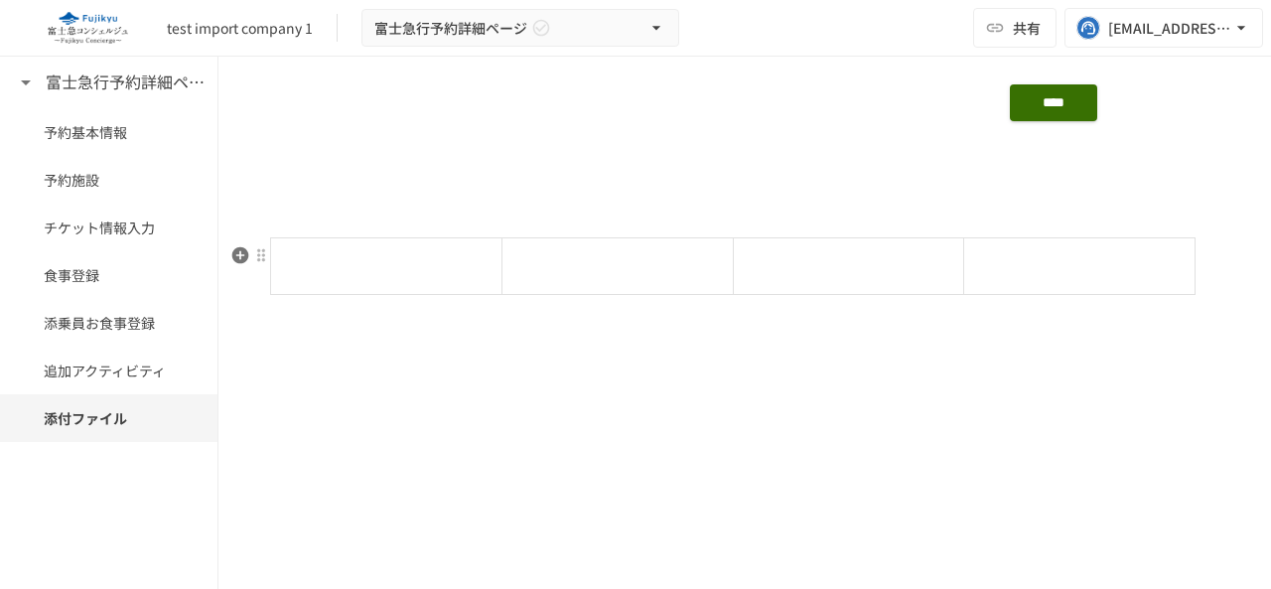
click at [348, 273] on div at bounding box center [386, 266] width 214 height 44
click at [491, 262] on button at bounding box center [487, 254] width 20 height 20
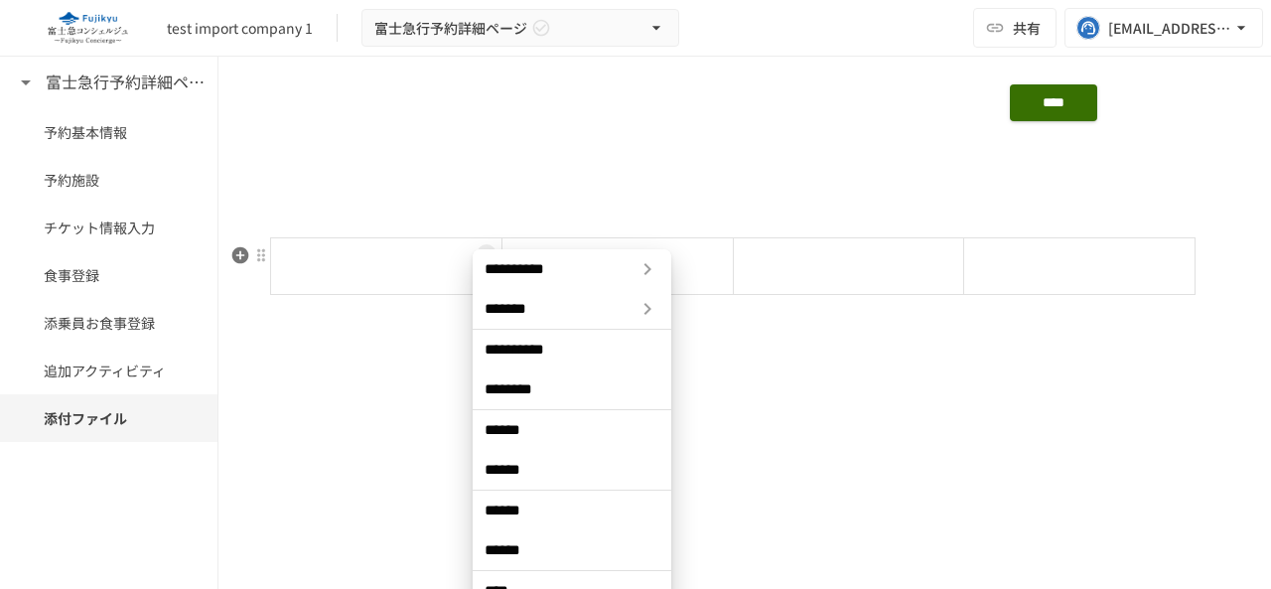
click at [542, 273] on span "**********" at bounding box center [560, 269] width 151 height 20
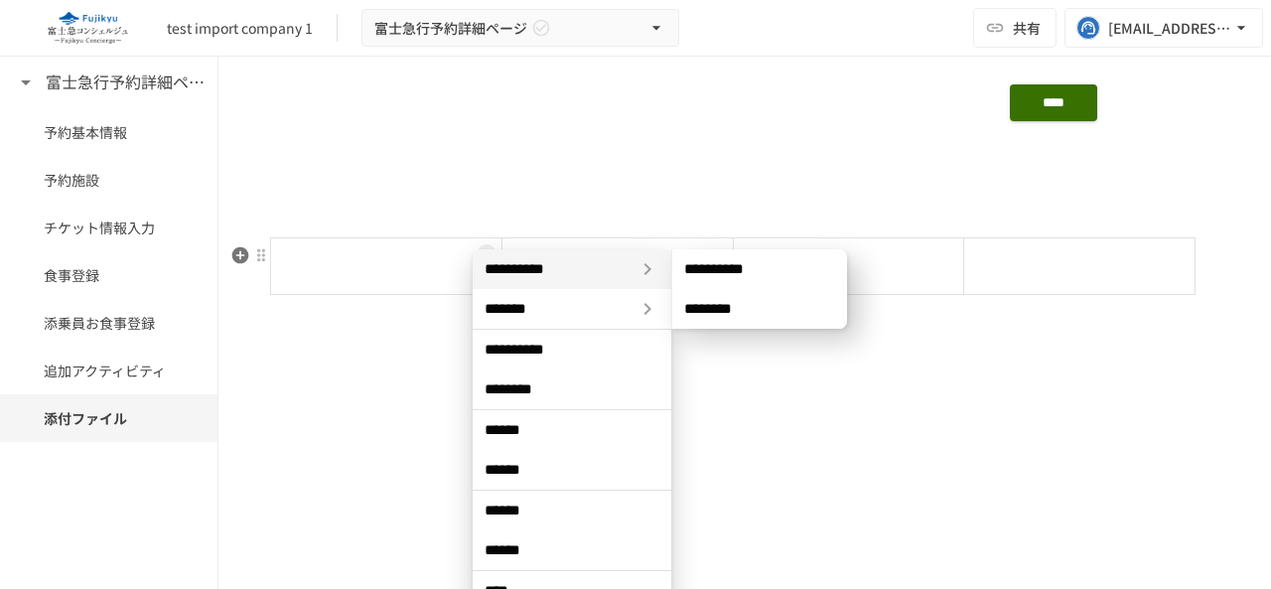
click at [796, 271] on span "**********" at bounding box center [759, 269] width 151 height 20
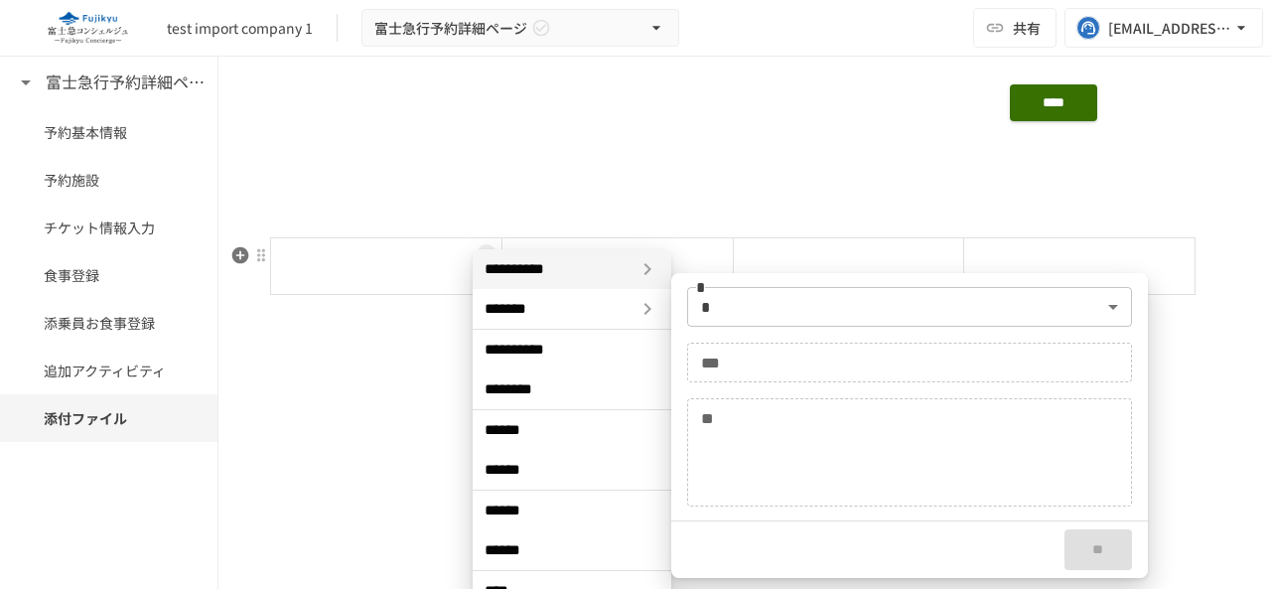
click at [808, 309] on body "**********" at bounding box center [635, 273] width 1271 height 547
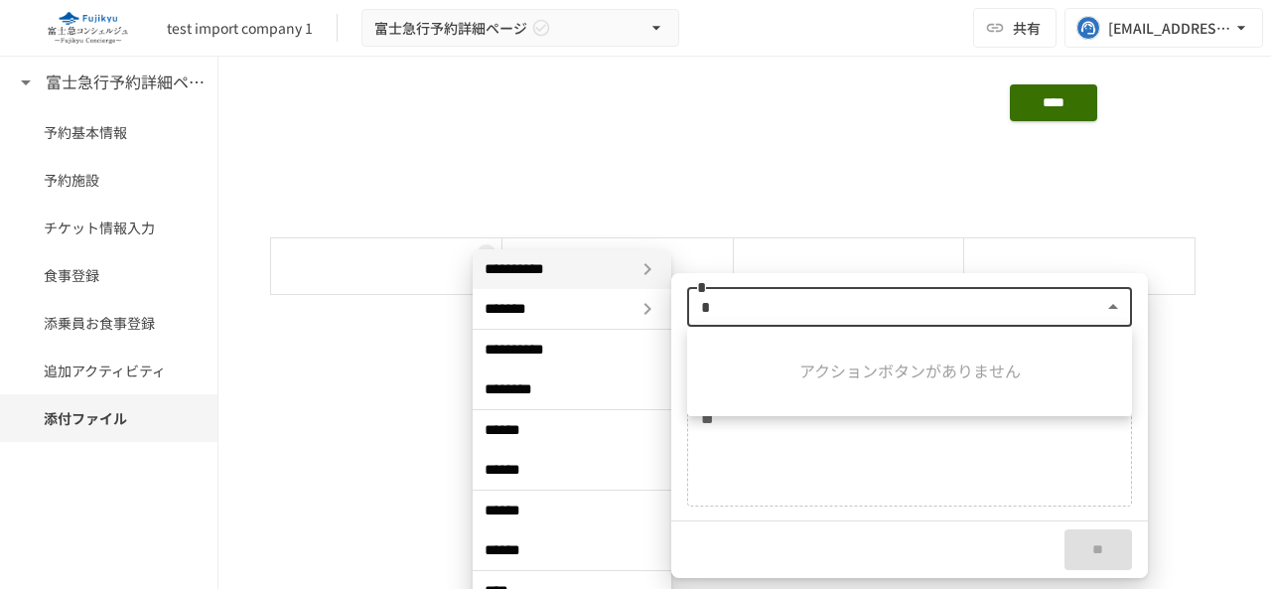
click at [808, 309] on div at bounding box center [635, 294] width 1271 height 589
click at [794, 372] on input "***" at bounding box center [909, 363] width 445 height 40
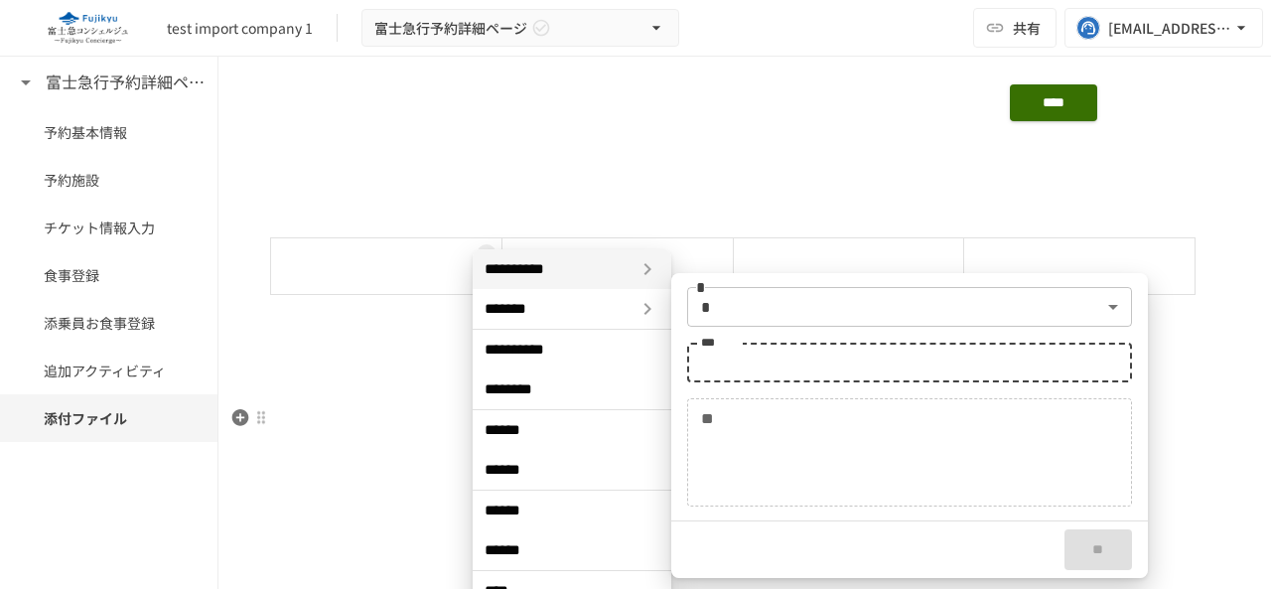
click at [783, 424] on textarea "**" at bounding box center [909, 452] width 417 height 91
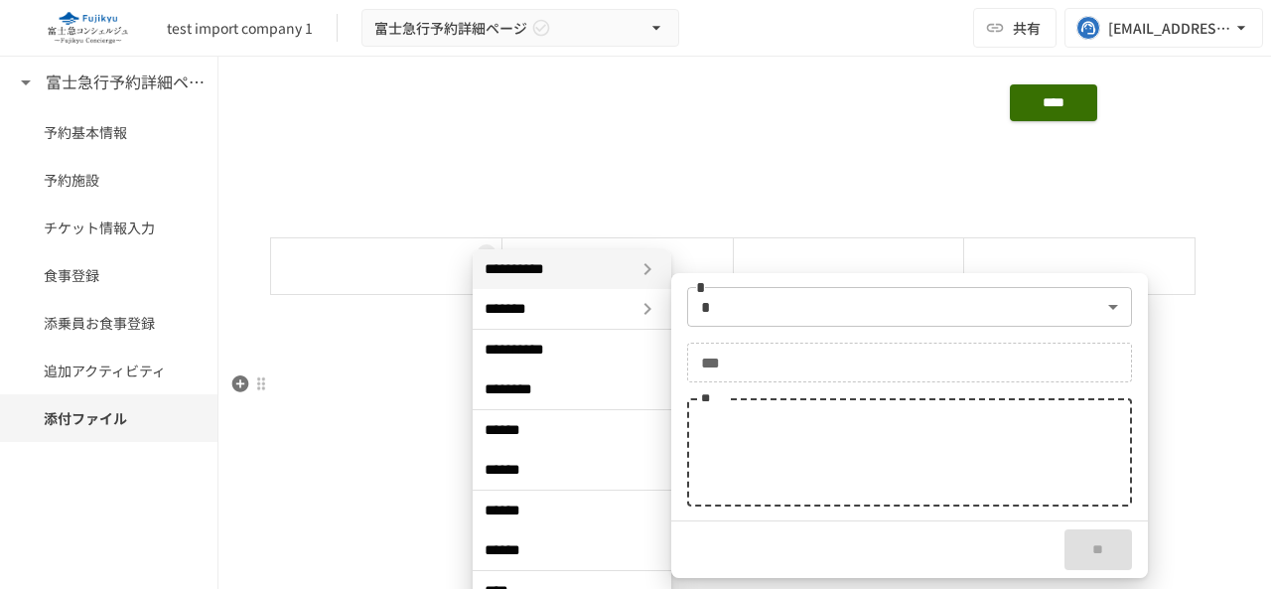
click at [896, 368] on input "***" at bounding box center [909, 363] width 445 height 40
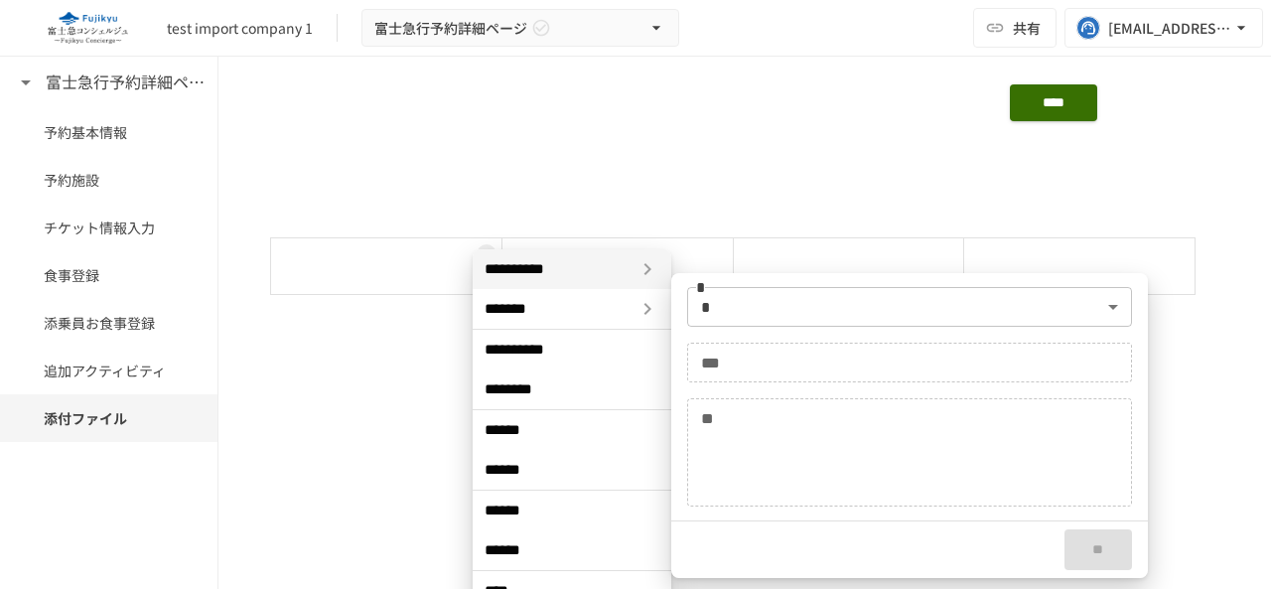
click at [1118, 547] on div "**" at bounding box center [1098, 549] width 99 height 57
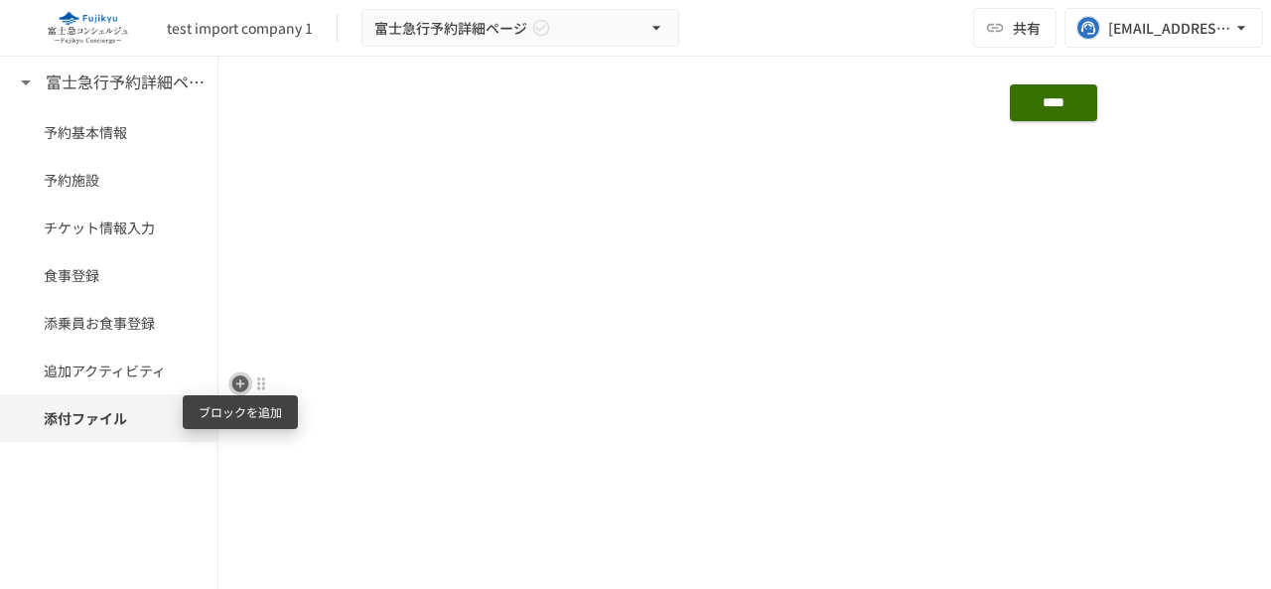
click at [239, 390] on icon "button" at bounding box center [240, 383] width 17 height 17
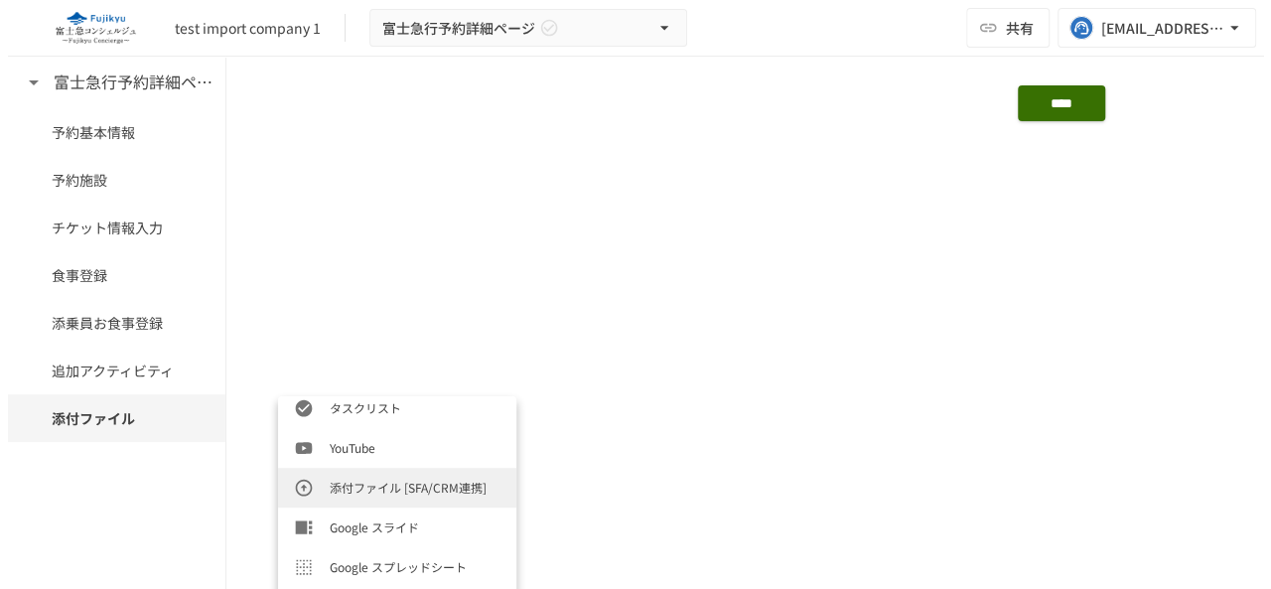
scroll to position [596, 0]
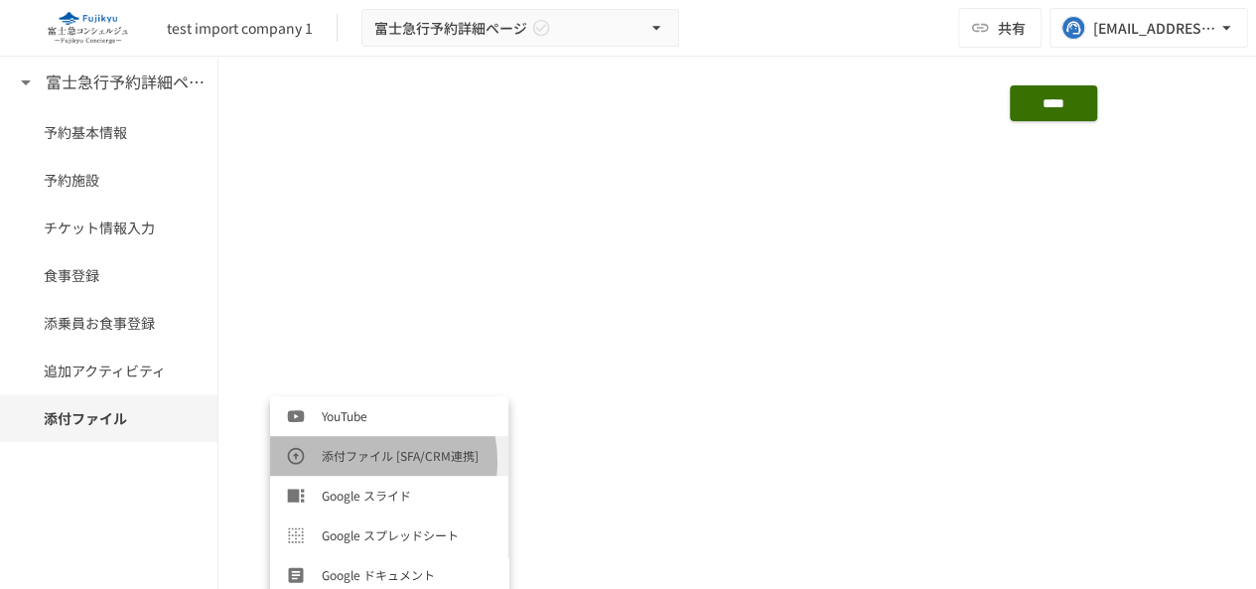
click at [361, 462] on span "添付ファイル [SFA/CRM連携]" at bounding box center [407, 455] width 171 height 19
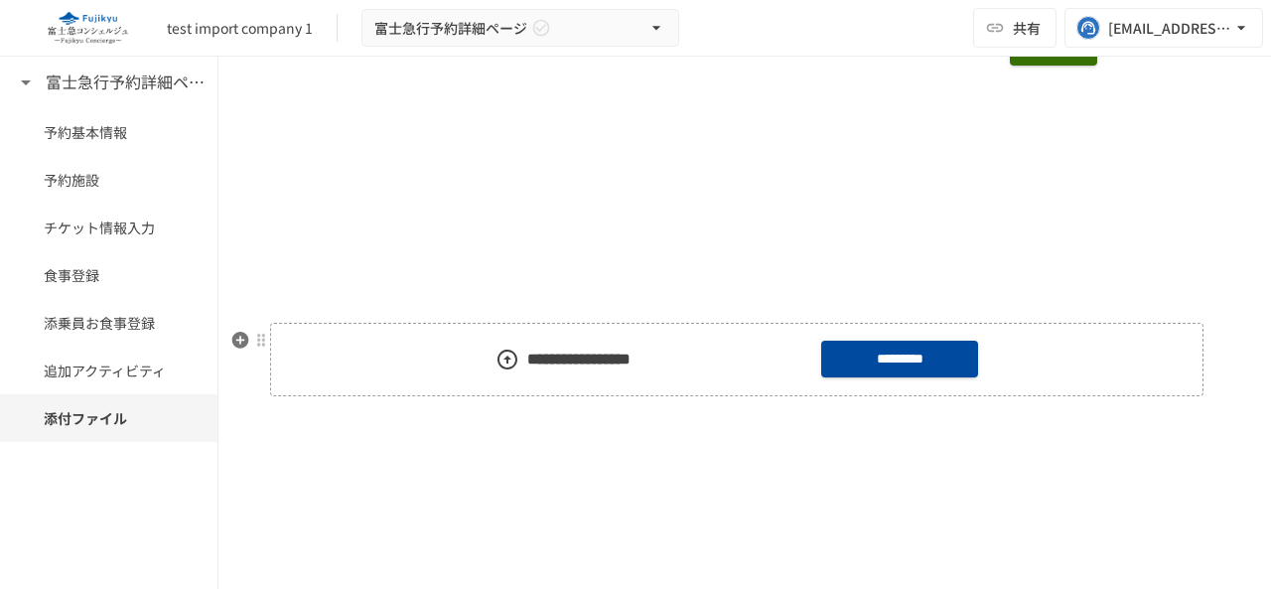
scroll to position [2042, 0]
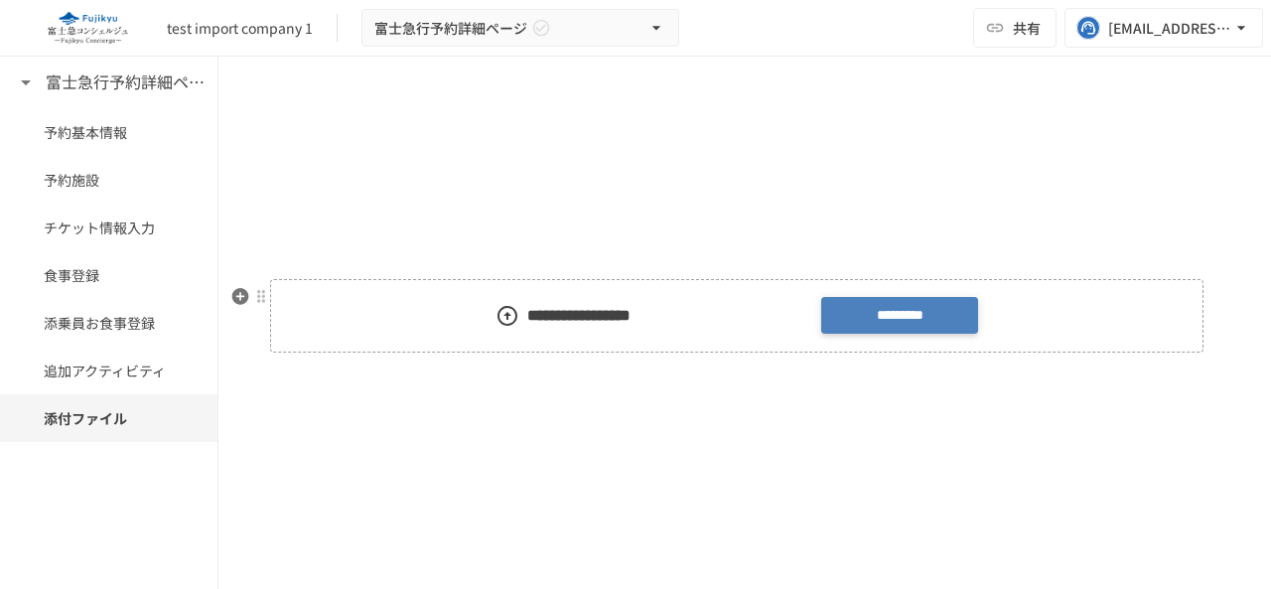
click at [896, 327] on label "*********" at bounding box center [899, 315] width 157 height 37
click at [0, 0] on input "*********" at bounding box center [0, 0] width 0 height 0
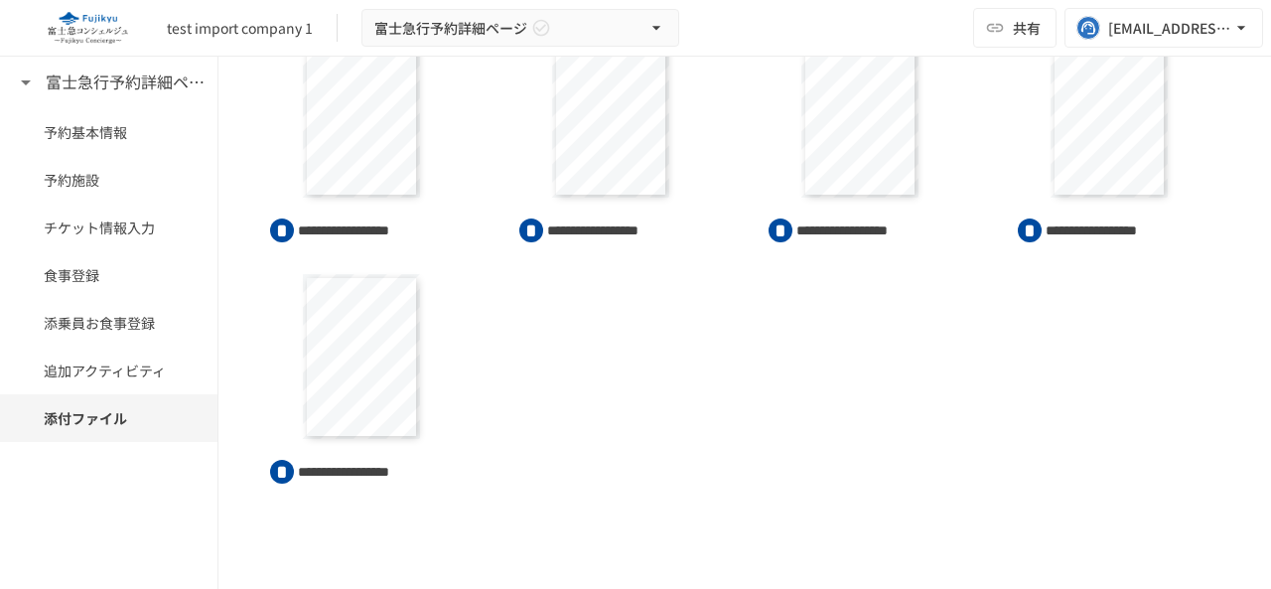
scroll to position [2915, 0]
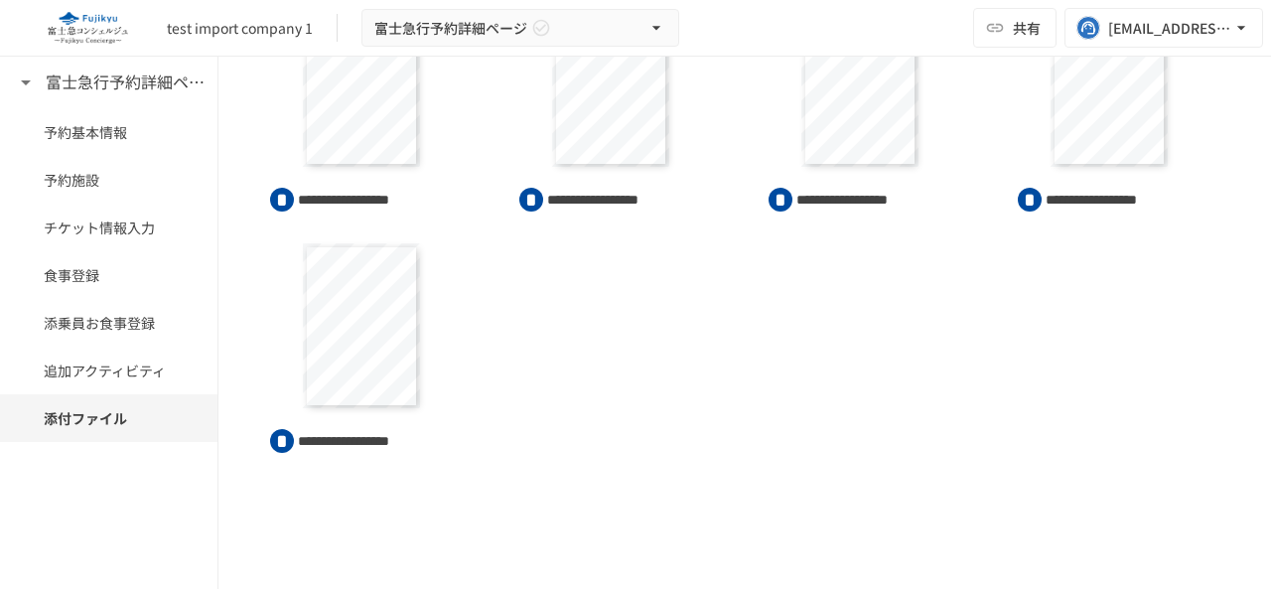
click at [0, 505] on div "富士急行予約詳細ページ 予約基本情報 予約施設 チケット情報入力 食事登録 添乗員お食事登録 追加アクティビティ 添付ファイル" at bounding box center [109, 323] width 218 height 532
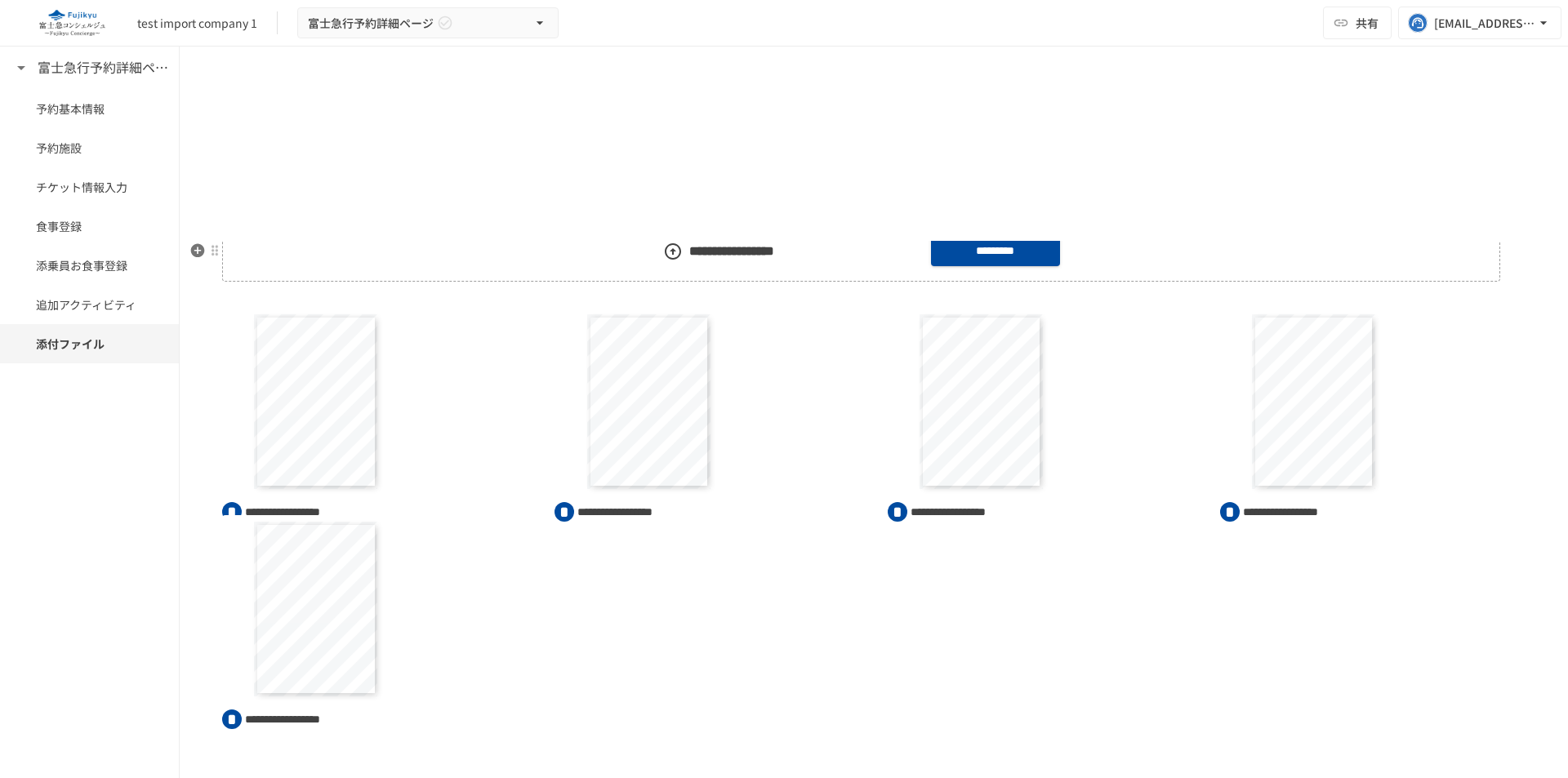
scroll to position [1989, 0]
